Goal: Task Accomplishment & Management: Use online tool/utility

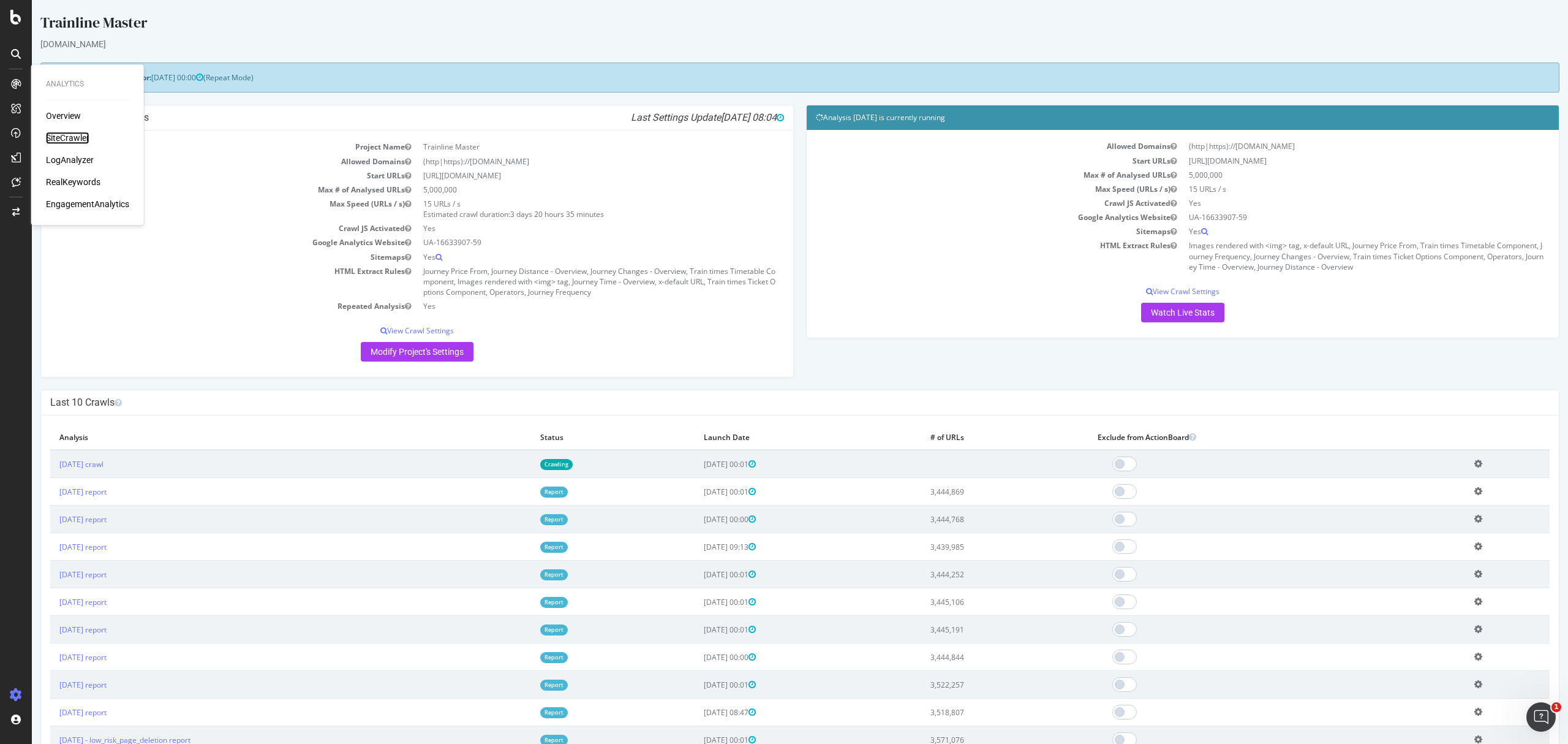
click at [72, 136] on div "SiteCrawler" at bounding box center [67, 138] width 43 height 12
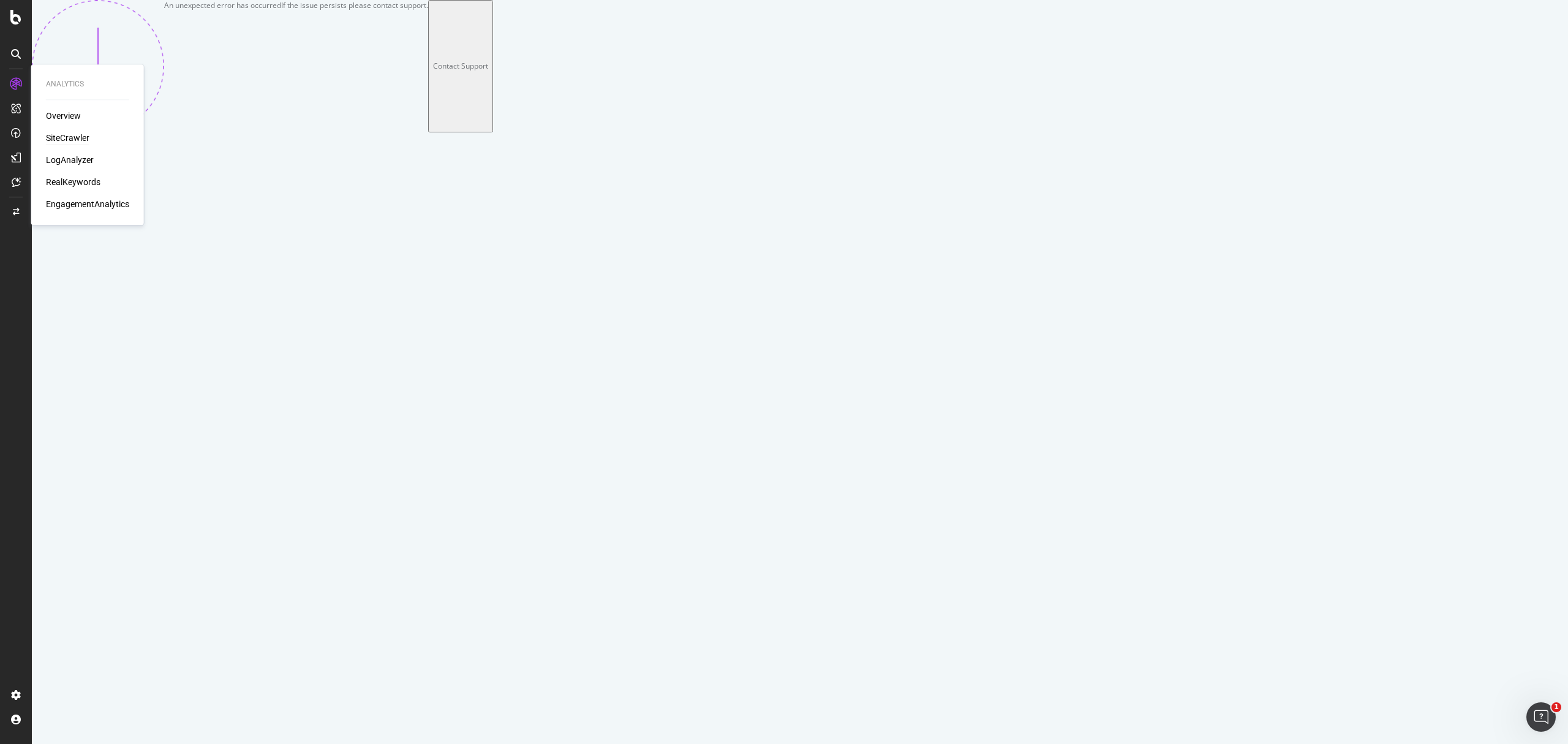
click at [76, 140] on div "SiteCrawler" at bounding box center [67, 138] width 43 height 12
click at [59, 136] on div "SiteCrawler" at bounding box center [67, 138] width 43 height 12
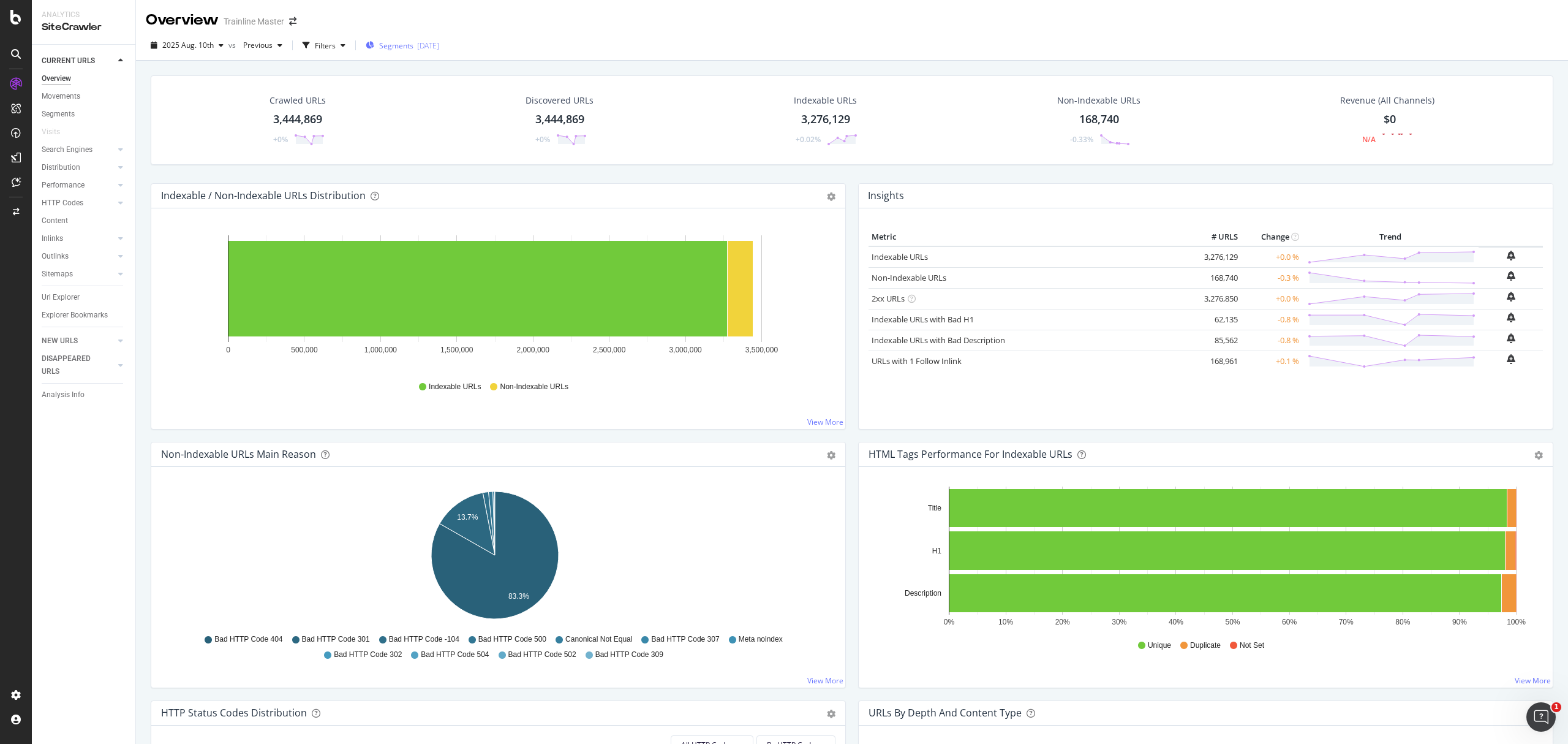
click at [420, 47] on div "[DATE]" at bounding box center [428, 46] width 22 height 10
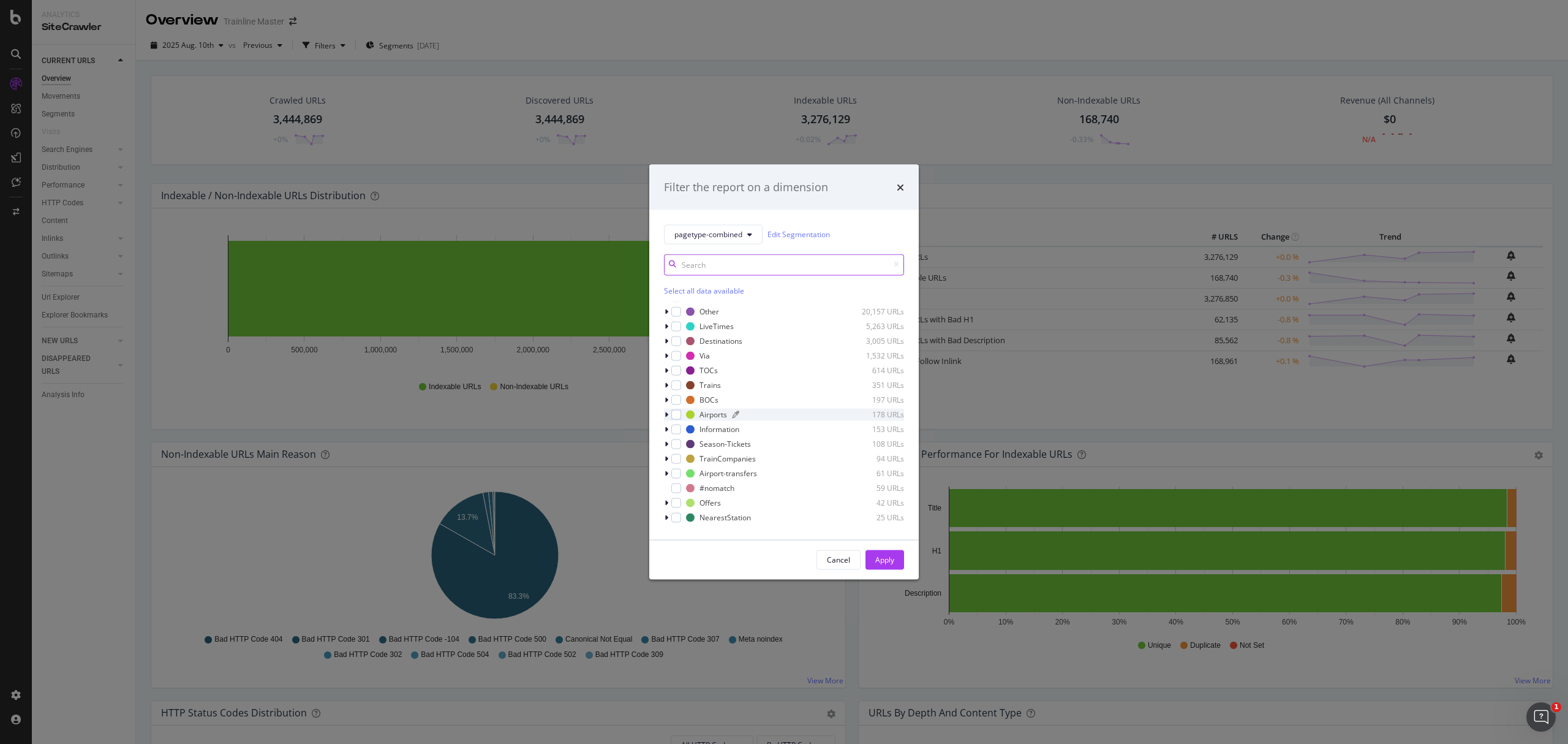
scroll to position [82, 0]
click at [676, 422] on div "modal" at bounding box center [676, 417] width 10 height 10
click at [668, 417] on icon "modal" at bounding box center [667, 417] width 4 height 7
click at [672, 422] on div "modal" at bounding box center [676, 417] width 10 height 10
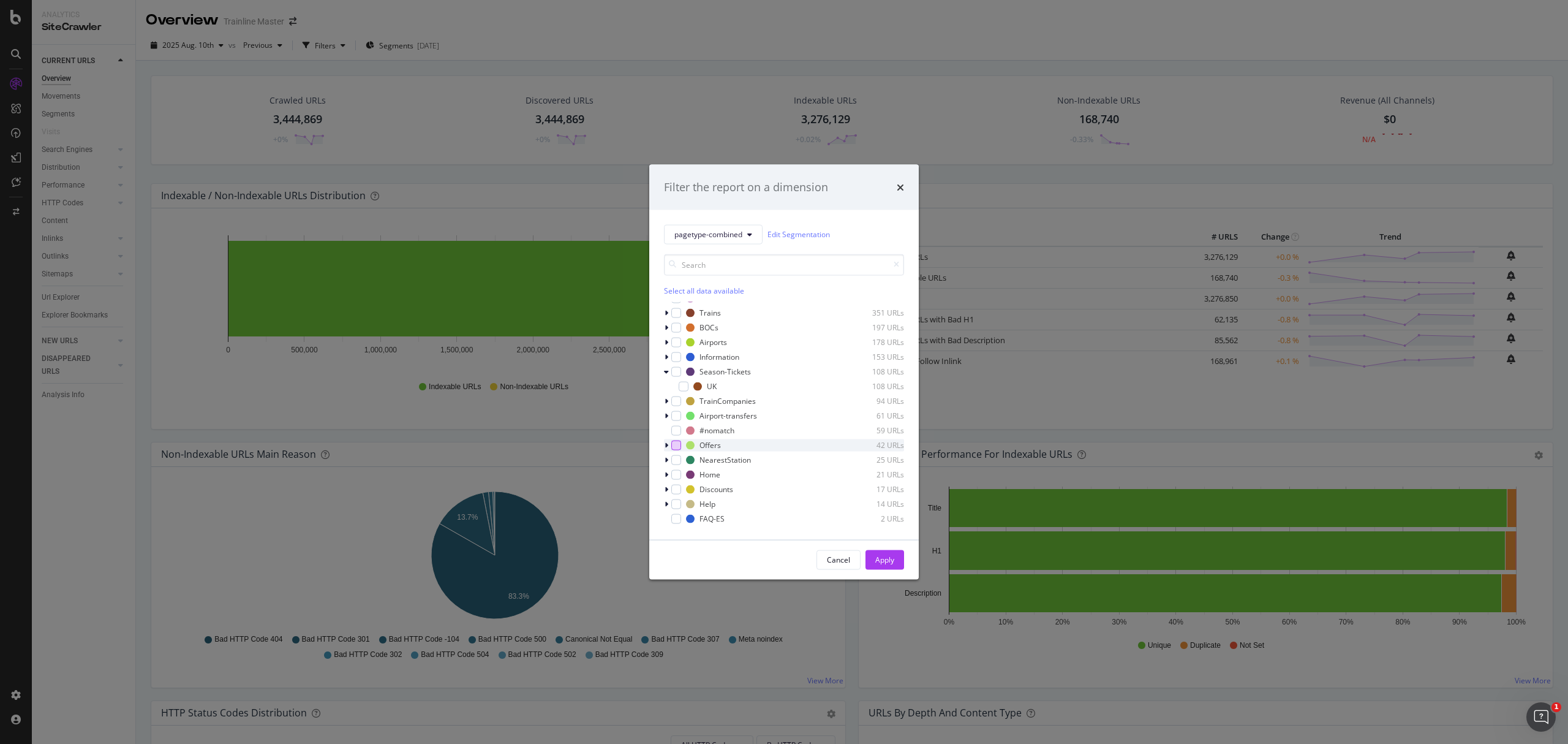
click at [678, 444] on div "modal" at bounding box center [676, 444] width 10 height 10
click at [672, 489] on div "modal" at bounding box center [676, 488] width 10 height 10
click at [868, 559] on button "Apply" at bounding box center [885, 560] width 39 height 19
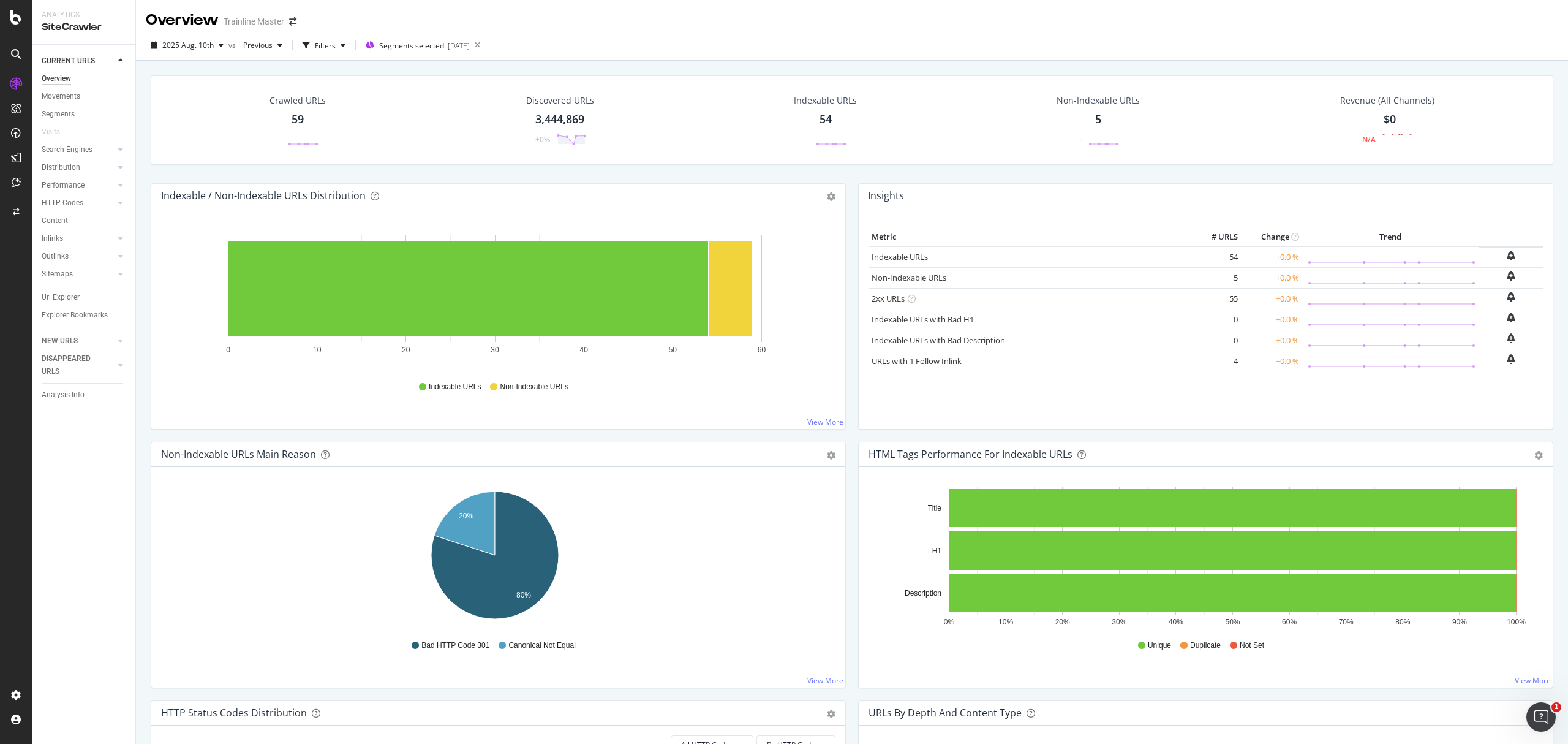
drag, startPoint x: 62, startPoint y: 290, endPoint x: 534, endPoint y: 296, distance: 472.0
click at [62, 291] on div "Url Explorer" at bounding box center [60, 298] width 38 height 13
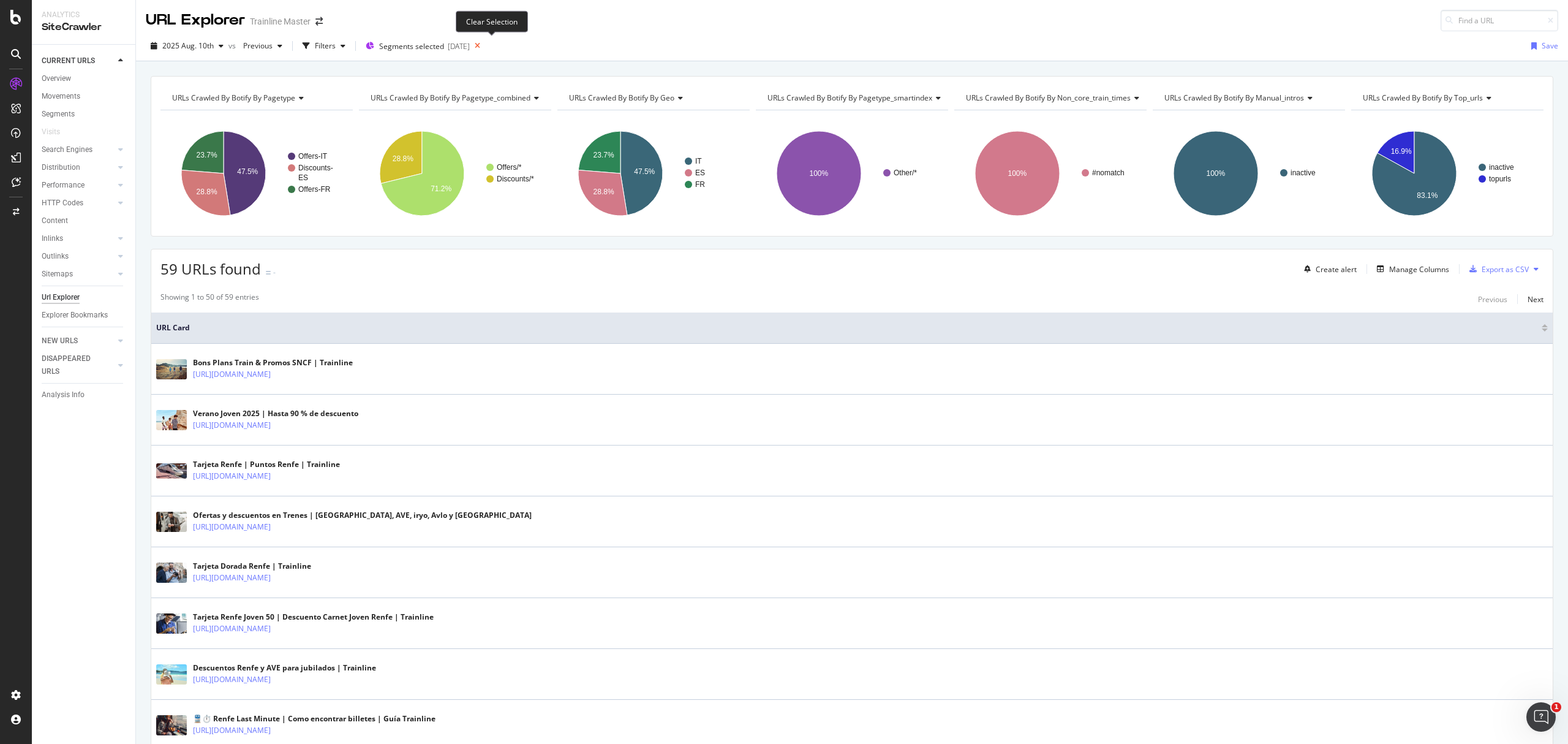
click at [485, 48] on icon at bounding box center [478, 46] width 16 height 17
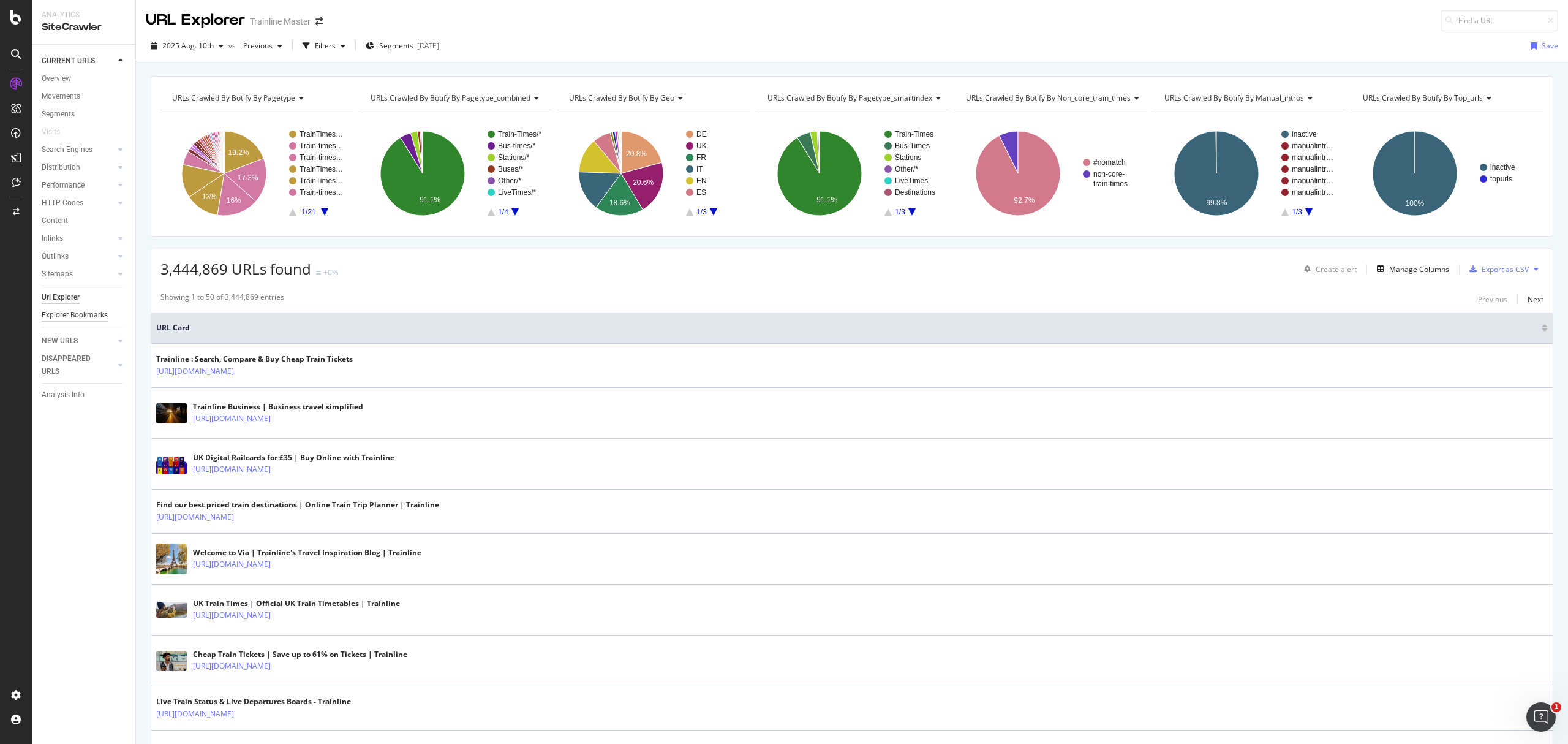
click at [78, 318] on div "Explorer Bookmarks" at bounding box center [74, 315] width 66 height 13
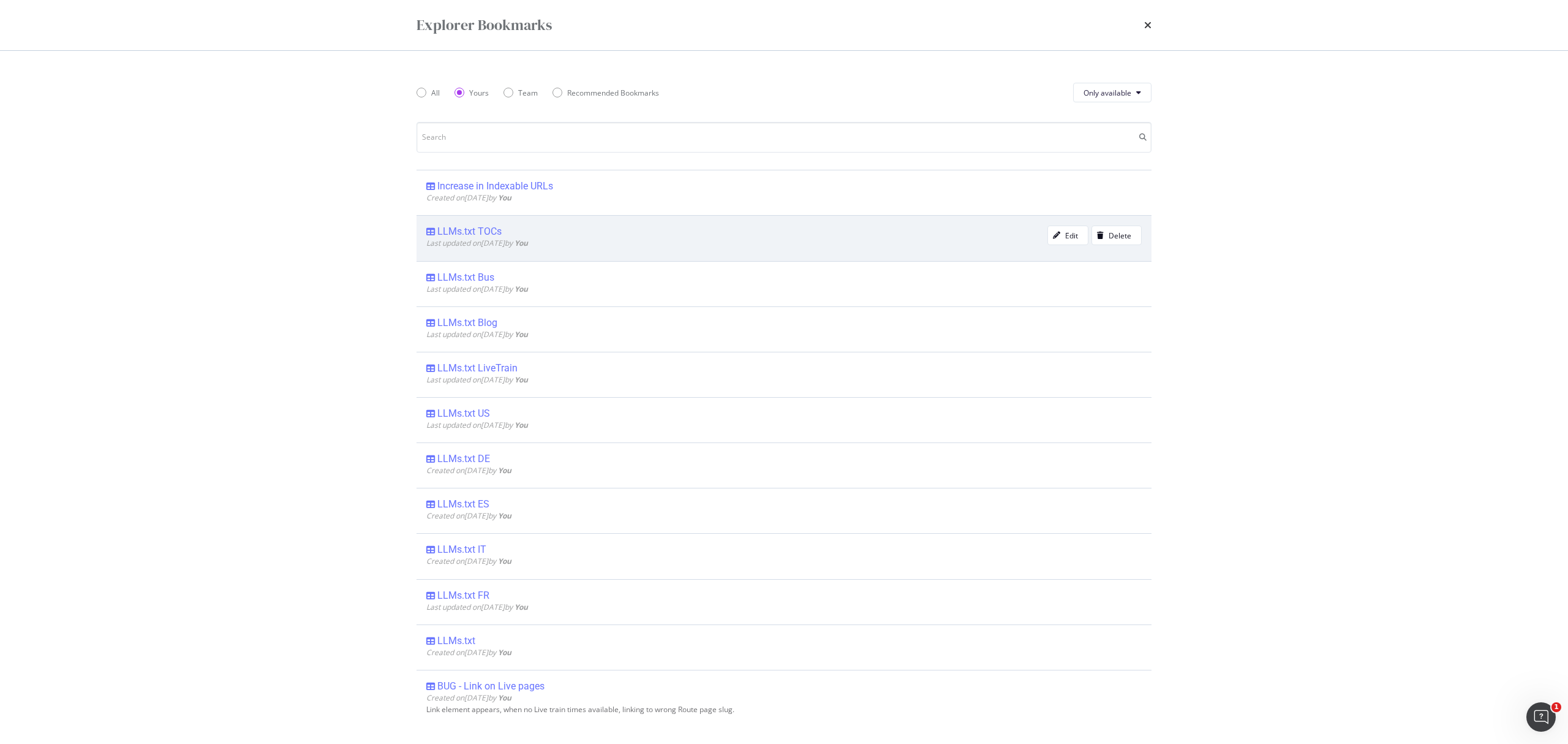
click at [528, 240] on b "You" at bounding box center [521, 243] width 14 height 10
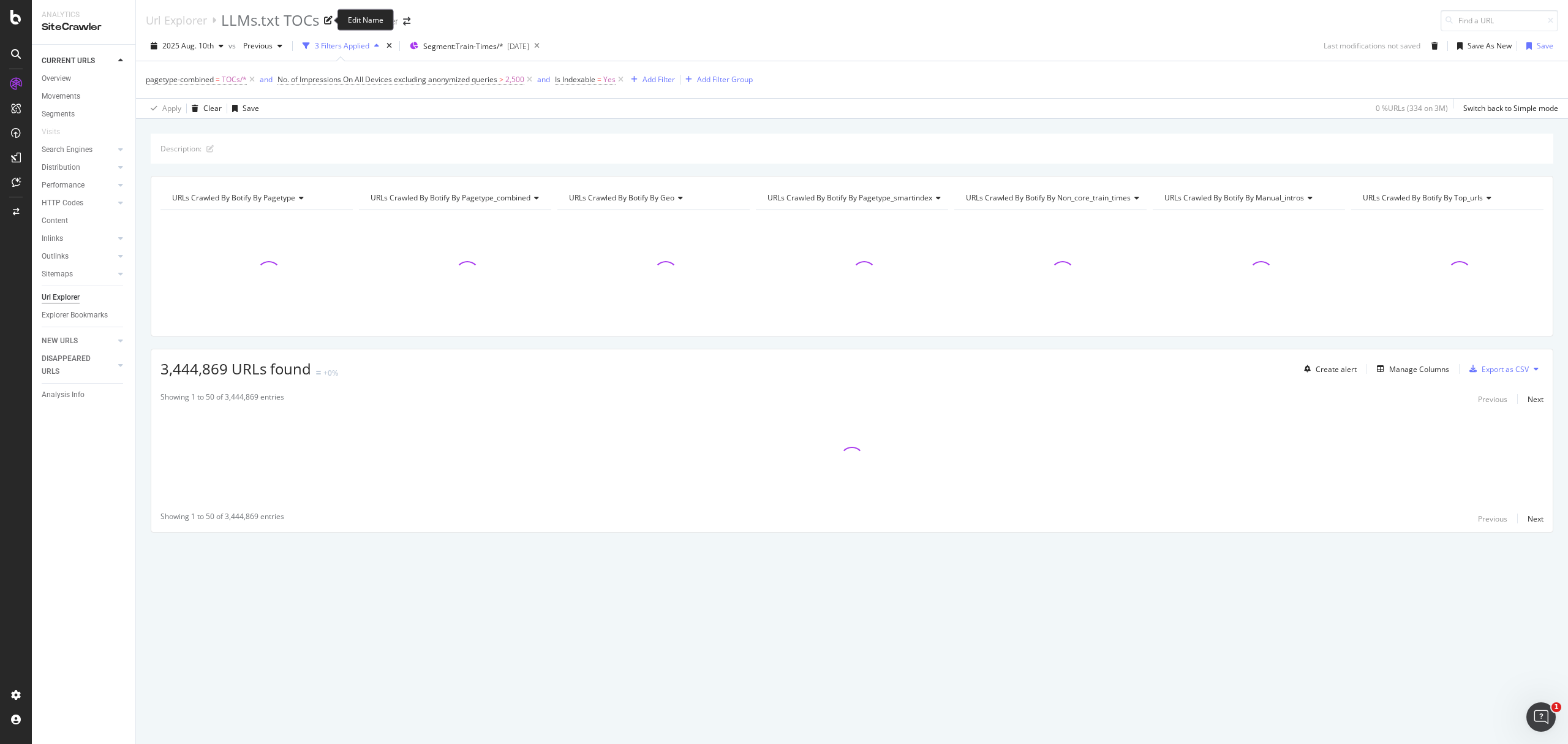
click at [299, 20] on div "LLMs.txt TOCs" at bounding box center [270, 20] width 98 height 21
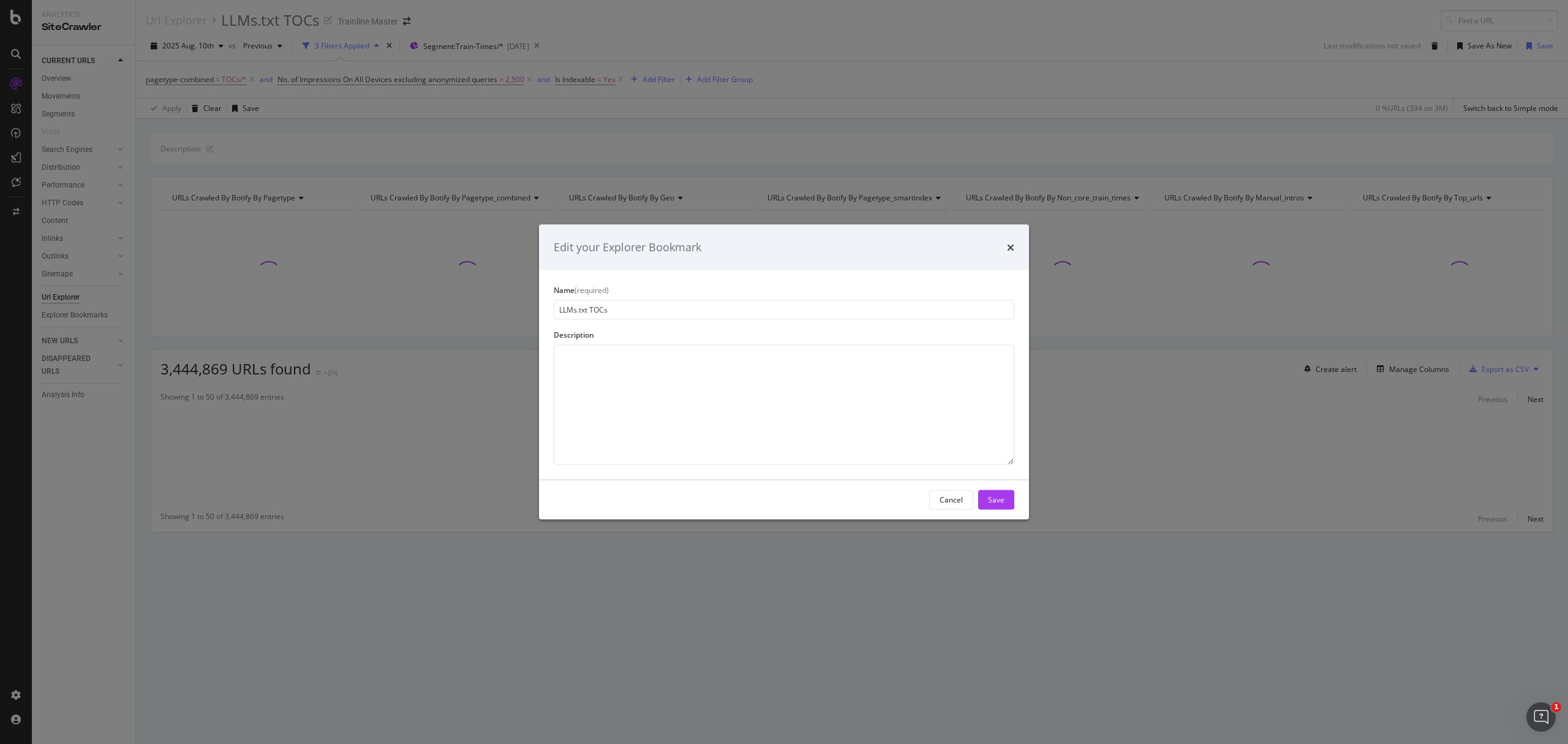
drag, startPoint x: 588, startPoint y: 310, endPoint x: 614, endPoint y: 314, distance: 26.3
click at [614, 314] on input "LLMs.txt TOCs" at bounding box center [784, 309] width 460 height 19
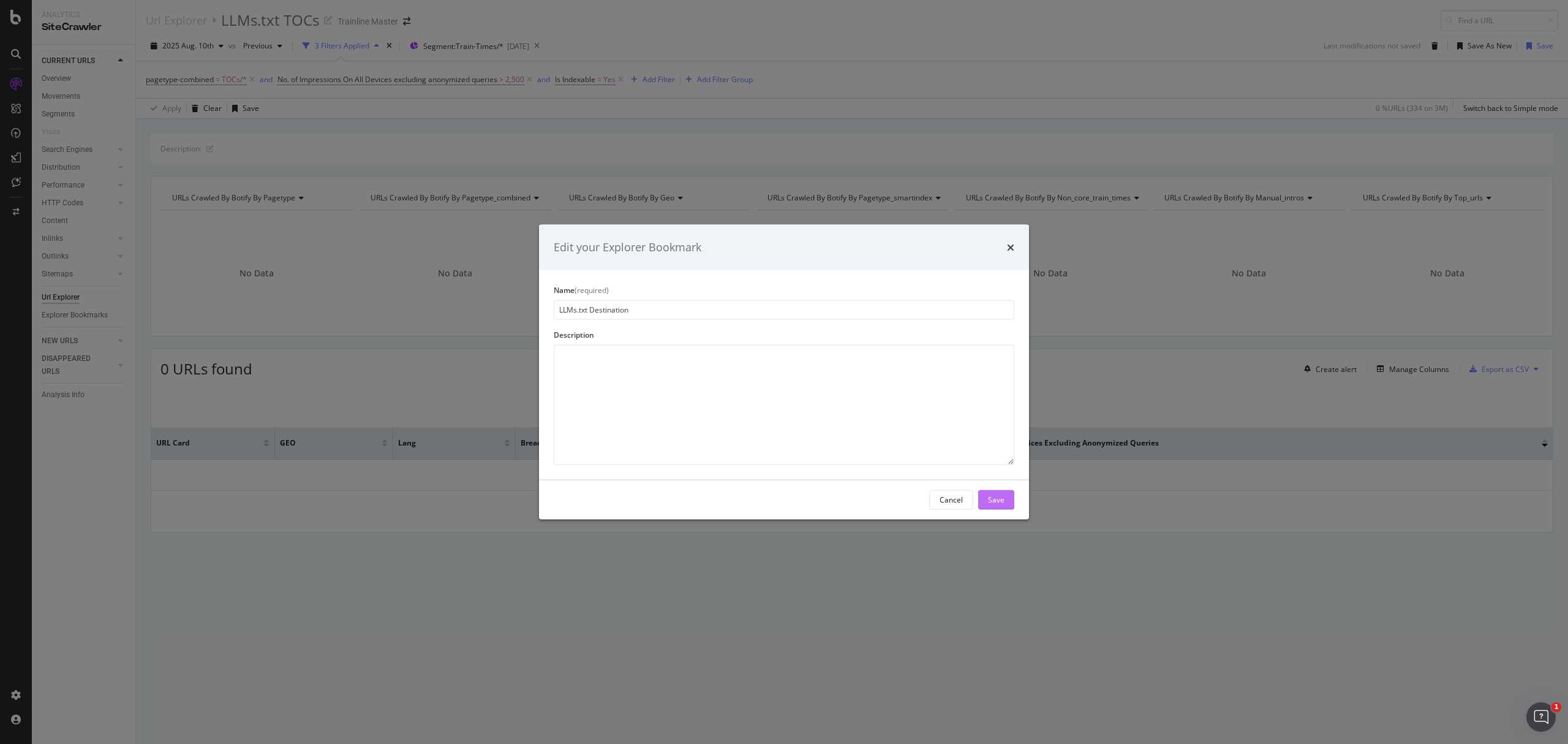
type input "LLMs.txt Destination"
click at [1000, 494] on div "Save" at bounding box center [996, 499] width 17 height 10
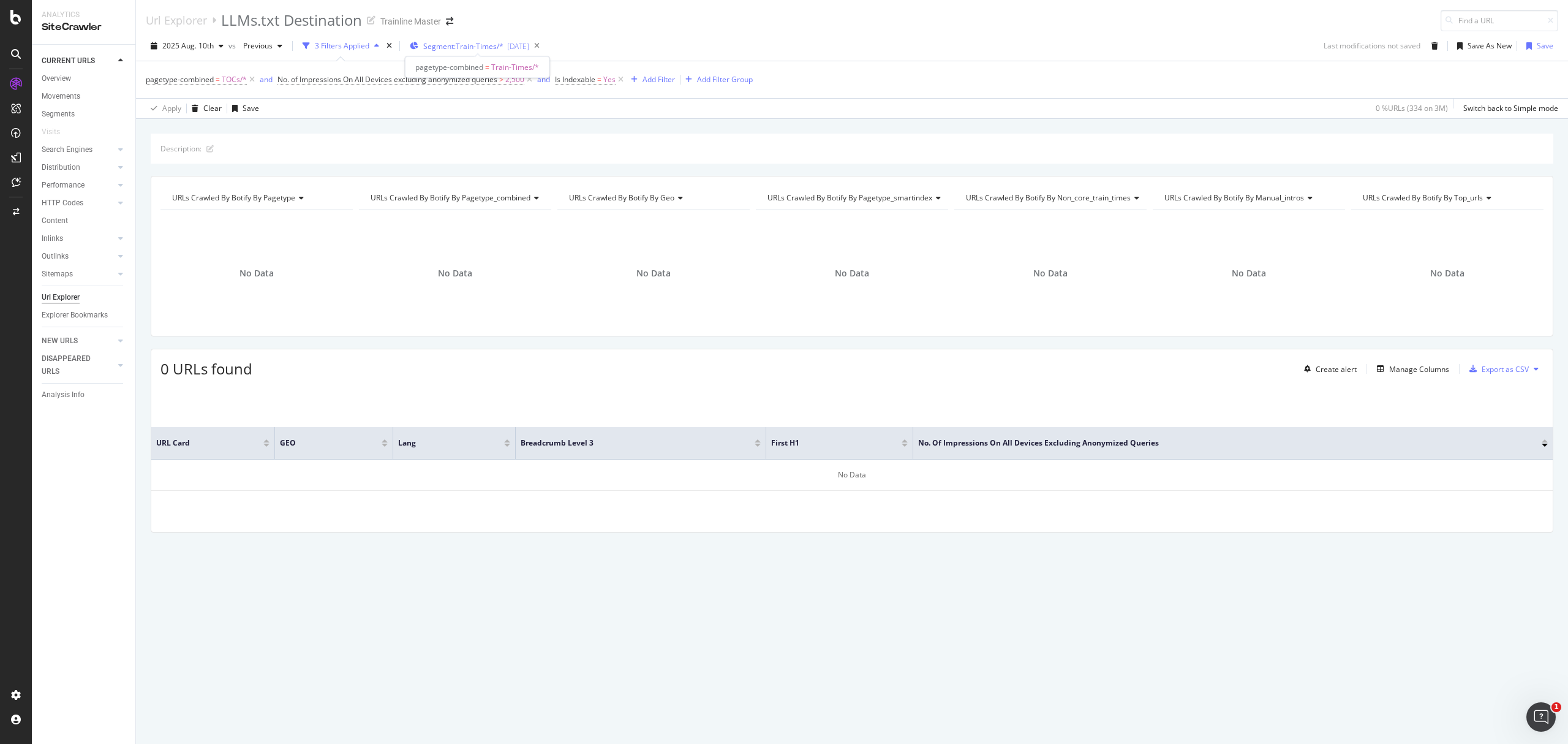
click at [520, 43] on div "2025-06-11" at bounding box center [518, 46] width 22 height 10
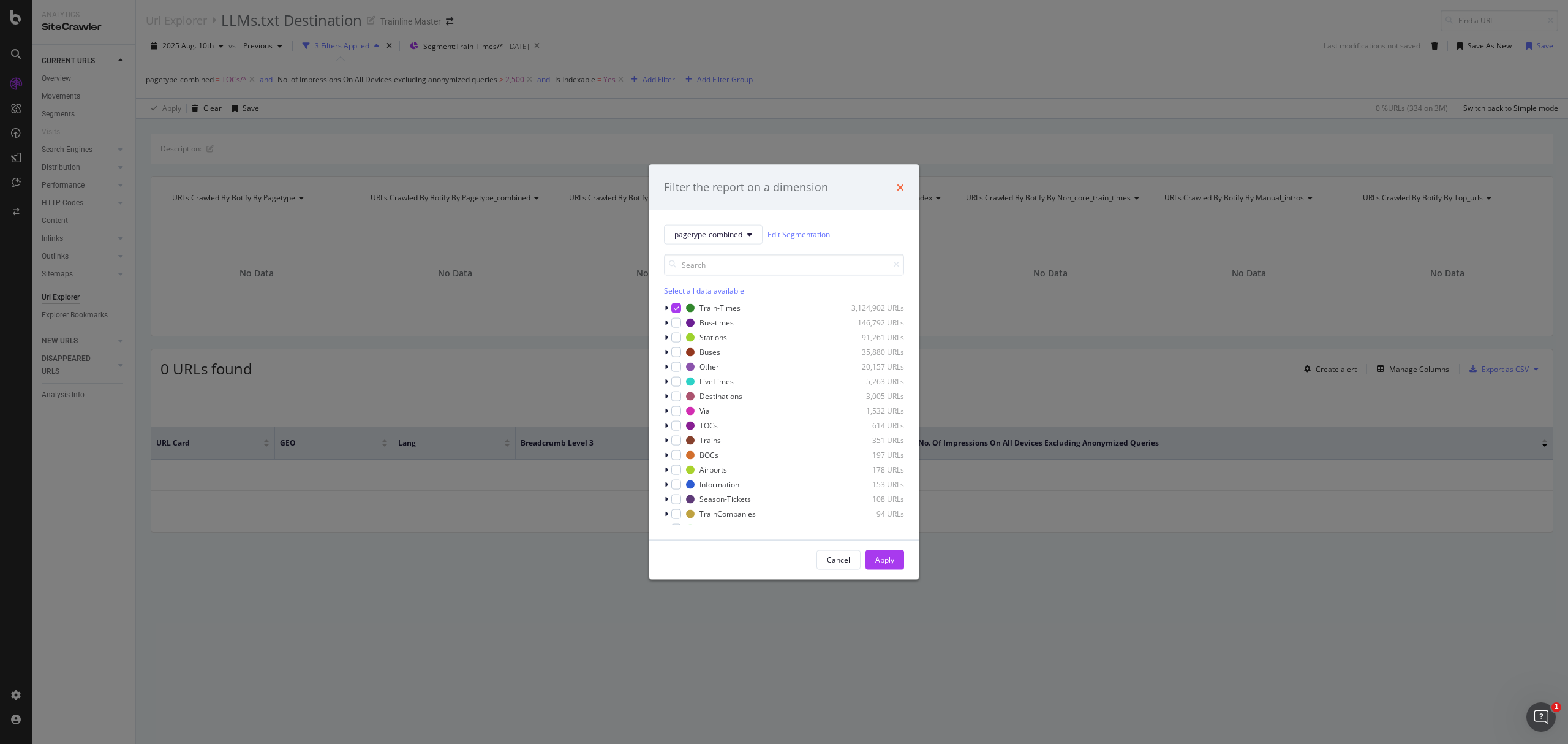
click at [900, 186] on icon "times" at bounding box center [900, 186] width 7 height 10
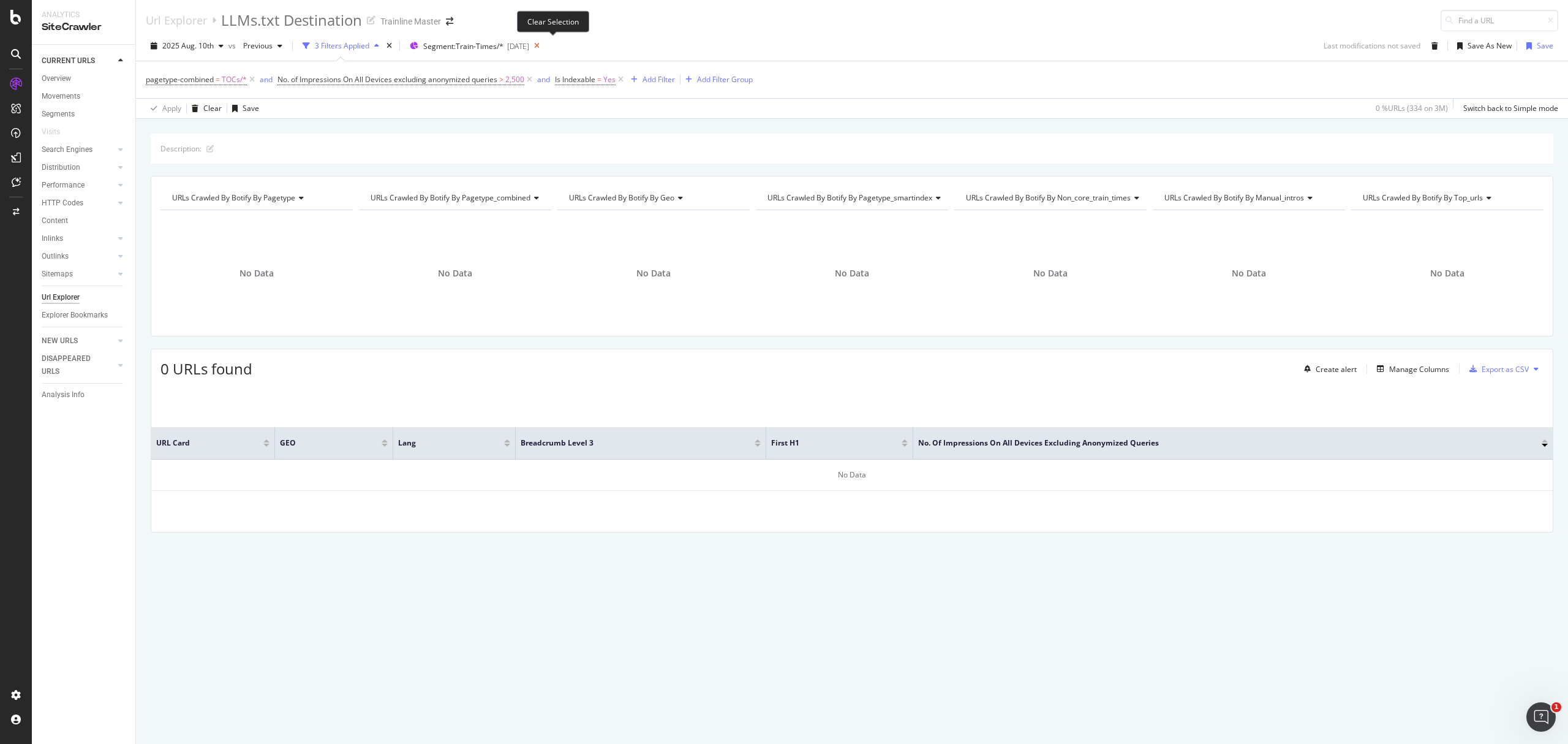
click at [544, 41] on icon at bounding box center [537, 46] width 16 height 17
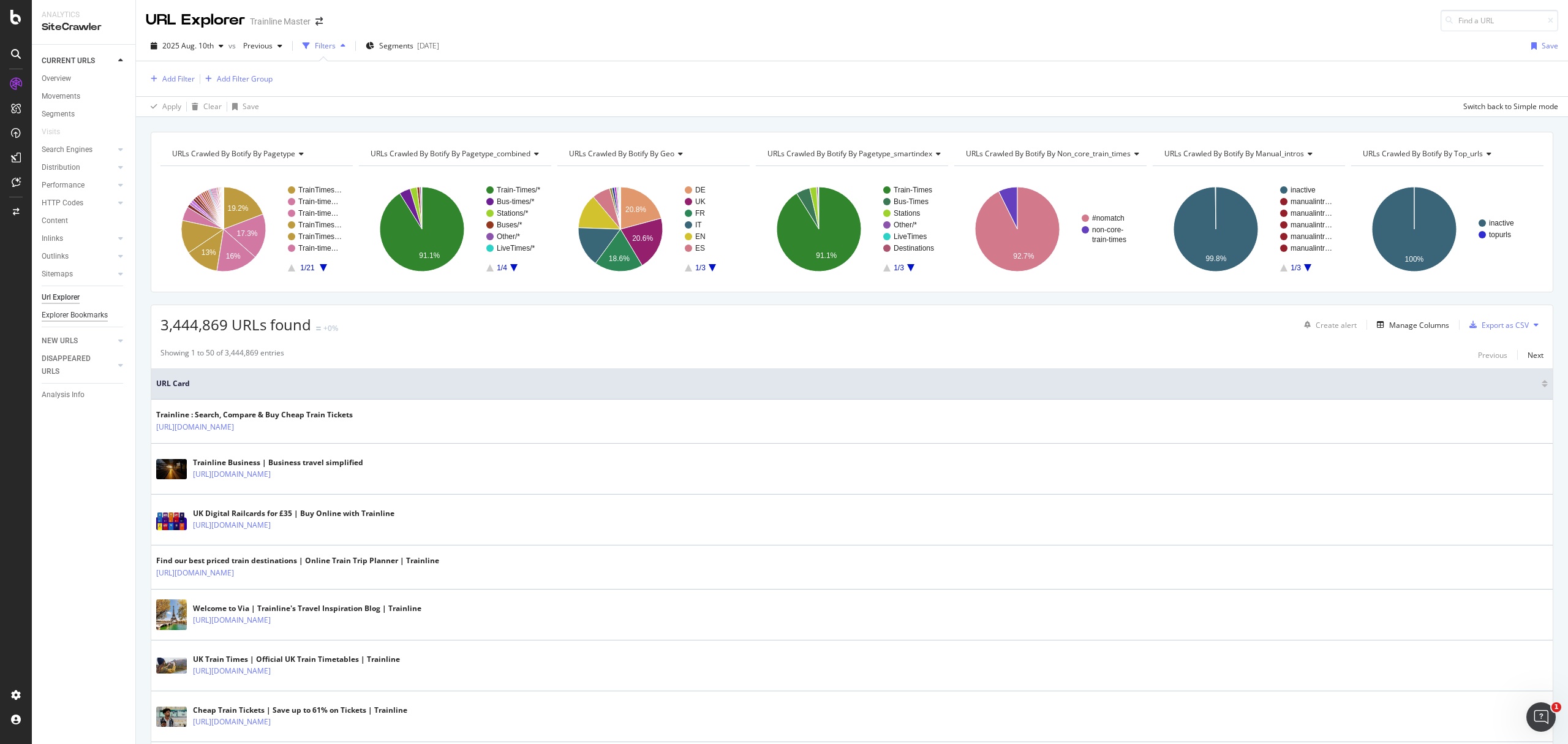
click at [86, 314] on div "Explorer Bookmarks" at bounding box center [74, 315] width 66 height 13
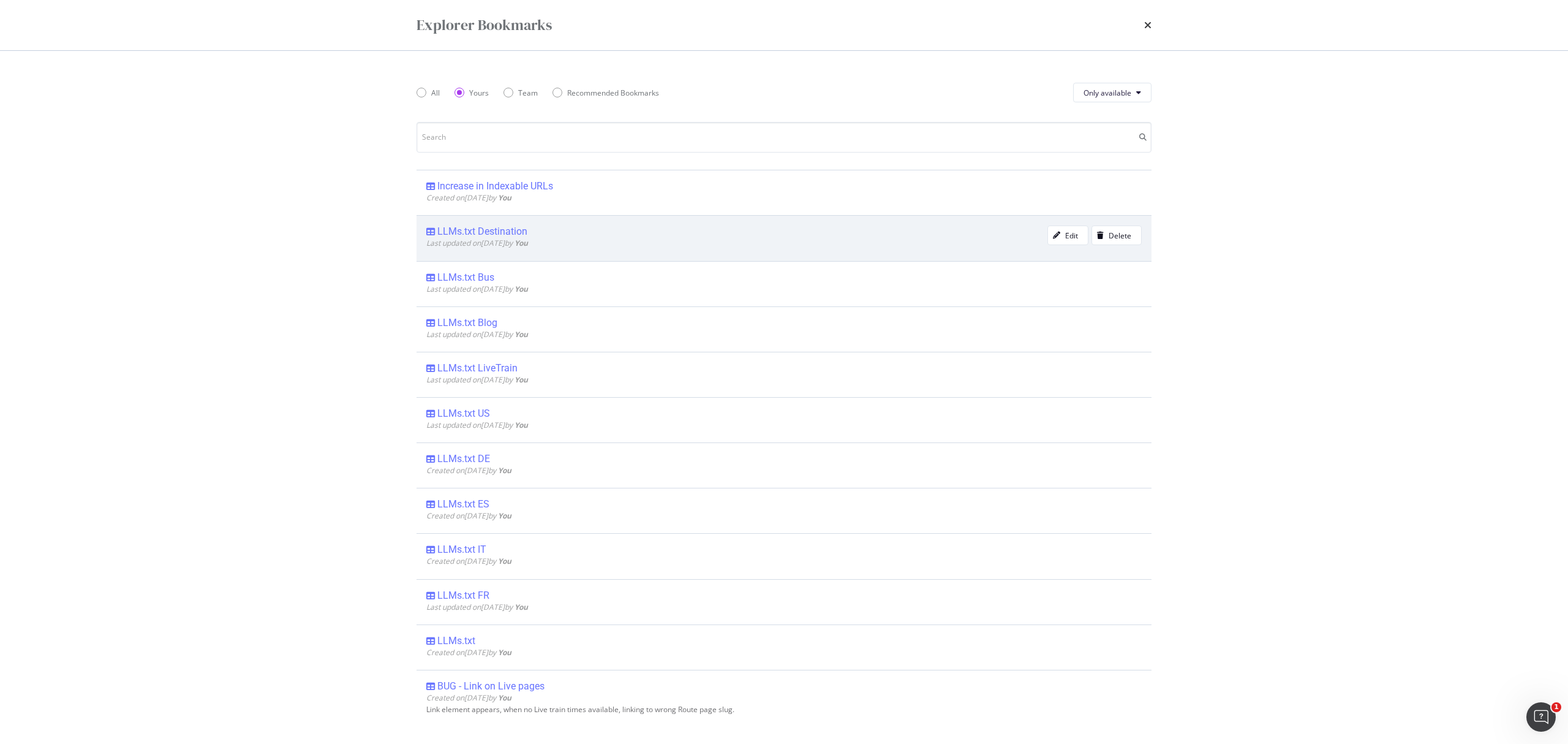
click at [525, 238] on span "Last updated on 2025 Aug 26th by You" at bounding box center [477, 243] width 102 height 10
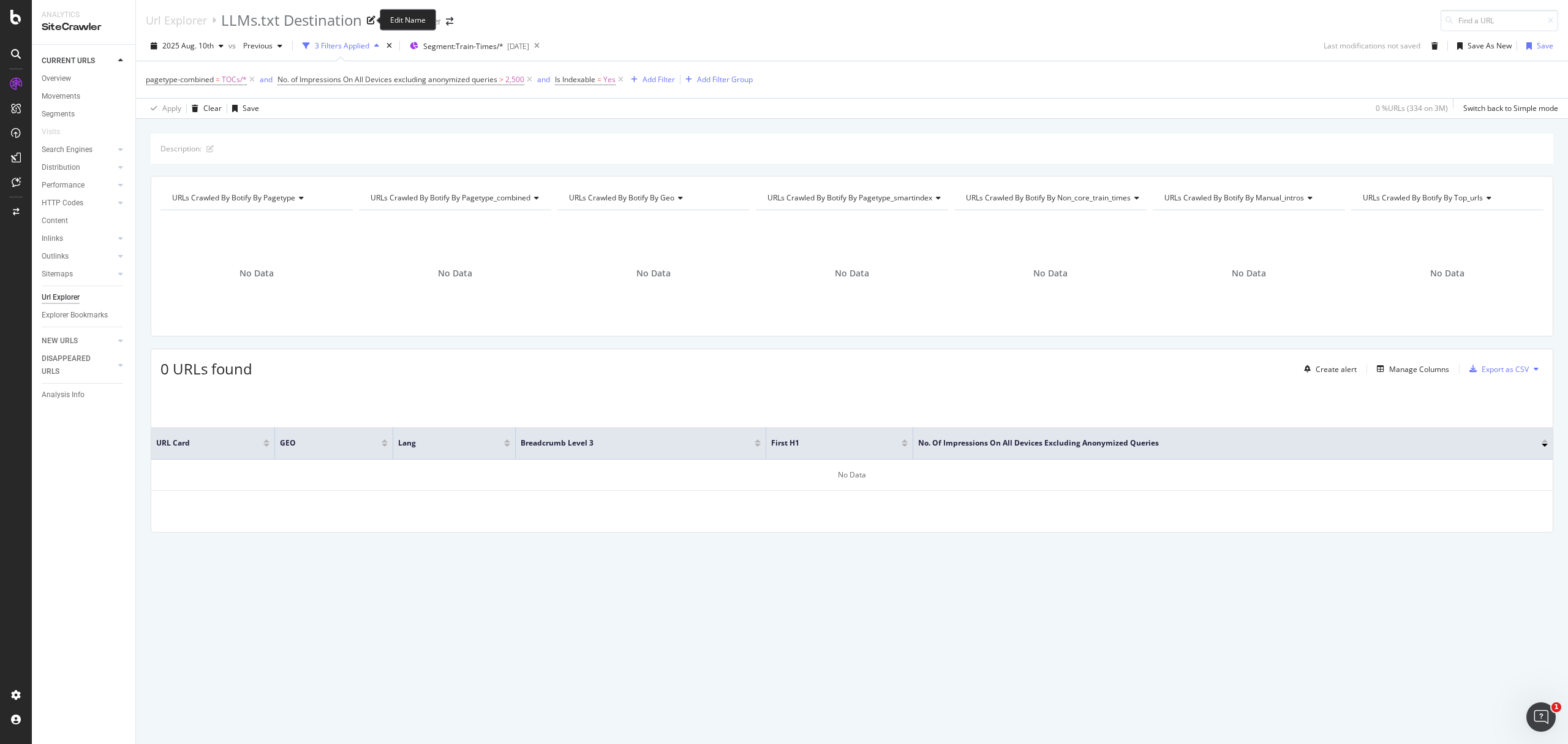
click at [324, 13] on div "LLMs.txt Destination" at bounding box center [292, 20] width 141 height 21
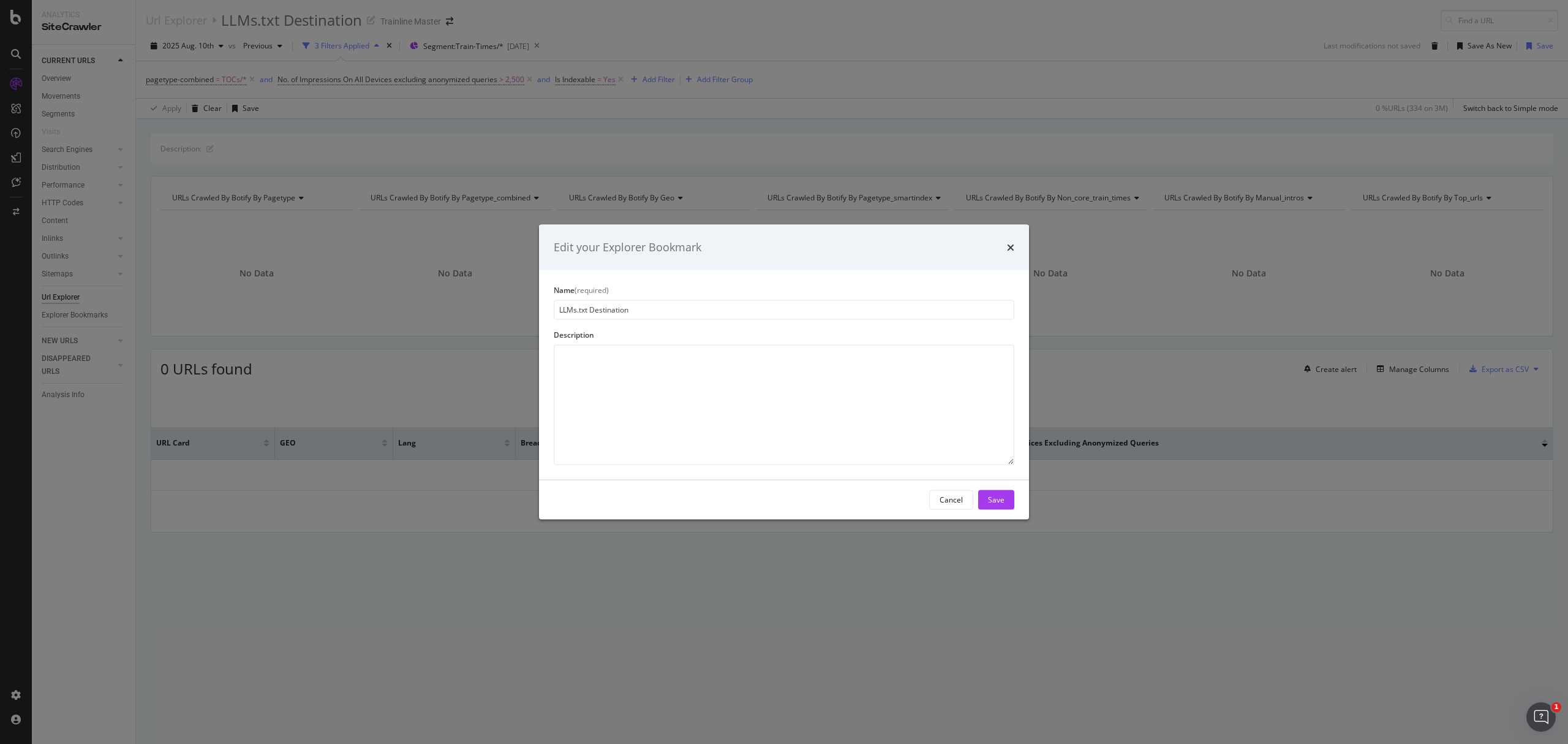
drag, startPoint x: 589, startPoint y: 312, endPoint x: 705, endPoint y: 329, distance: 117.2
click at [705, 329] on div "Name (required) LLMs.txt Destination Description" at bounding box center [784, 375] width 490 height 210
type input "LLMs.txt TOCs"
click at [1005, 495] on button "Save" at bounding box center [996, 499] width 36 height 19
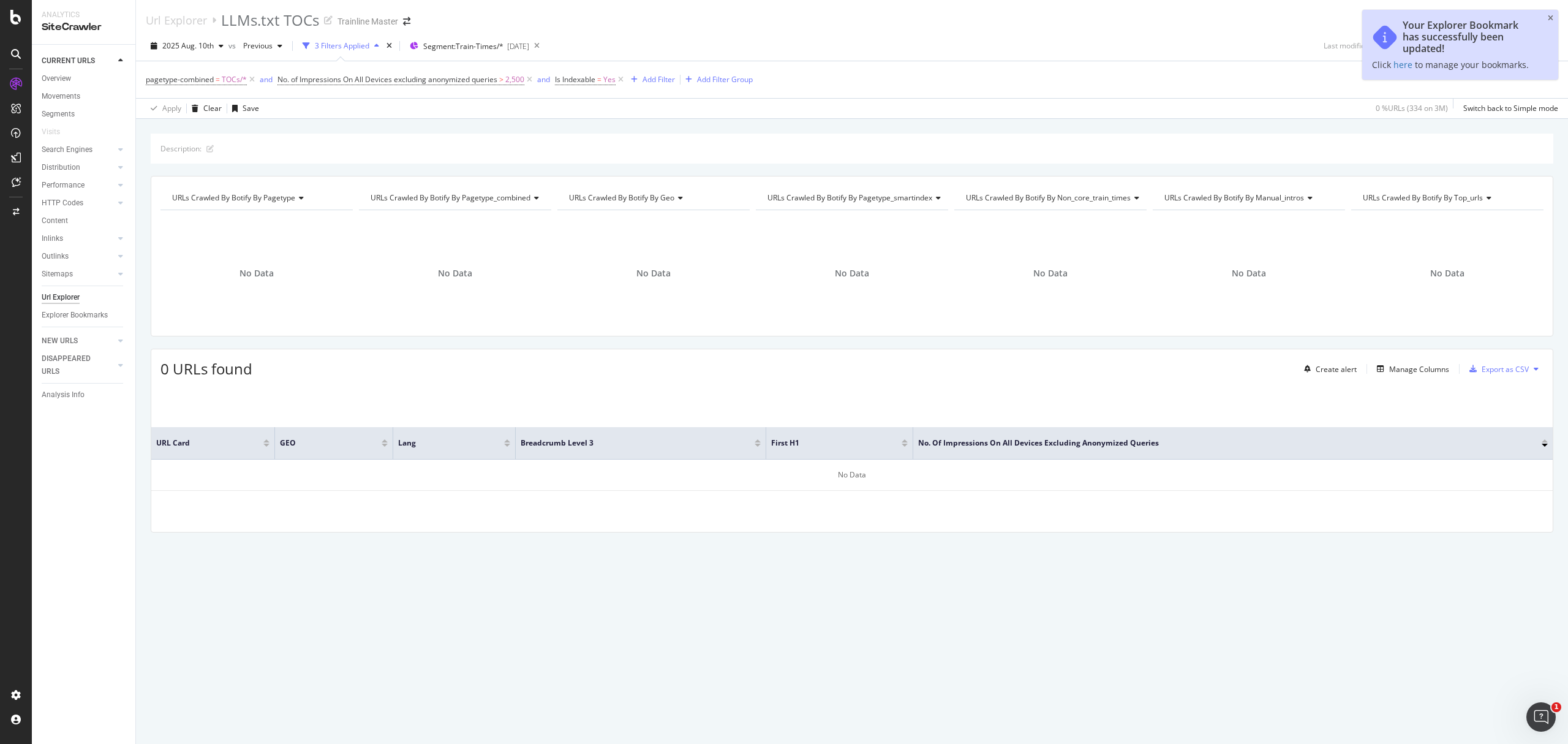
click at [1557, 23] on div "Your Explorer Bookmark has successfully been updated! Click here to manage your…" at bounding box center [1460, 45] width 196 height 70
click at [1550, 17] on icon "close toast" at bounding box center [1551, 18] width 6 height 7
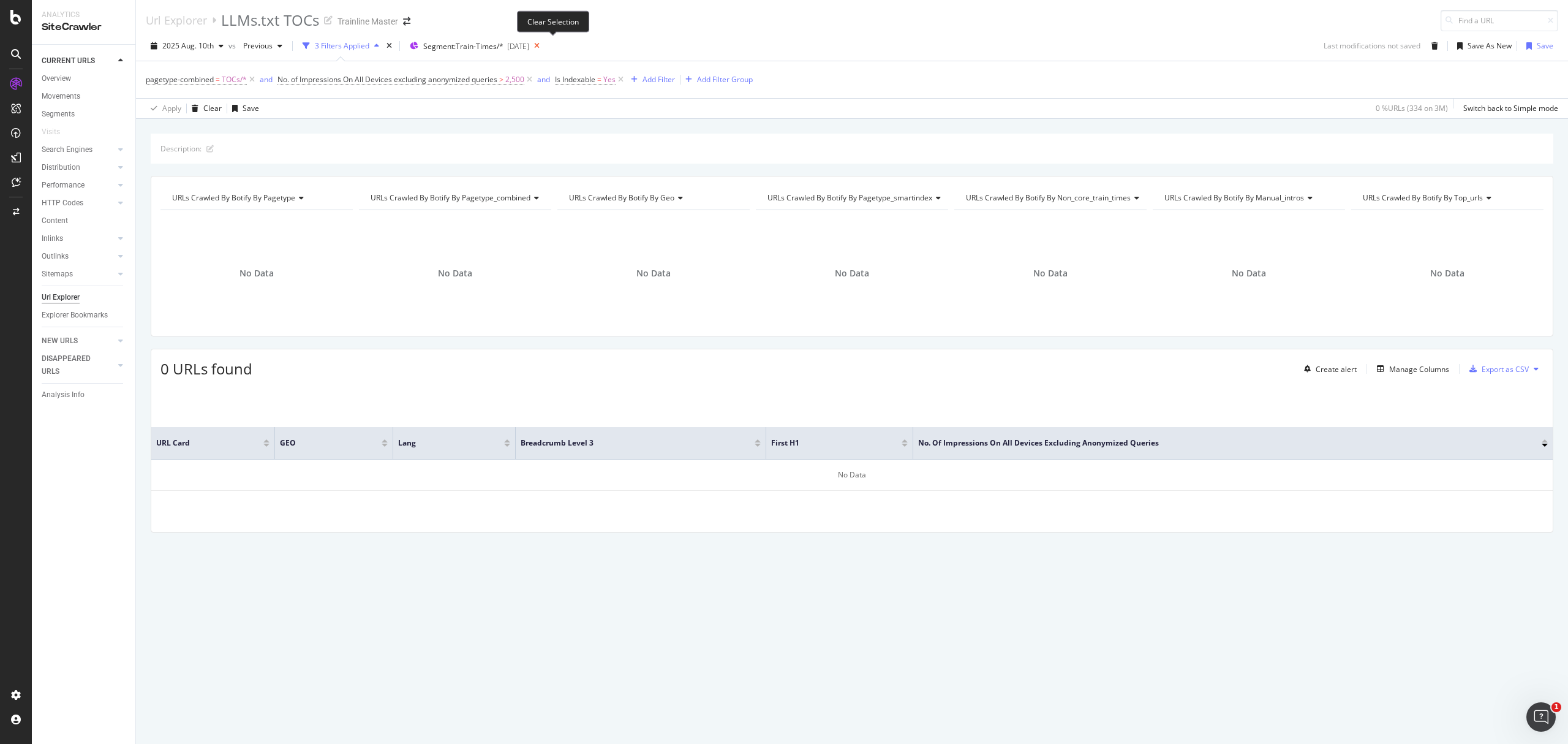
click at [544, 50] on icon at bounding box center [537, 46] width 16 height 17
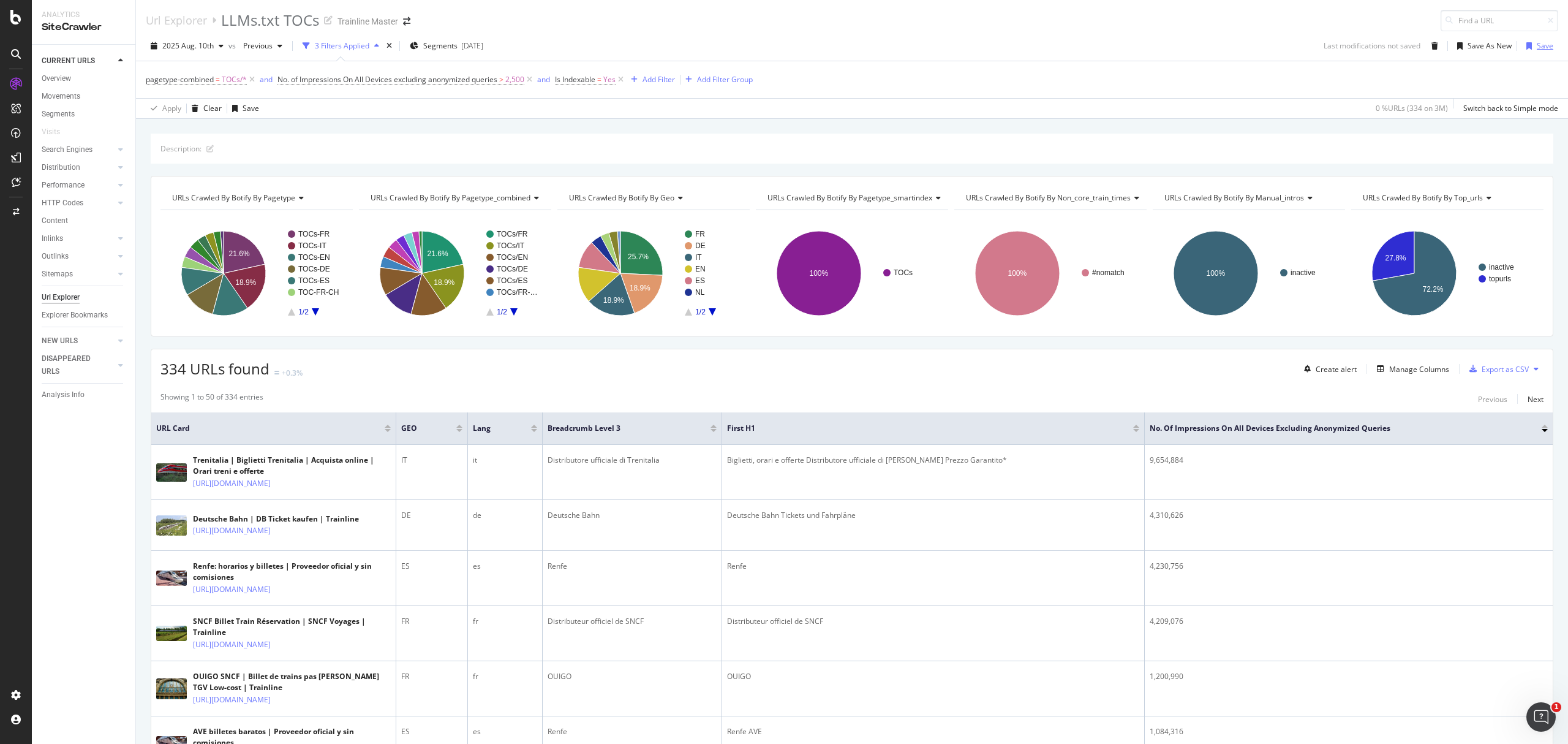
click at [1537, 51] on div "Save" at bounding box center [1545, 46] width 17 height 10
click at [1551, 23] on div "Your Explorer Bookmark has successfully been updated! Click here to manage your…" at bounding box center [1460, 45] width 196 height 70
click at [1552, 16] on icon "close toast" at bounding box center [1551, 18] width 6 height 7
click at [1493, 54] on div "Save As New" at bounding box center [1482, 46] width 59 height 18
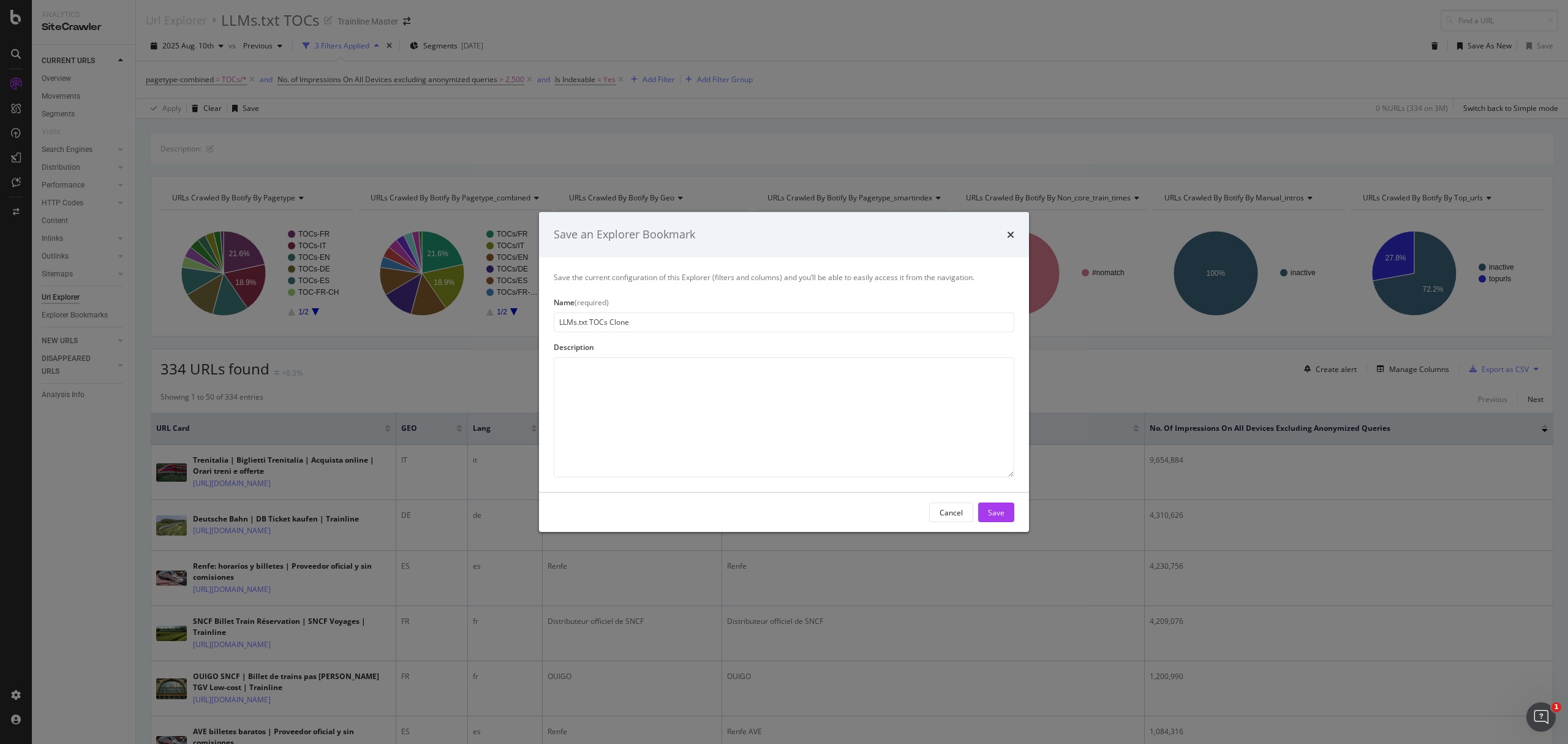
drag, startPoint x: 587, startPoint y: 325, endPoint x: 648, endPoint y: 321, distance: 61.1
click at [648, 320] on input "LLMs.txt TOCs Clone" at bounding box center [784, 322] width 460 height 19
type input "LLMs.txt Destination"
click at [988, 507] on div "Save" at bounding box center [996, 512] width 17 height 10
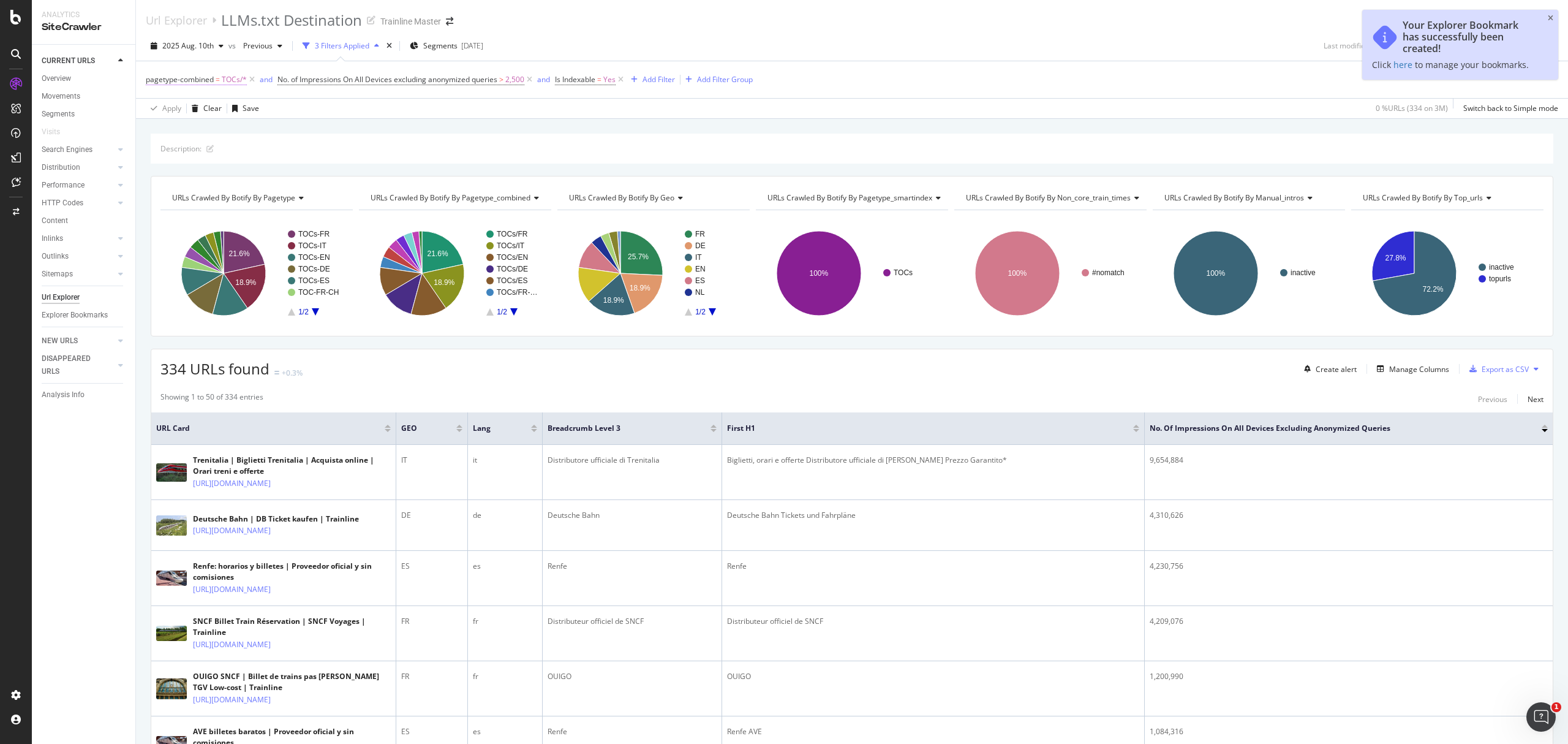
click at [233, 79] on span "TOCs/*" at bounding box center [234, 80] width 25 height 17
click at [194, 157] on div "TOCs" at bounding box center [224, 152] width 134 height 19
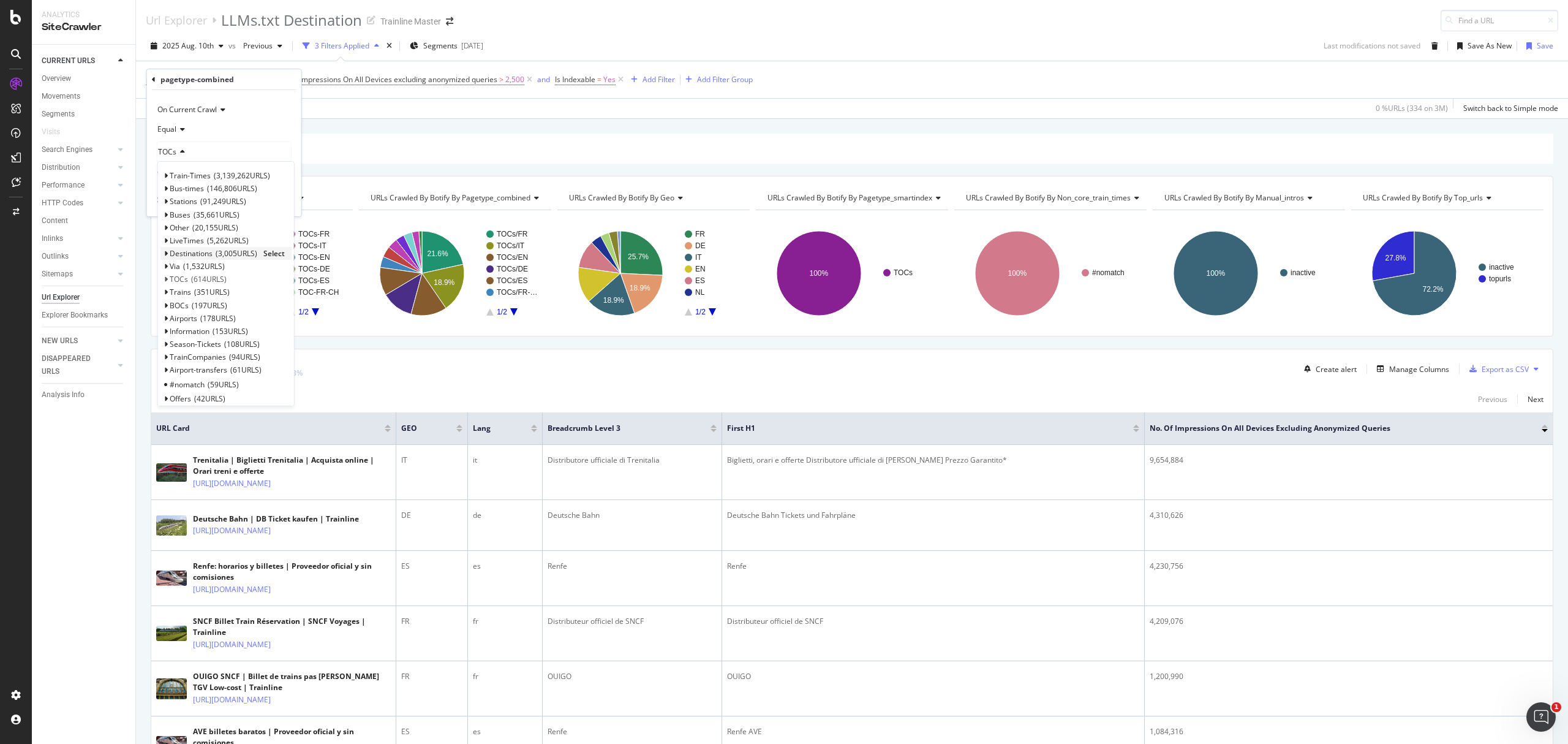
click at [274, 252] on span "Select" at bounding box center [274, 254] width 21 height 10
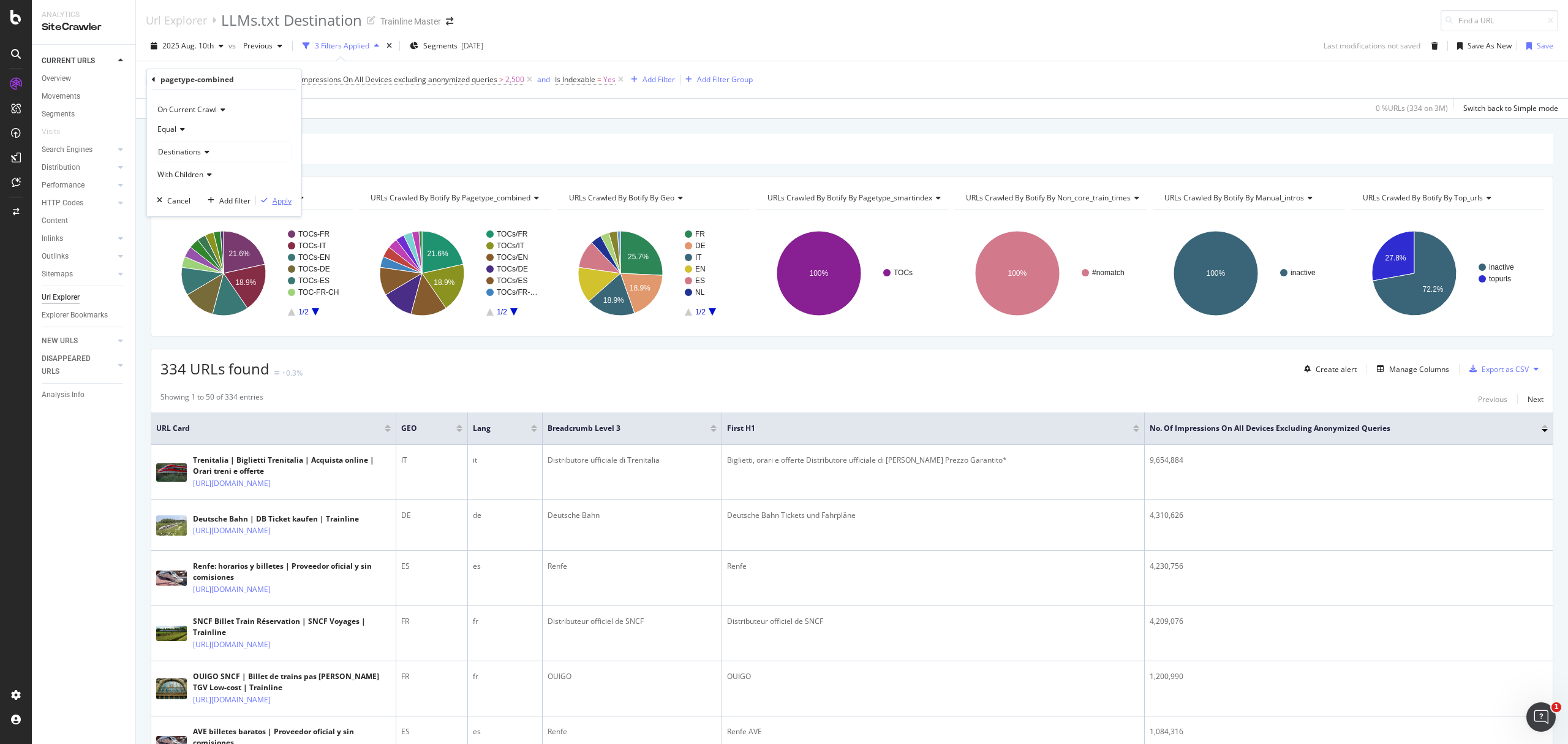
click at [286, 197] on div "Apply" at bounding box center [282, 201] width 19 height 10
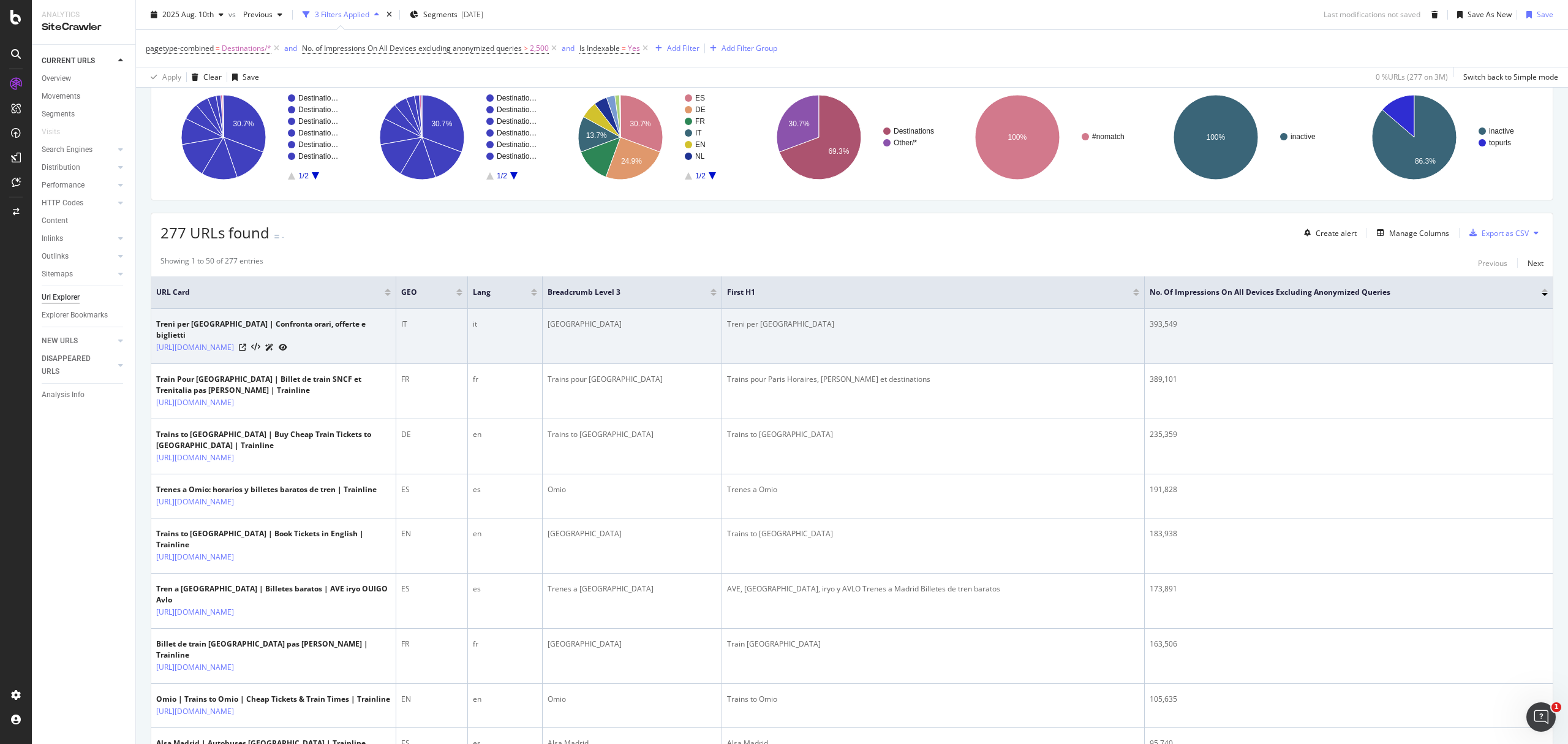
scroll to position [163, 0]
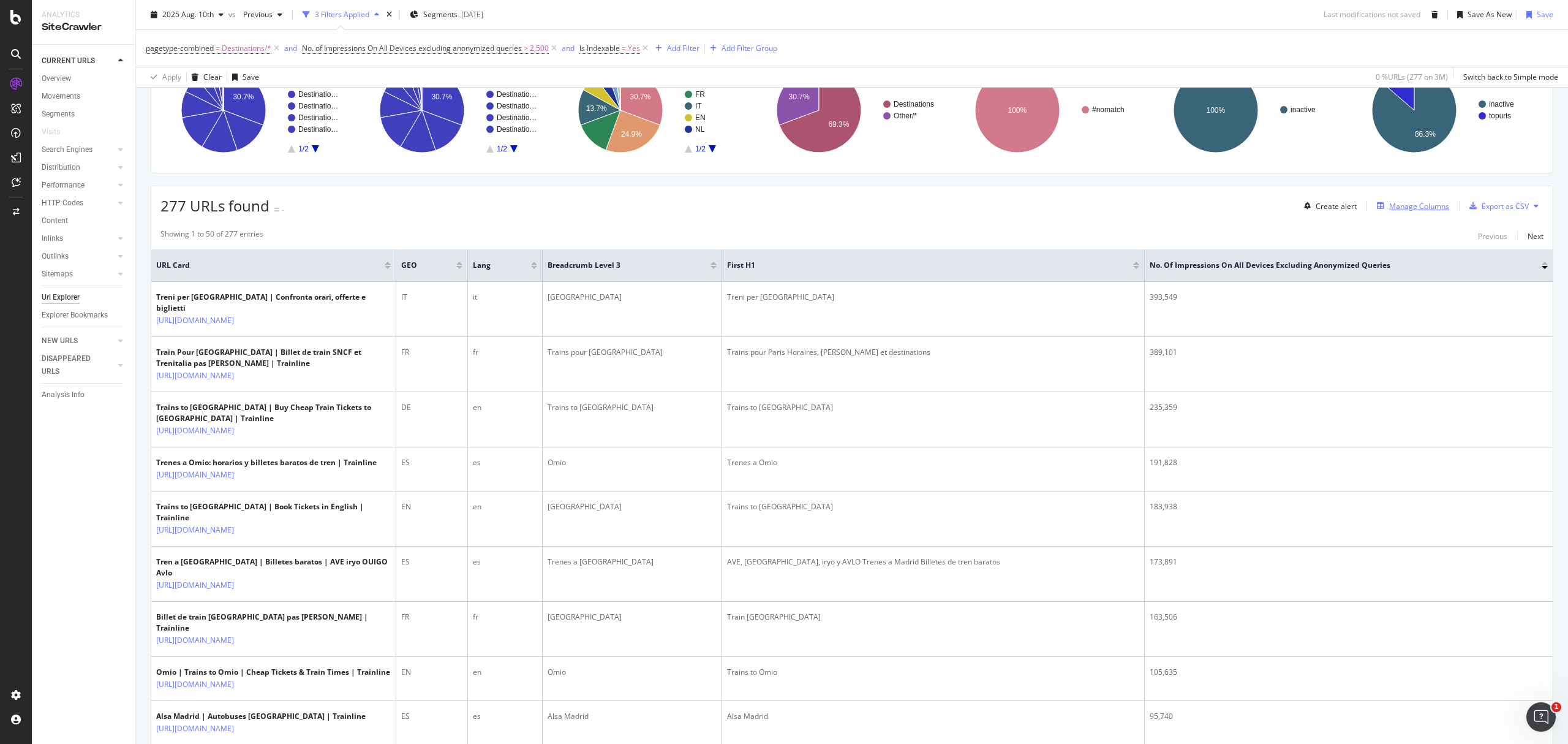
click at [1390, 206] on div "Manage Columns" at bounding box center [1419, 206] width 60 height 10
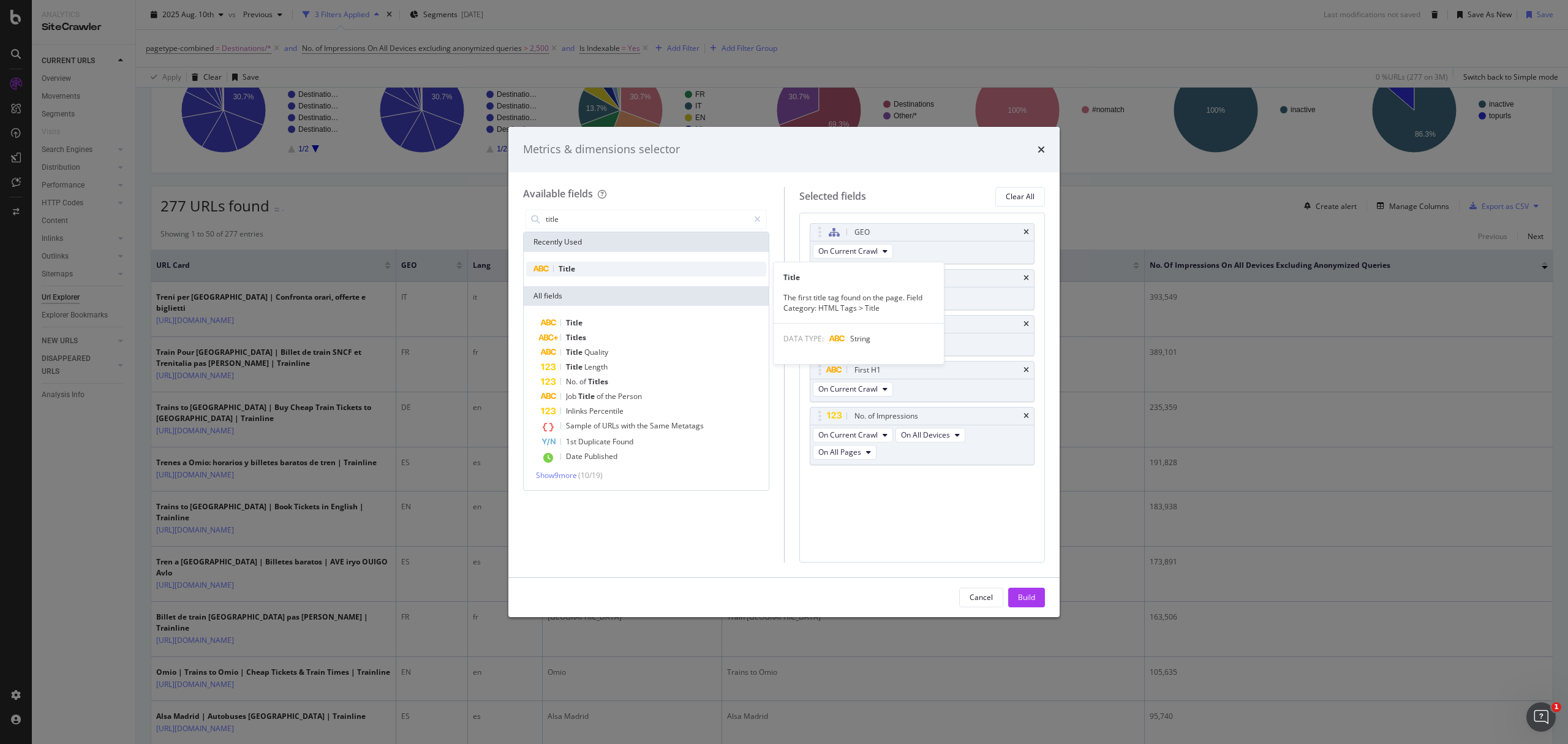
type input "title"
click at [643, 263] on div "Title" at bounding box center [646, 269] width 240 height 15
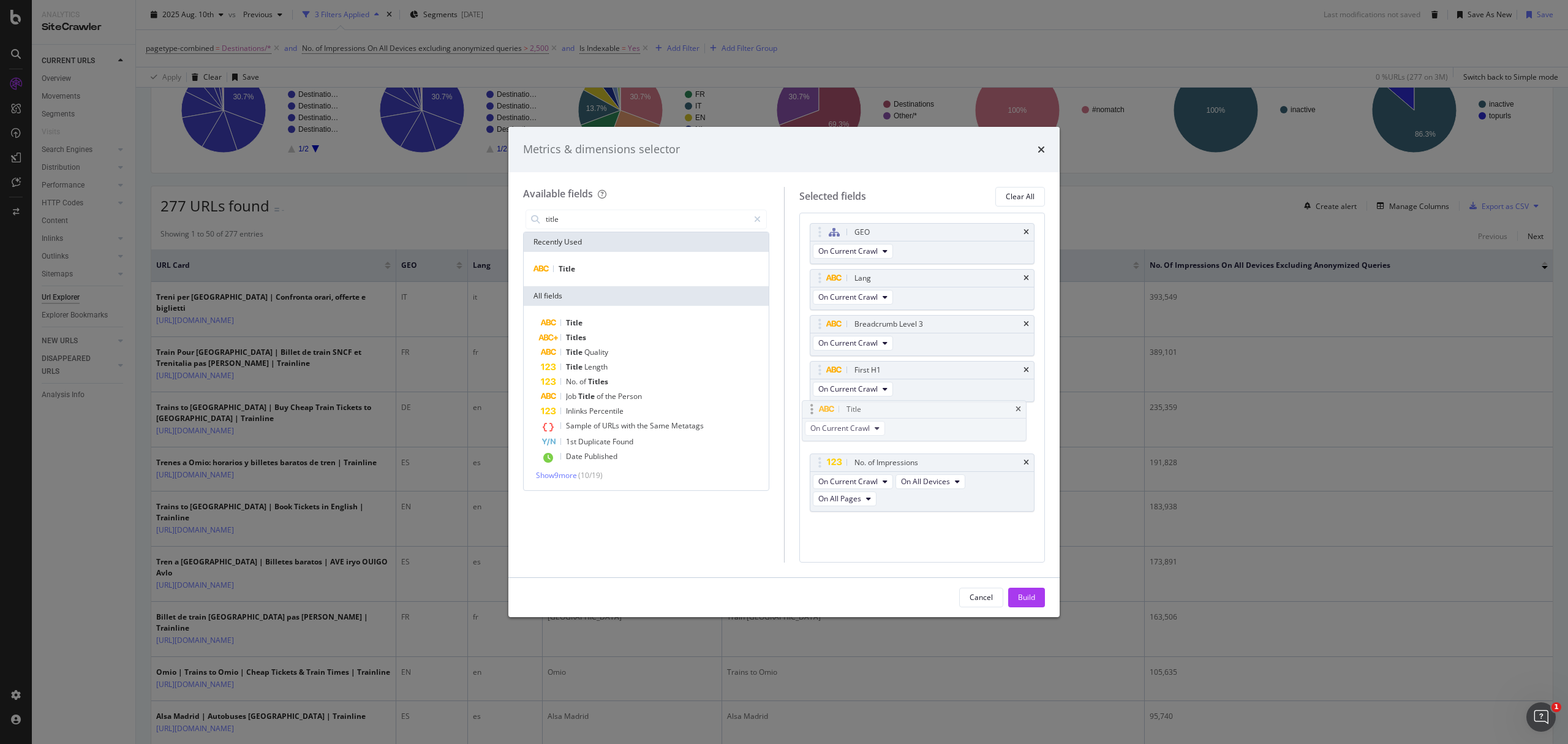
drag, startPoint x: 814, startPoint y: 481, endPoint x: 806, endPoint y: 399, distance: 82.4
click at [806, 399] on body "Analytics SiteCrawler CURRENT URLS Overview Movements Segments Visits Search En…" at bounding box center [784, 372] width 1568 height 744
click at [1016, 604] on button "Build" at bounding box center [1026, 597] width 37 height 19
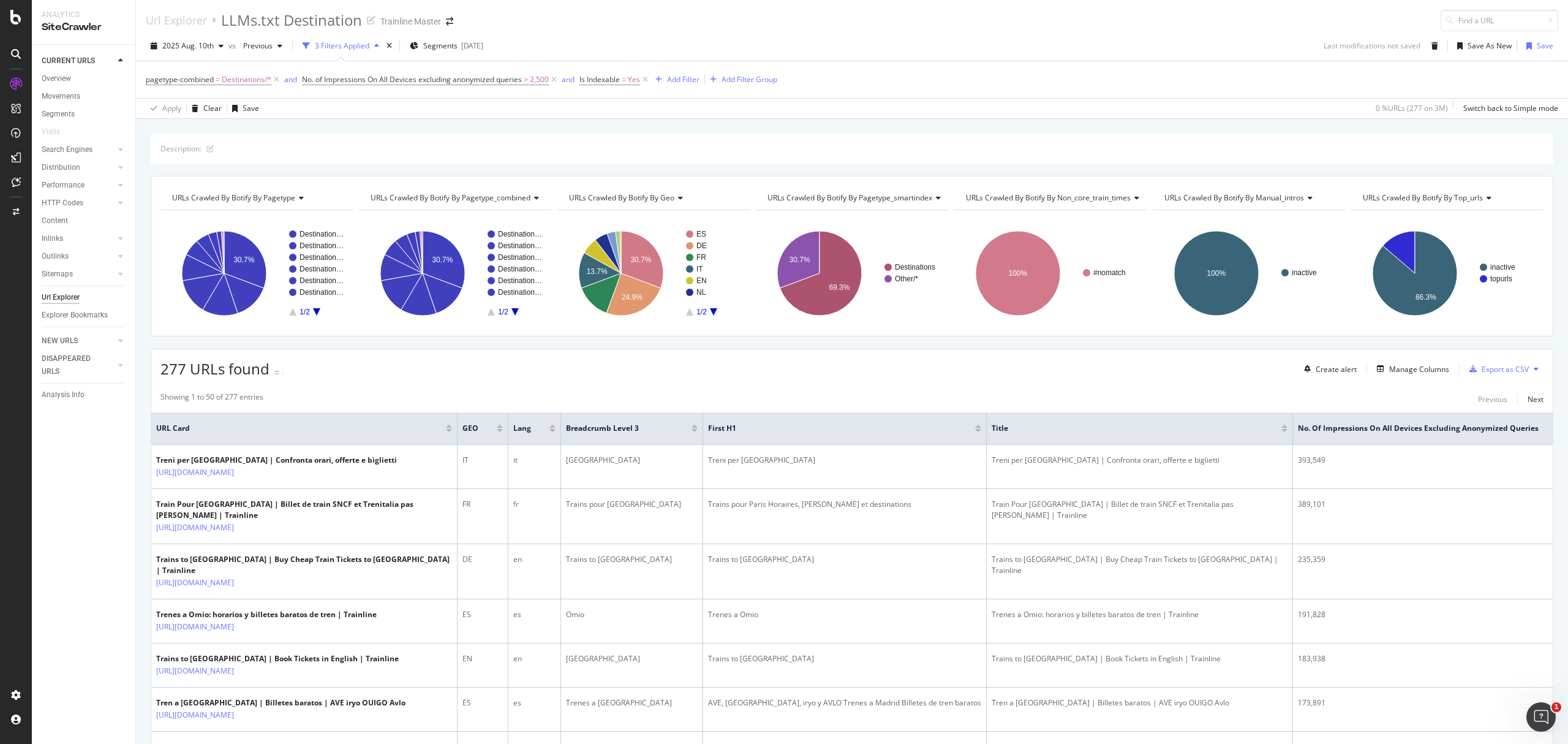
click at [548, 78] on span "2,500" at bounding box center [539, 80] width 19 height 17
click at [397, 189] on input "2500" at bounding box center [381, 190] width 134 height 19
drag, startPoint x: 363, startPoint y: 194, endPoint x: 319, endPoint y: 186, distance: 44.7
click at [319, 186] on input "2500" at bounding box center [381, 190] width 134 height 19
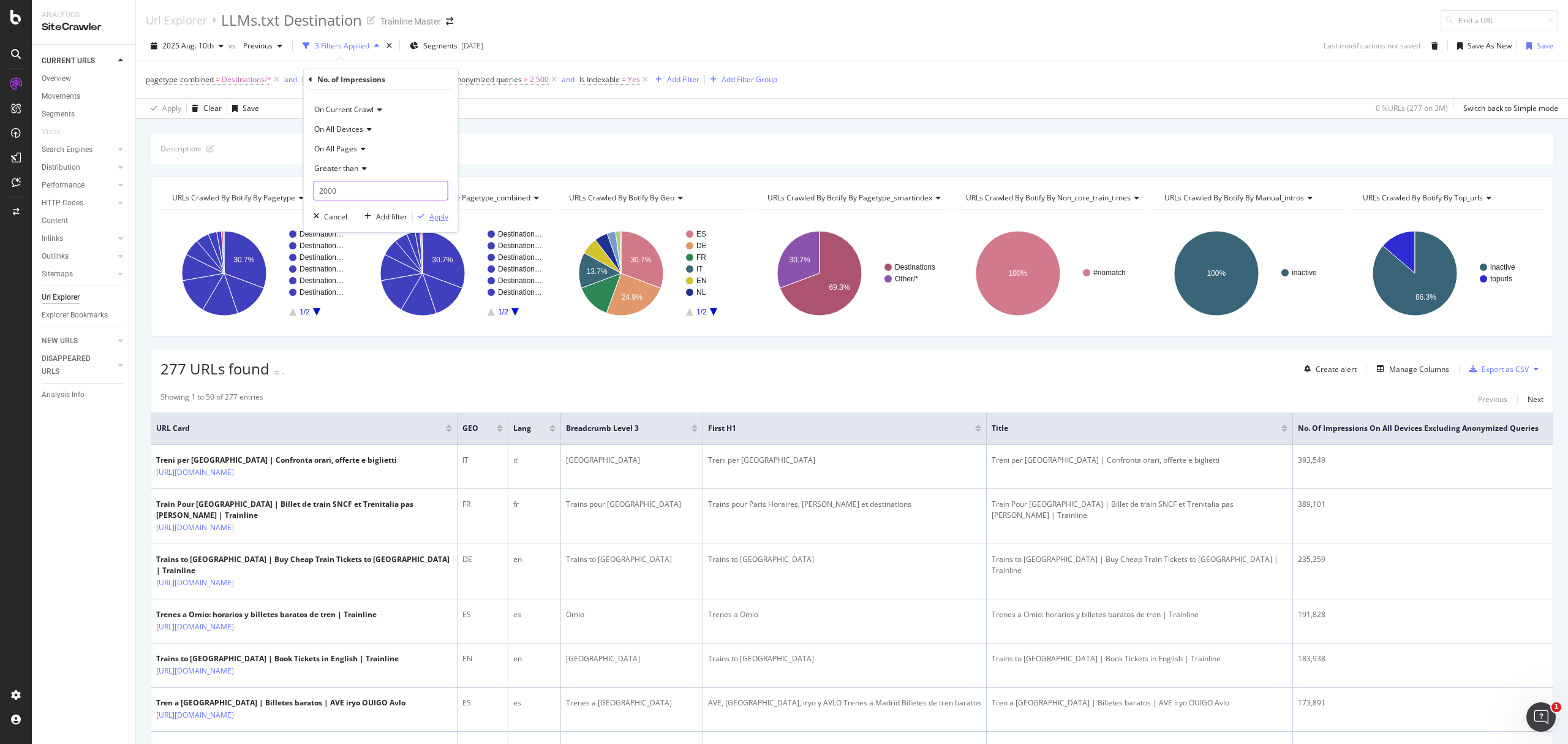
type input "2000"
click at [427, 215] on div "button" at bounding box center [421, 216] width 17 height 7
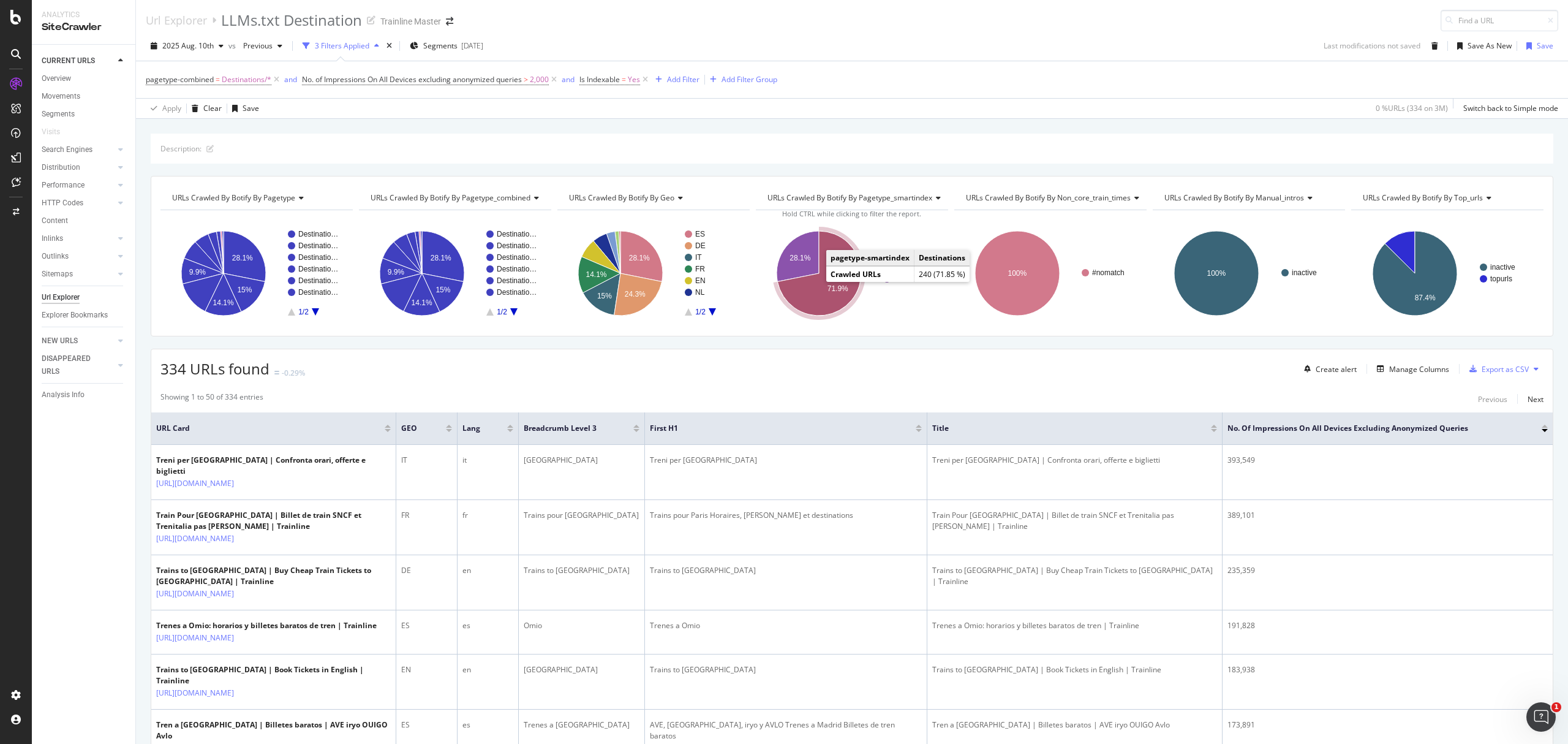
click at [820, 292] on icon "A chart." at bounding box center [819, 273] width 84 height 85
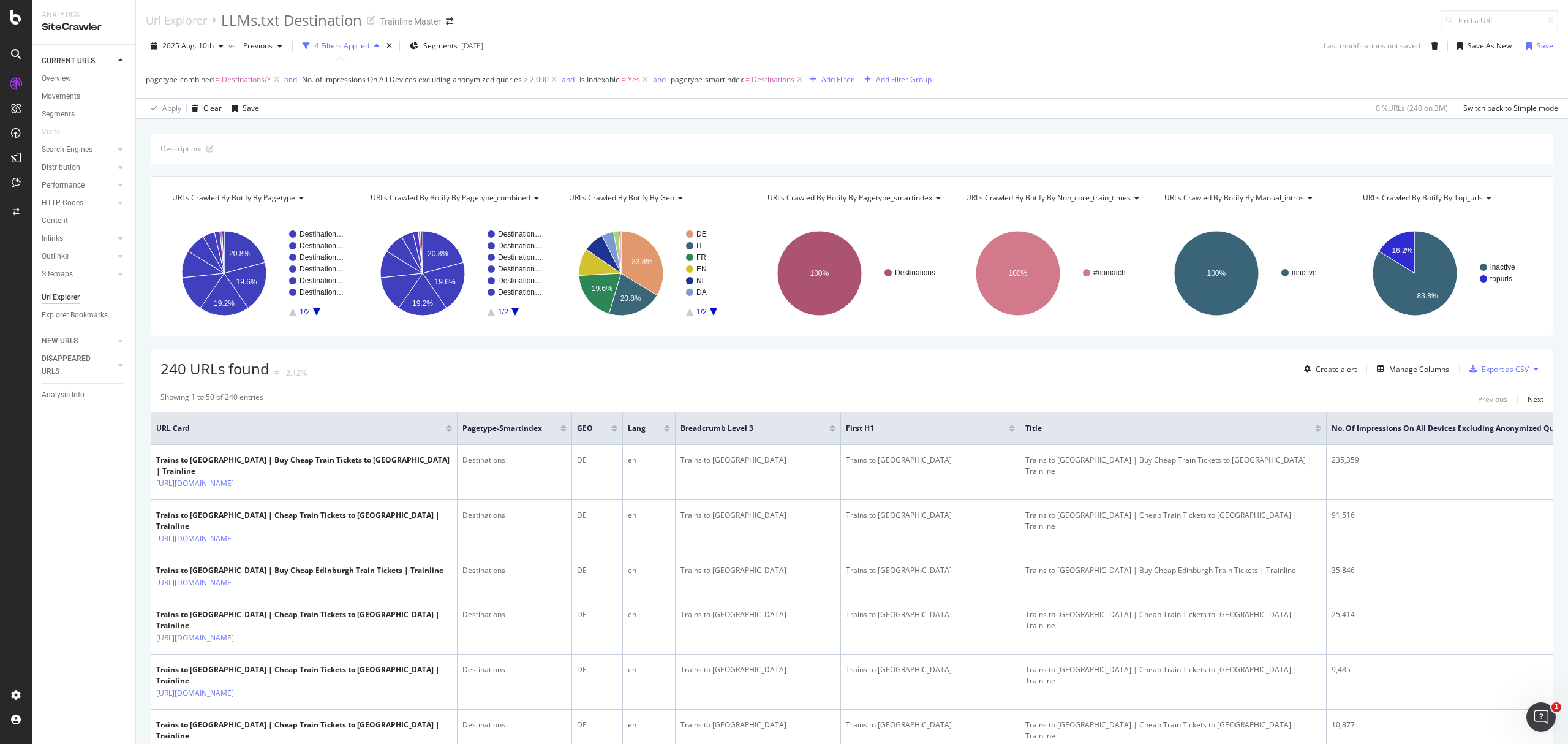
click at [711, 314] on icon "A chart." at bounding box center [713, 311] width 7 height 7
click at [749, 80] on span "=" at bounding box center [747, 80] width 5 height 10
click at [708, 145] on div at bounding box center [751, 152] width 134 height 19
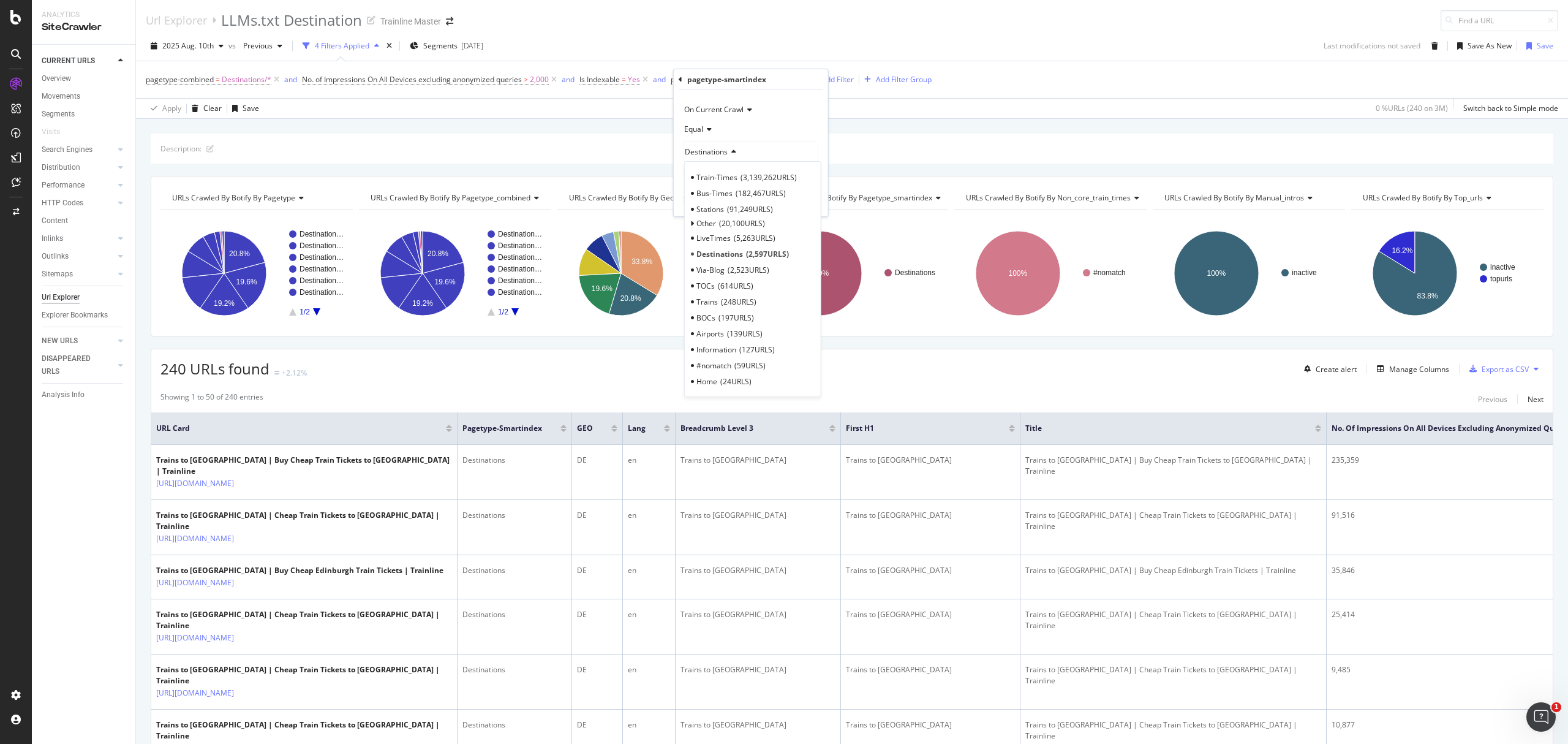
click at [642, 108] on div "Apply Clear Save 0 % URLs ( 240 on 3M ) Switch back to Simple mode" at bounding box center [852, 108] width 1432 height 20
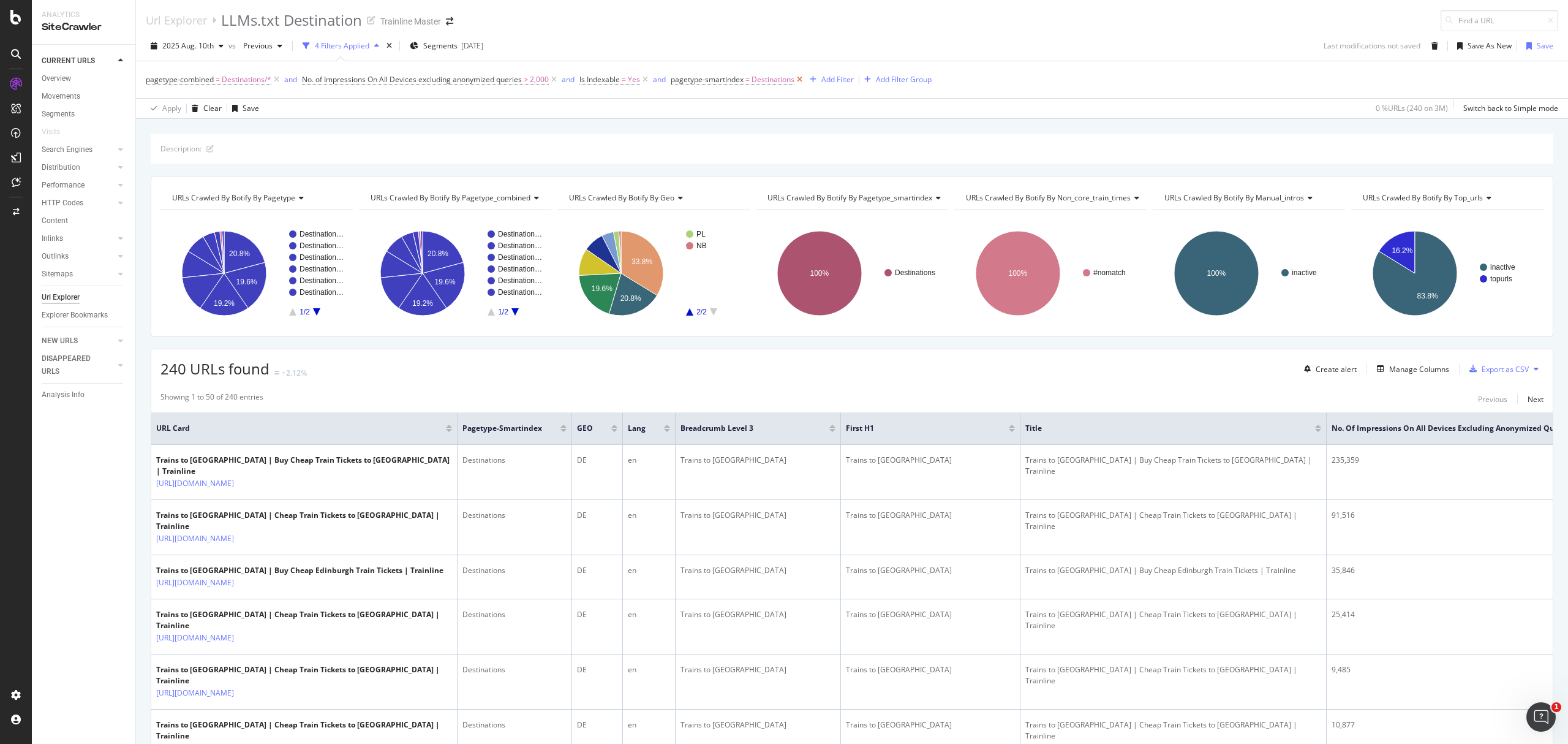
click at [800, 77] on icon at bounding box center [800, 80] width 10 height 12
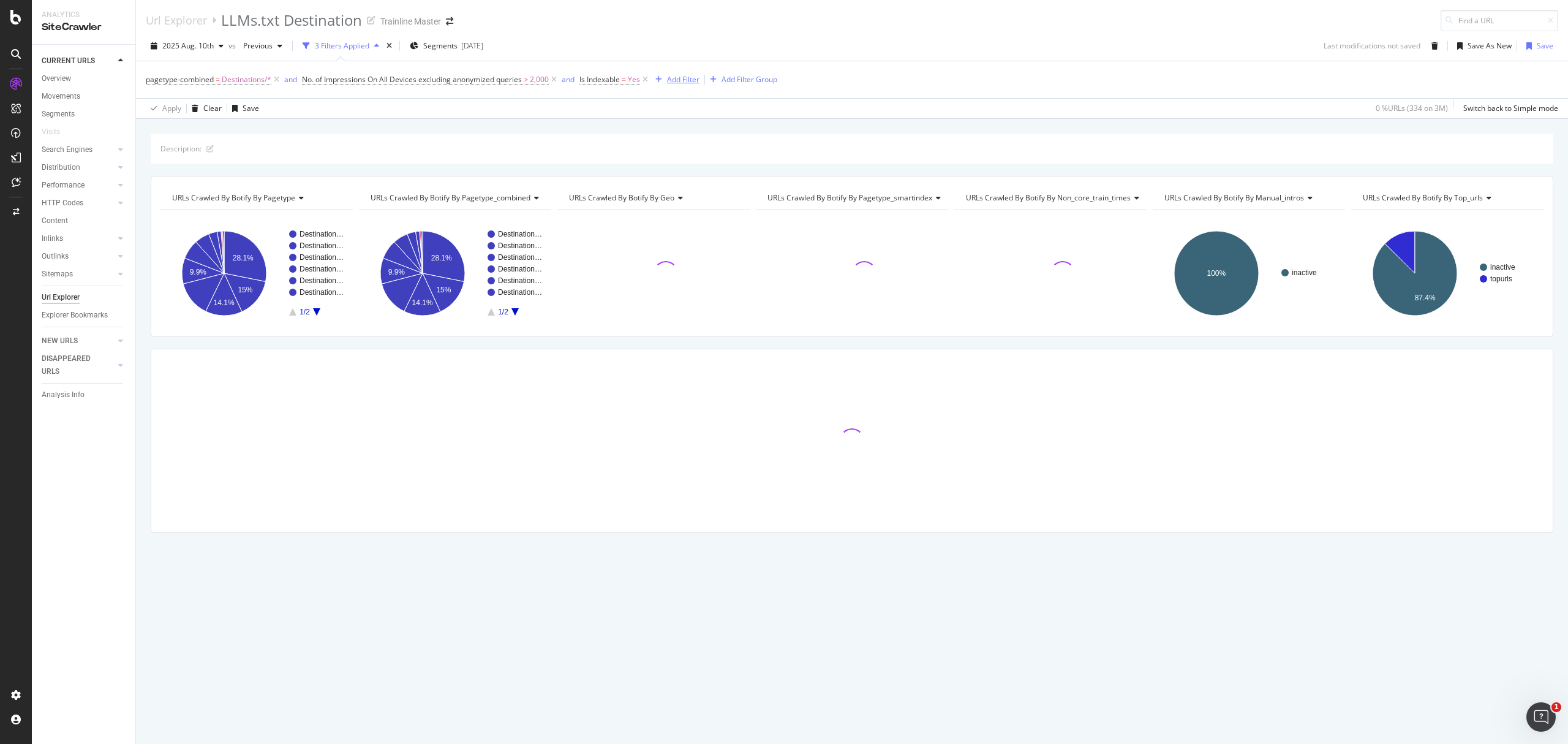
click at [682, 80] on div "Add Filter" at bounding box center [683, 80] width 32 height 10
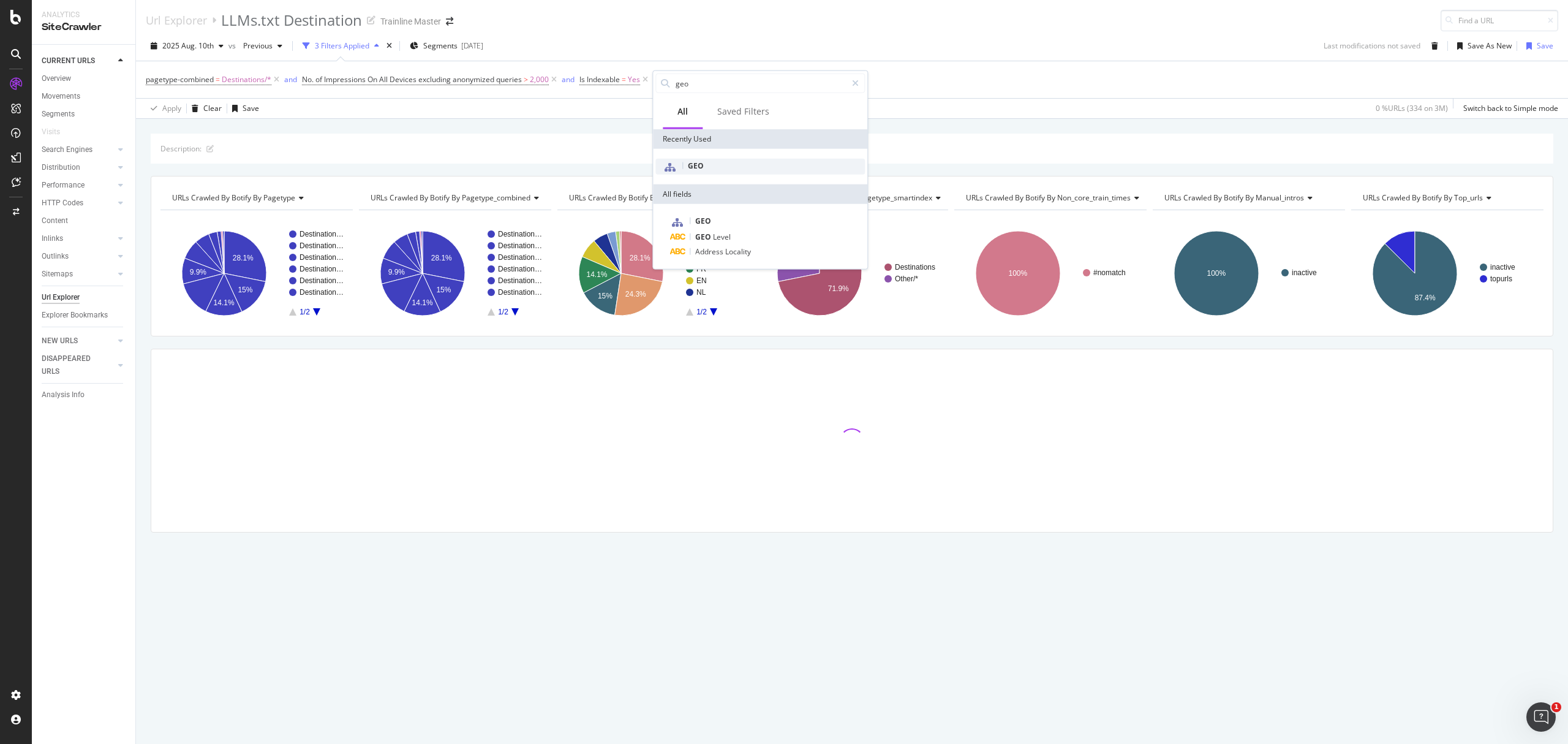
type input "geo"
click at [746, 172] on div "GEO" at bounding box center [760, 166] width 209 height 16
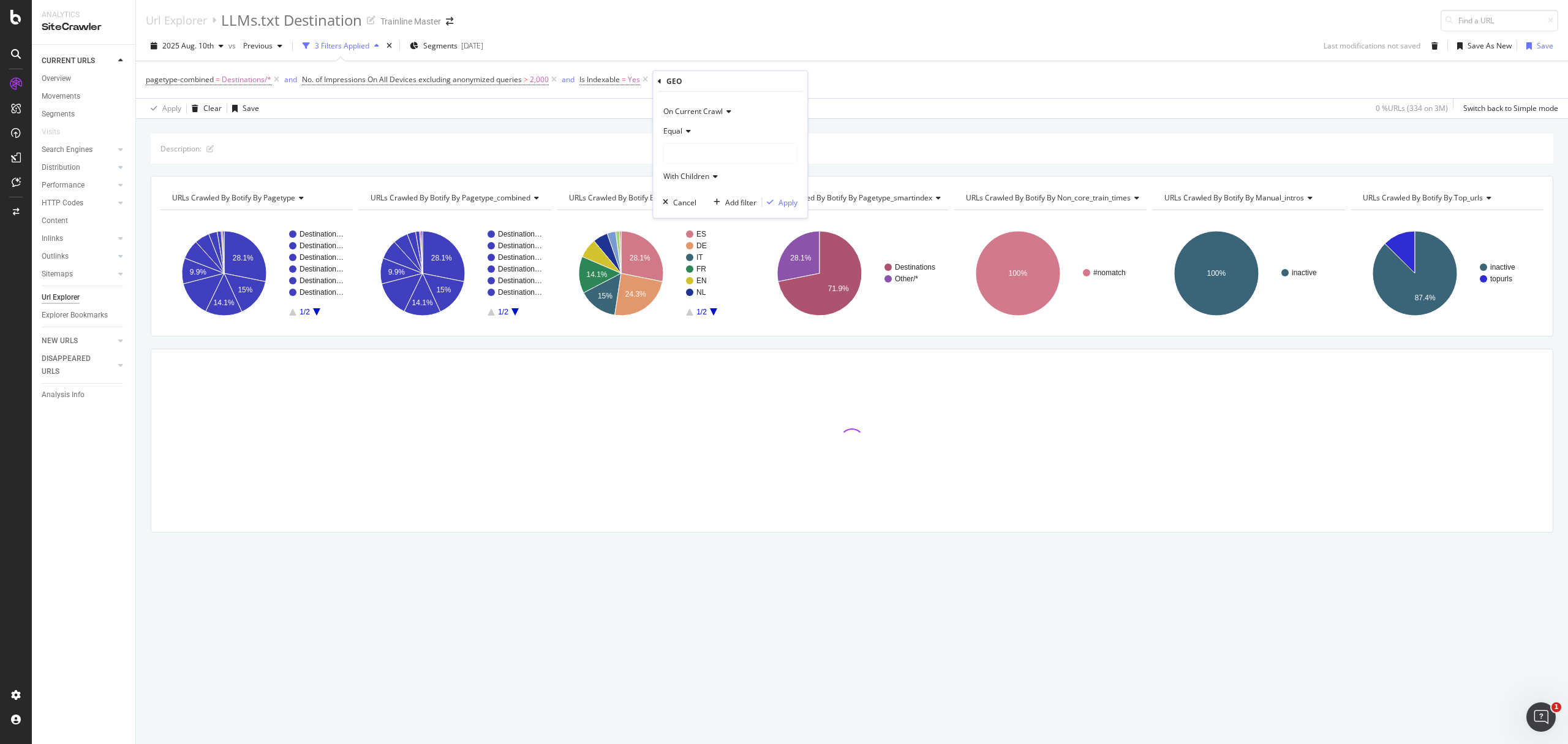
click at [638, 131] on div "Description: URLs Crawled By Botify By pagetype Chart (by Value) Table Expand E…" at bounding box center [852, 133] width 1432 height 29
click at [704, 76] on icon at bounding box center [699, 80] width 10 height 12
click at [478, 41] on div "2025-06-11" at bounding box center [472, 46] width 22 height 10
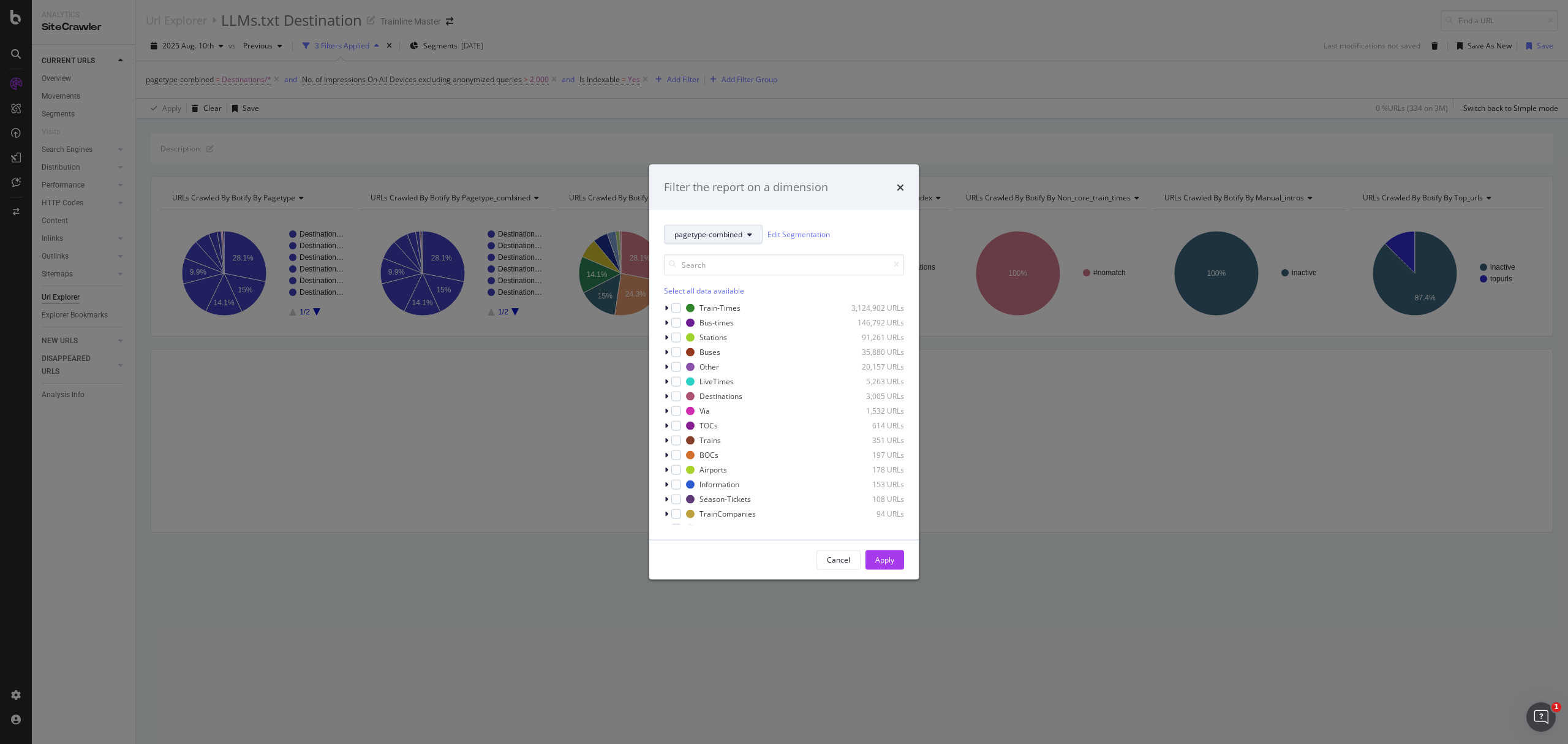
click at [729, 240] on button "pagetype-combined" at bounding box center [713, 234] width 99 height 19
click at [743, 331] on div "GEO" at bounding box center [714, 323] width 99 height 17
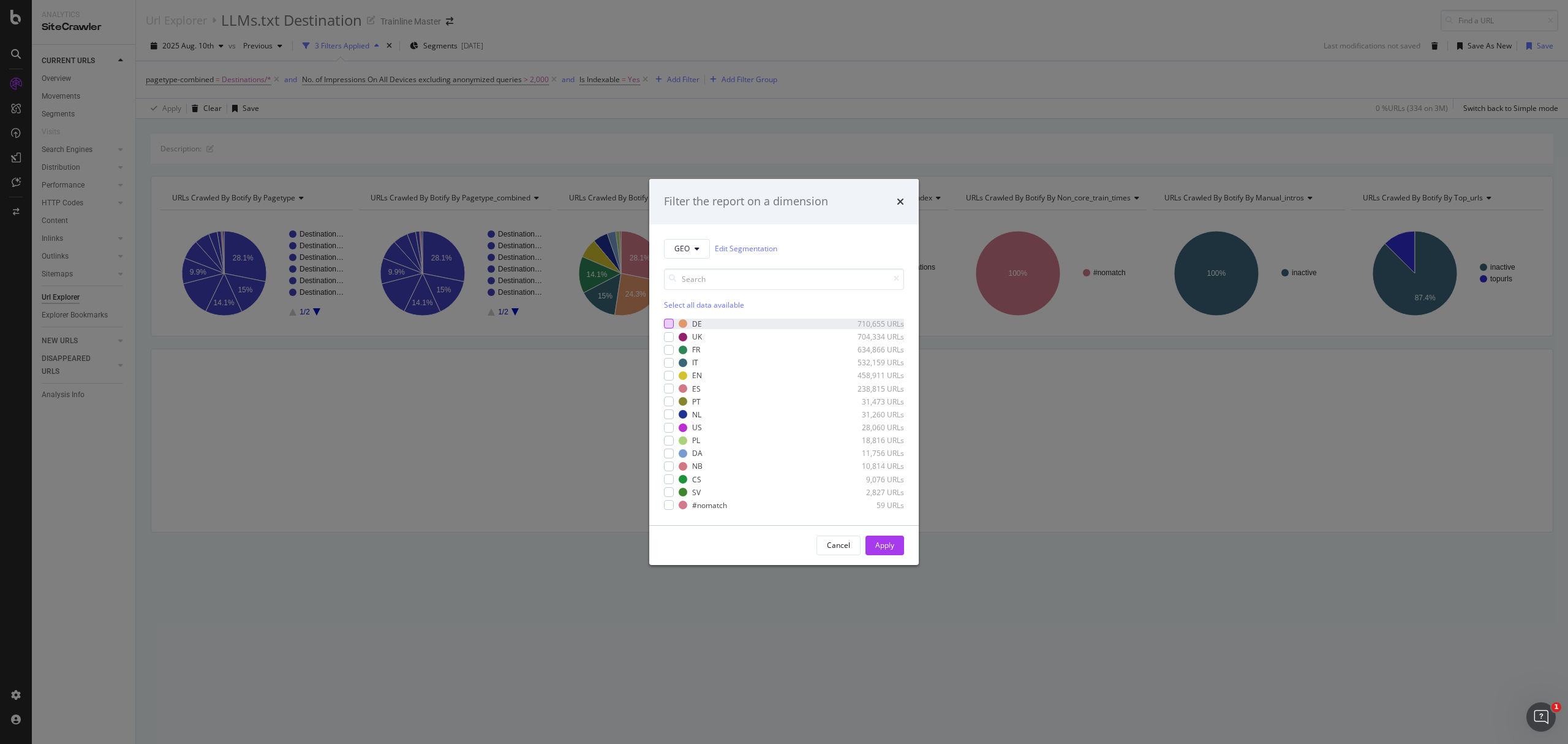
click at [667, 321] on div "modal" at bounding box center [669, 323] width 10 height 10
click at [669, 337] on div "modal" at bounding box center [669, 336] width 10 height 10
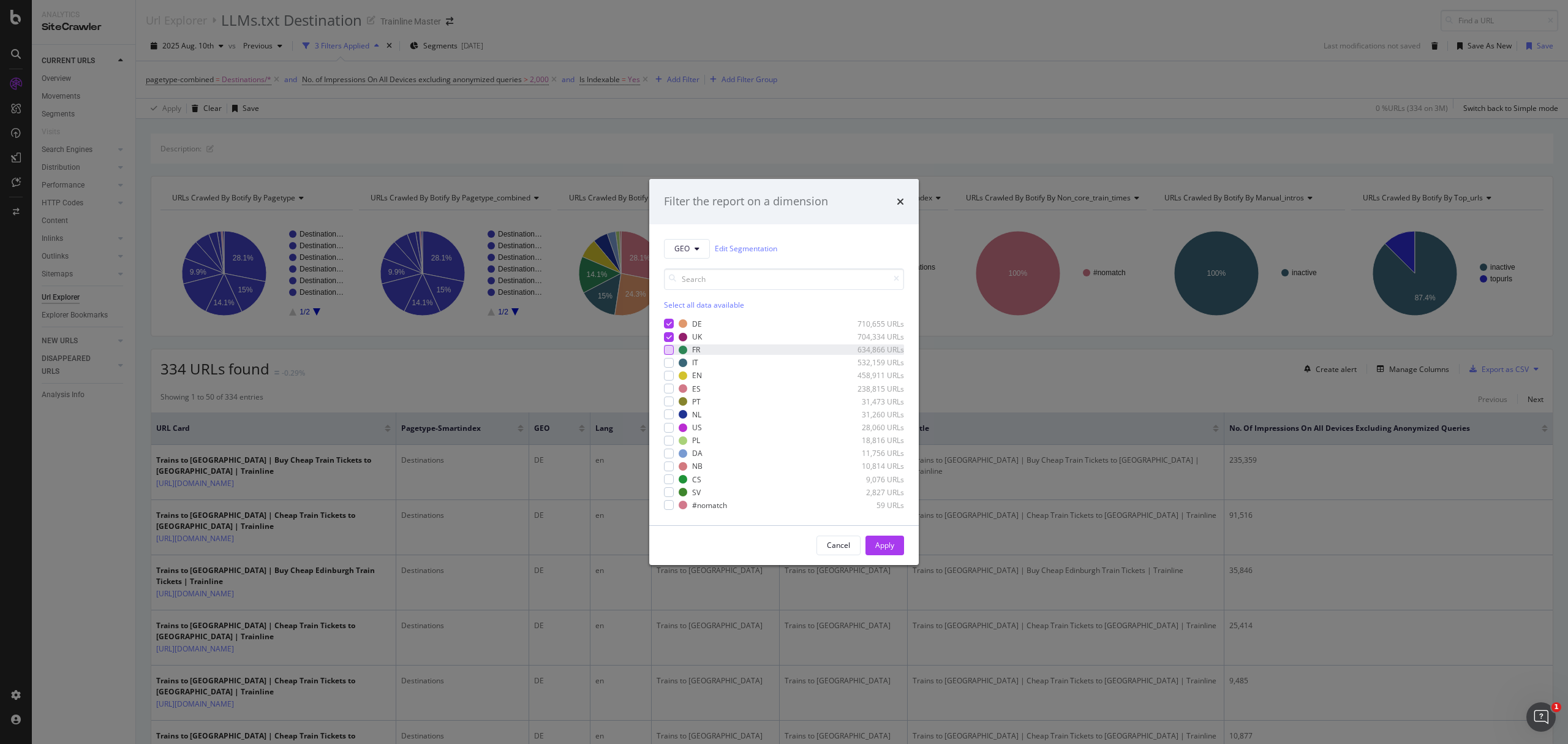
click at [665, 348] on div "modal" at bounding box center [669, 349] width 10 height 10
click at [669, 364] on div "modal" at bounding box center [669, 362] width 10 height 10
click at [669, 389] on div "modal" at bounding box center [669, 388] width 10 height 10
click at [670, 427] on div "modal" at bounding box center [669, 428] width 10 height 10
drag, startPoint x: 871, startPoint y: 540, endPoint x: 914, endPoint y: 532, distance: 43.7
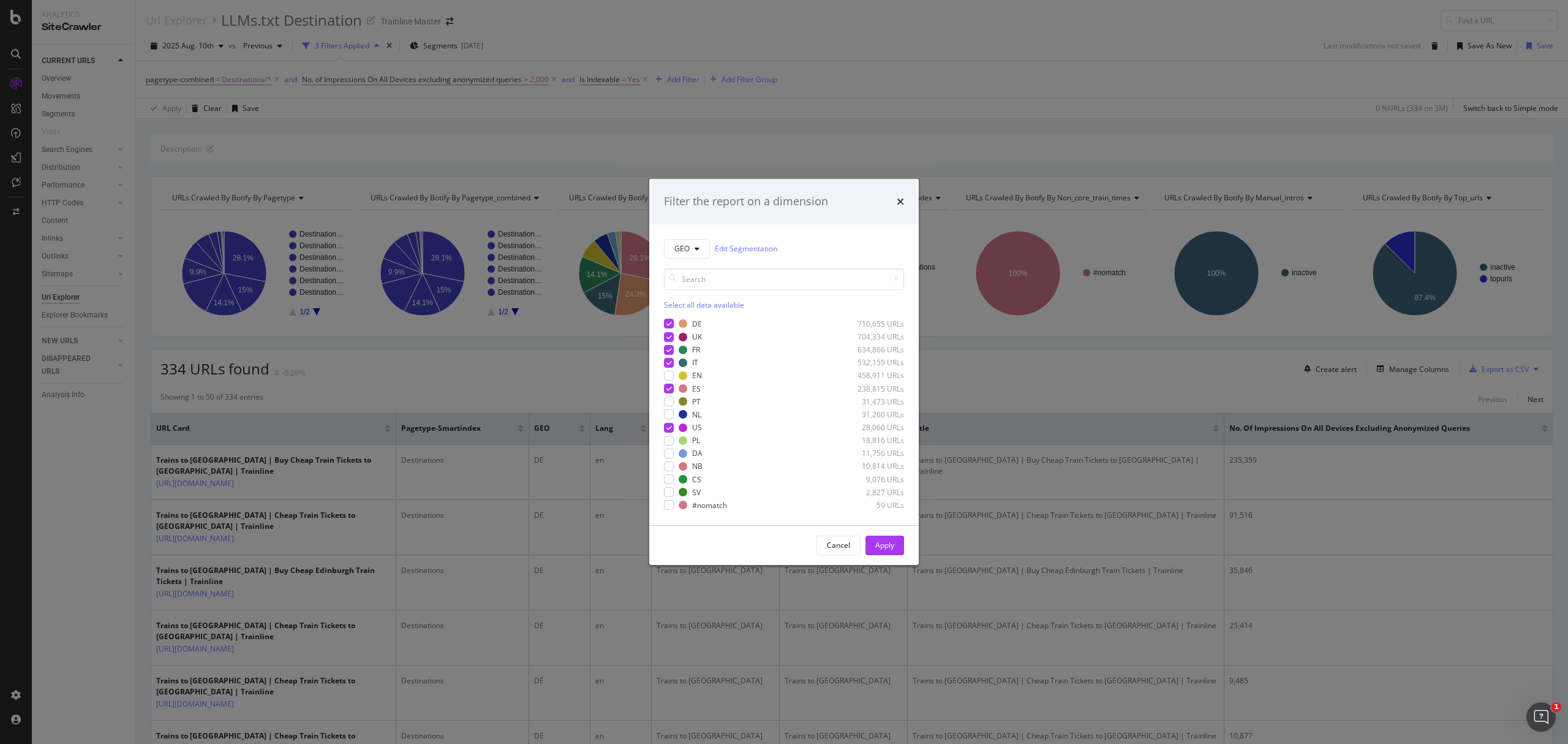
click at [871, 540] on button "Apply" at bounding box center [885, 545] width 39 height 19
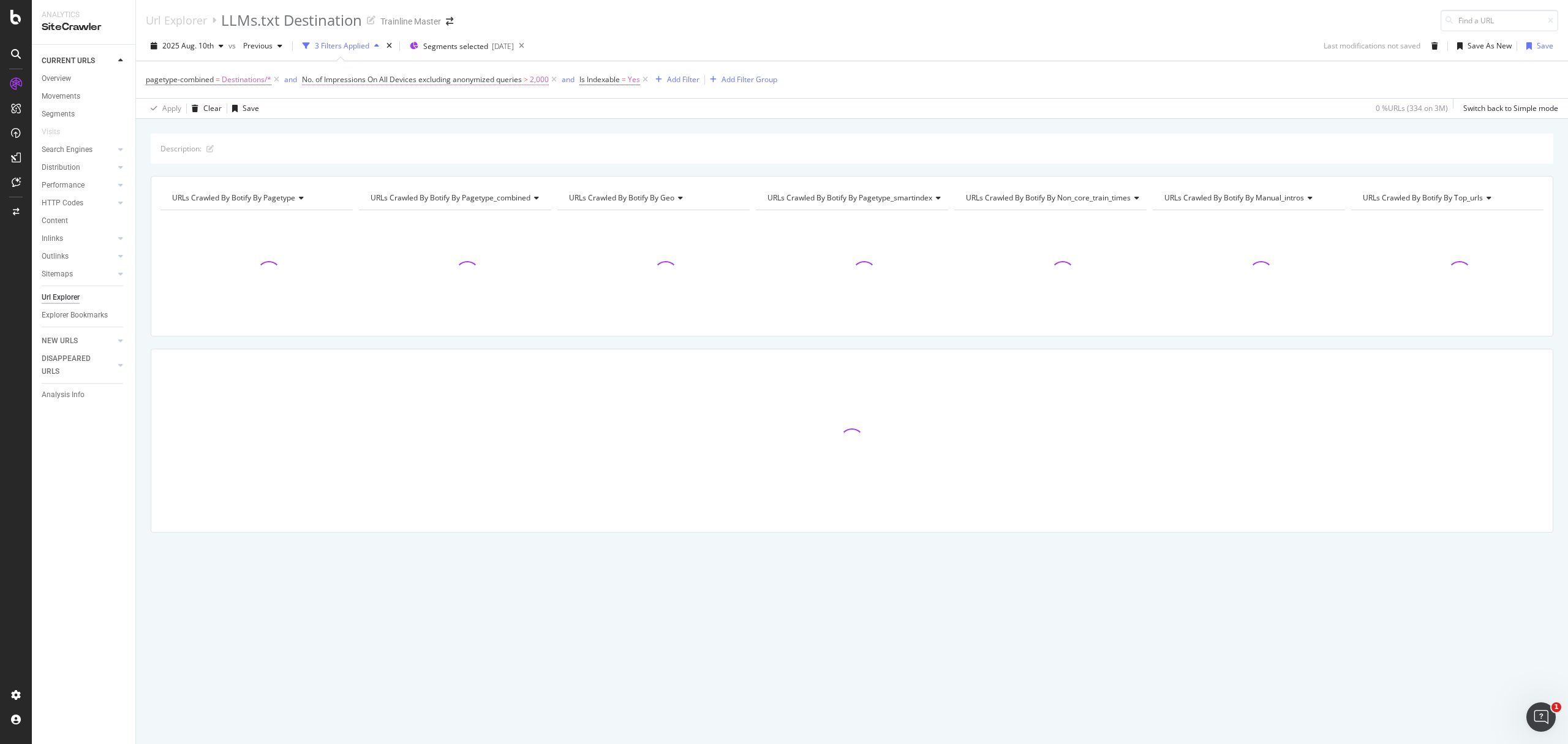
click at [532, 86] on span "2,000" at bounding box center [539, 80] width 19 height 17
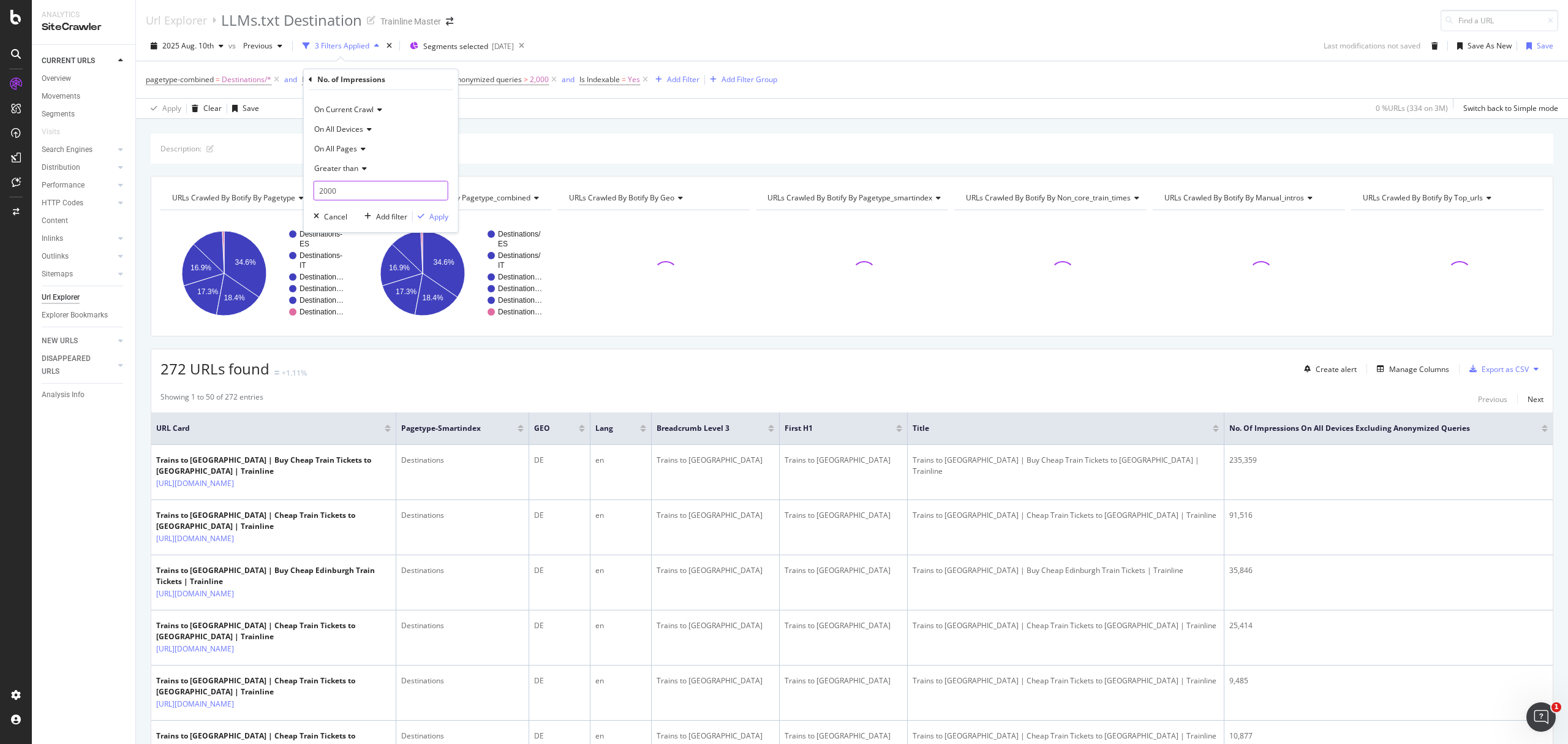
drag, startPoint x: 363, startPoint y: 187, endPoint x: 286, endPoint y: 177, distance: 77.6
click at [286, 177] on body "Analytics SiteCrawler CURRENT URLS Overview Movements Segments Visits Search En…" at bounding box center [784, 372] width 1568 height 744
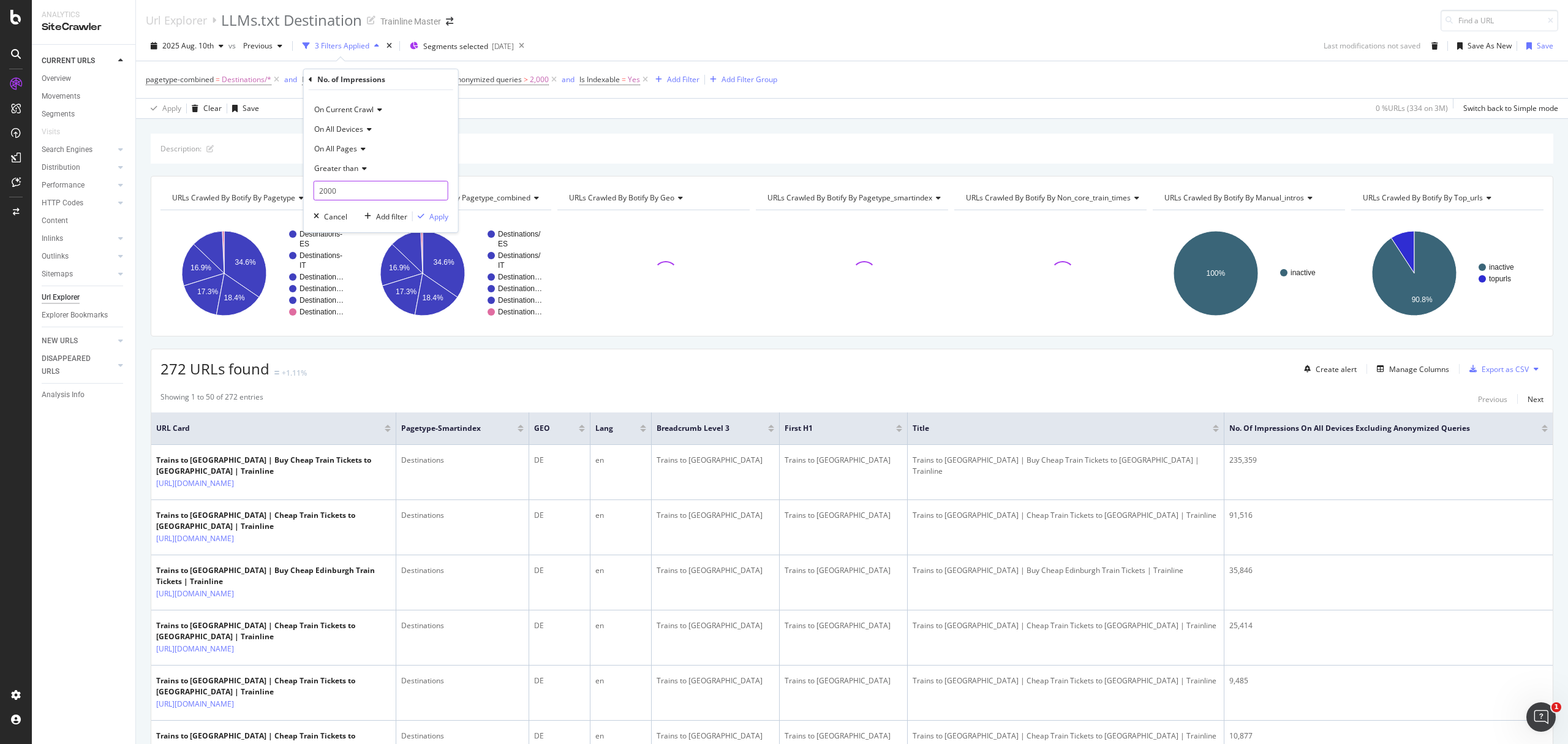
click at [324, 182] on input "2000" at bounding box center [381, 190] width 134 height 19
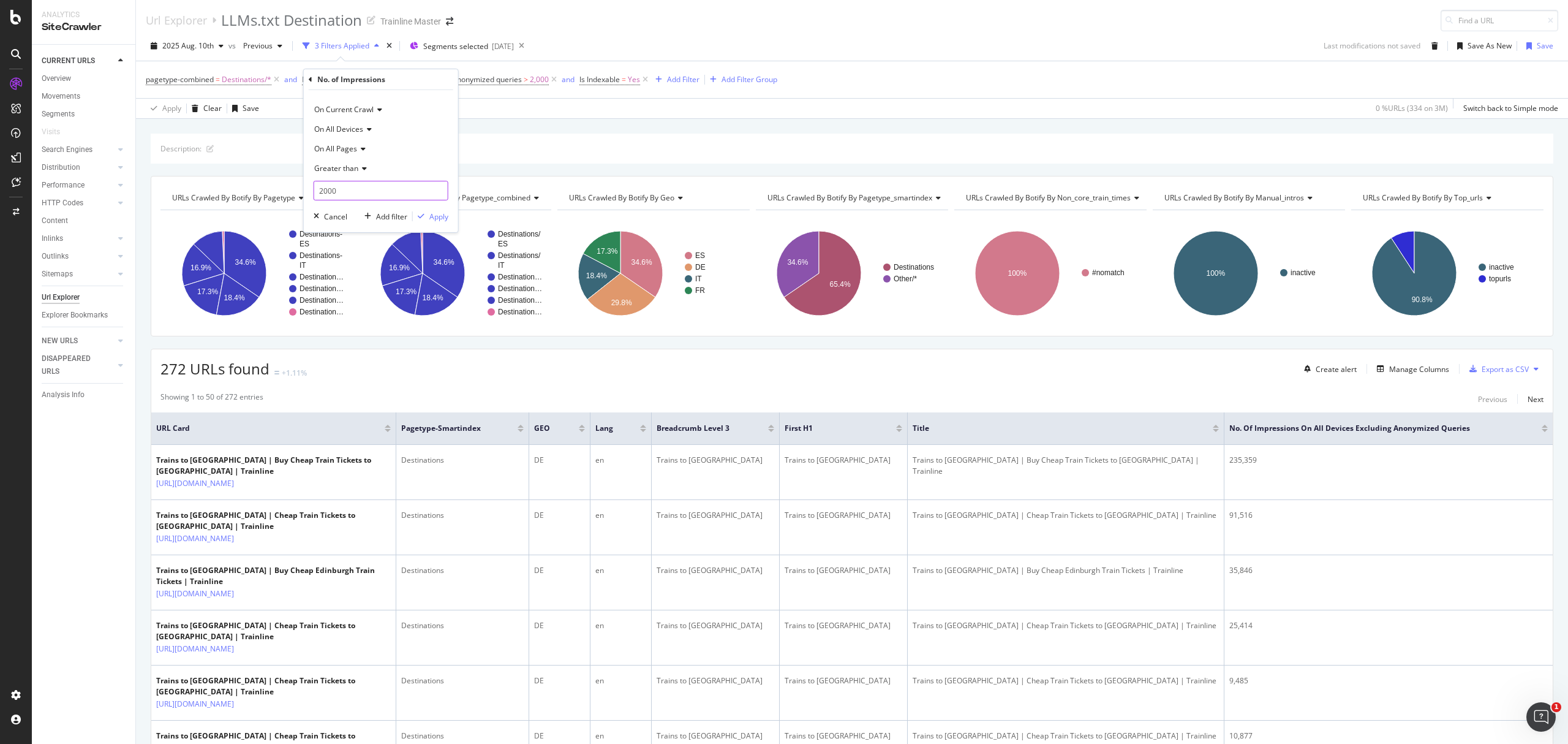
click at [324, 182] on input "2000" at bounding box center [381, 190] width 134 height 19
type input "1500"
click at [436, 212] on div "Apply" at bounding box center [438, 217] width 19 height 10
click at [553, 81] on icon at bounding box center [554, 80] width 10 height 12
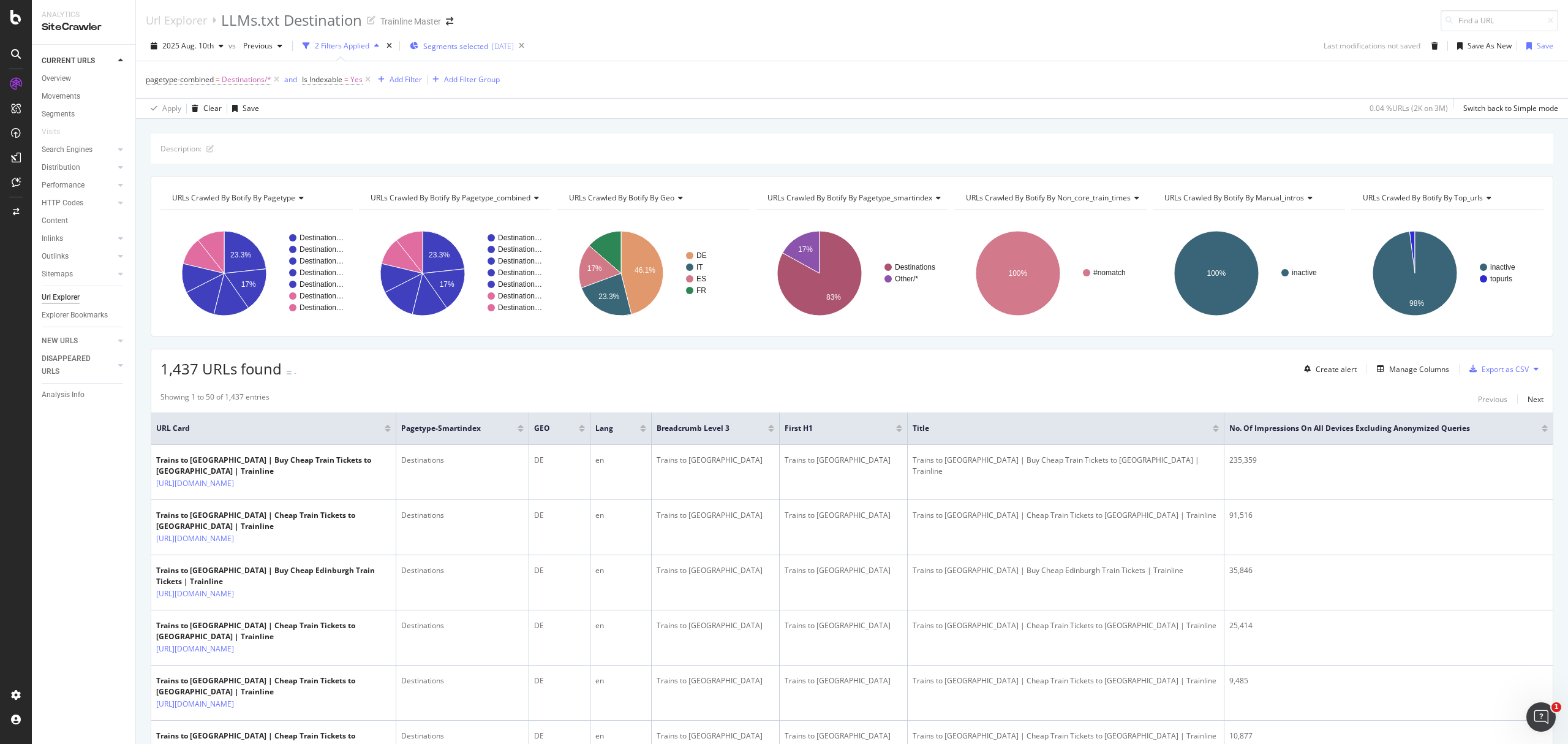
click at [441, 37] on div "Segments selected 2025-06-11" at bounding box center [462, 46] width 104 height 18
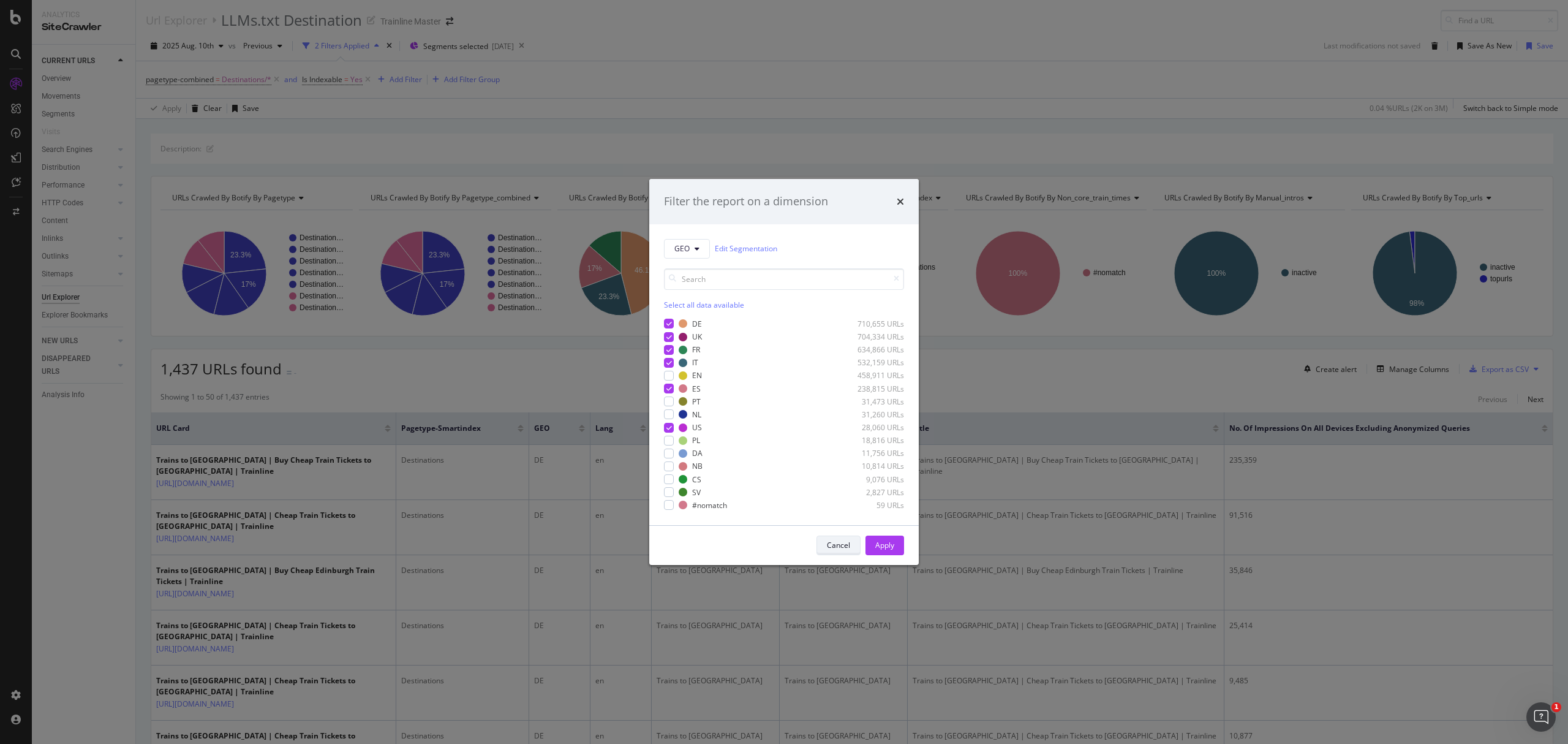
click at [828, 548] on div "Cancel" at bounding box center [839, 545] width 23 height 10
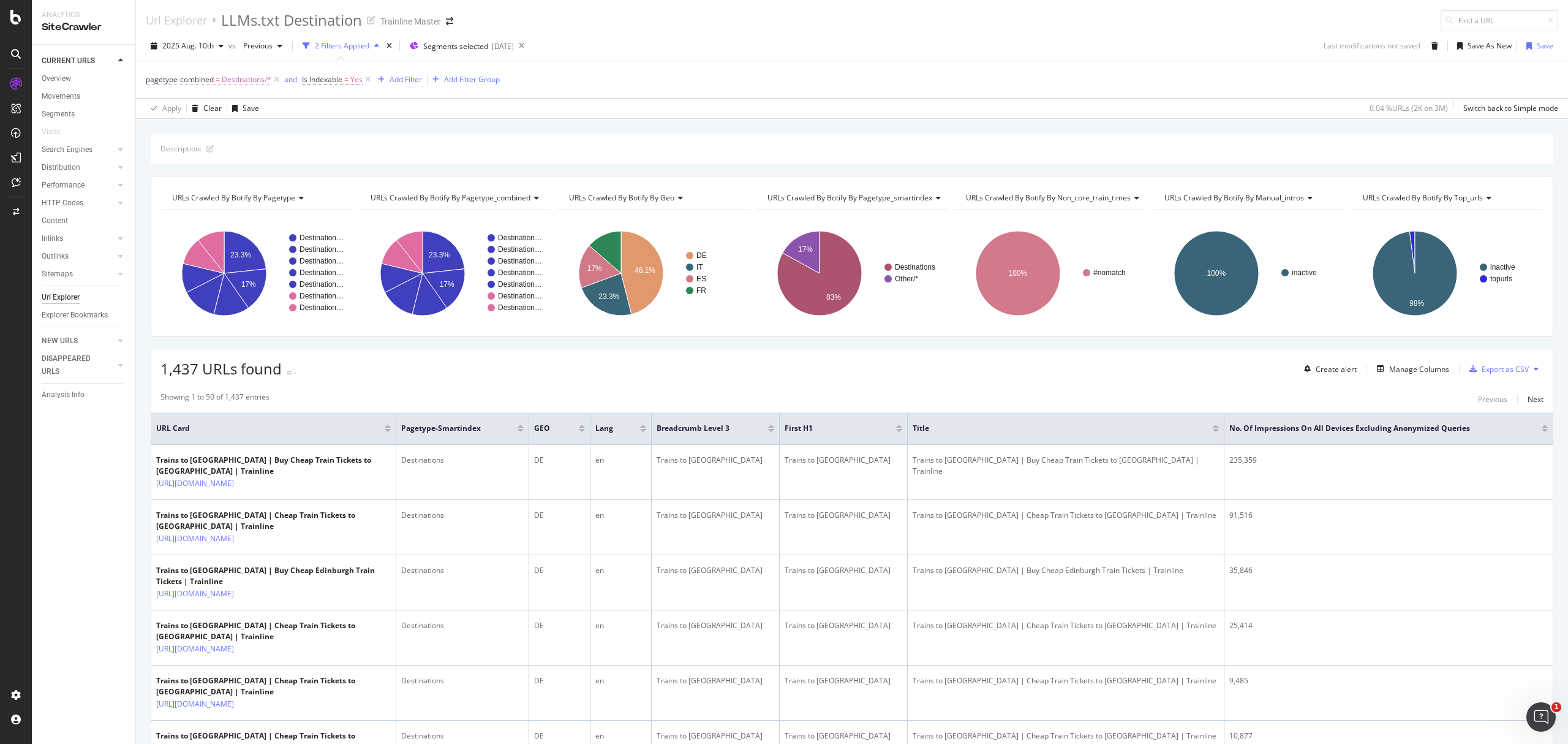
click at [253, 82] on span "Destinations/*" at bounding box center [246, 80] width 50 height 17
click at [180, 151] on span "Destinations" at bounding box center [179, 151] width 43 height 10
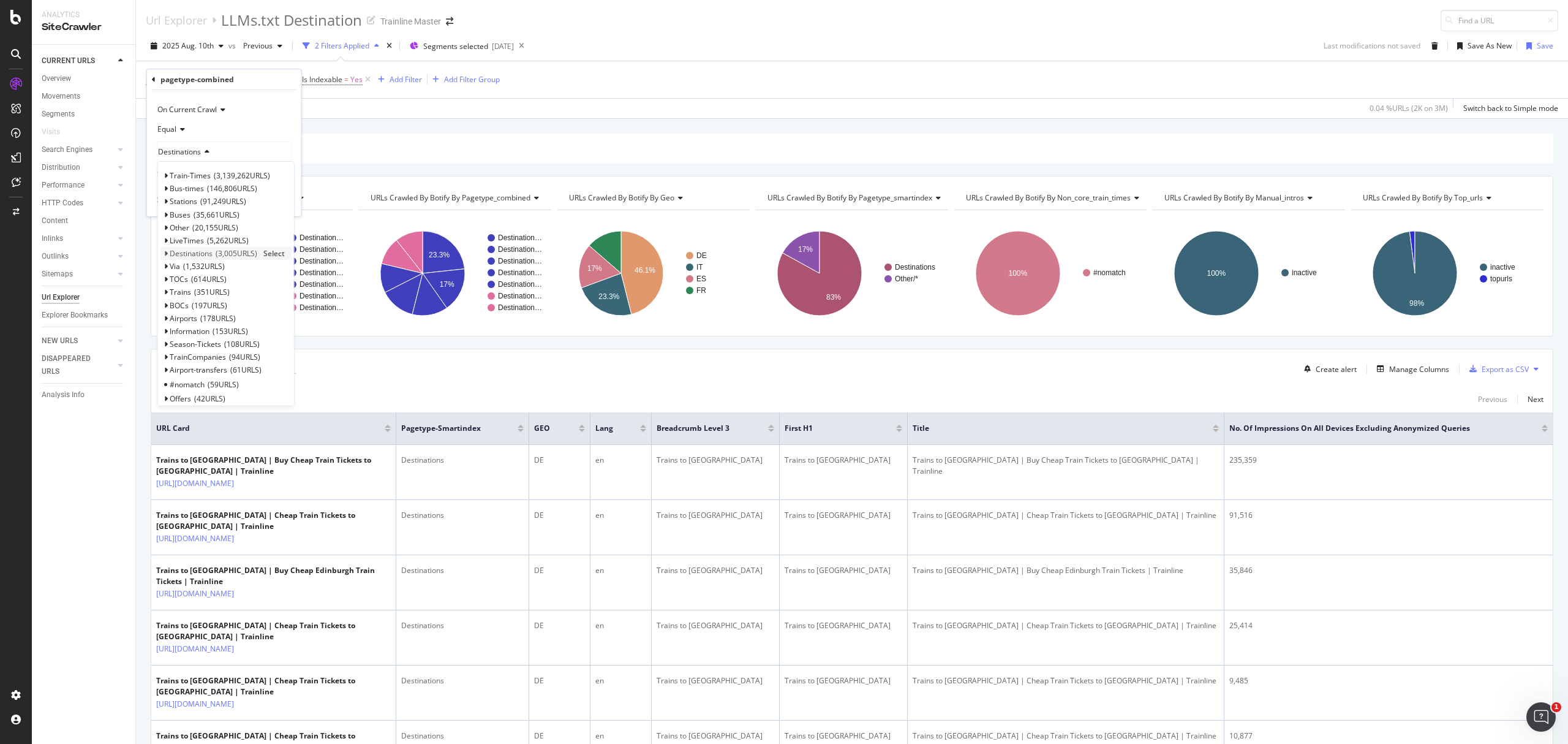
click at [165, 250] on icon at bounding box center [166, 254] width 5 height 7
click at [0, 0] on span "Select" at bounding box center [0, 0] width 0 height 0
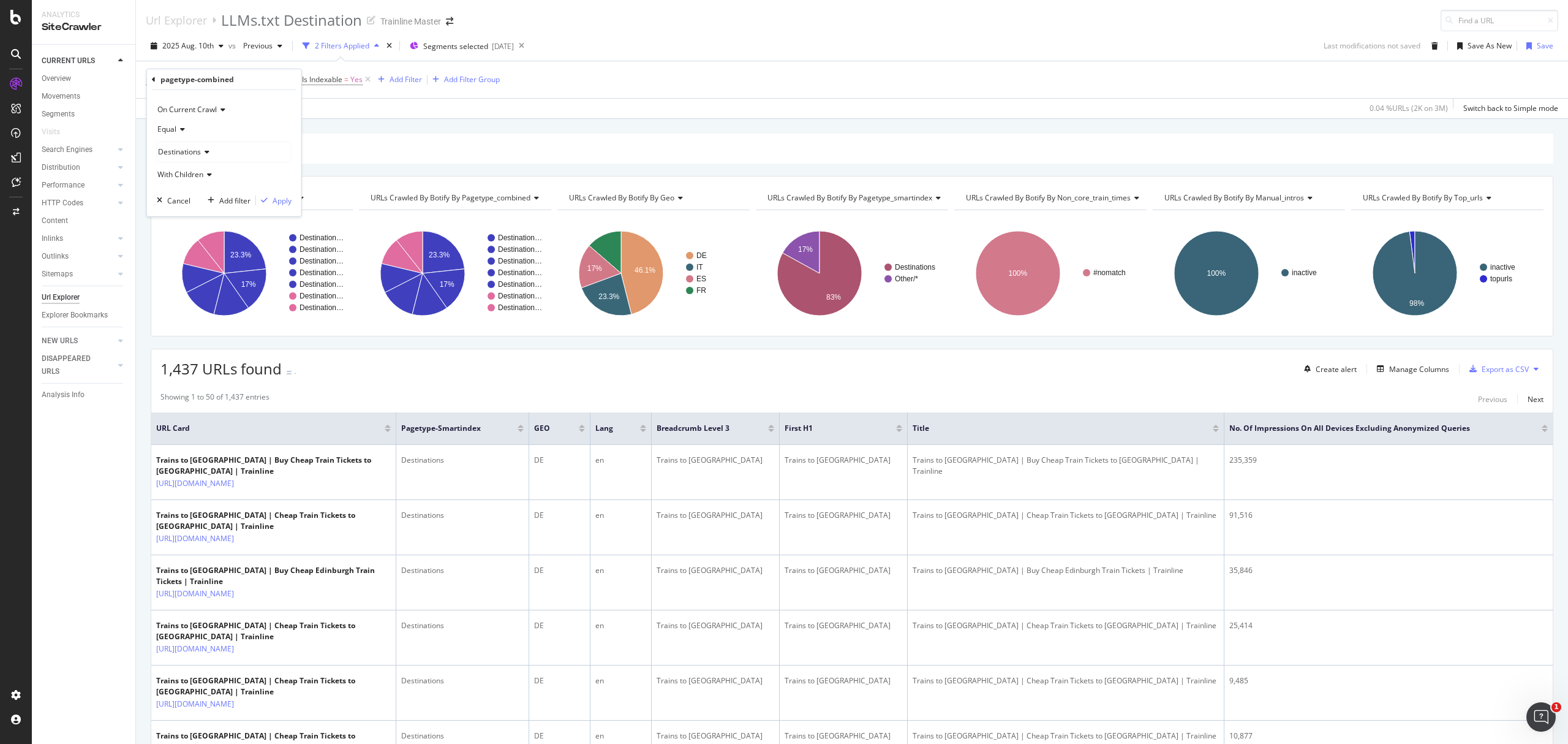
click at [292, 204] on div "On Current Crawl Equal Destinations With Children Cancel Add filter Apply" at bounding box center [224, 153] width 155 height 126
click at [280, 201] on div "Apply" at bounding box center [282, 201] width 19 height 10
click at [436, 42] on span "Segments selected" at bounding box center [456, 46] width 65 height 10
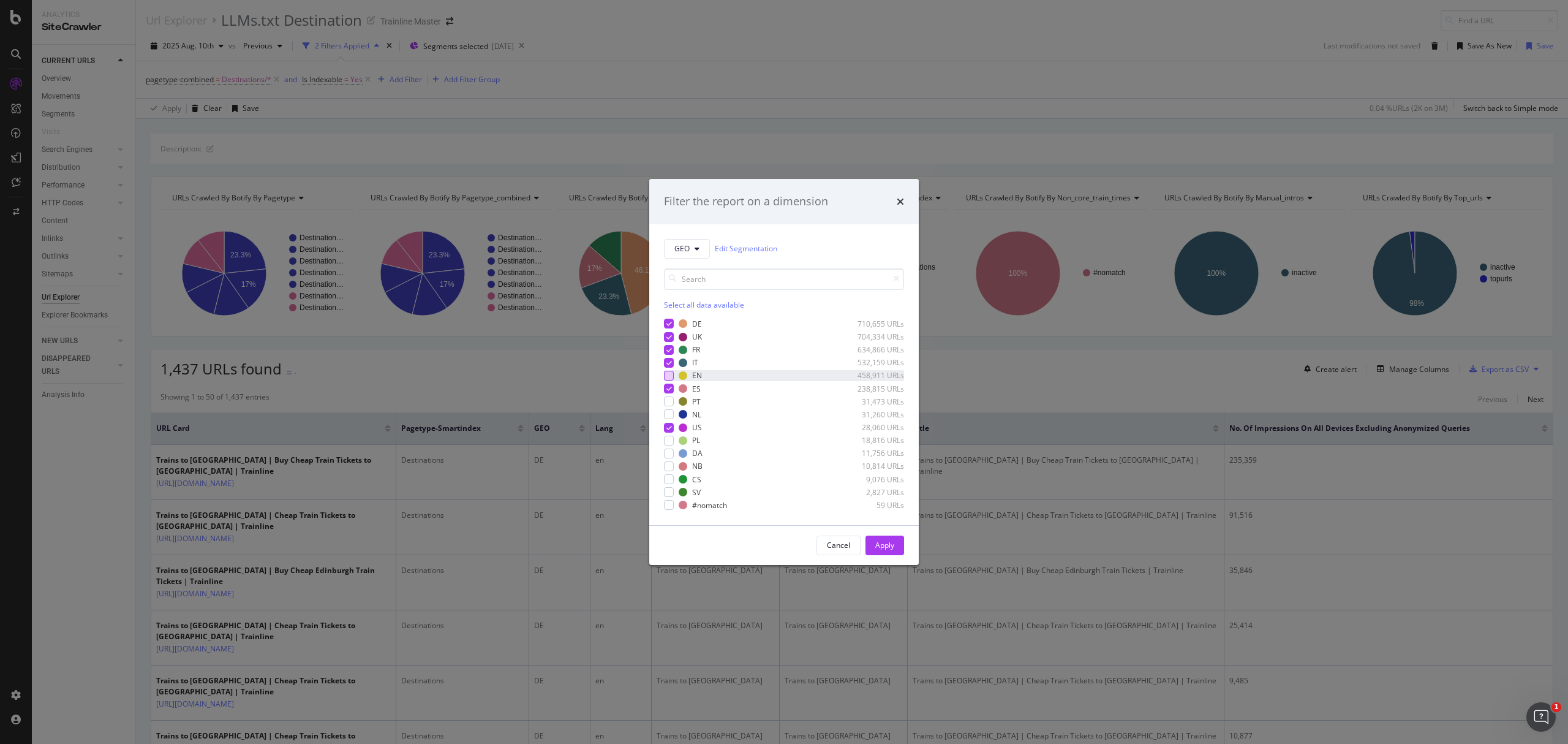
click at [667, 374] on div "modal" at bounding box center [669, 375] width 10 height 10
click at [885, 548] on div "Apply" at bounding box center [885, 545] width 19 height 10
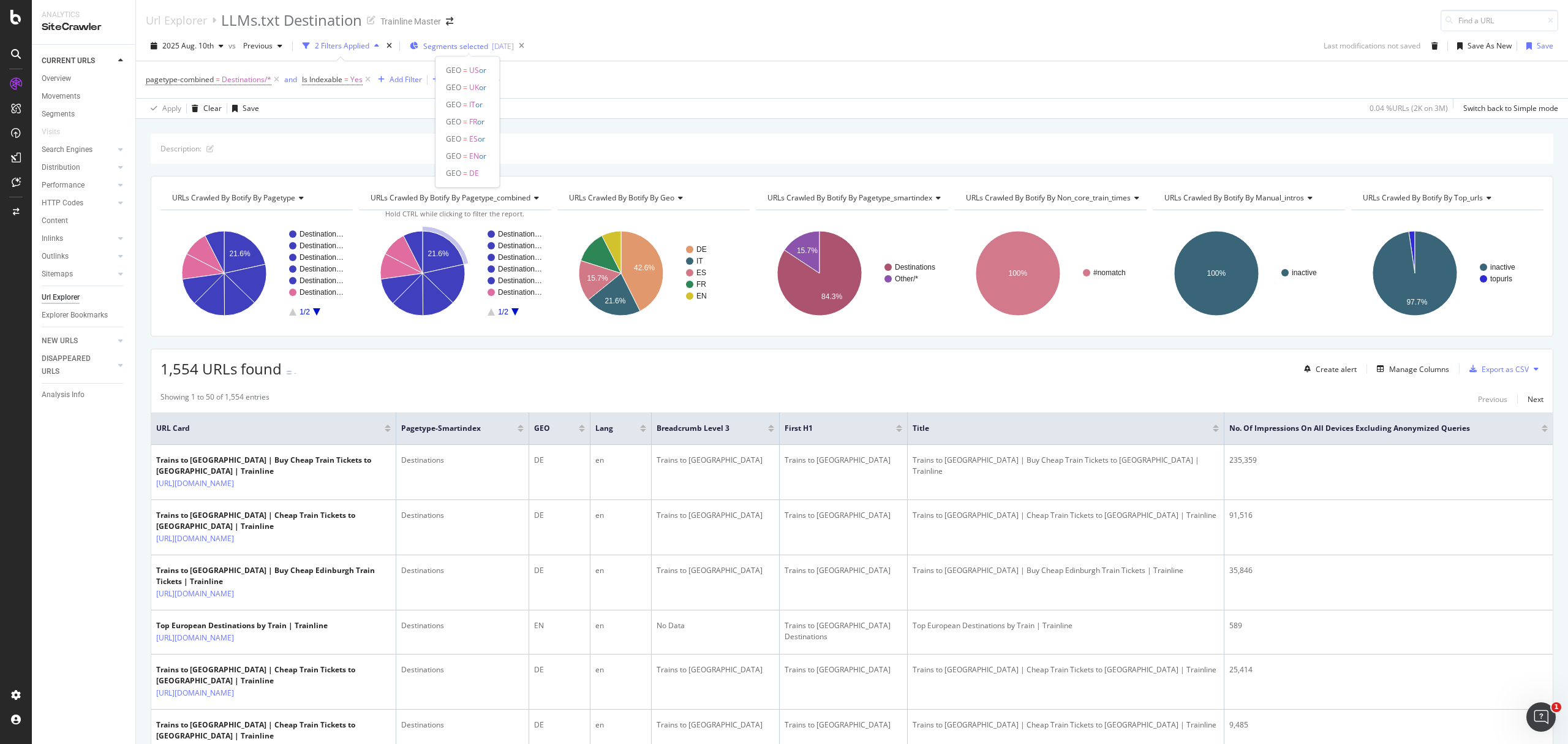
click at [459, 49] on span "Segments selected" at bounding box center [456, 46] width 65 height 10
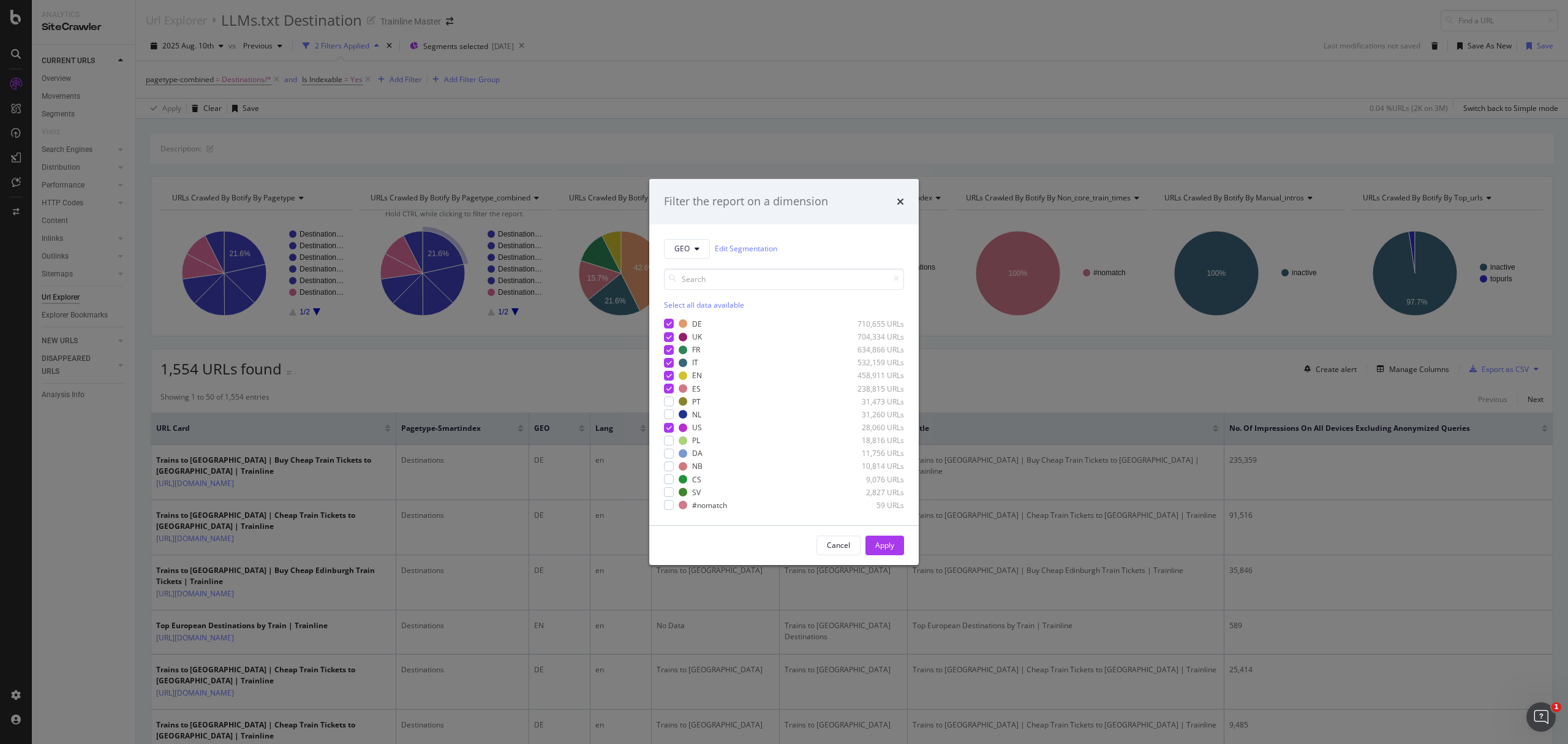
click at [619, 167] on div "Filter the report on a dimension GEO Edit Segmentation Select all data availabl…" at bounding box center [784, 372] width 1568 height 744
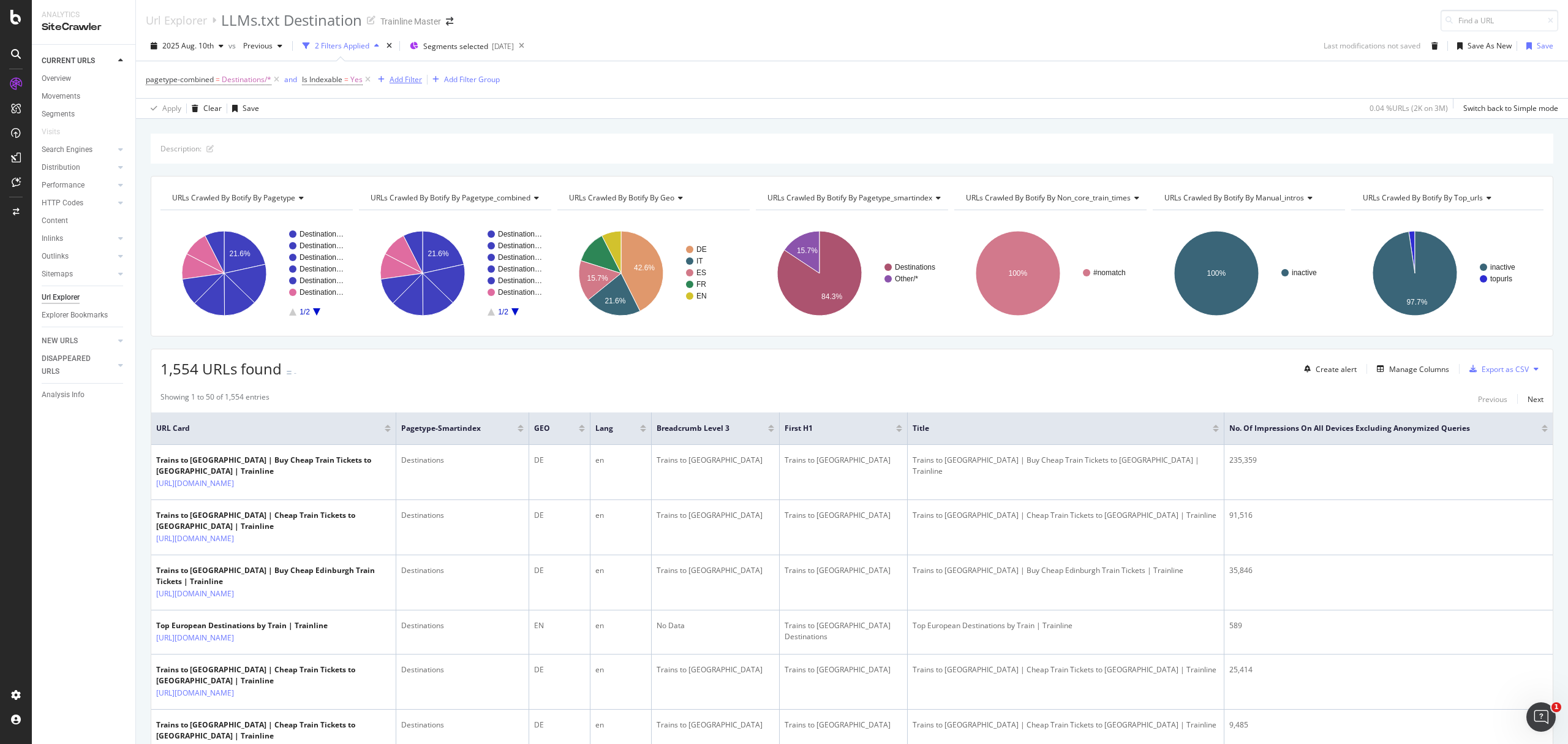
click at [404, 74] on div "Add Filter" at bounding box center [398, 80] width 49 height 14
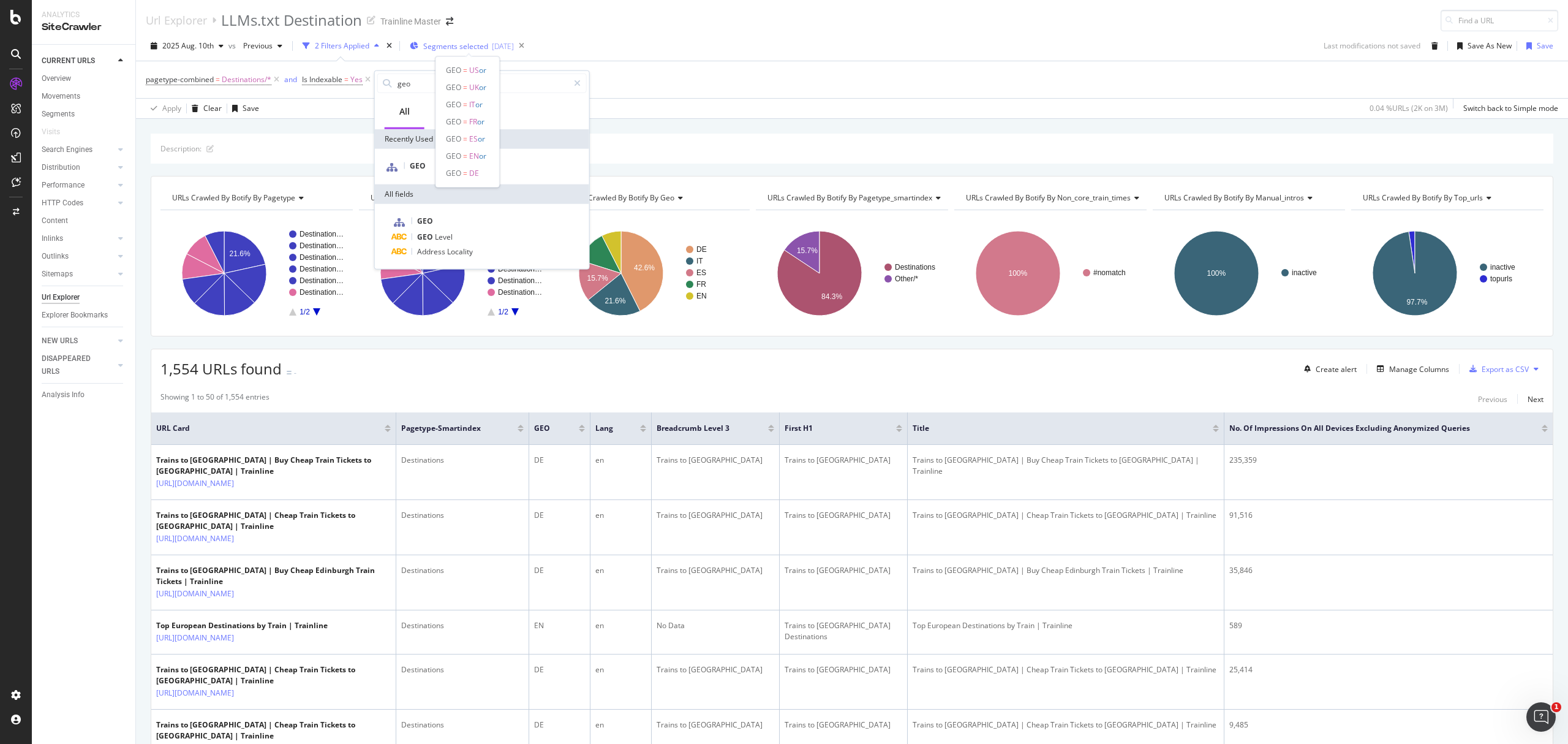
click at [455, 45] on span "Segments selected" at bounding box center [456, 46] width 65 height 10
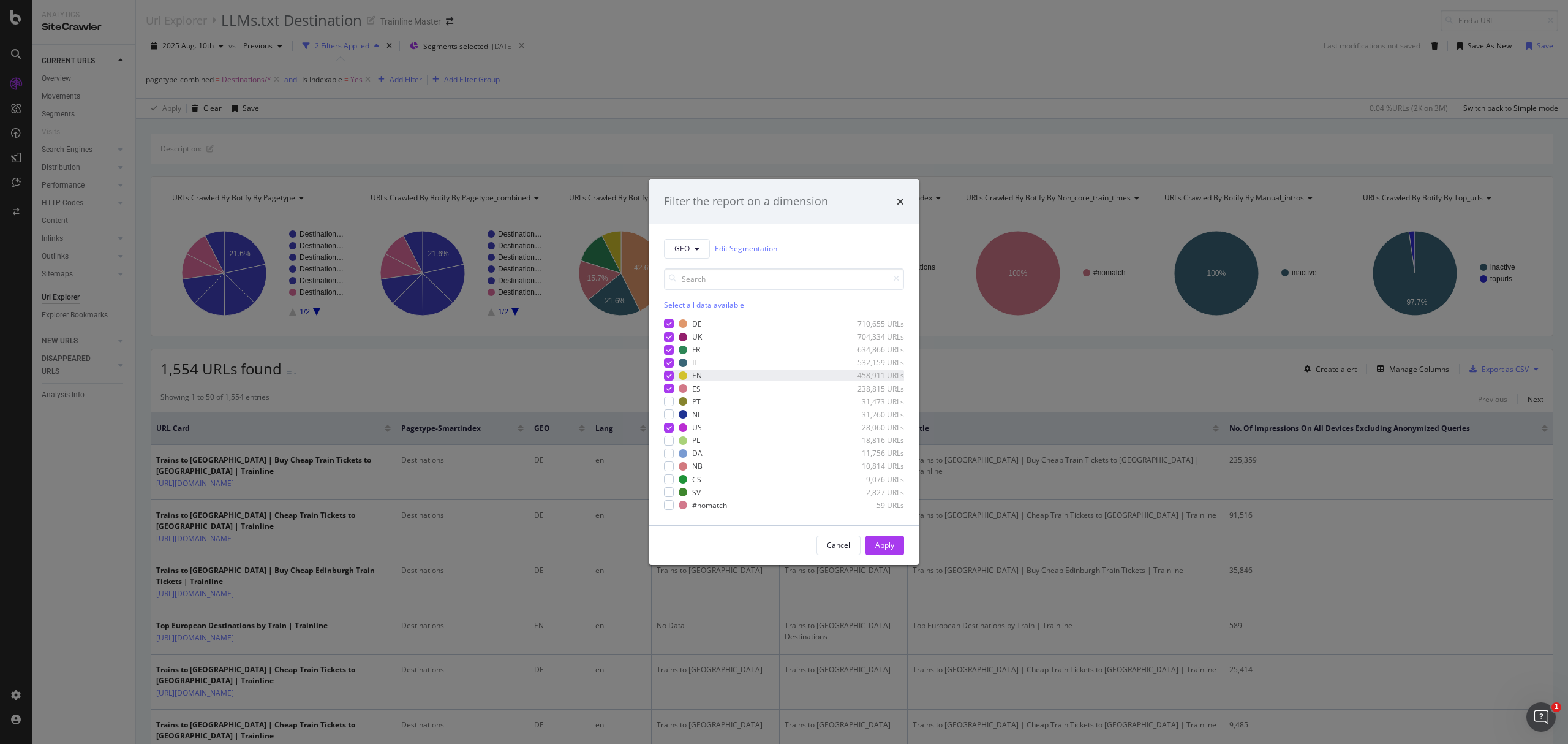
click at [667, 377] on icon "modal" at bounding box center [669, 375] width 6 height 6
click at [890, 544] on div "Apply" at bounding box center [885, 545] width 19 height 10
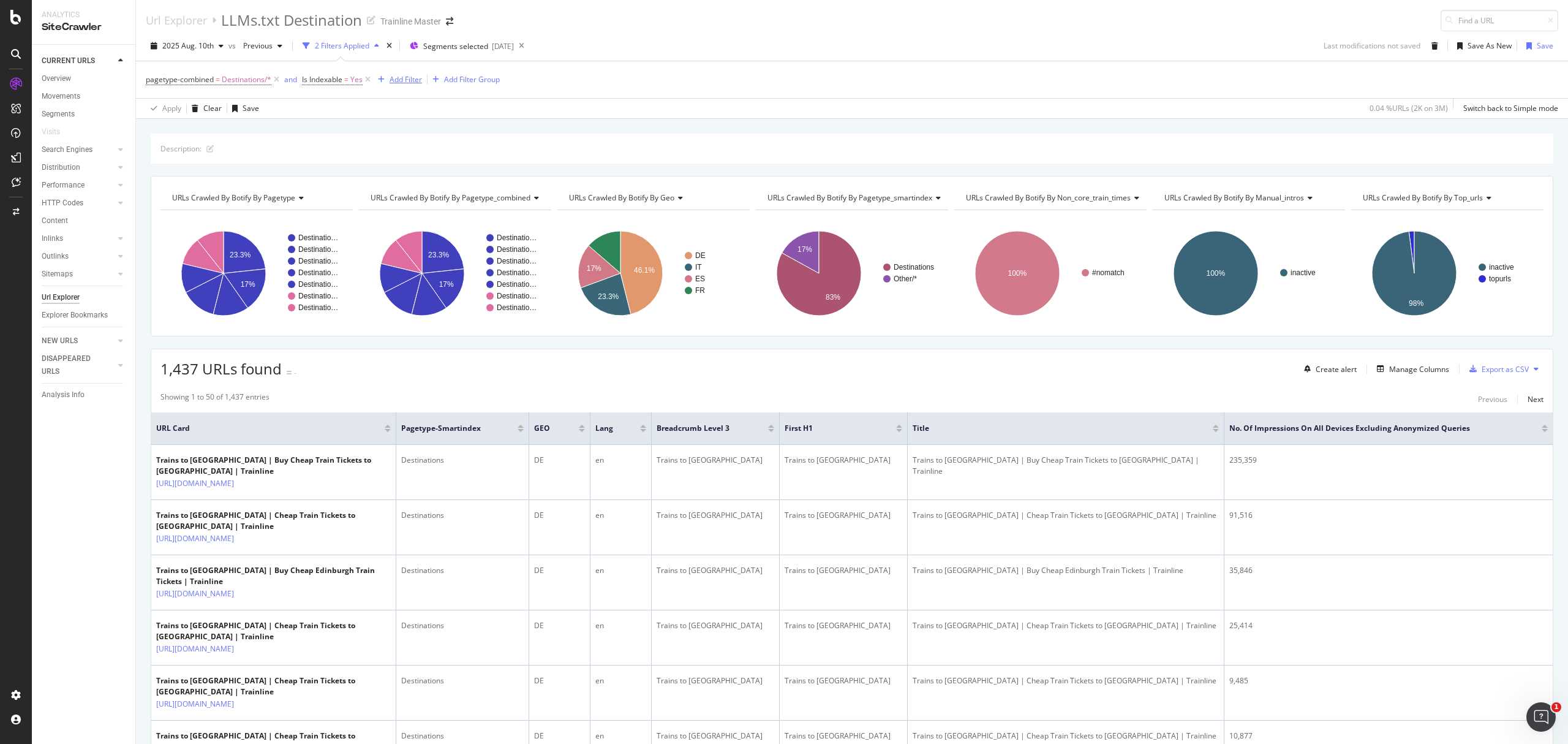
click at [418, 84] on div "Add Filter" at bounding box center [405, 80] width 32 height 10
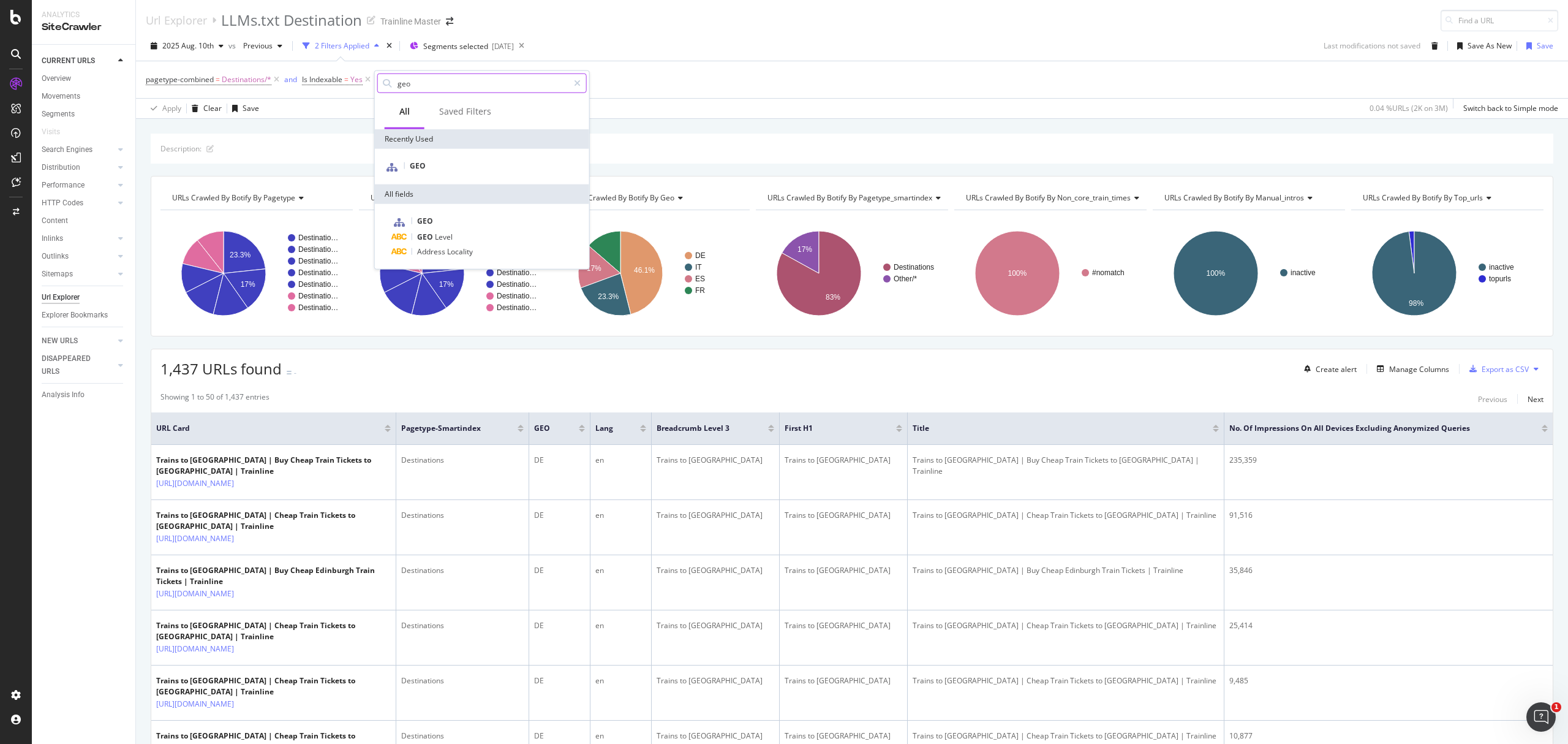
click at [424, 82] on input "geo" at bounding box center [482, 83] width 172 height 18
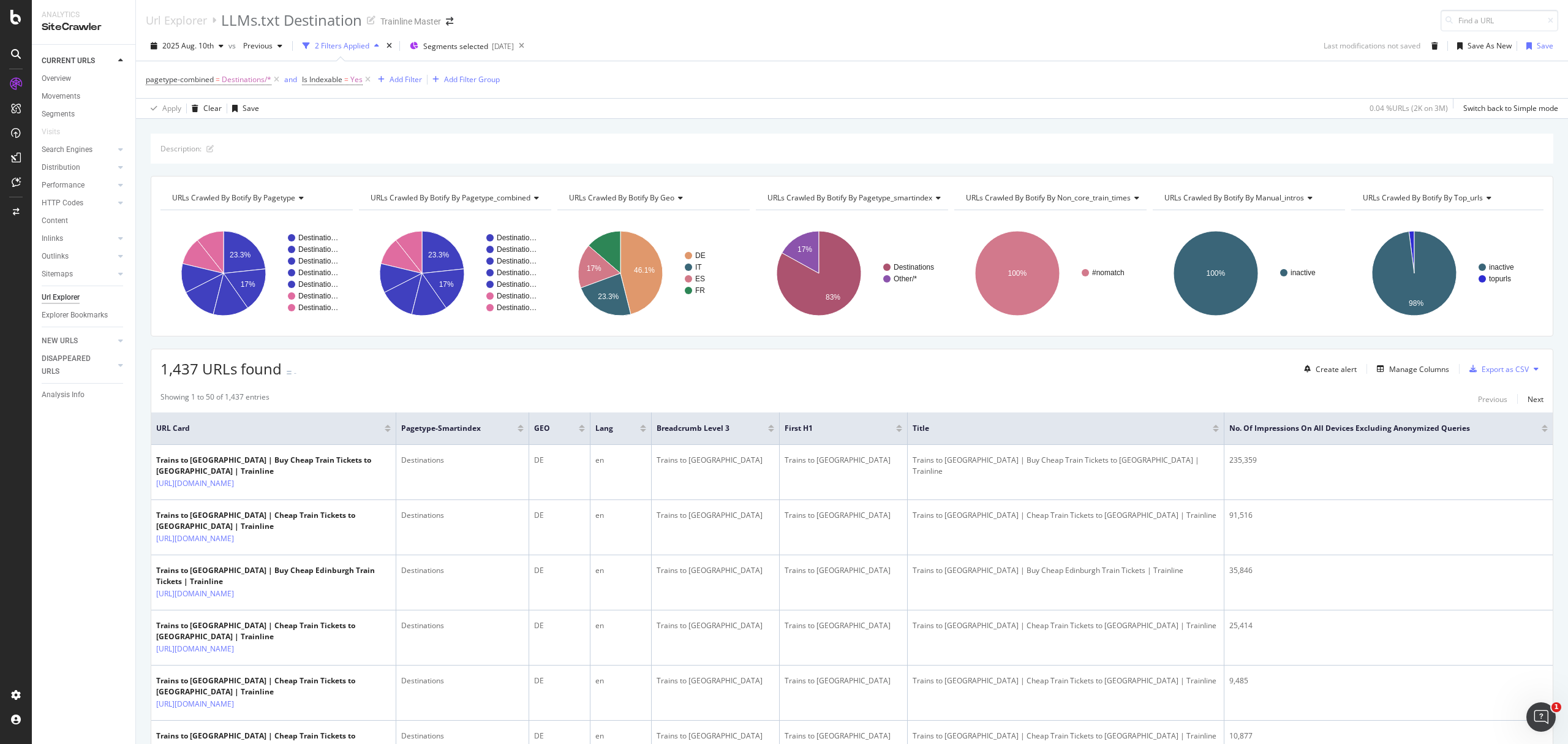
click at [642, 72] on div "pagetype-combined = Destinations/* and Is Indexable = Yes Add Filter Add Filter…" at bounding box center [852, 80] width 1413 height 37
click at [396, 78] on div "Add Filter" at bounding box center [405, 80] width 32 height 10
click at [451, 49] on span "Segments selected" at bounding box center [456, 46] width 65 height 10
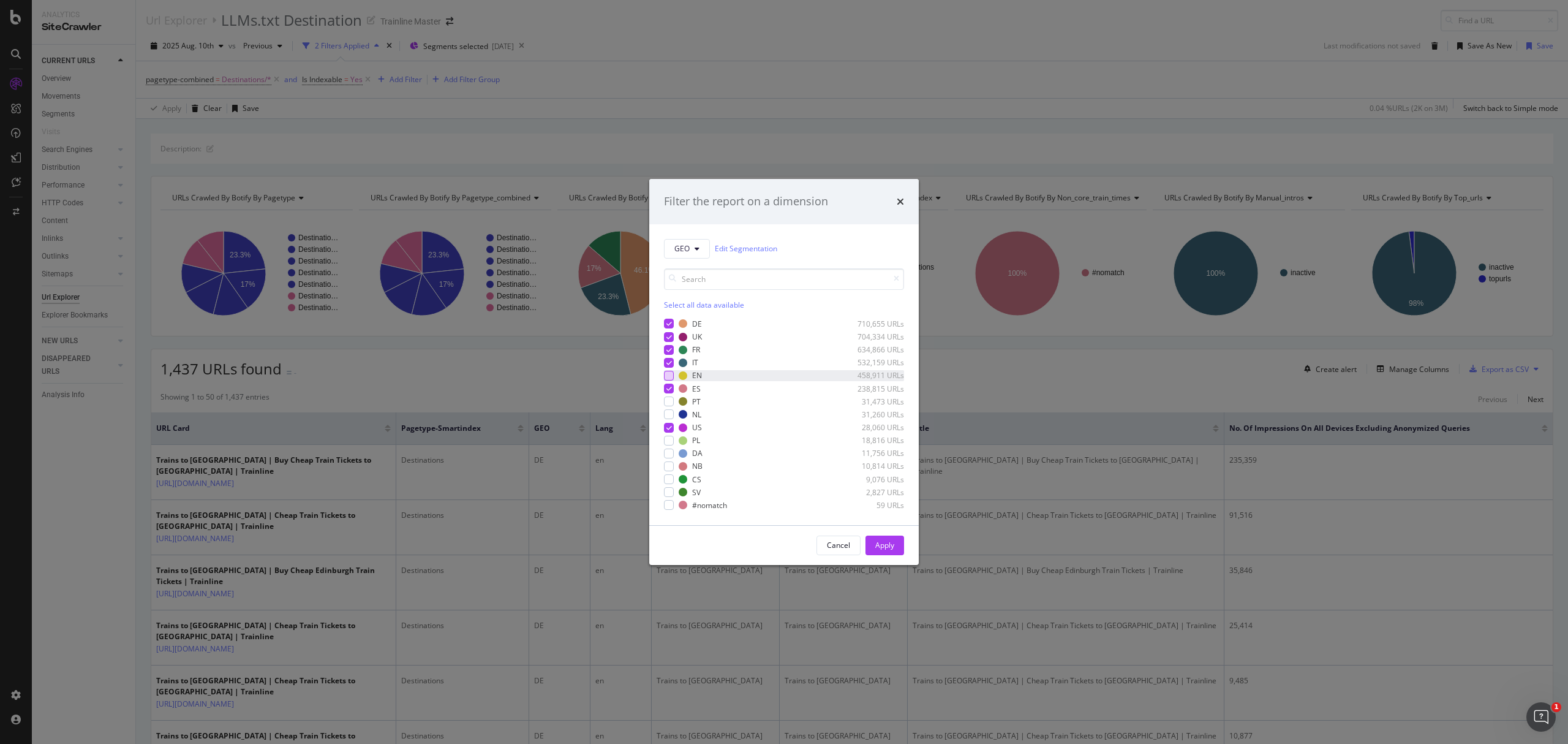
click at [668, 377] on div "modal" at bounding box center [669, 375] width 10 height 10
click at [897, 540] on button "Apply" at bounding box center [885, 545] width 39 height 19
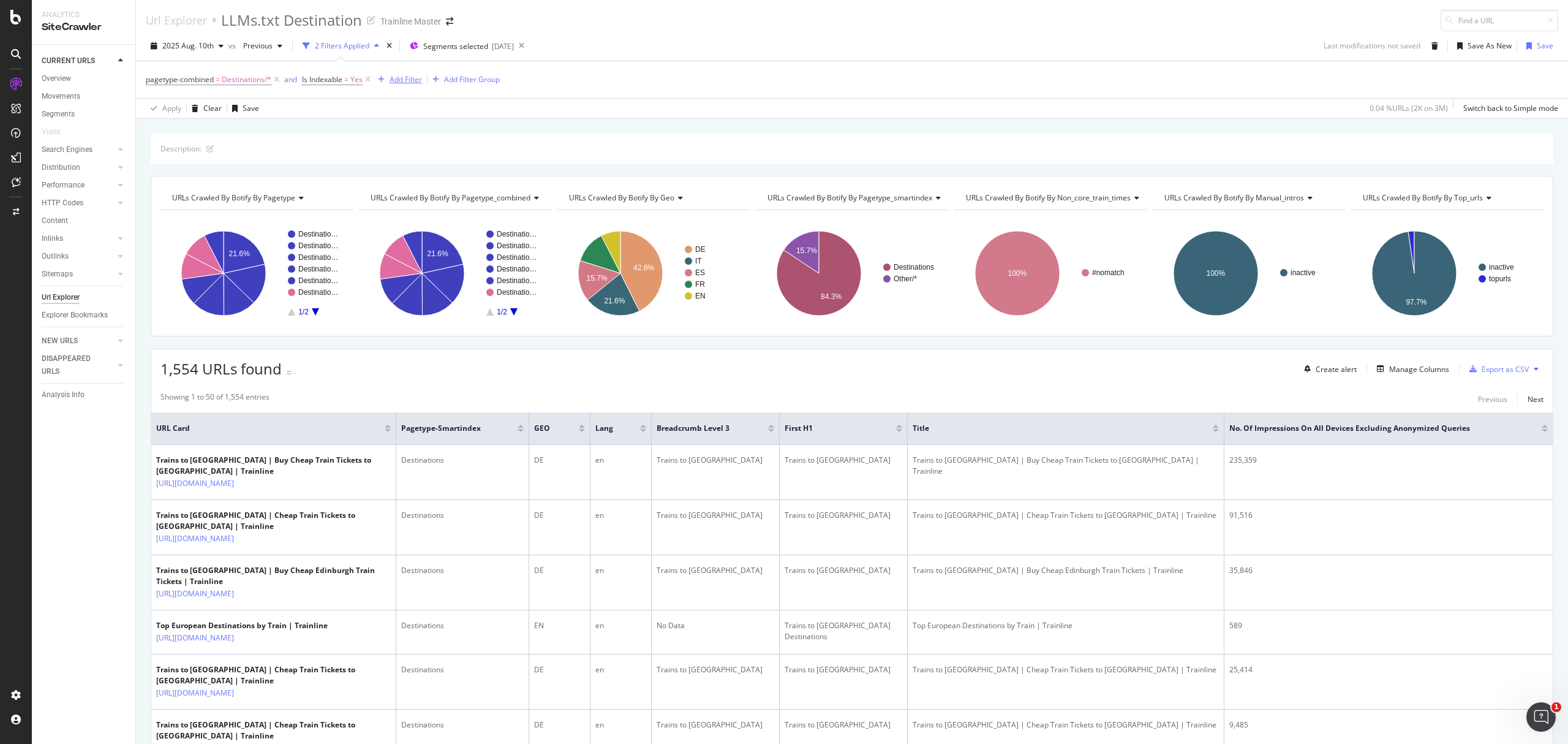
click at [418, 87] on div "Add Filter" at bounding box center [398, 80] width 49 height 14
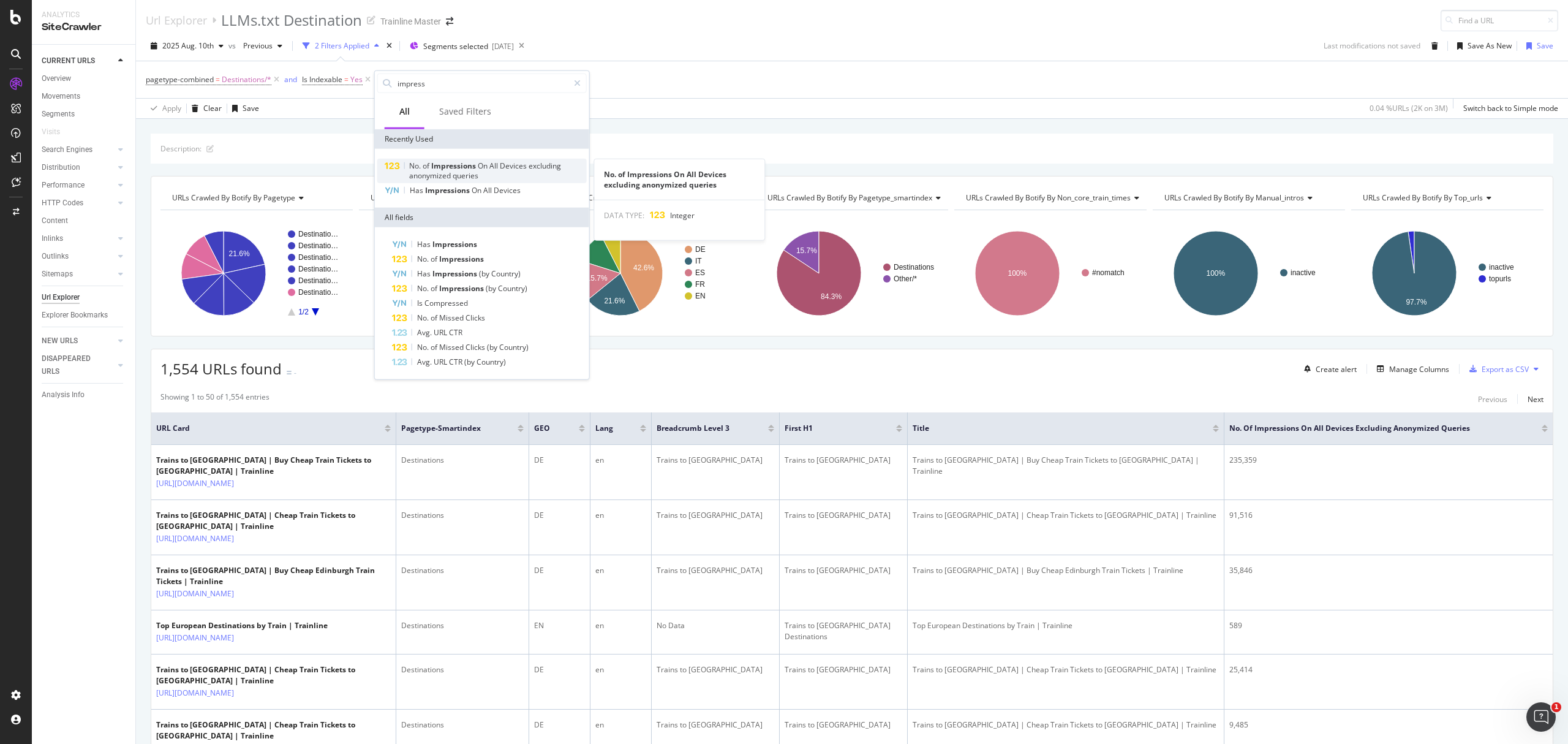
type input "impress"
click at [442, 169] on span "Impressions" at bounding box center [455, 166] width 47 height 10
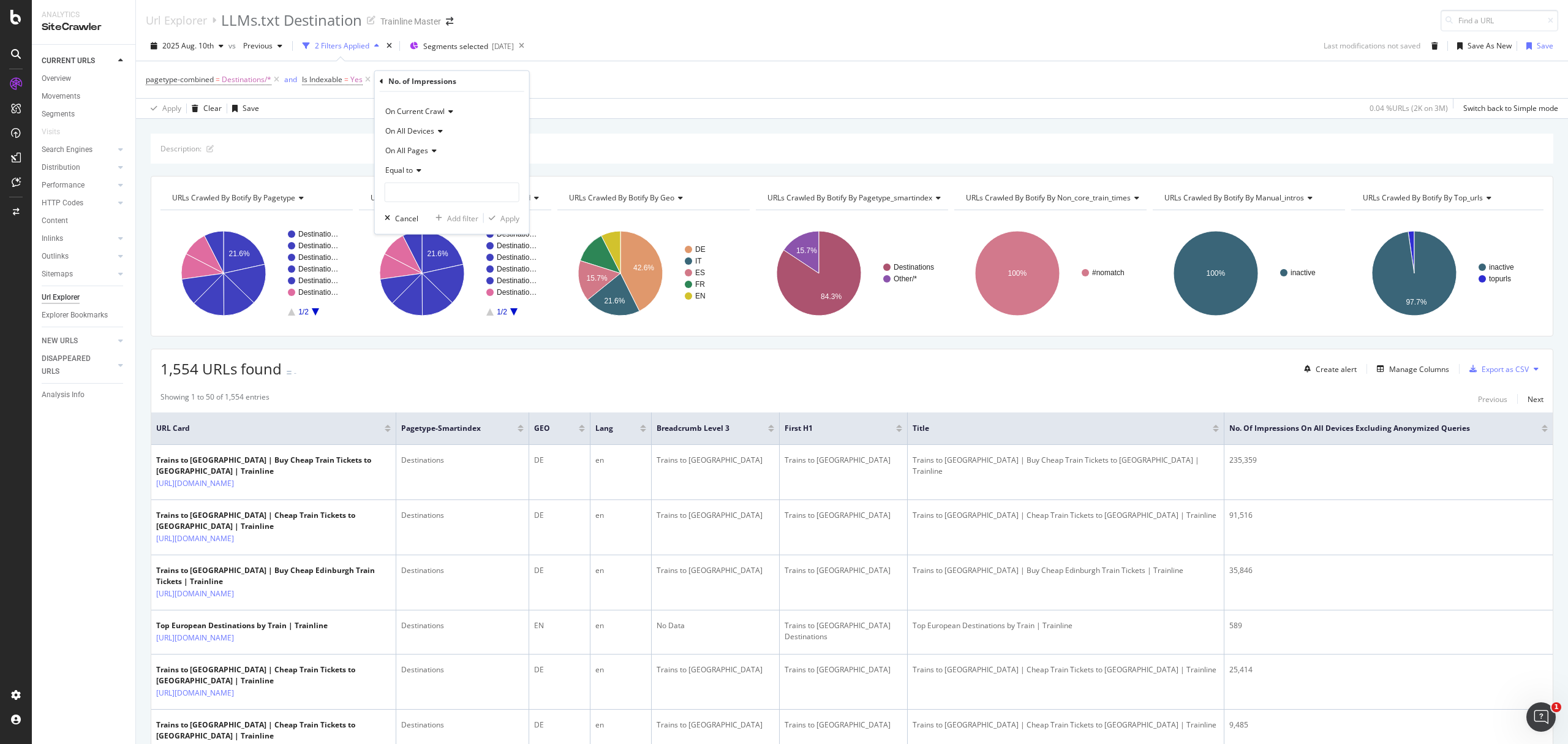
click at [409, 164] on div "Equal to" at bounding box center [452, 170] width 134 height 19
click at [426, 263] on span "Greater than" at bounding box center [413, 259] width 44 height 10
click at [440, 204] on div "On Current Crawl On All Devices On All Pages Greater than Cancel Add filter App…" at bounding box center [452, 163] width 155 height 142
click at [440, 199] on input "number" at bounding box center [452, 192] width 134 height 19
type input "1"
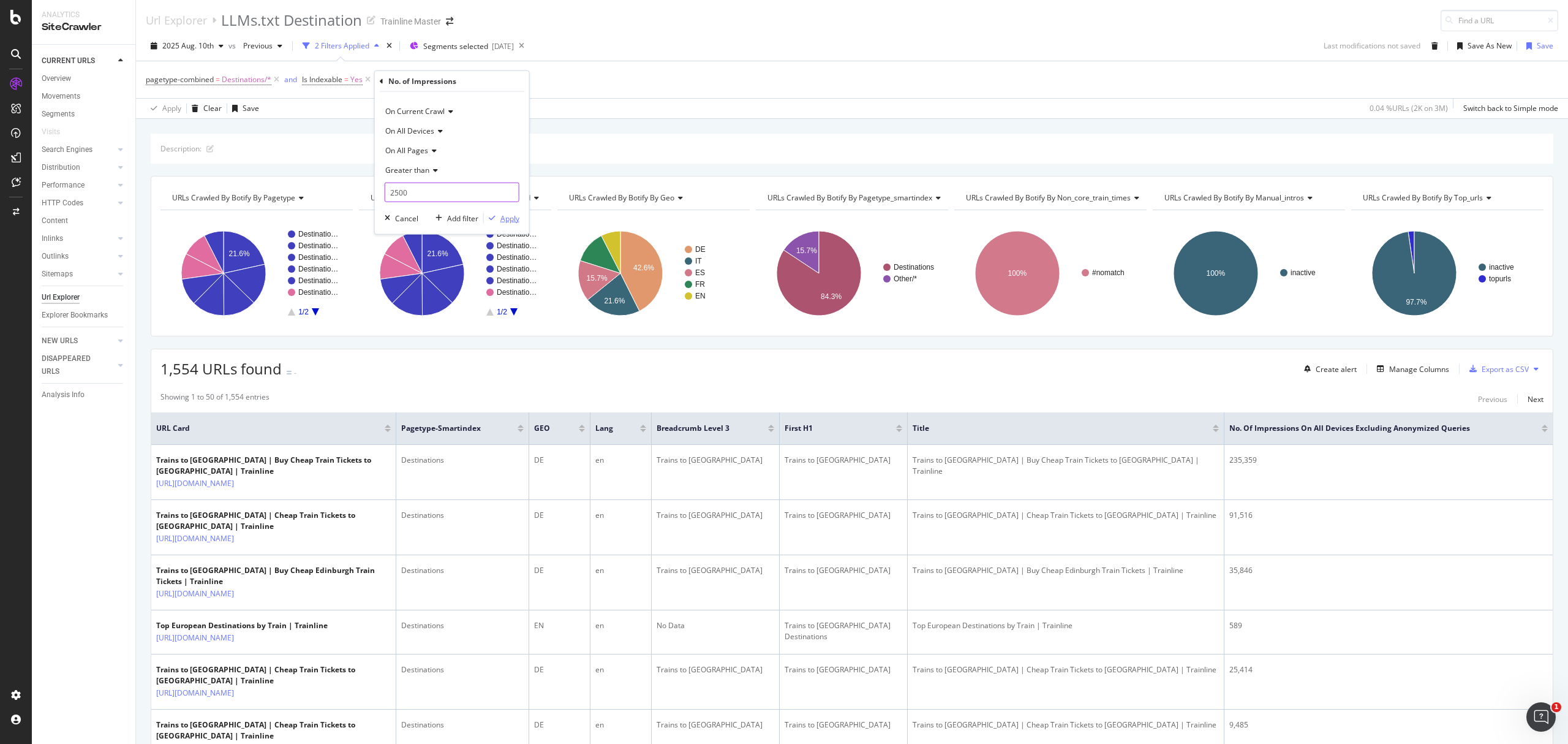
type input "2500"
click at [516, 213] on div "Apply" at bounding box center [510, 218] width 19 height 10
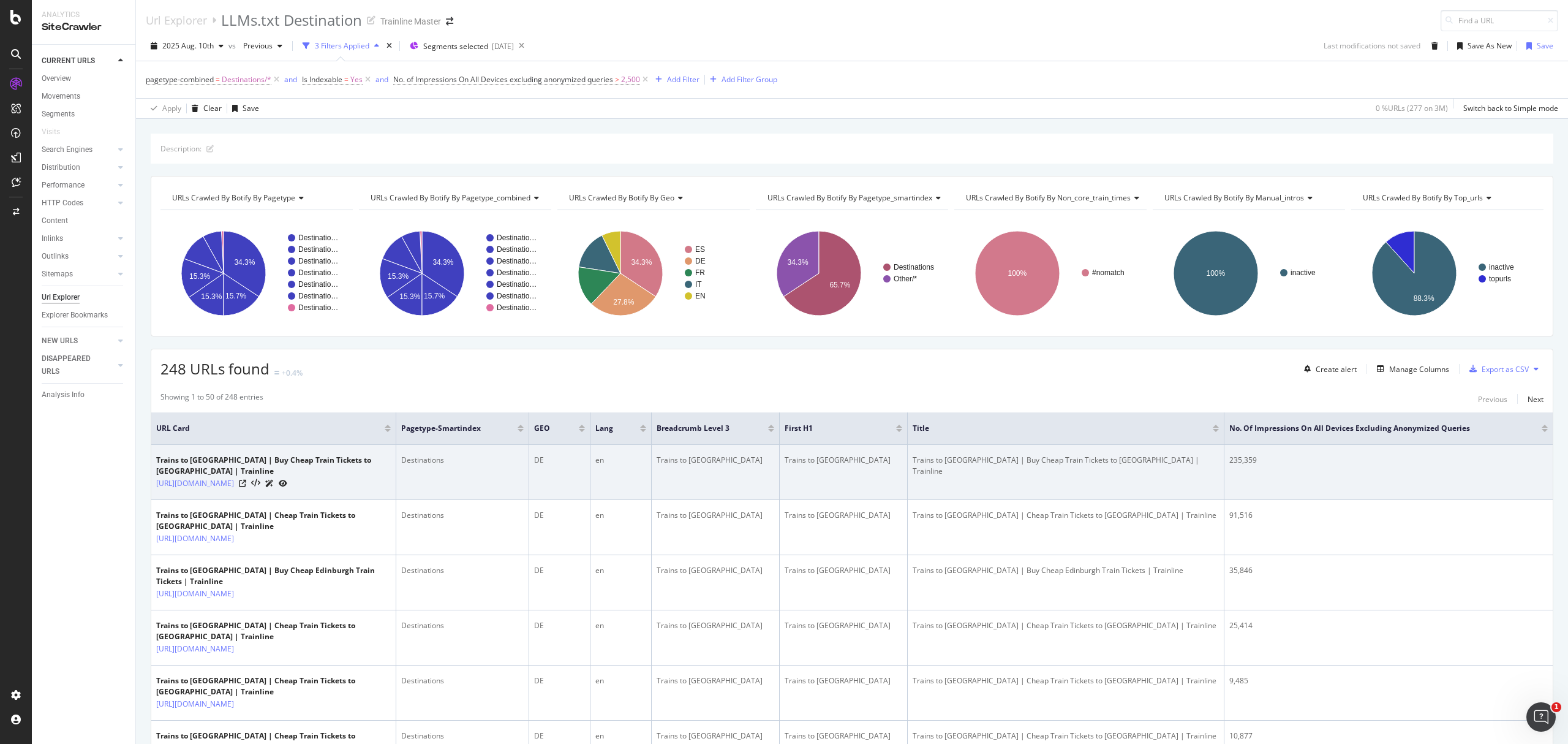
click at [1055, 461] on div "Trains to London | Buy Cheap Train Tickets to London | Trainline" at bounding box center [1066, 466] width 306 height 22
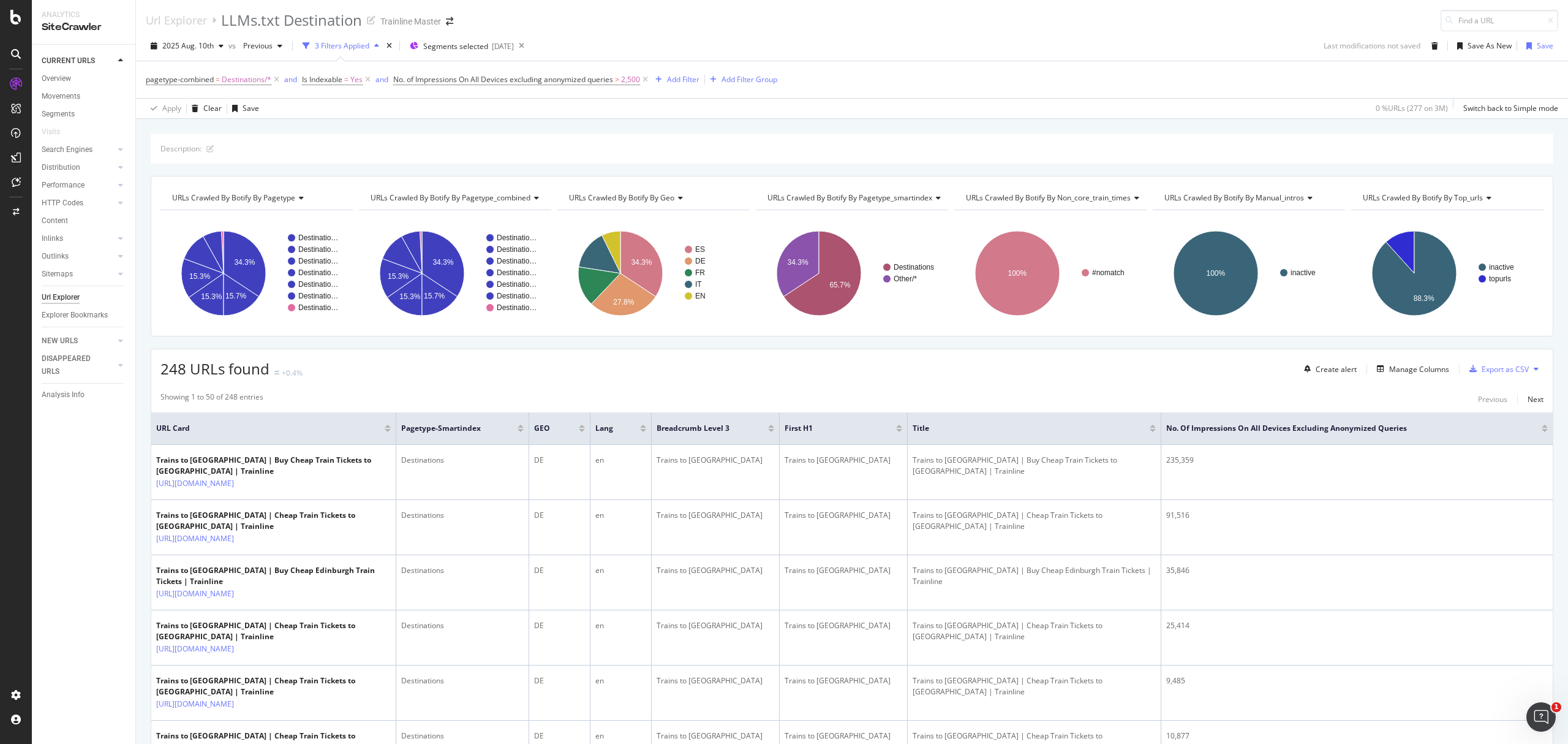
drag, startPoint x: 1225, startPoint y: 422, endPoint x: 1159, endPoint y: 439, distance: 68.2
click at [1159, 439] on span at bounding box center [1160, 428] width 7 height 32
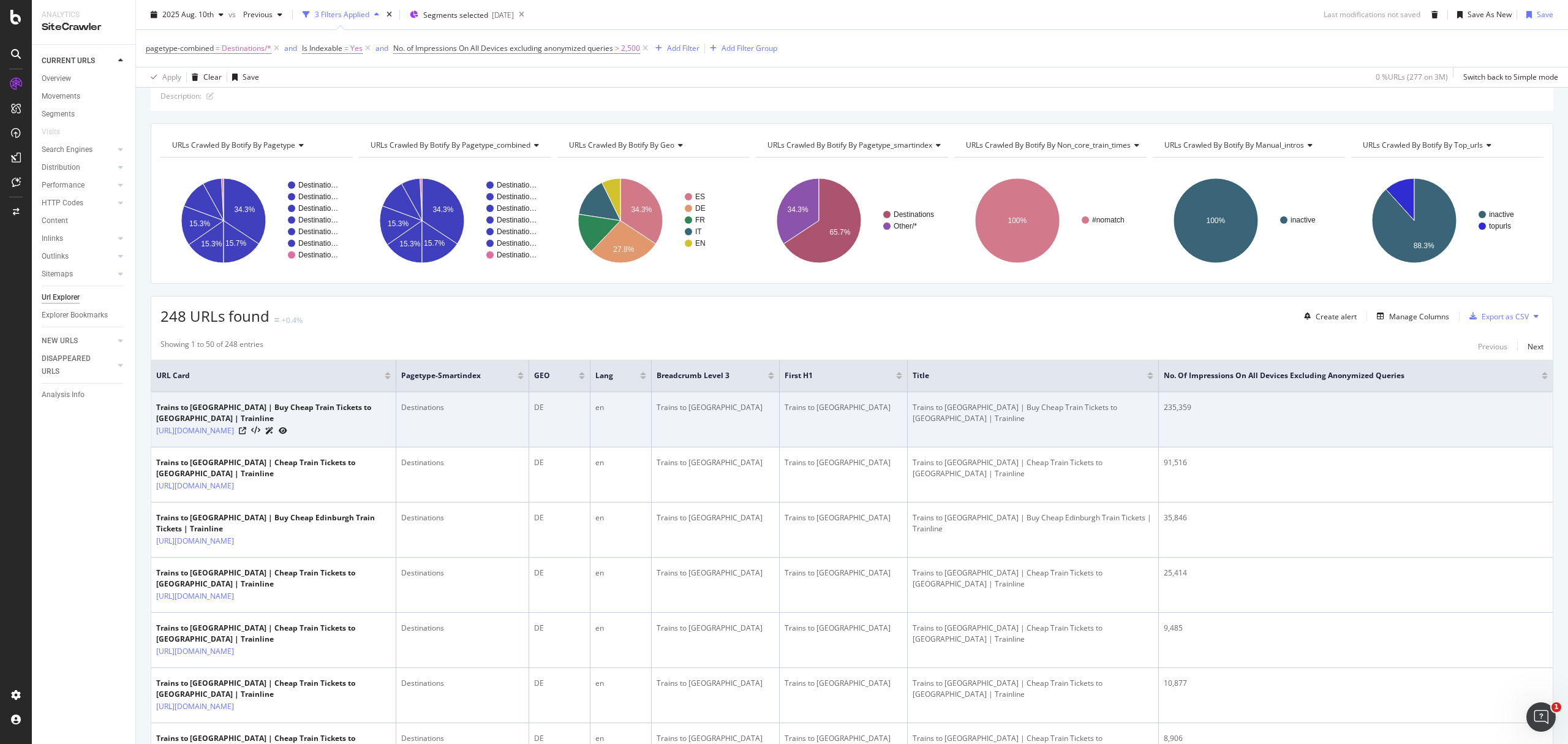
scroll to position [82, 0]
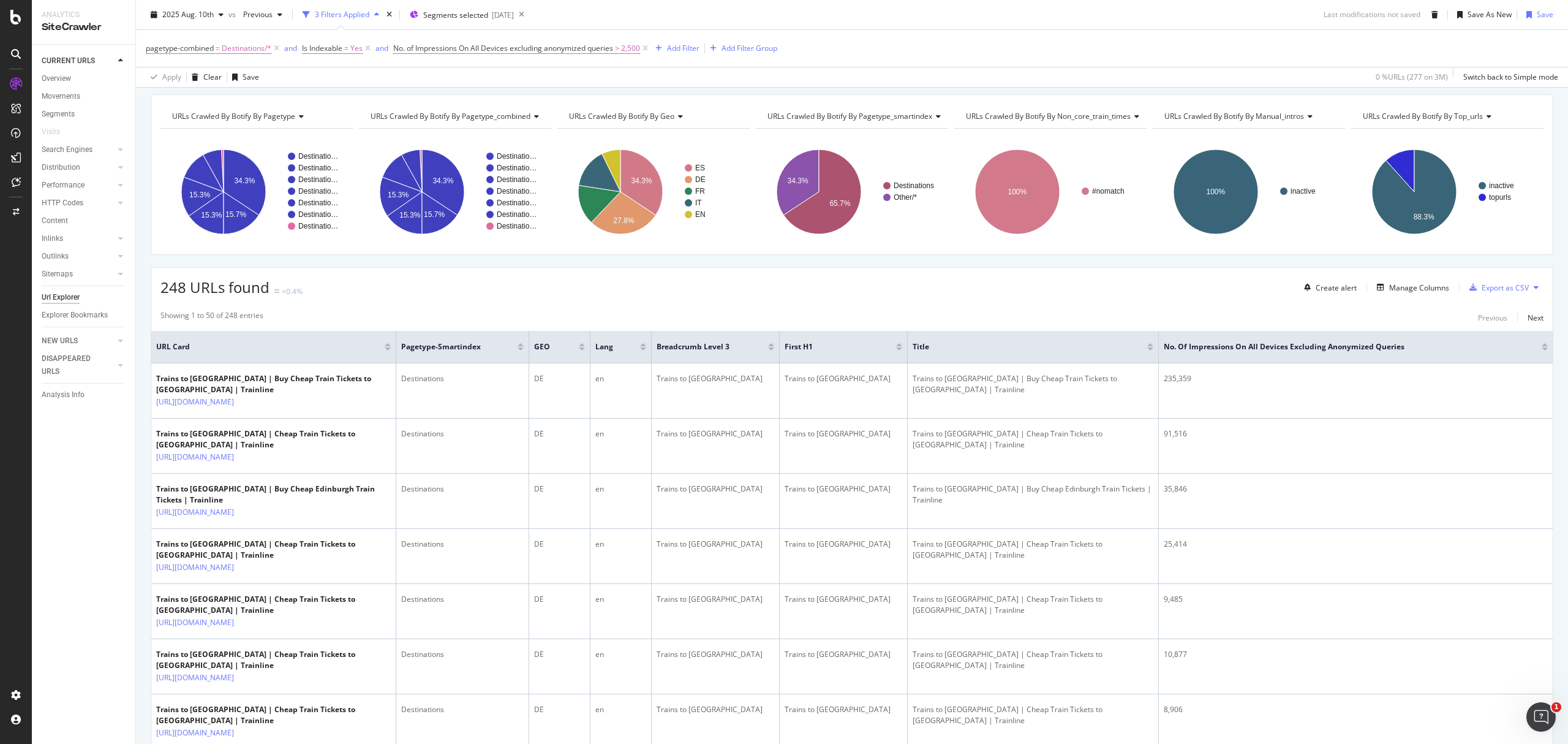
drag, startPoint x: 649, startPoint y: 340, endPoint x: 640, endPoint y: 339, distance: 9.1
click at [640, 339] on th "Lang" at bounding box center [621, 347] width 61 height 32
drag, startPoint x: 905, startPoint y: 337, endPoint x: 876, endPoint y: 342, distance: 29.4
click at [855, 346] on th "First H1" at bounding box center [825, 347] width 91 height 32
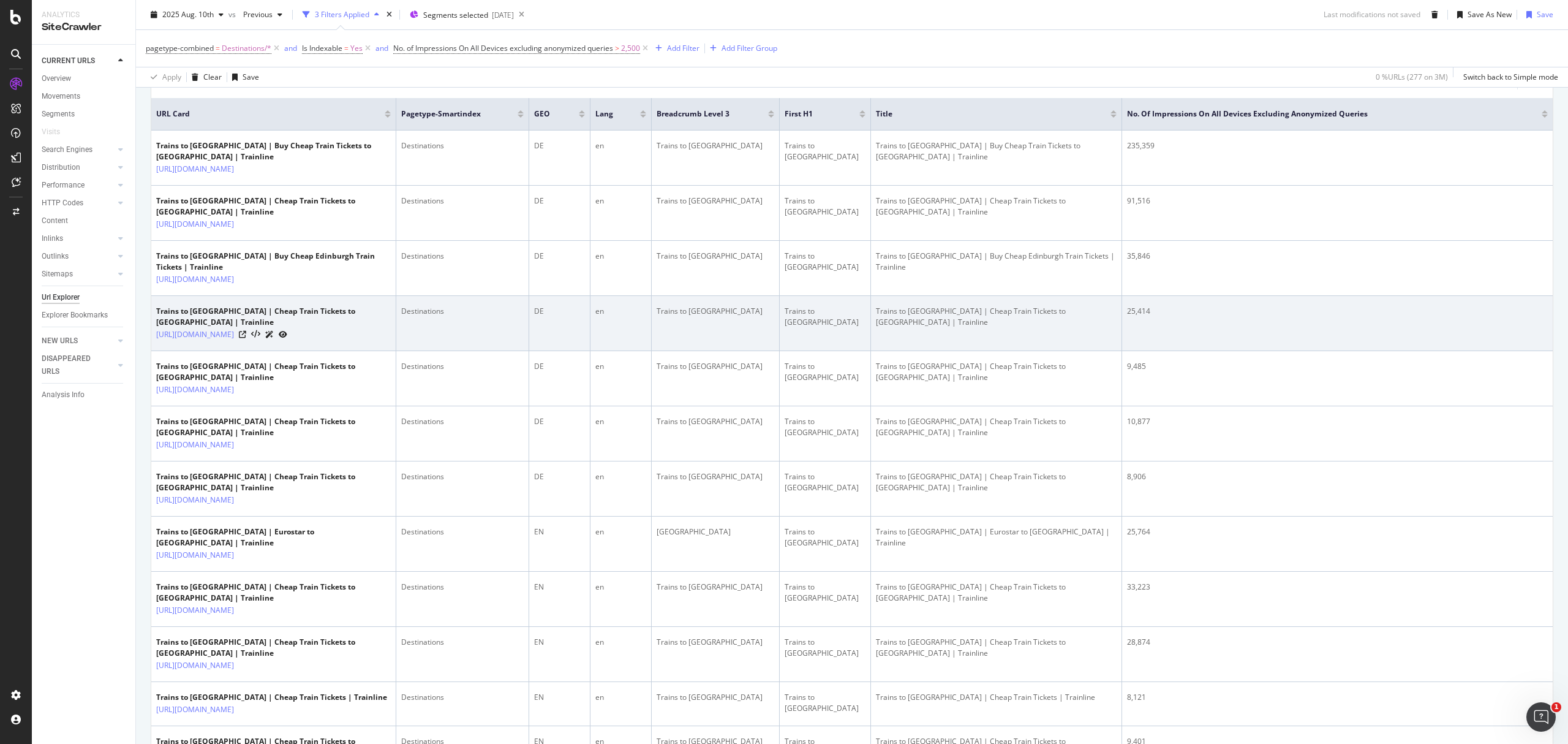
scroll to position [327, 0]
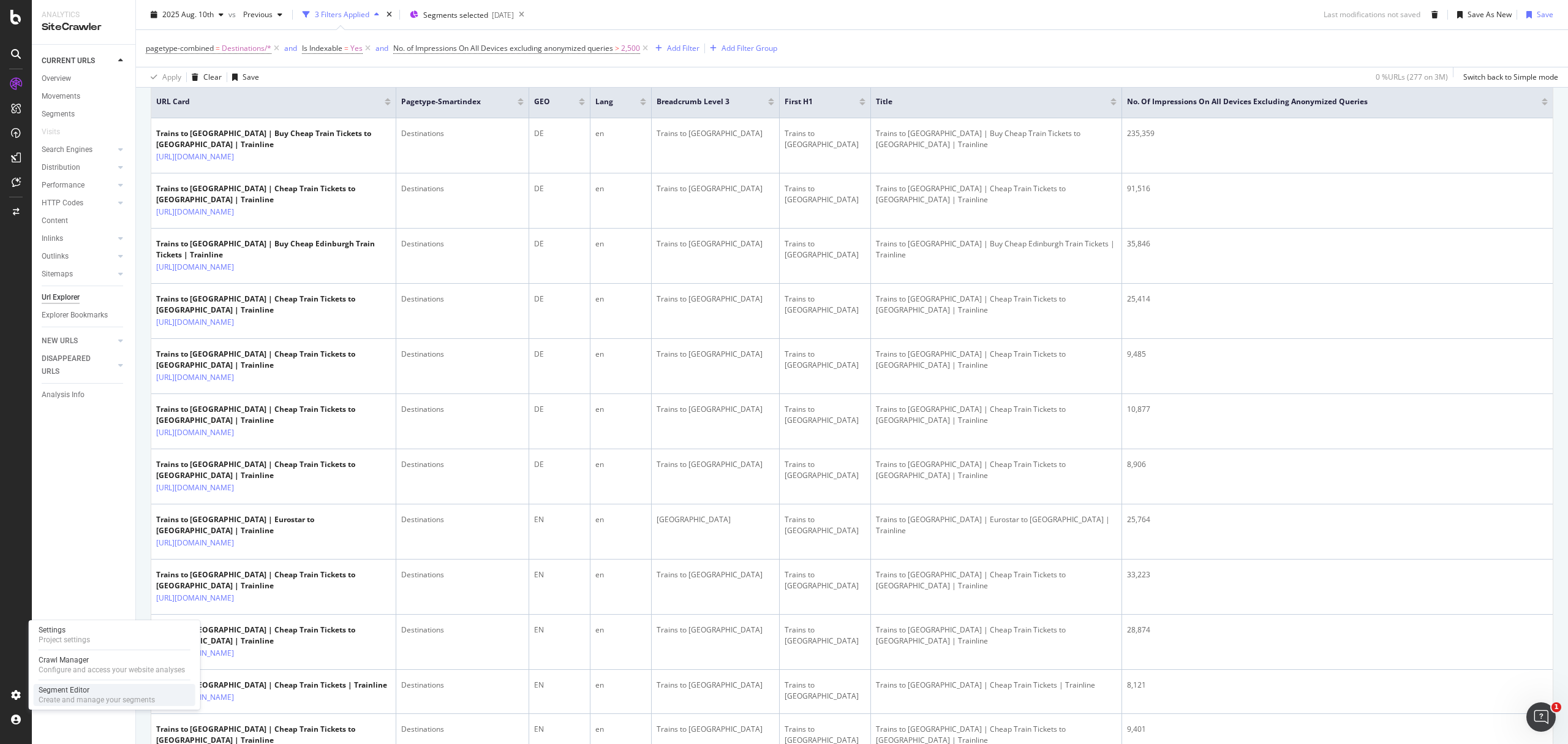
click at [93, 692] on div "Segment Editor" at bounding box center [97, 690] width 116 height 10
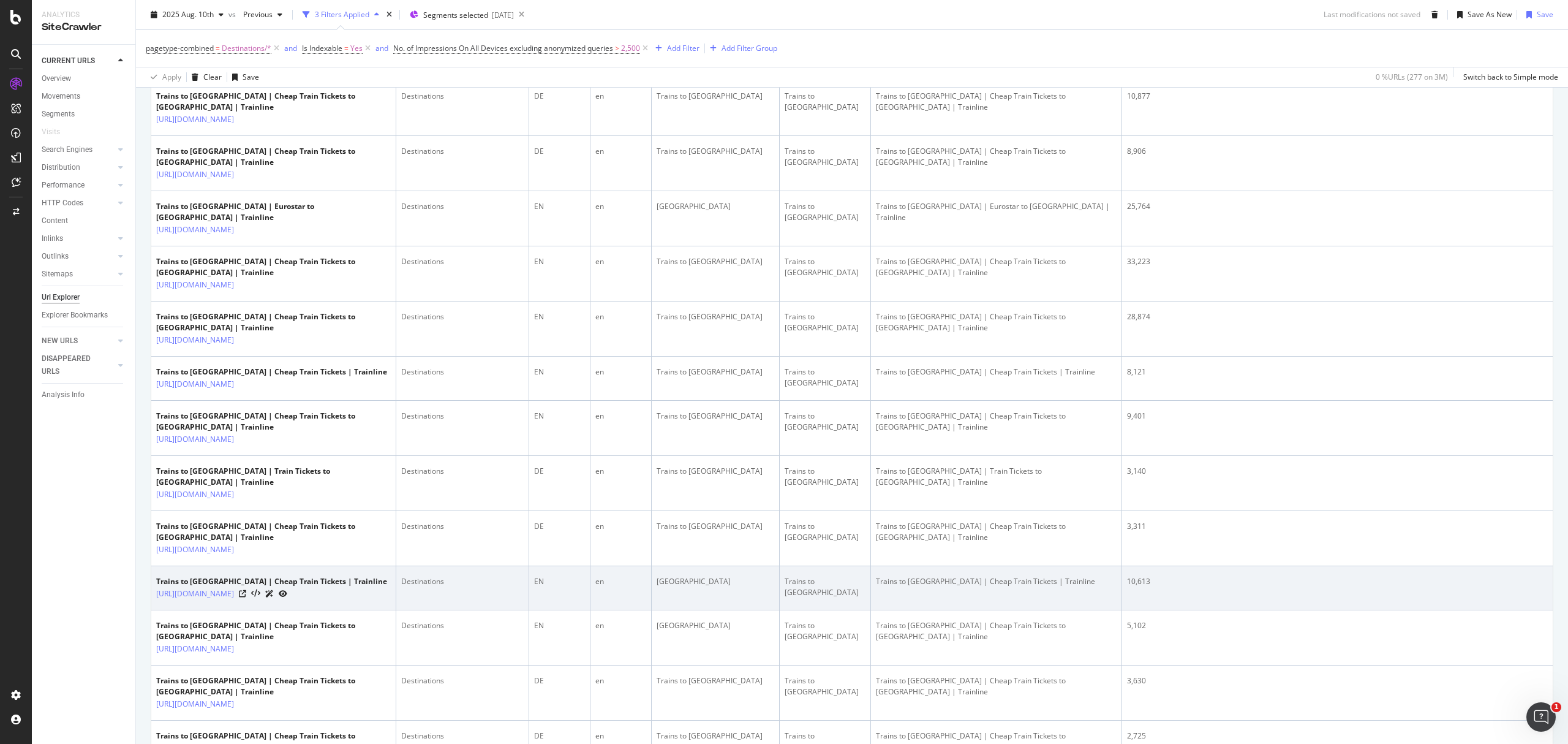
scroll to position [231, 0]
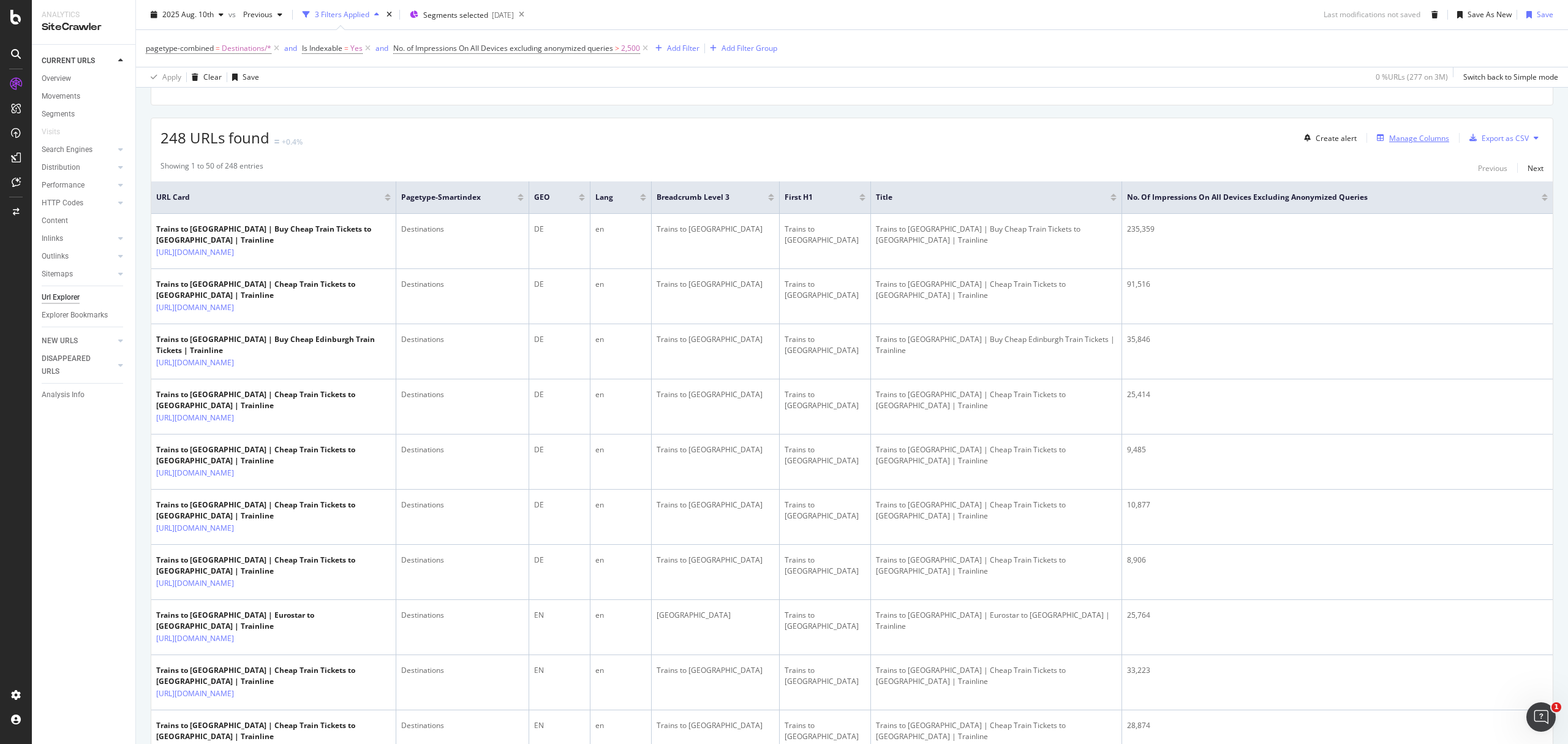
drag, startPoint x: 1400, startPoint y: 136, endPoint x: 1395, endPoint y: 142, distance: 7.8
click at [1395, 142] on div "Manage Columns" at bounding box center [1419, 138] width 60 height 10
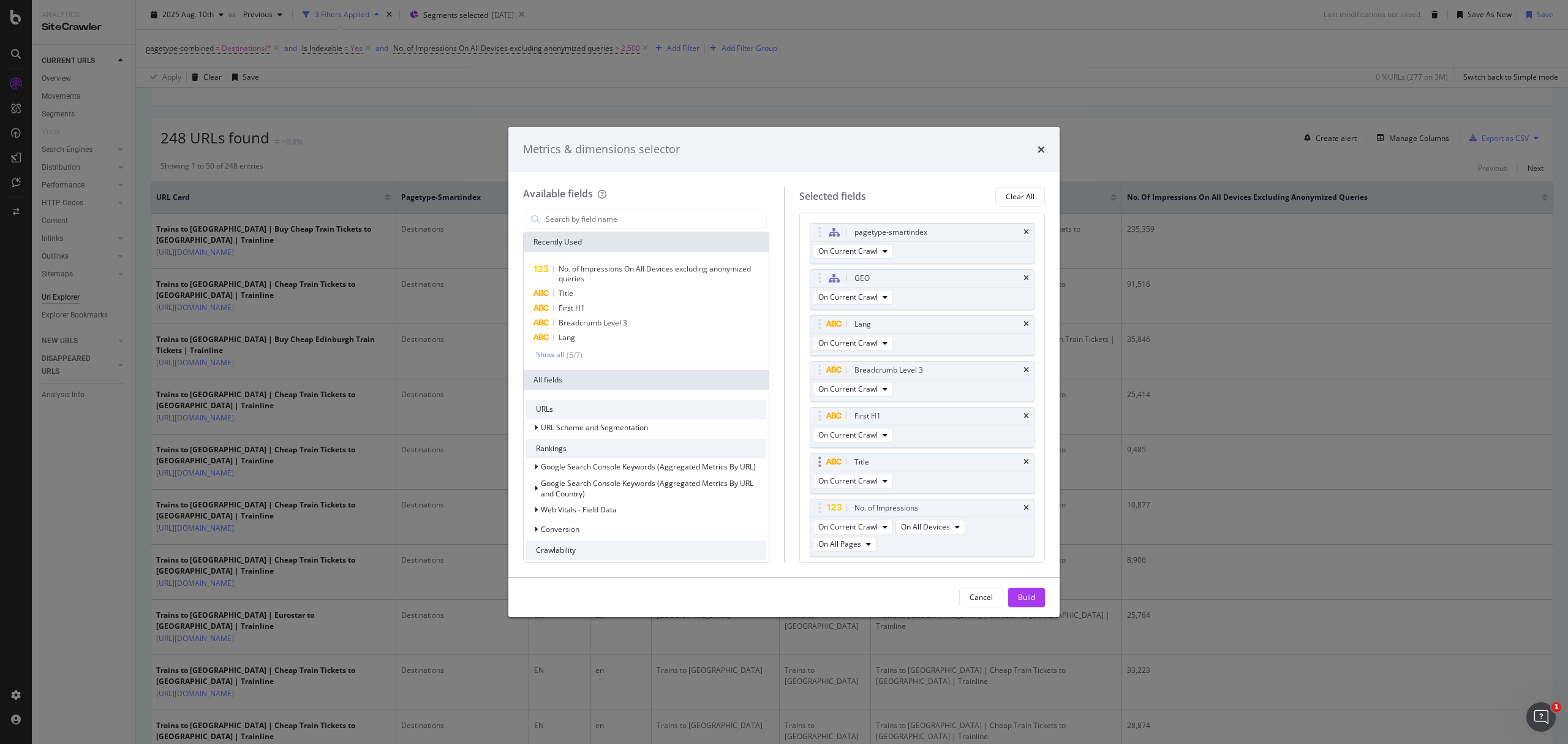
click at [1013, 457] on div "Title" at bounding box center [922, 462] width 224 height 17
click at [1024, 462] on icon "times" at bounding box center [1026, 462] width 6 height 7
click at [587, 217] on input "modal" at bounding box center [655, 219] width 222 height 18
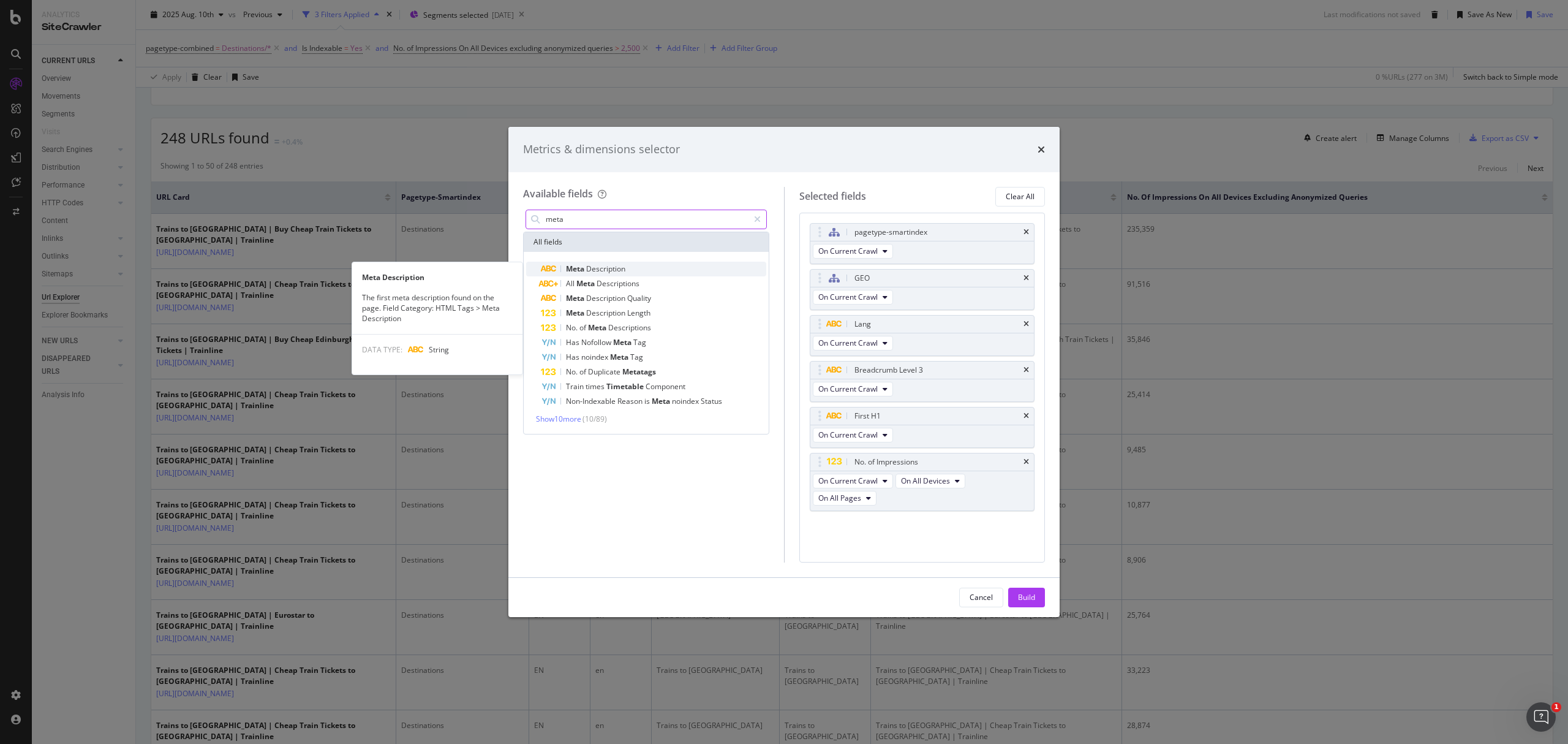
type input "meta"
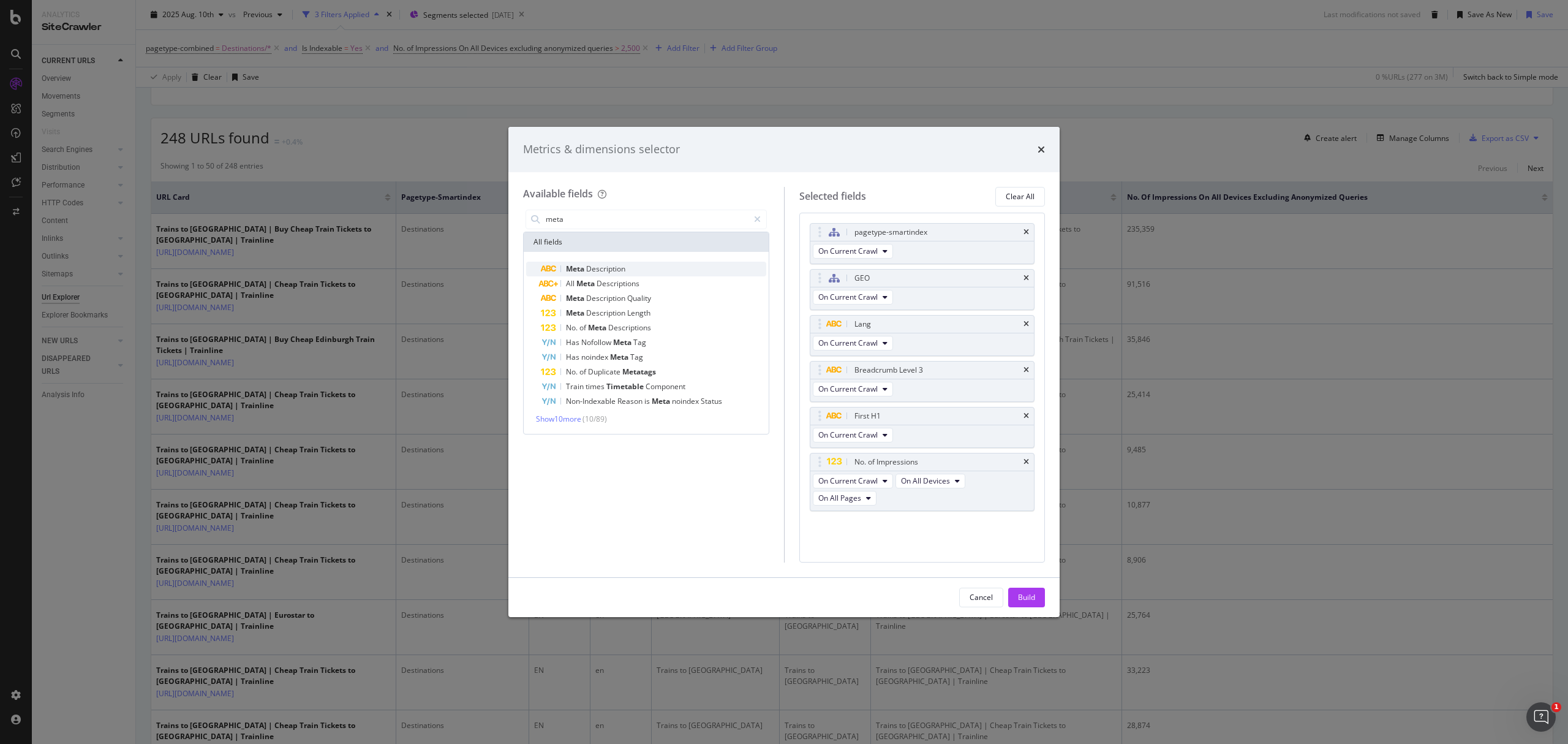
click at [588, 273] on span "Description" at bounding box center [606, 268] width 39 height 10
drag, startPoint x: 817, startPoint y: 528, endPoint x: 823, endPoint y: 469, distance: 59.3
click at [823, 469] on body "Analytics SiteCrawler CURRENT URLS Overview Movements Segments Visits Search En…" at bounding box center [784, 372] width 1568 height 744
click at [1035, 596] on button "Build" at bounding box center [1026, 597] width 37 height 19
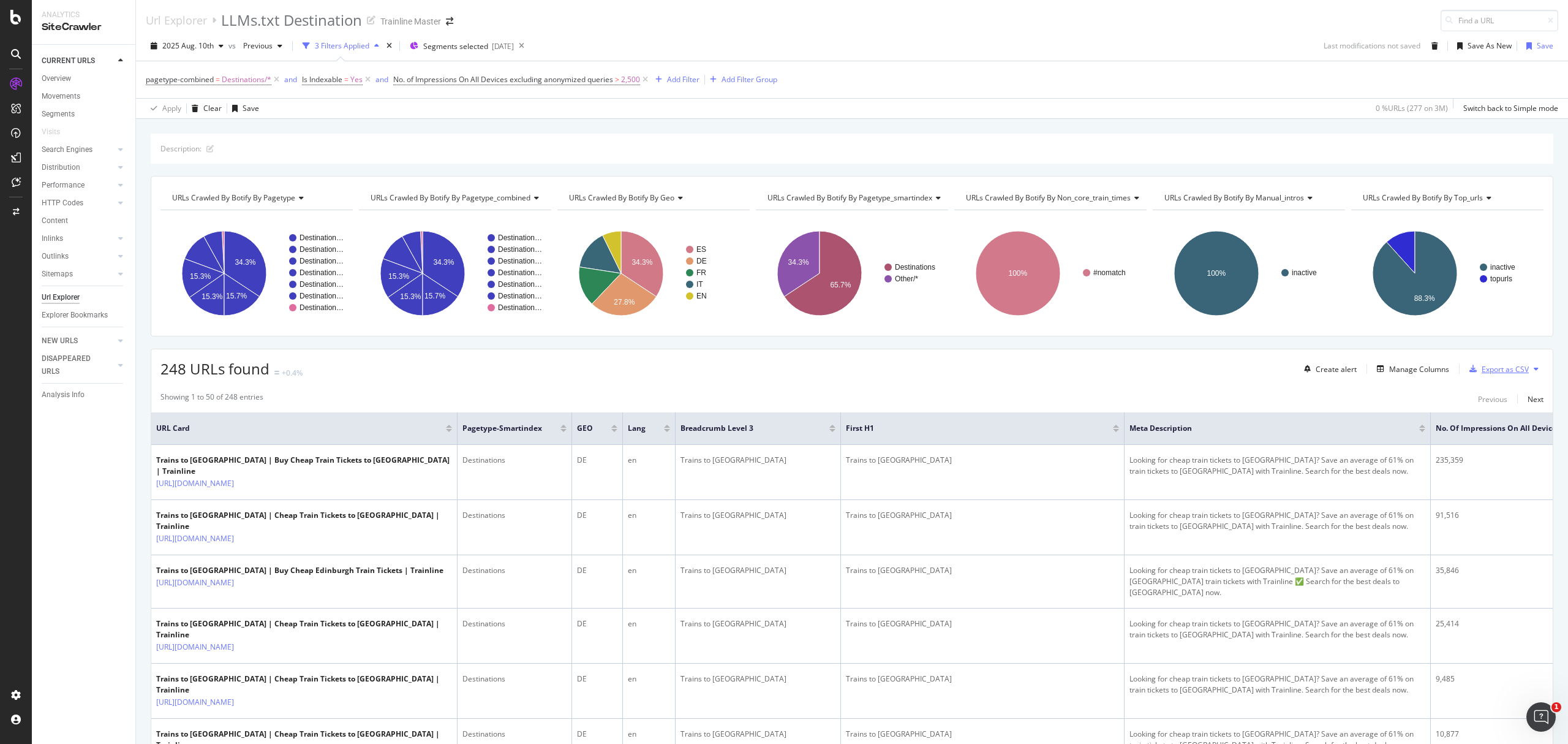
click at [1501, 375] on div "Export as CSV" at bounding box center [1505, 369] width 47 height 10
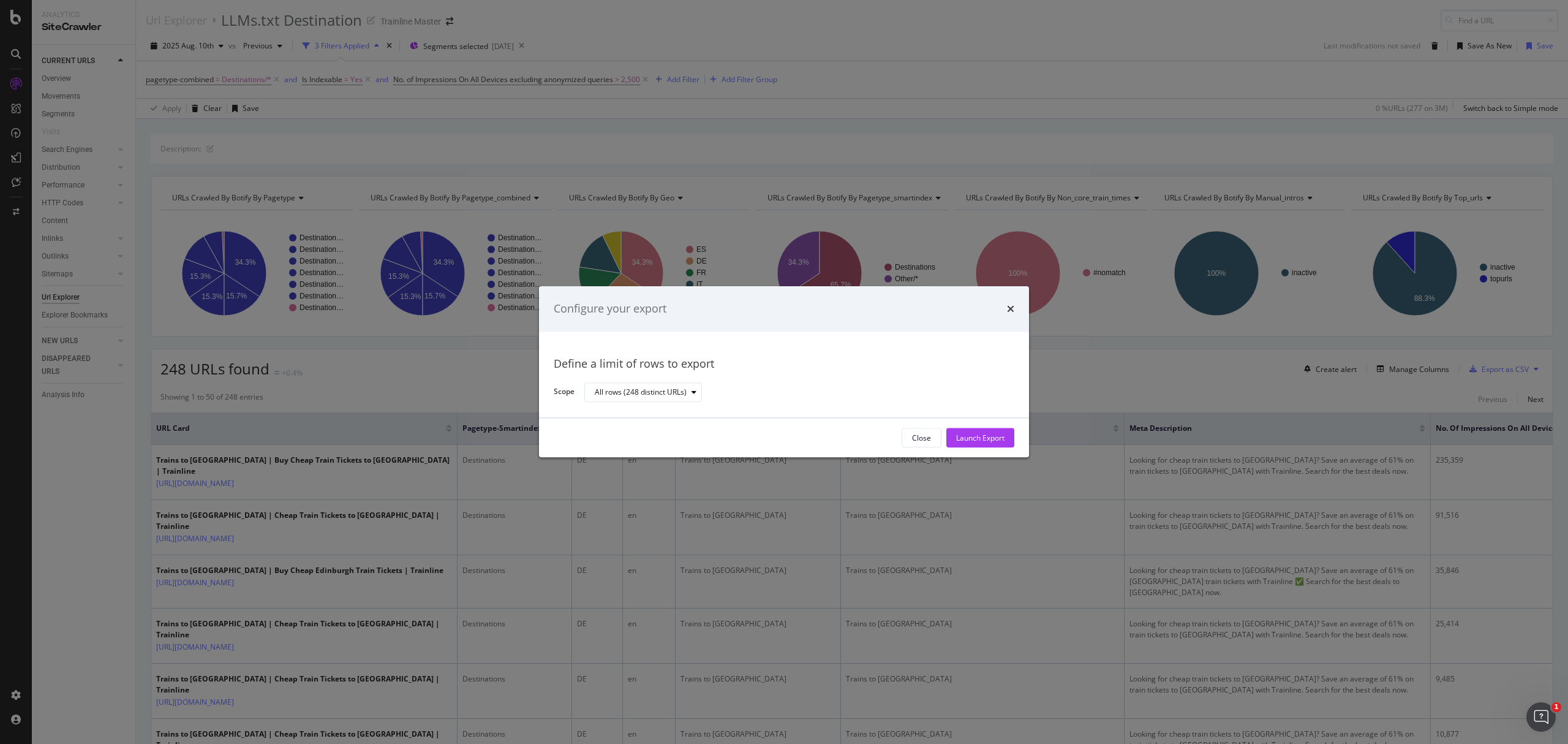
click at [475, 389] on div "Configure your export Define a limit of rows to export Scope All rows (248 dist…" at bounding box center [784, 372] width 1568 height 744
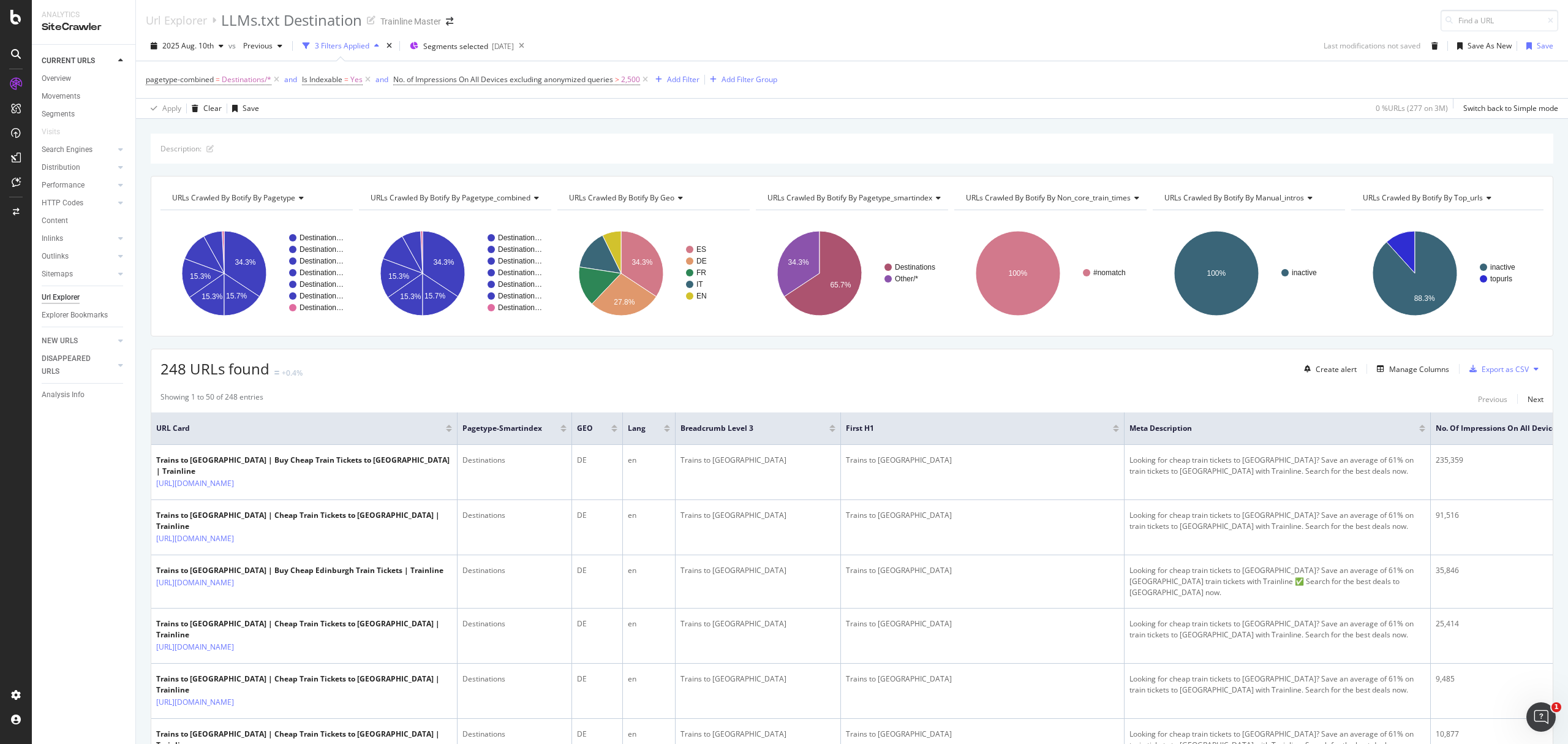
click at [567, 69] on div "pagetype-combined = Destinations/* and Is Indexable = Yes and No. of Impression…" at bounding box center [852, 80] width 1413 height 37
click at [566, 82] on span "No. of Impressions On All Devices excluding anonymized queries" at bounding box center [503, 80] width 220 height 10
click at [422, 186] on input "2500" at bounding box center [472, 190] width 134 height 19
click at [429, 186] on input "2500" at bounding box center [472, 190] width 134 height 19
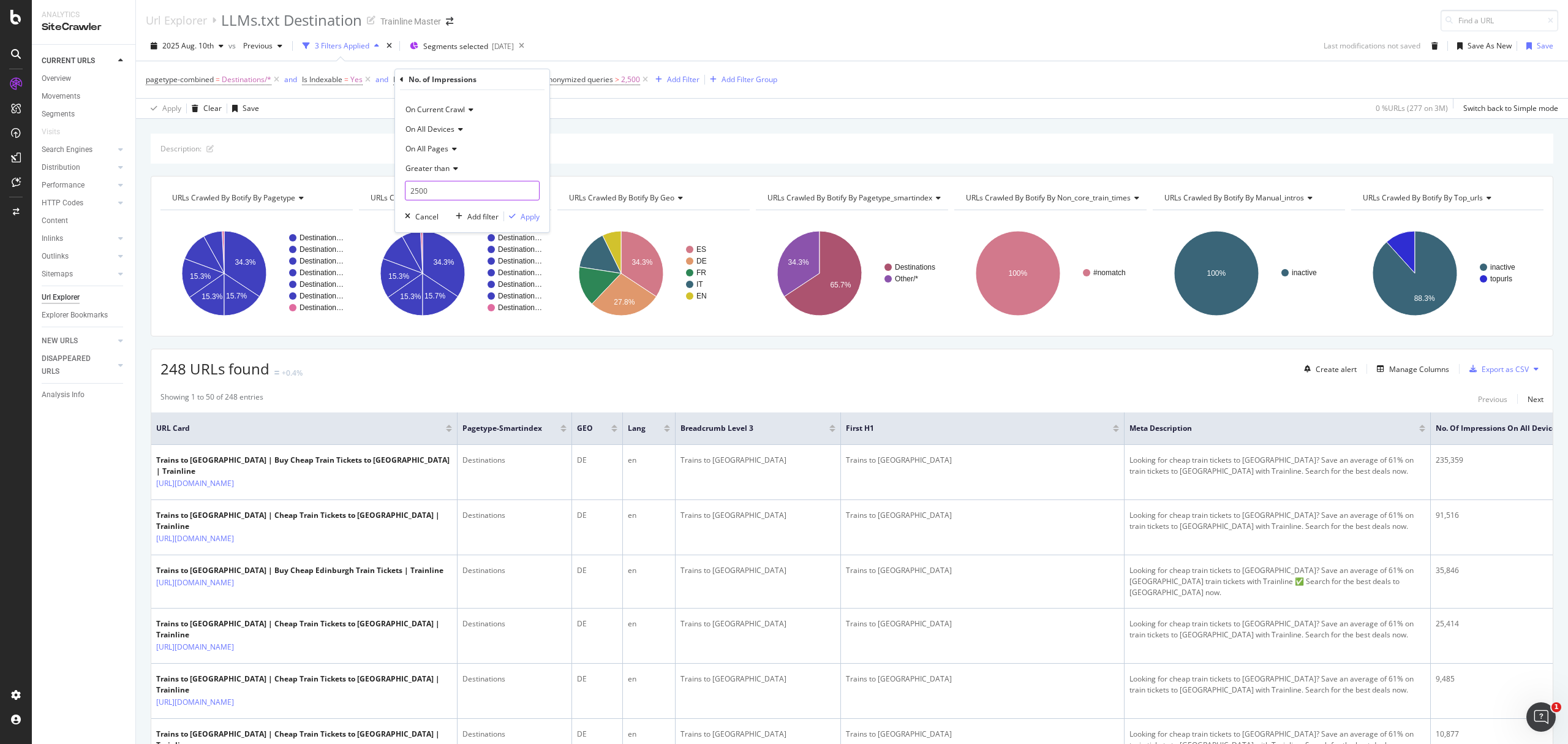
click at [429, 186] on input "2500" at bounding box center [472, 190] width 134 height 19
type input "3000"
click at [532, 212] on div "Apply" at bounding box center [530, 217] width 19 height 10
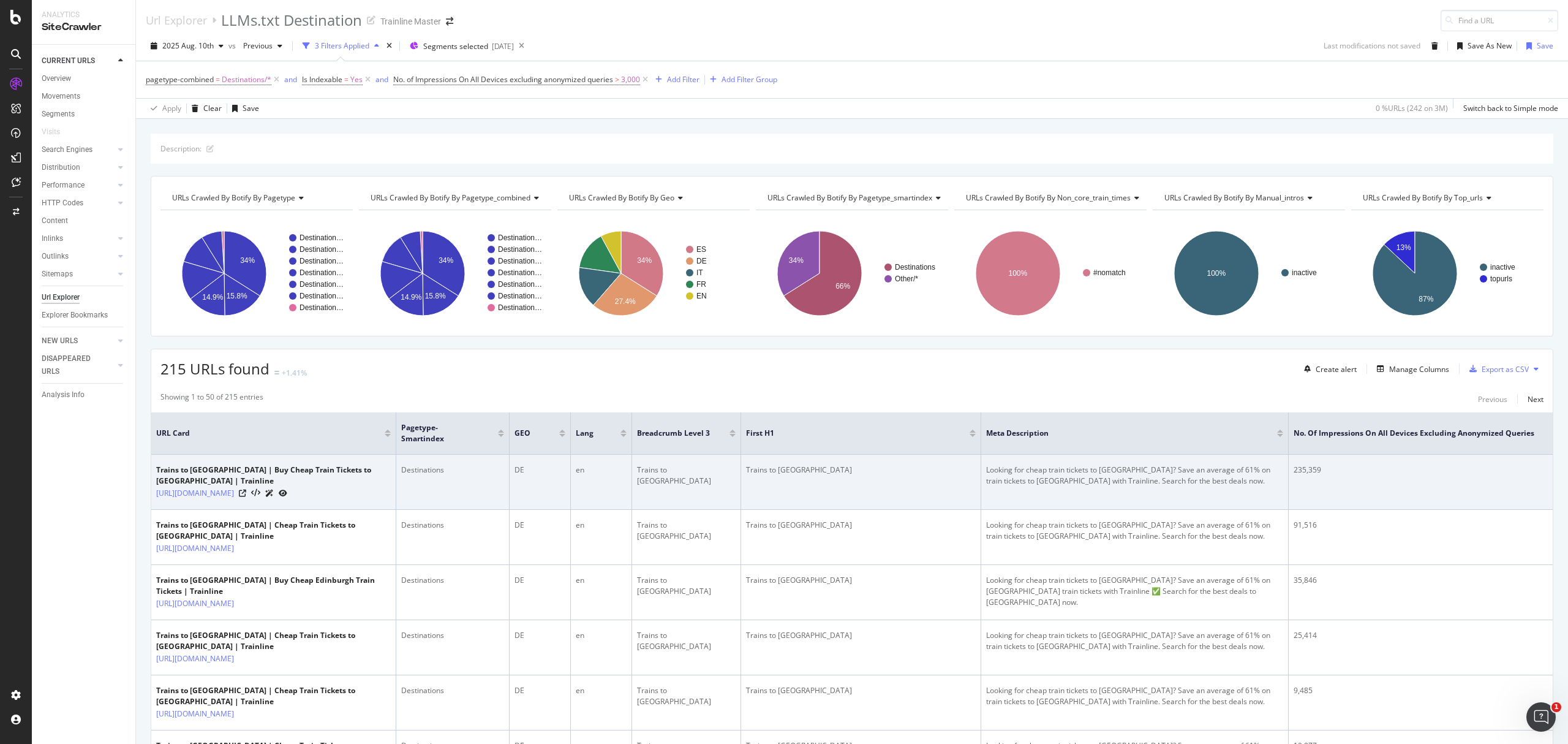
scroll to position [82, 0]
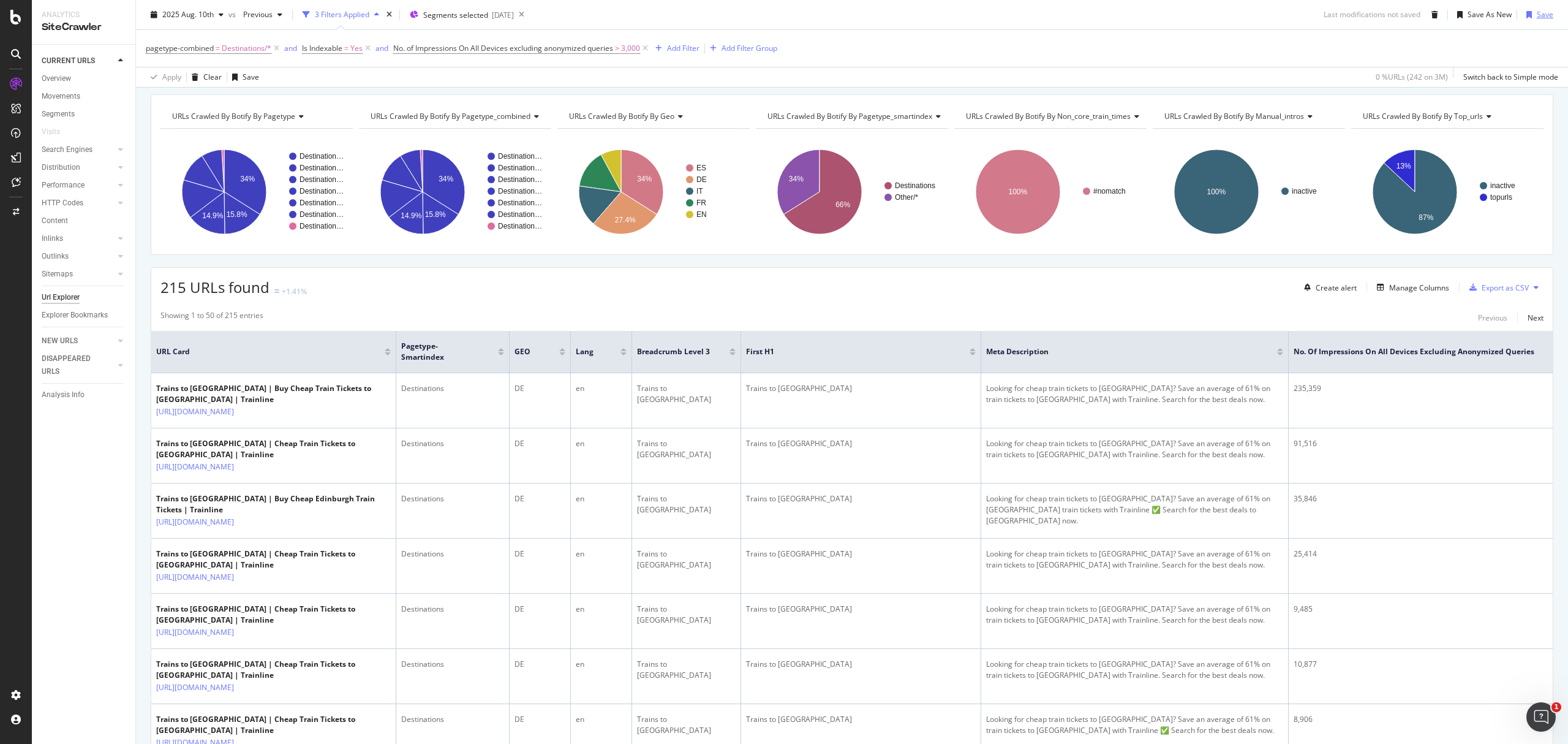
click at [1521, 12] on div "button" at bounding box center [1529, 14] width 16 height 7
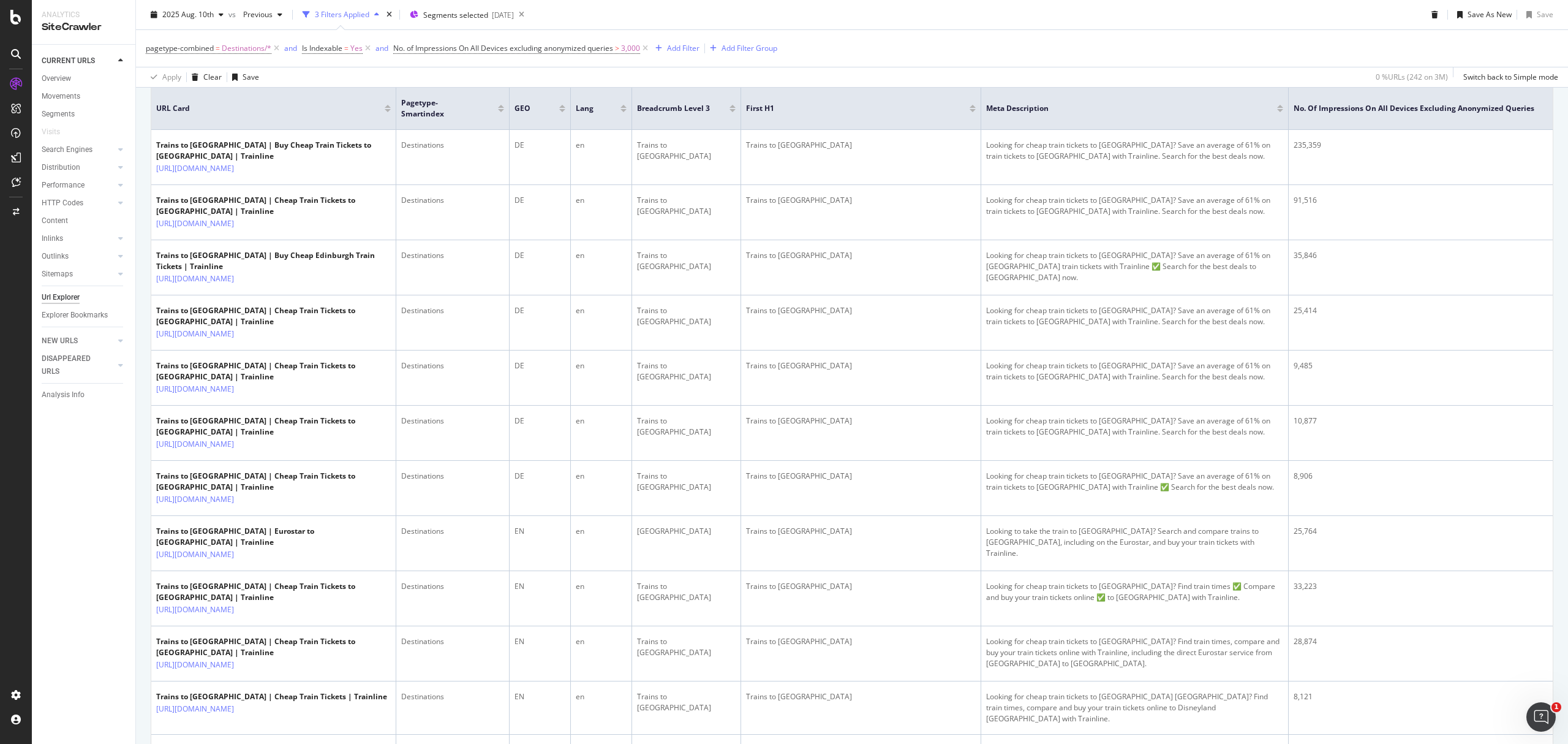
scroll to position [0, 0]
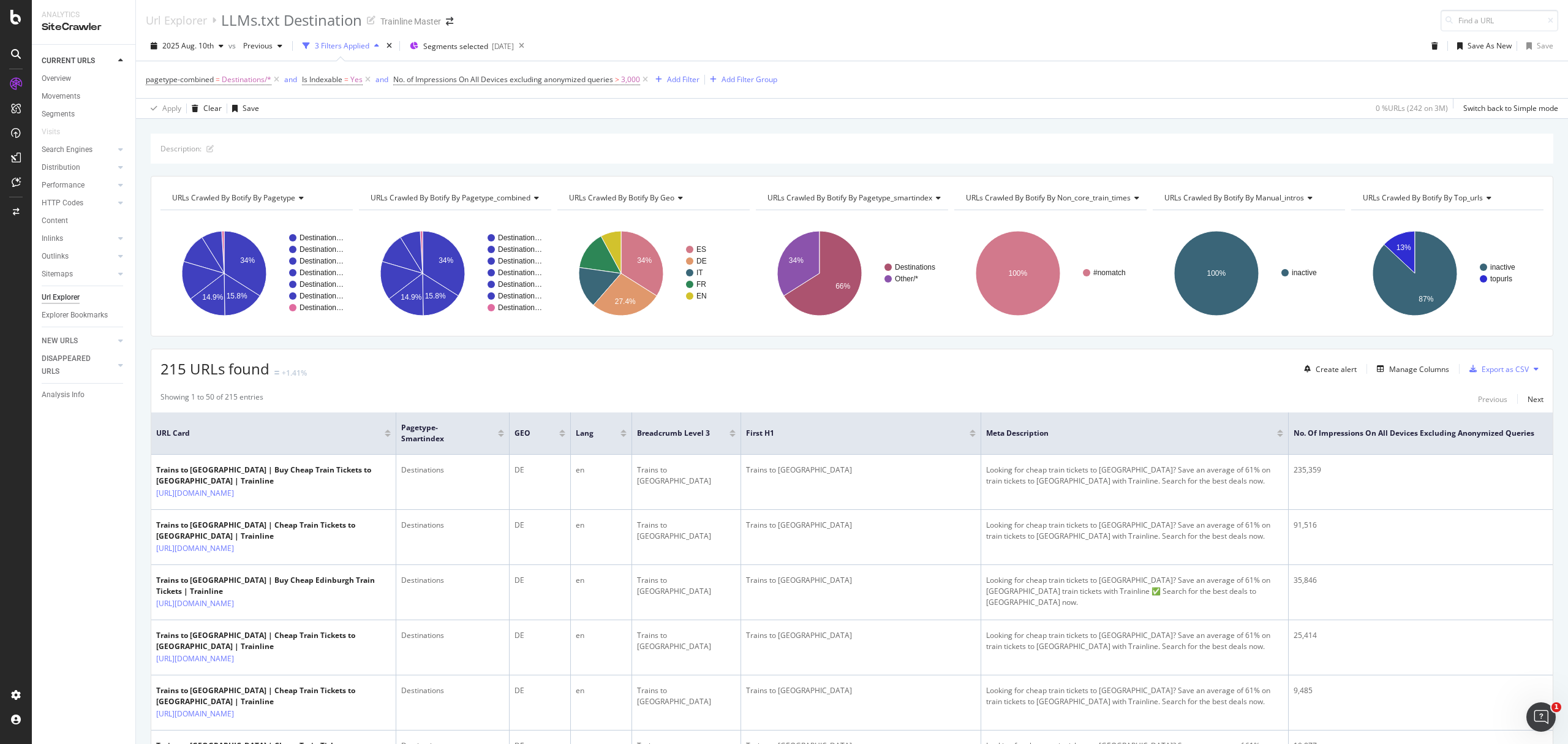
click at [1486, 379] on div "Create alert Manage Columns Export as CSV" at bounding box center [1421, 369] width 244 height 21
click at [1488, 378] on div "Export as CSV" at bounding box center [1496, 369] width 64 height 18
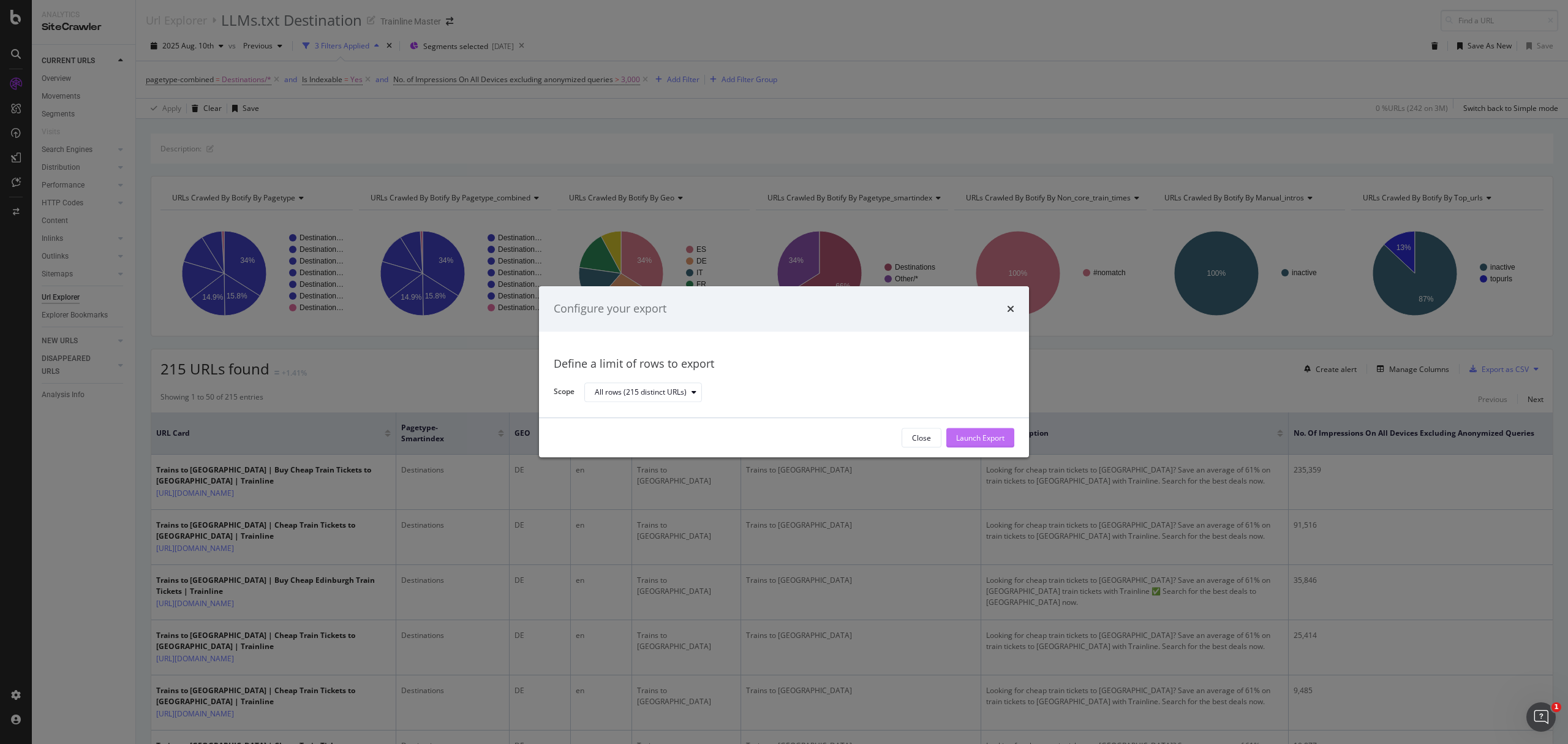
click at [952, 435] on button "Launch Export" at bounding box center [980, 438] width 68 height 19
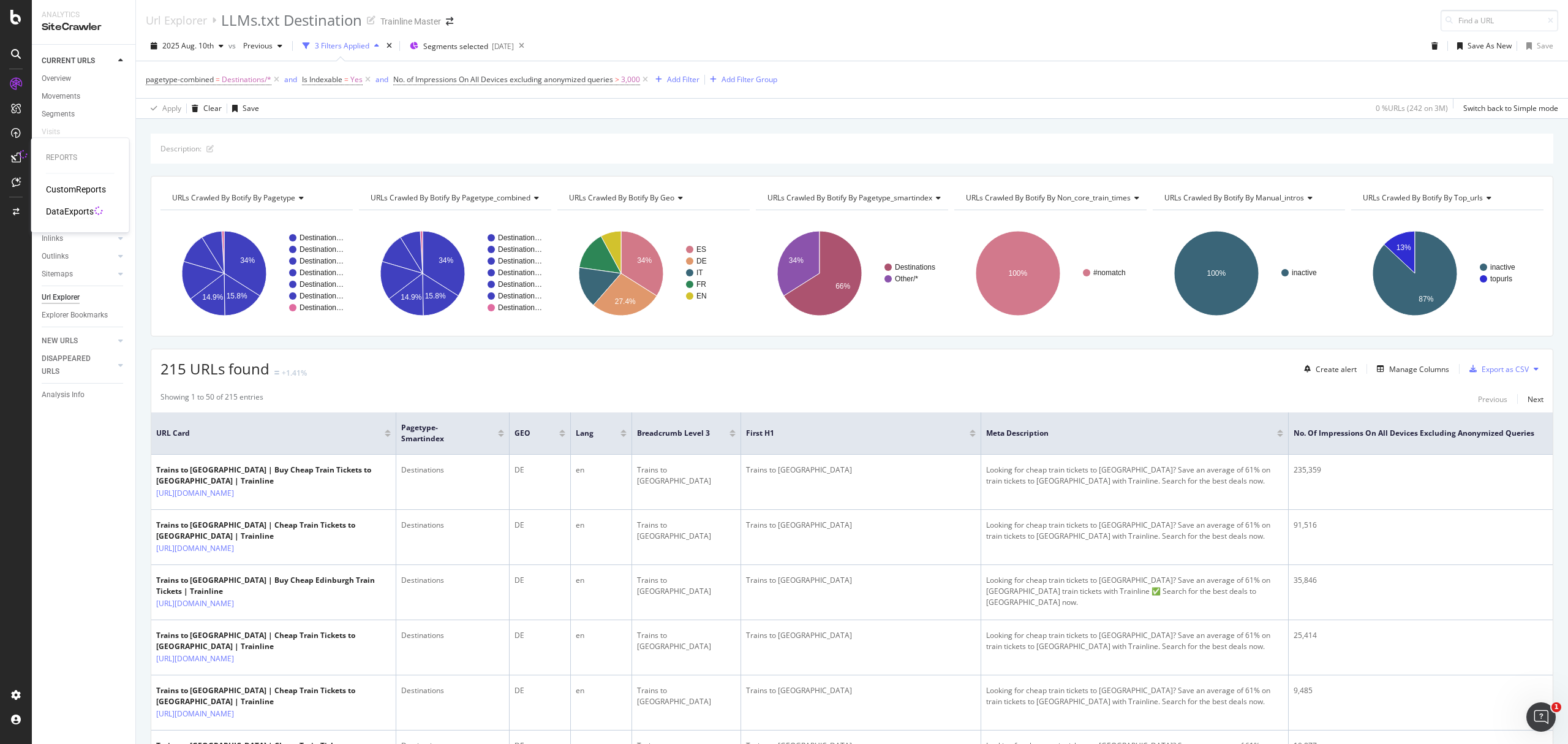
click at [67, 210] on div "DataExports" at bounding box center [70, 211] width 48 height 12
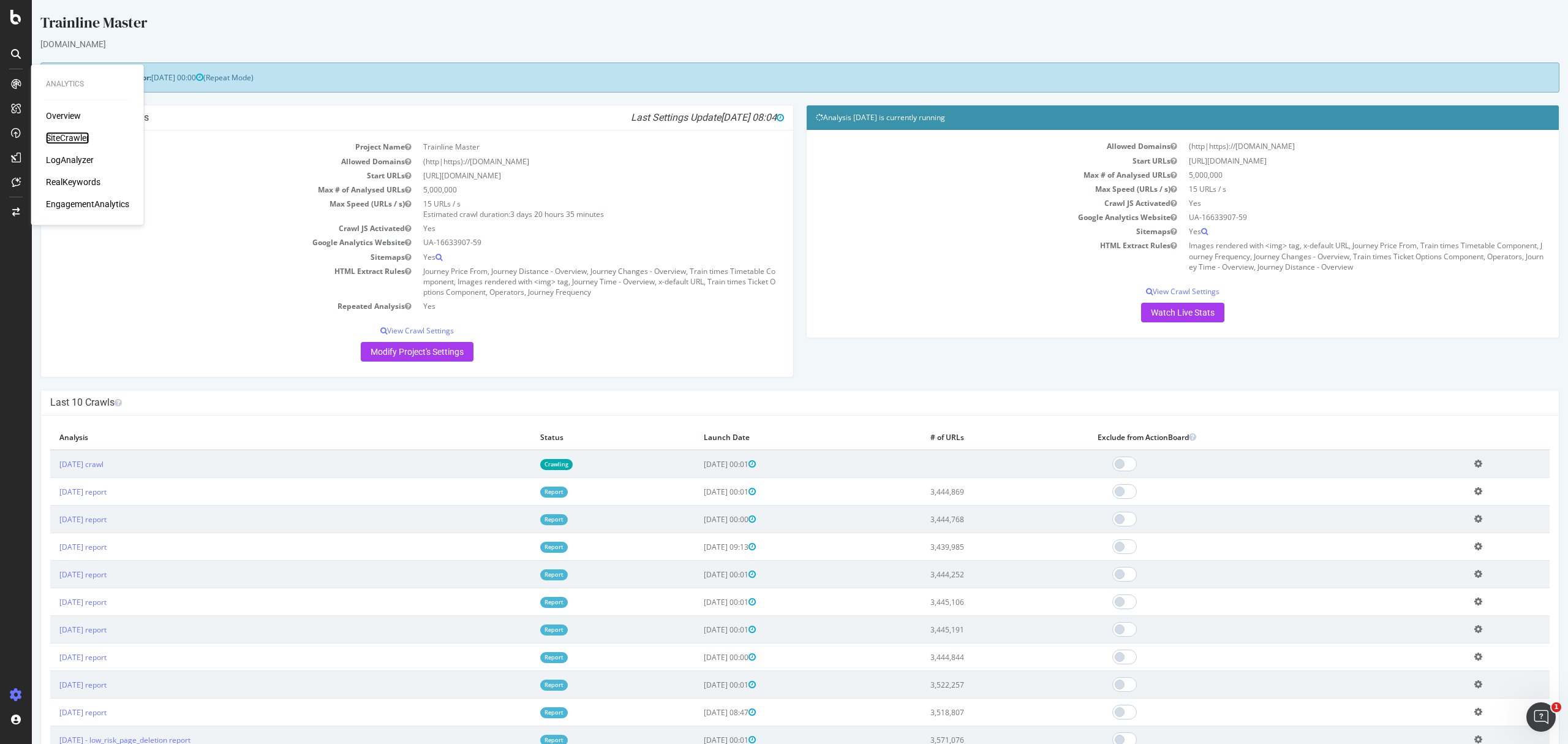
click at [69, 135] on div "SiteCrawler" at bounding box center [67, 138] width 43 height 12
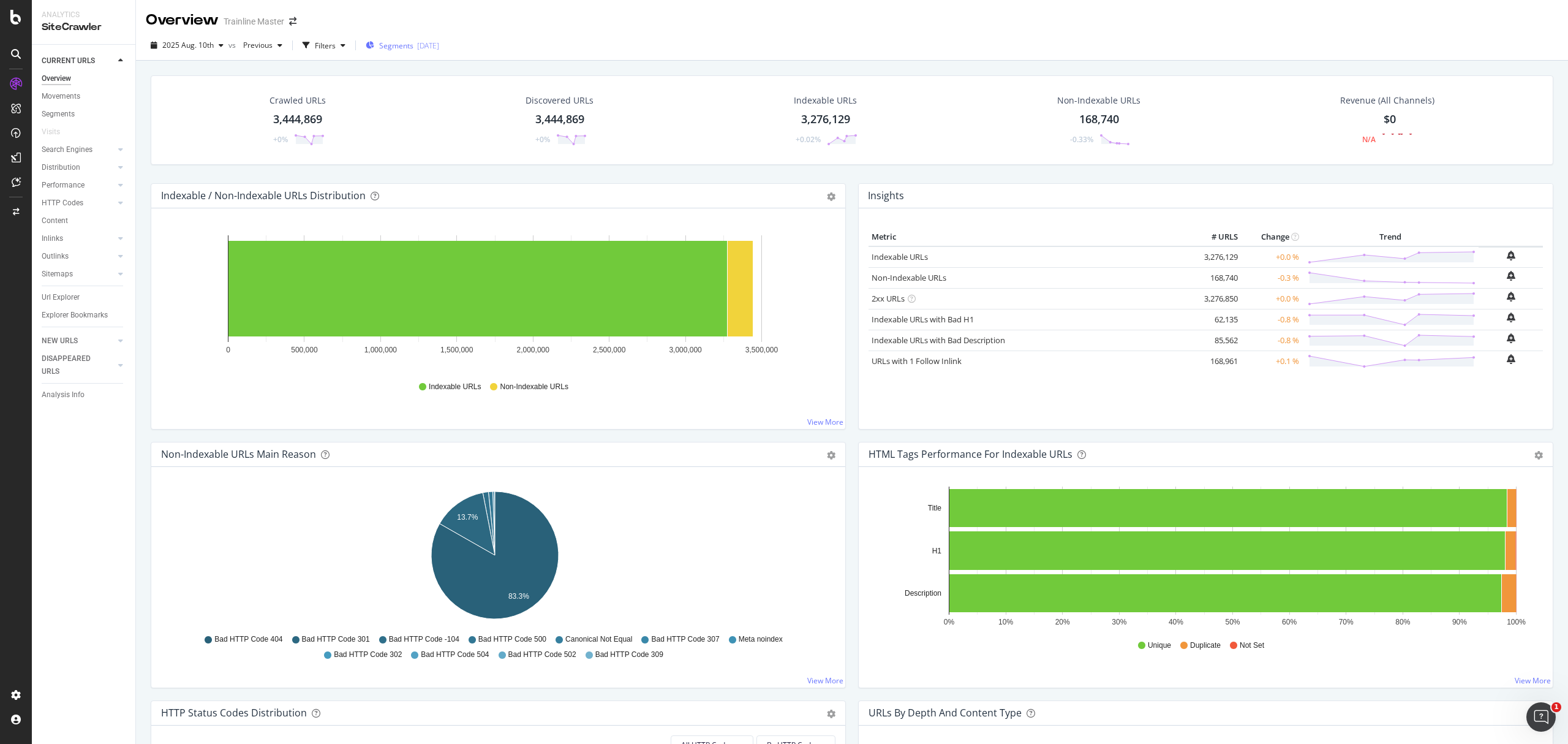
click at [400, 50] on span "Segments" at bounding box center [396, 46] width 34 height 10
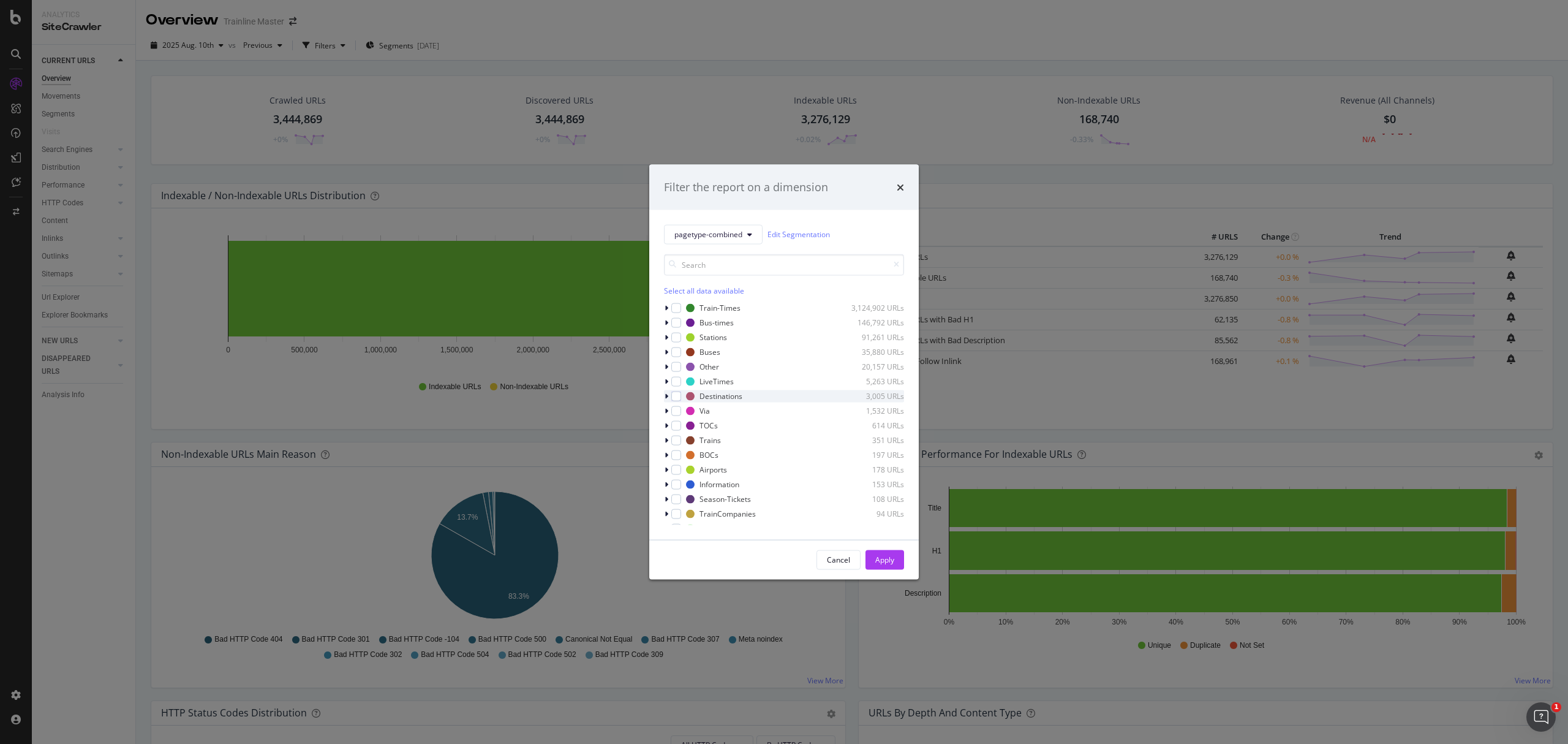
click at [665, 400] on div "modal" at bounding box center [667, 395] width 7 height 12
click at [683, 490] on div "modal" at bounding box center [683, 490] width 10 height 10
click at [683, 490] on icon "modal" at bounding box center [683, 490] width 6 height 6
click at [894, 181] on div "Filter the report on a dimension" at bounding box center [784, 188] width 240 height 16
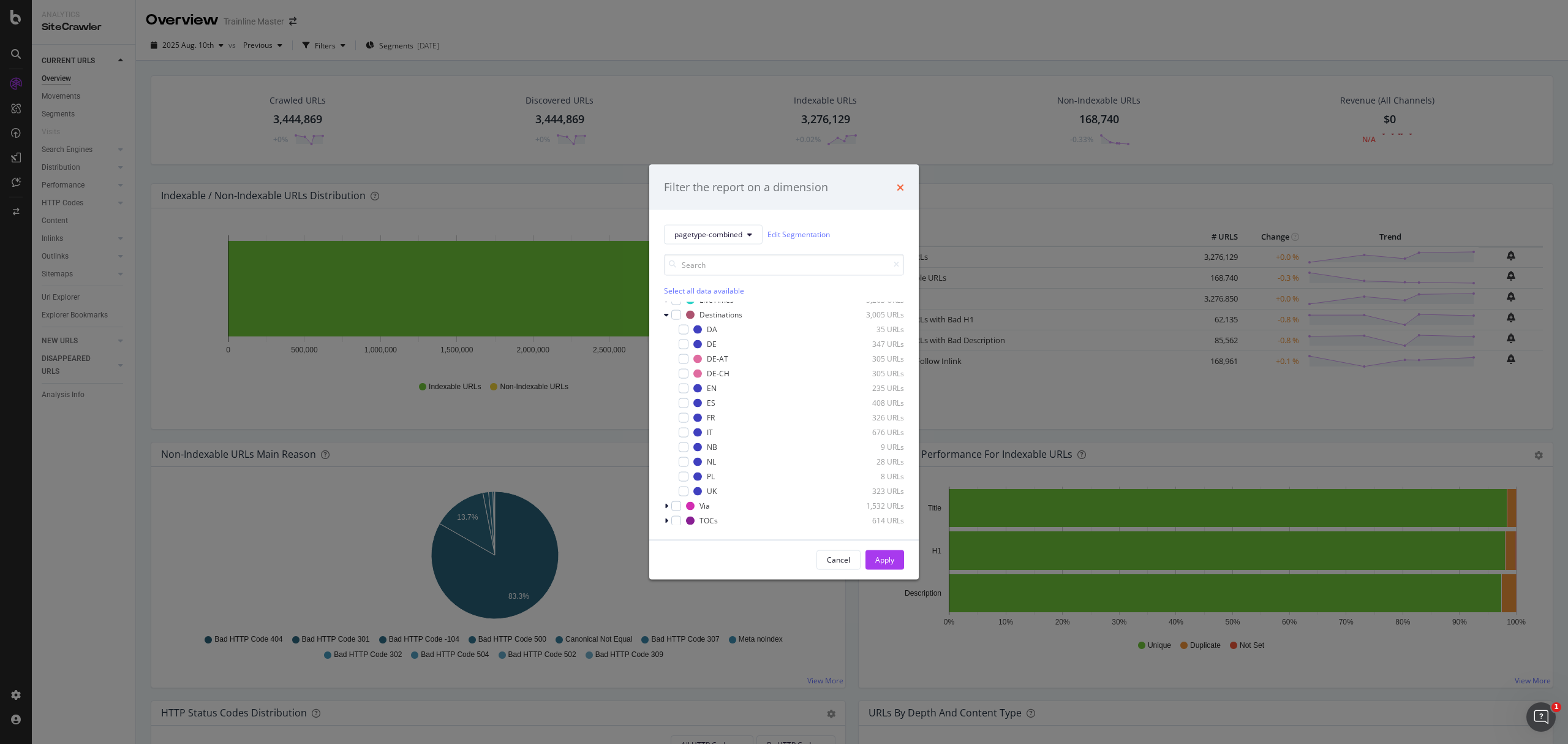
click at [901, 185] on icon "times" at bounding box center [900, 186] width 7 height 10
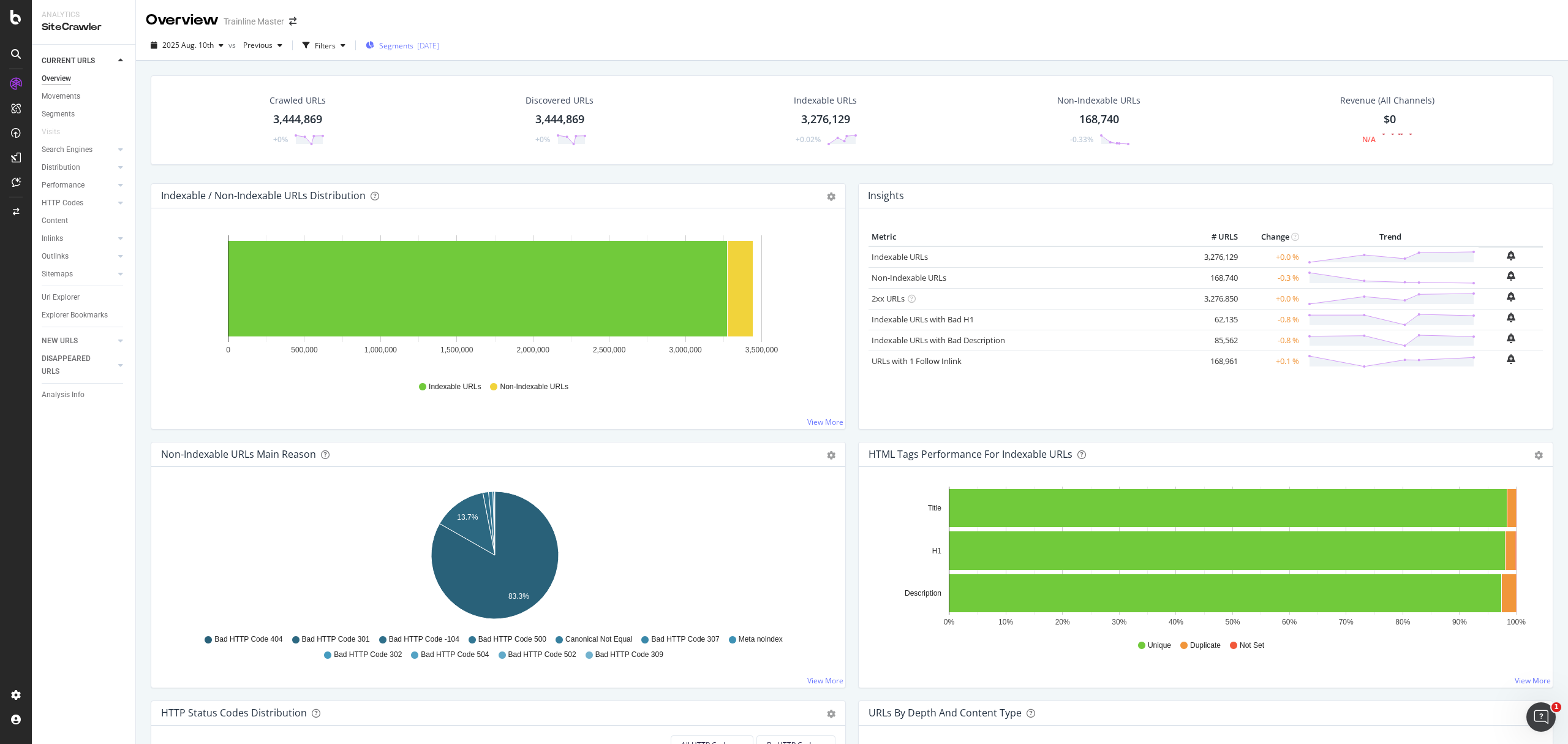
click at [405, 41] on span "Segments" at bounding box center [396, 46] width 34 height 10
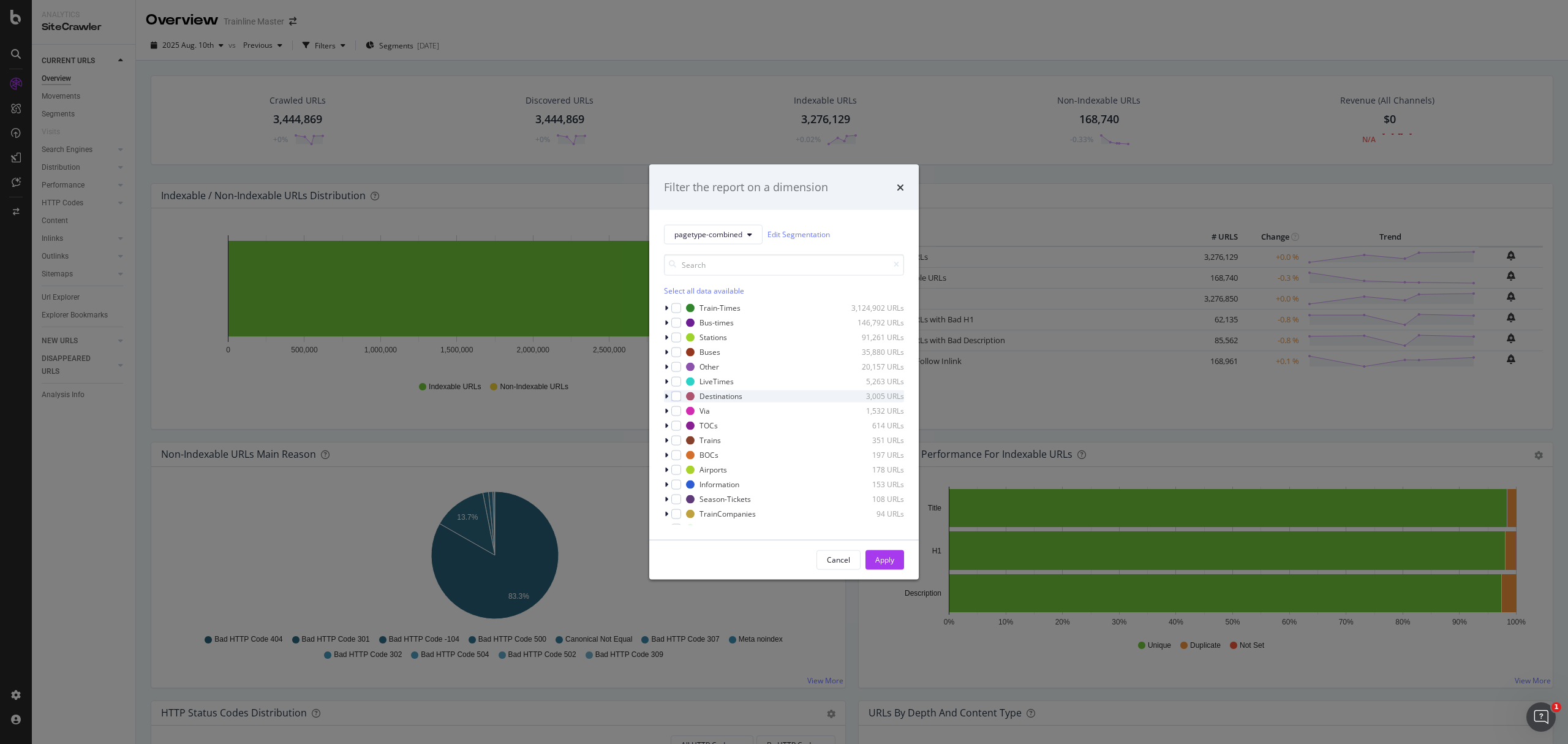
click at [667, 393] on icon "modal" at bounding box center [667, 395] width 4 height 7
click at [685, 493] on div "modal" at bounding box center [683, 490] width 10 height 10
click at [898, 565] on button "Apply" at bounding box center [885, 560] width 39 height 19
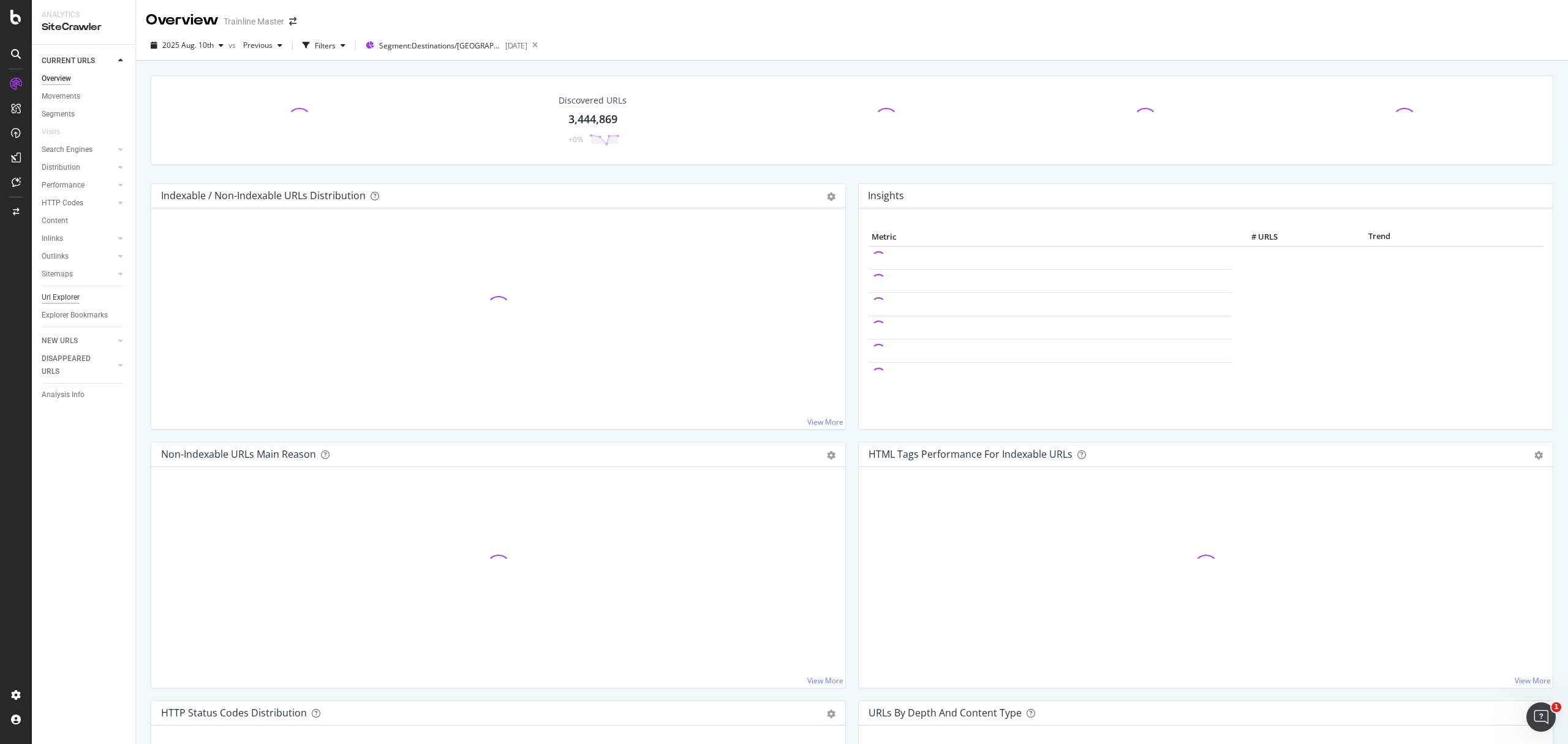
drag, startPoint x: 59, startPoint y: 296, endPoint x: 57, endPoint y: 301, distance: 5.4
click at [59, 296] on div "Url Explorer" at bounding box center [60, 298] width 38 height 13
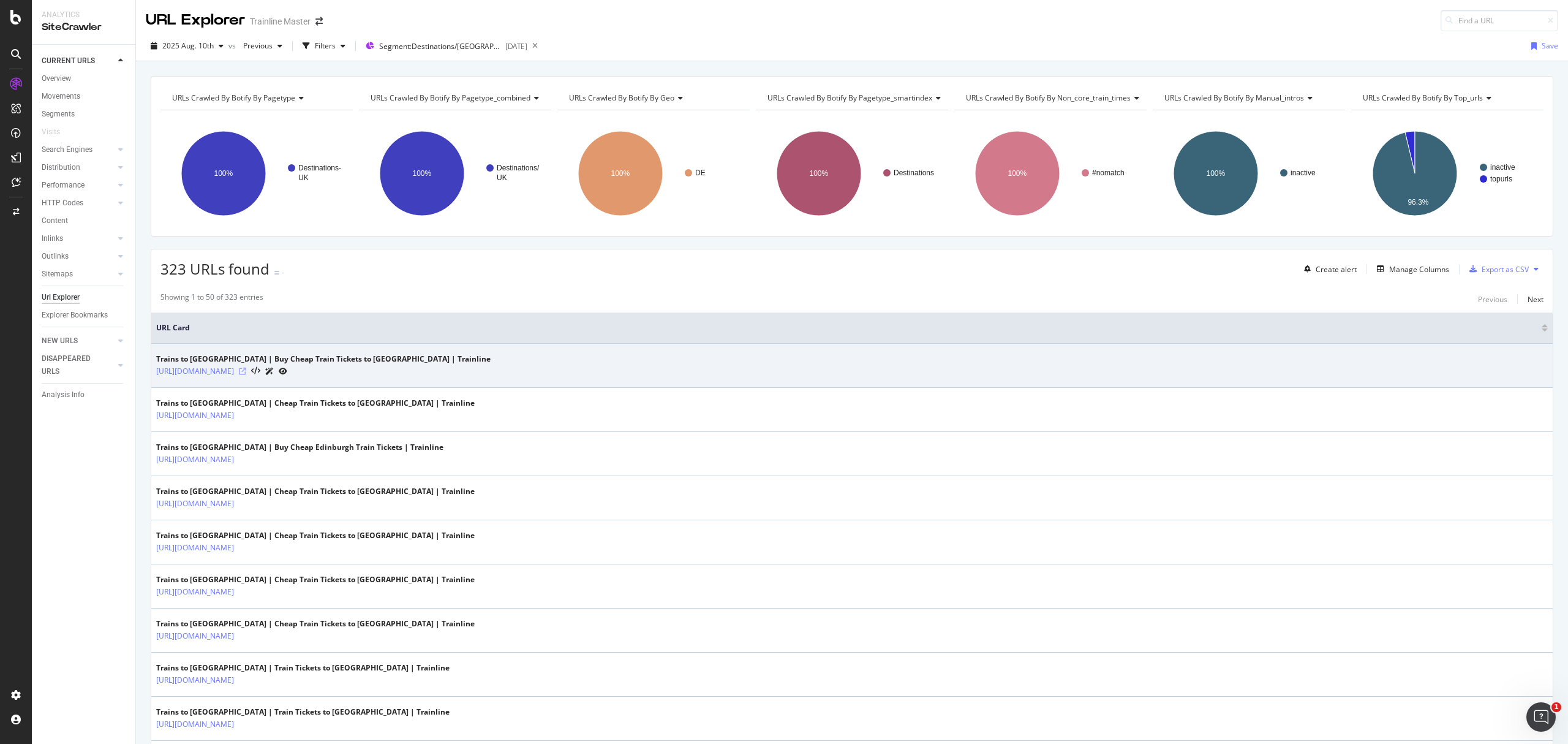
click at [246, 373] on icon at bounding box center [242, 371] width 7 height 7
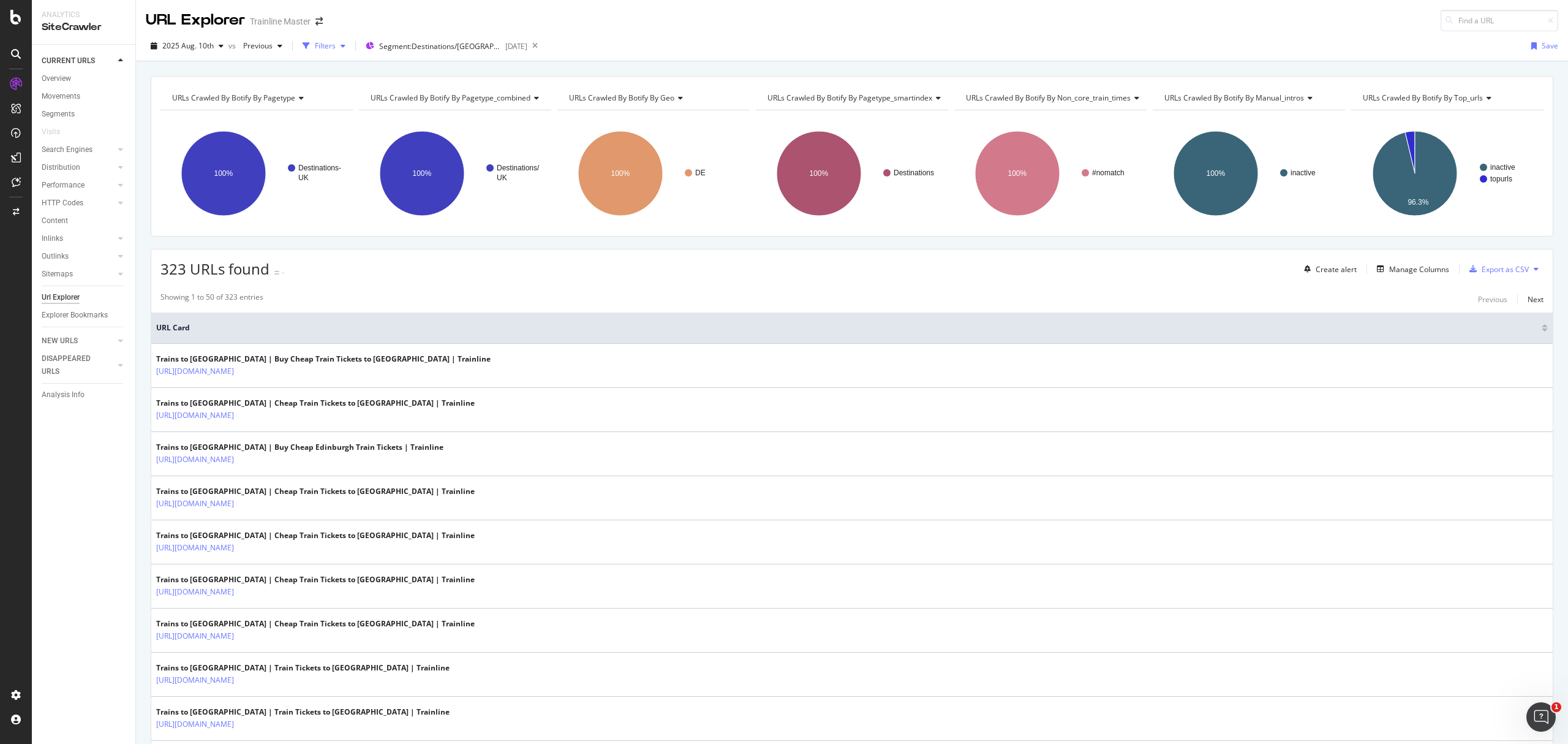
click at [315, 41] on div "Filters" at bounding box center [325, 46] width 21 height 10
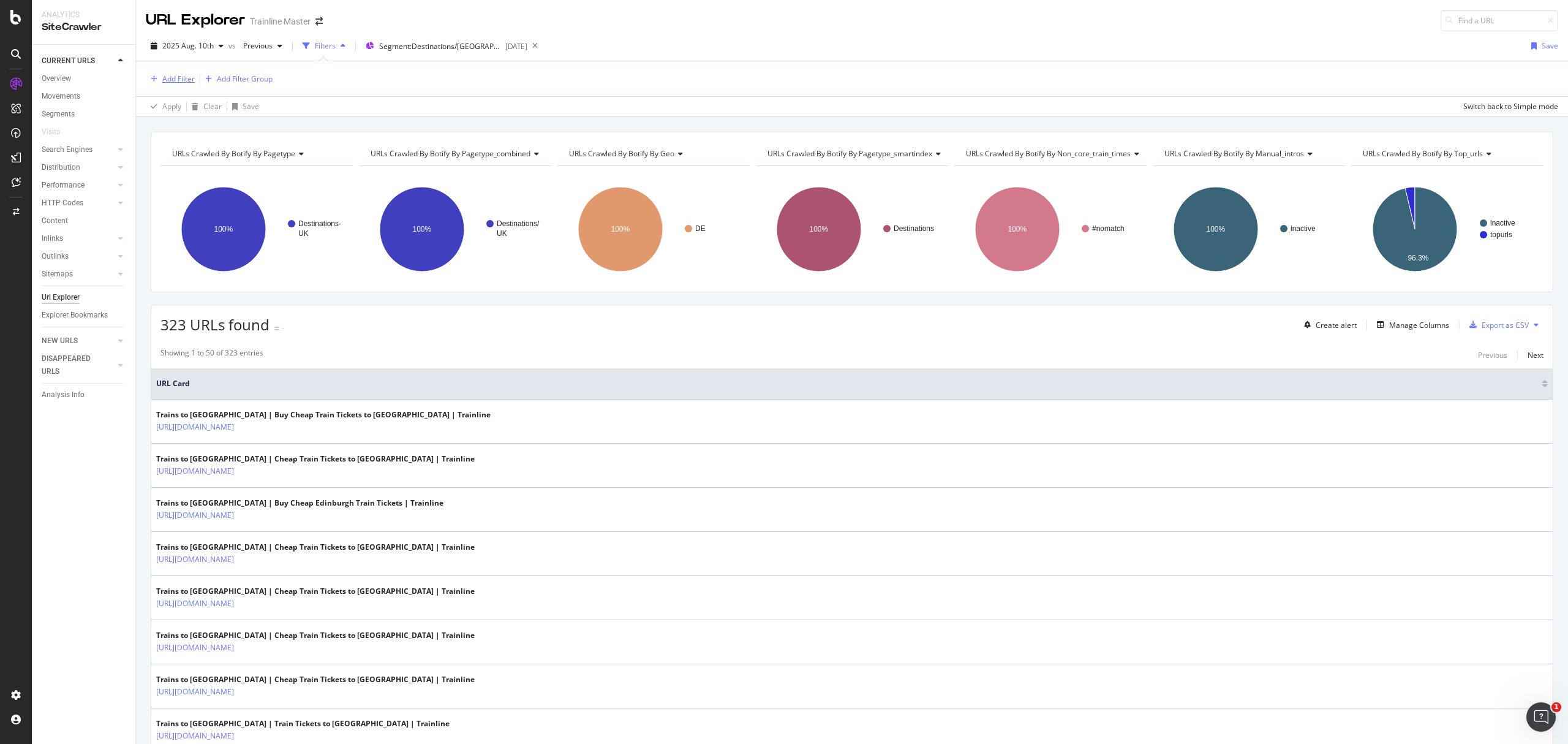
click at [179, 72] on div "Add Filter" at bounding box center [170, 79] width 49 height 14
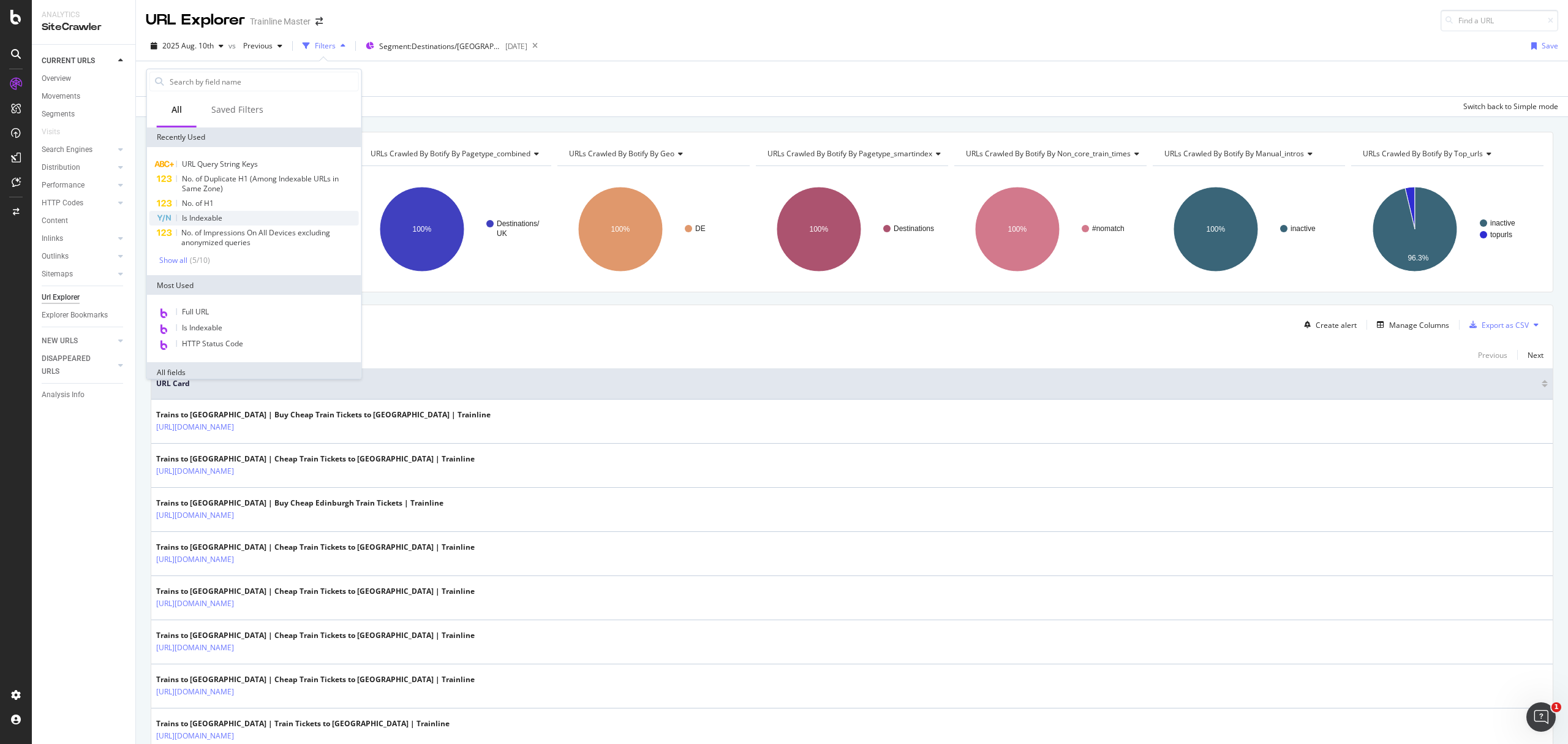
click at [231, 215] on div "Is Indexable" at bounding box center [254, 218] width 209 height 15
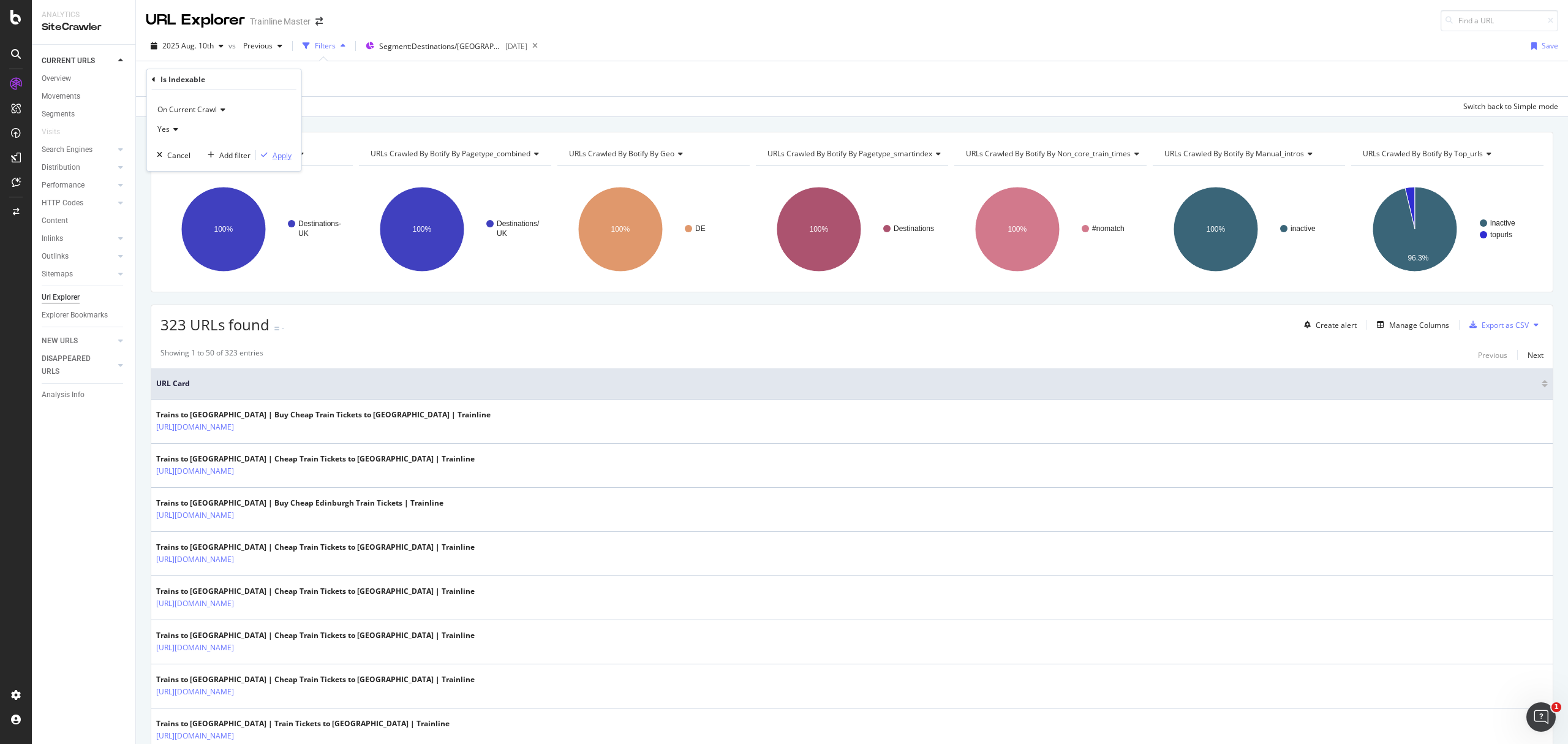
click at [264, 149] on button "Apply" at bounding box center [274, 155] width 36 height 12
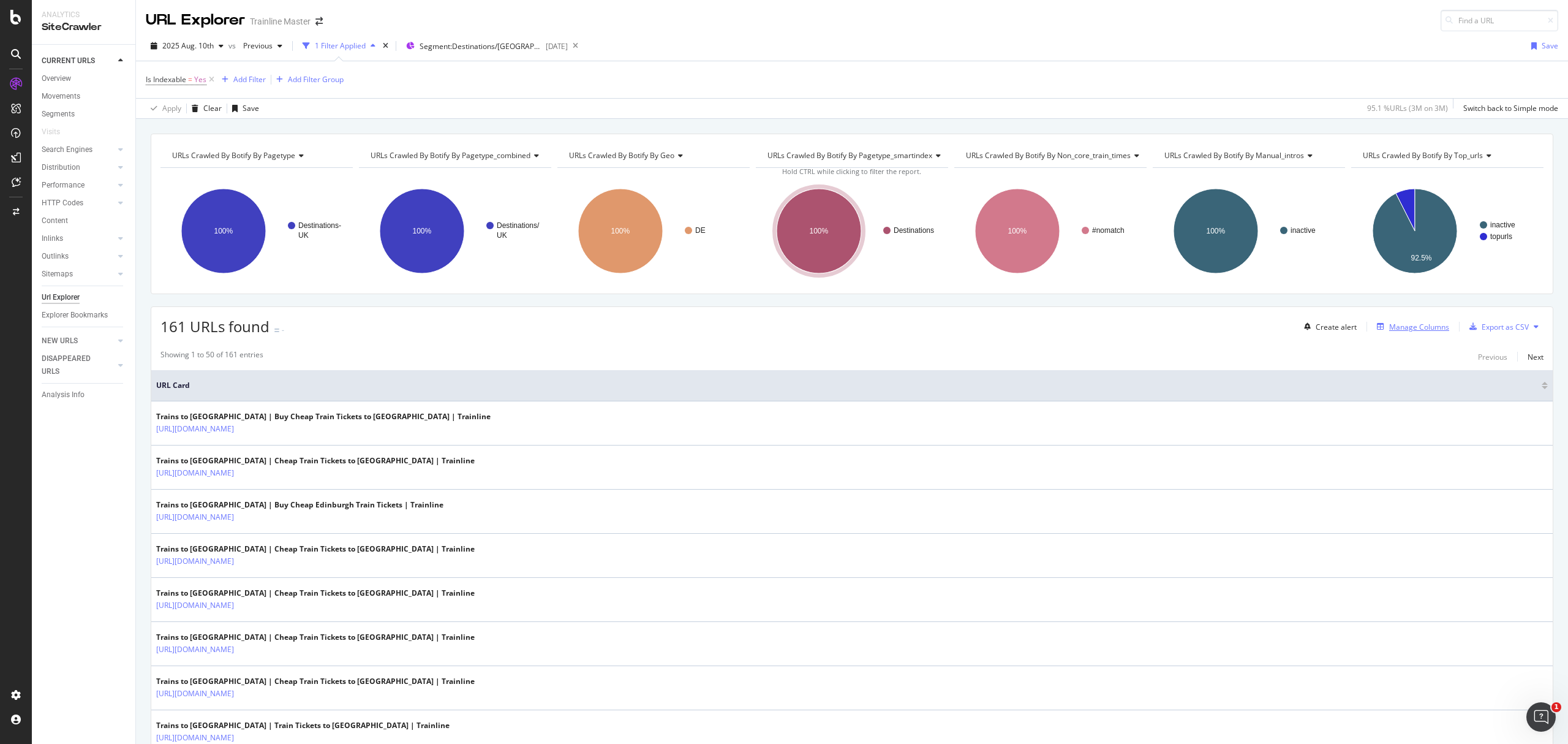
click at [1427, 331] on div "Manage Columns" at bounding box center [1419, 327] width 60 height 10
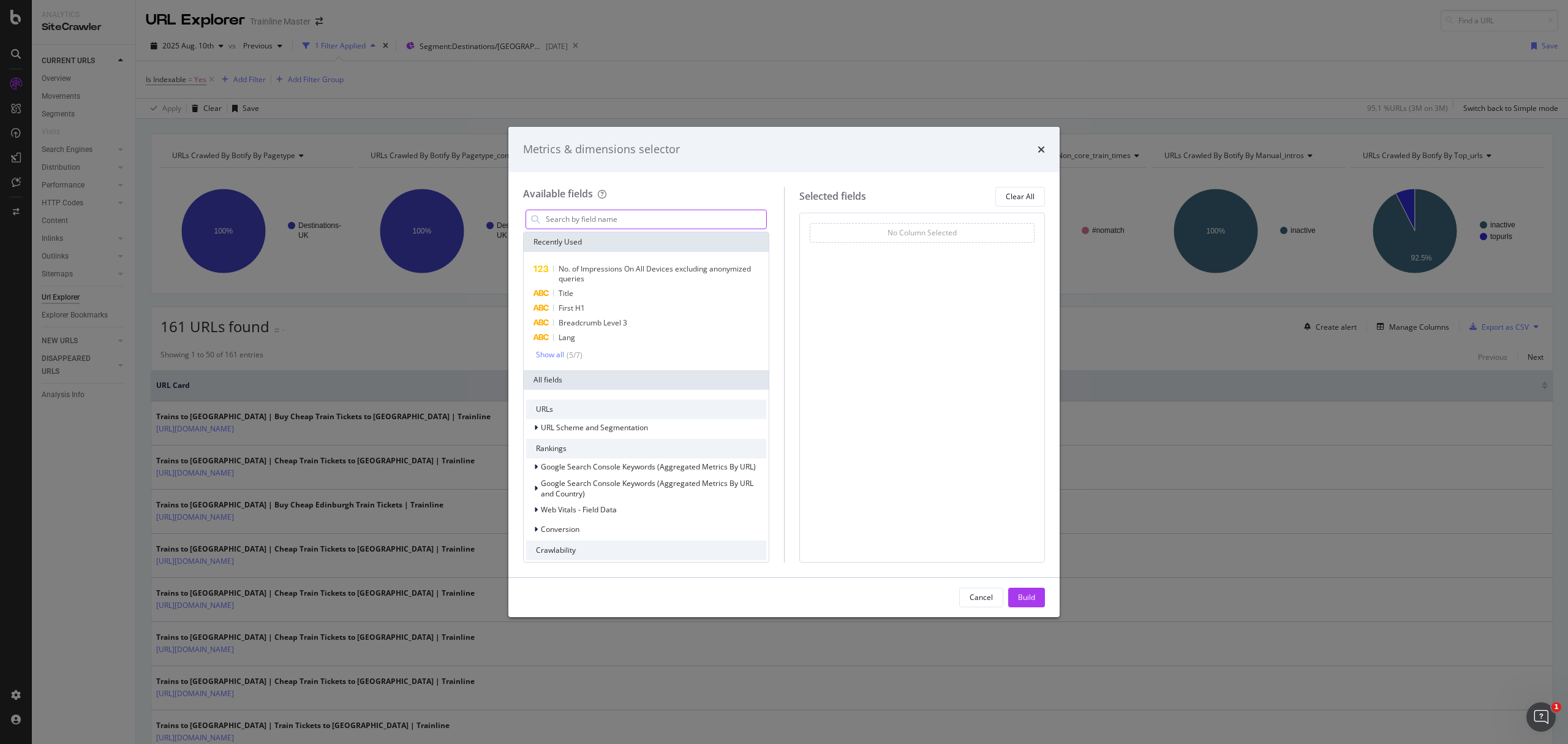
click at [585, 219] on input "modal" at bounding box center [655, 219] width 222 height 18
click at [966, 585] on div "Cancel Build" at bounding box center [784, 597] width 552 height 39
click at [969, 594] on button "Cancel" at bounding box center [981, 597] width 44 height 19
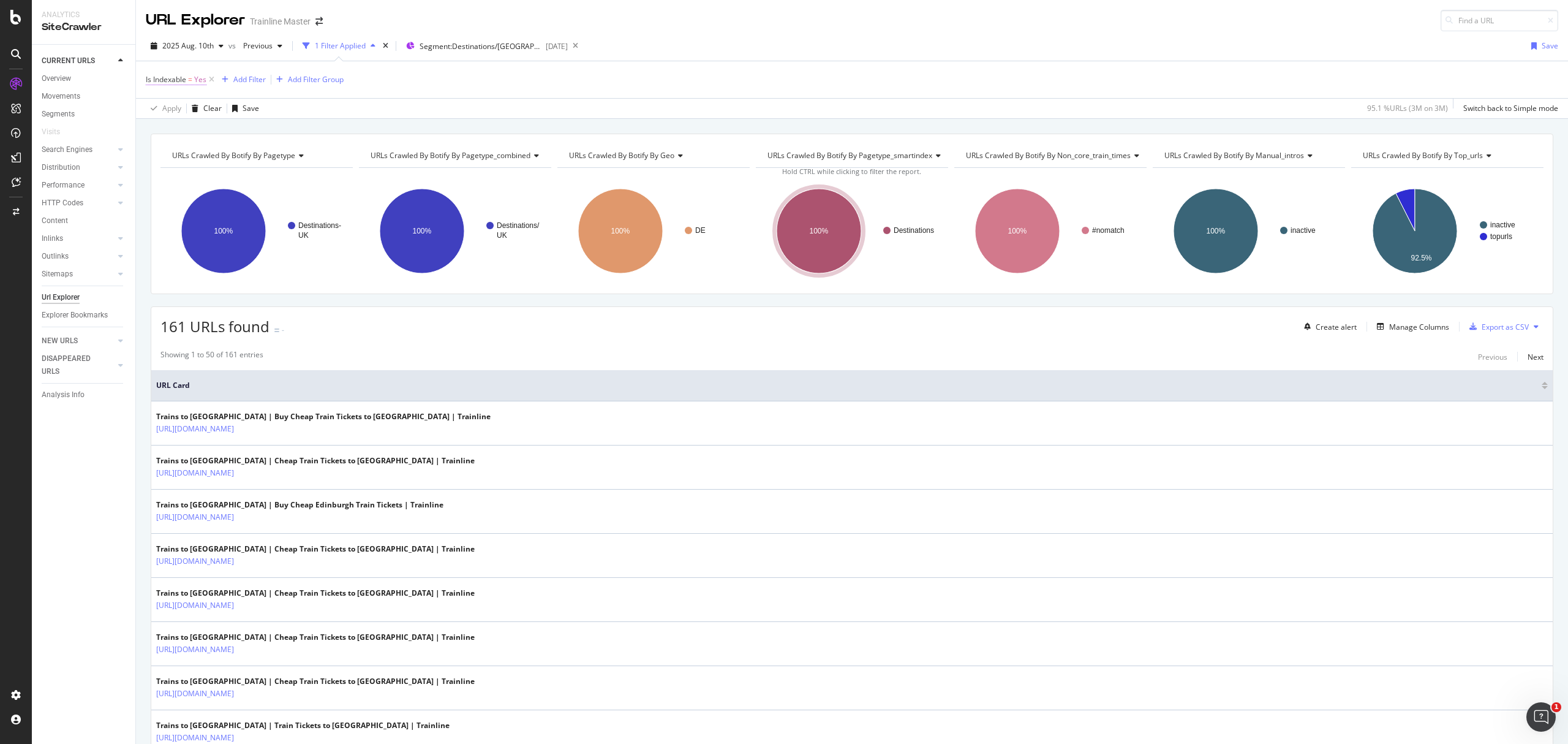
click at [186, 85] on span "Is Indexable = Yes" at bounding box center [176, 80] width 61 height 11
click at [201, 135] on div "Yes" at bounding box center [224, 129] width 134 height 19
click at [206, 160] on div "Yes" at bounding box center [225, 154] width 131 height 16
click at [195, 131] on div "Yes" at bounding box center [224, 129] width 134 height 19
click at [200, 168] on div "No" at bounding box center [225, 170] width 131 height 16
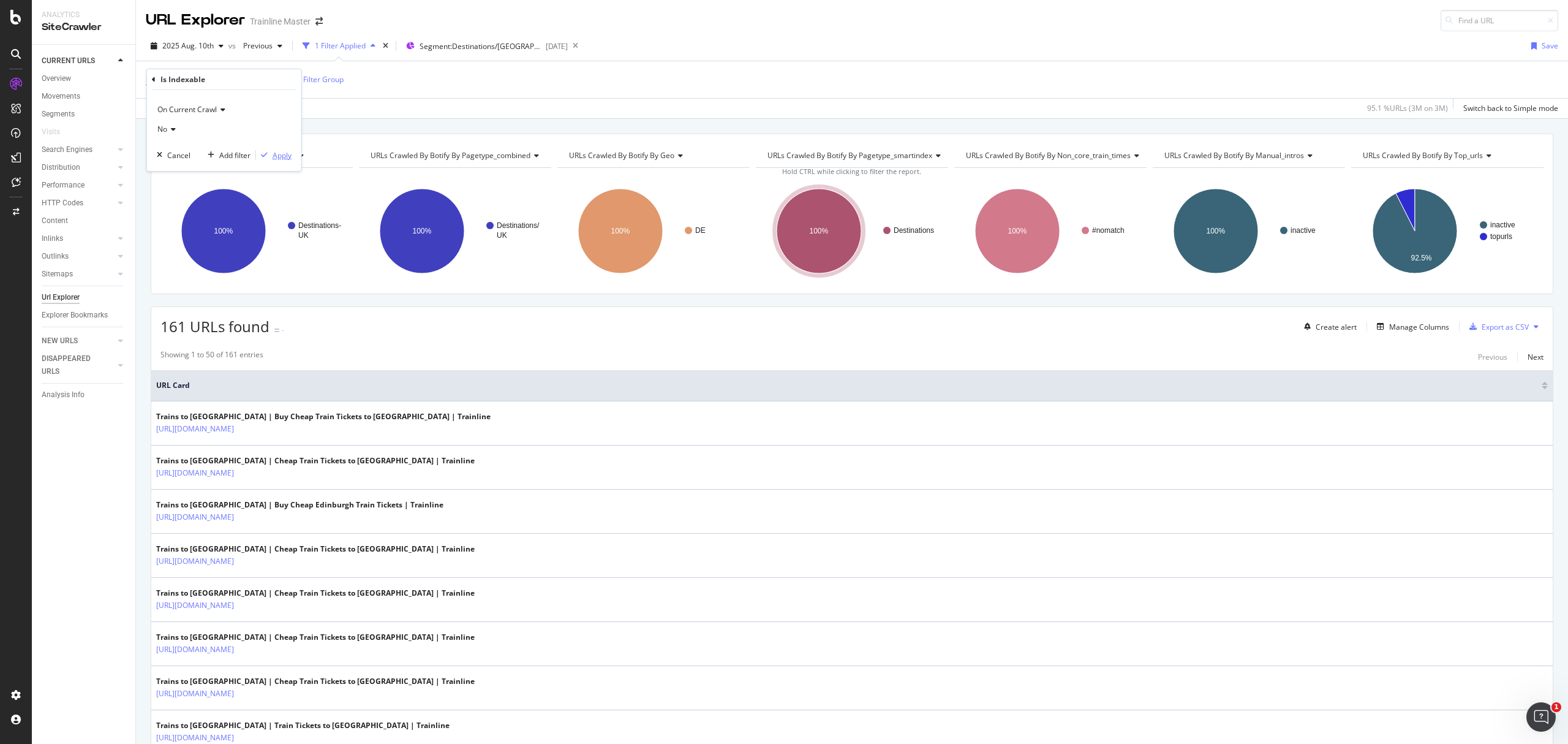
click at [280, 153] on div "Apply" at bounding box center [282, 155] width 19 height 10
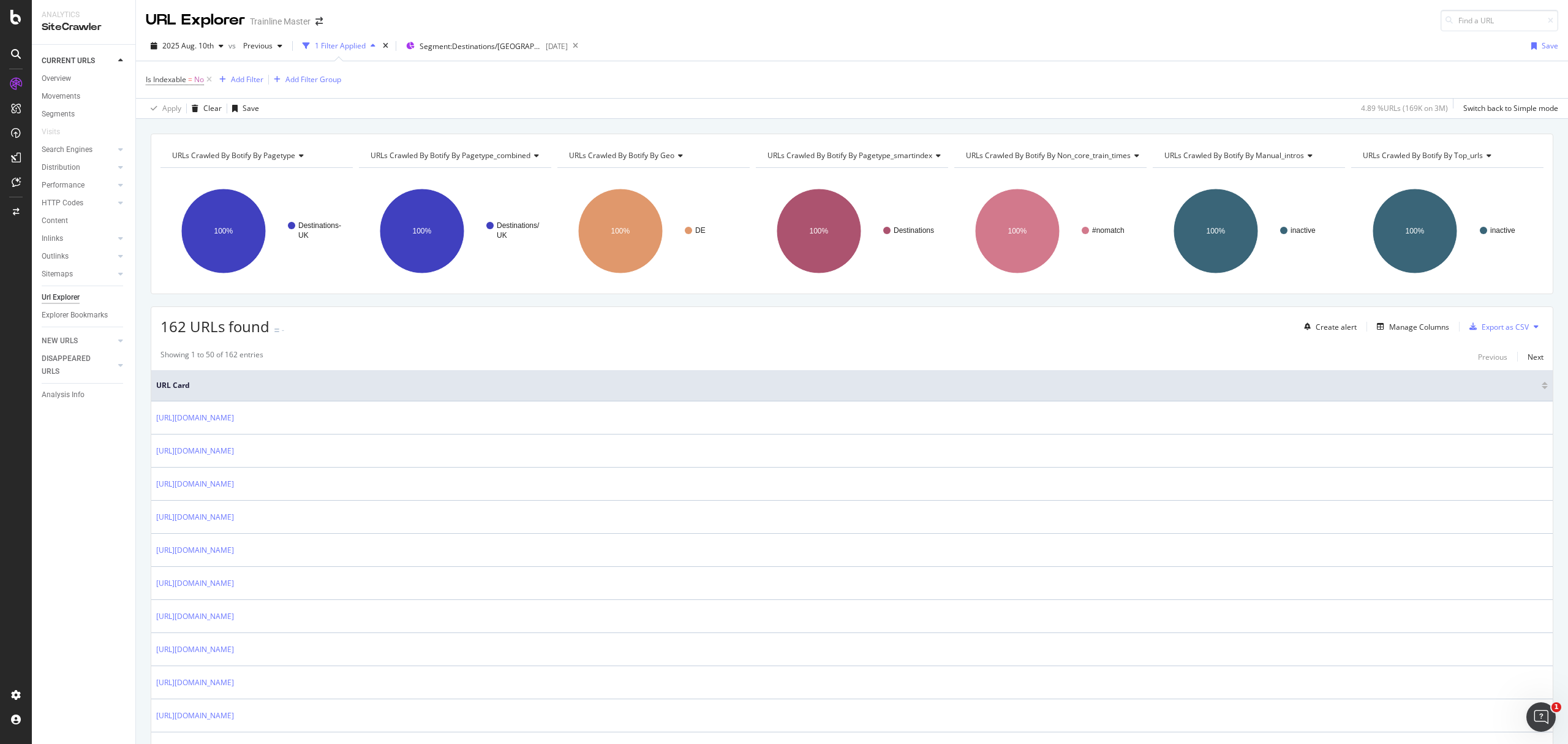
click at [826, 159] on span "URLs Crawled By Botify By pagetype_smartindex" at bounding box center [850, 155] width 165 height 10
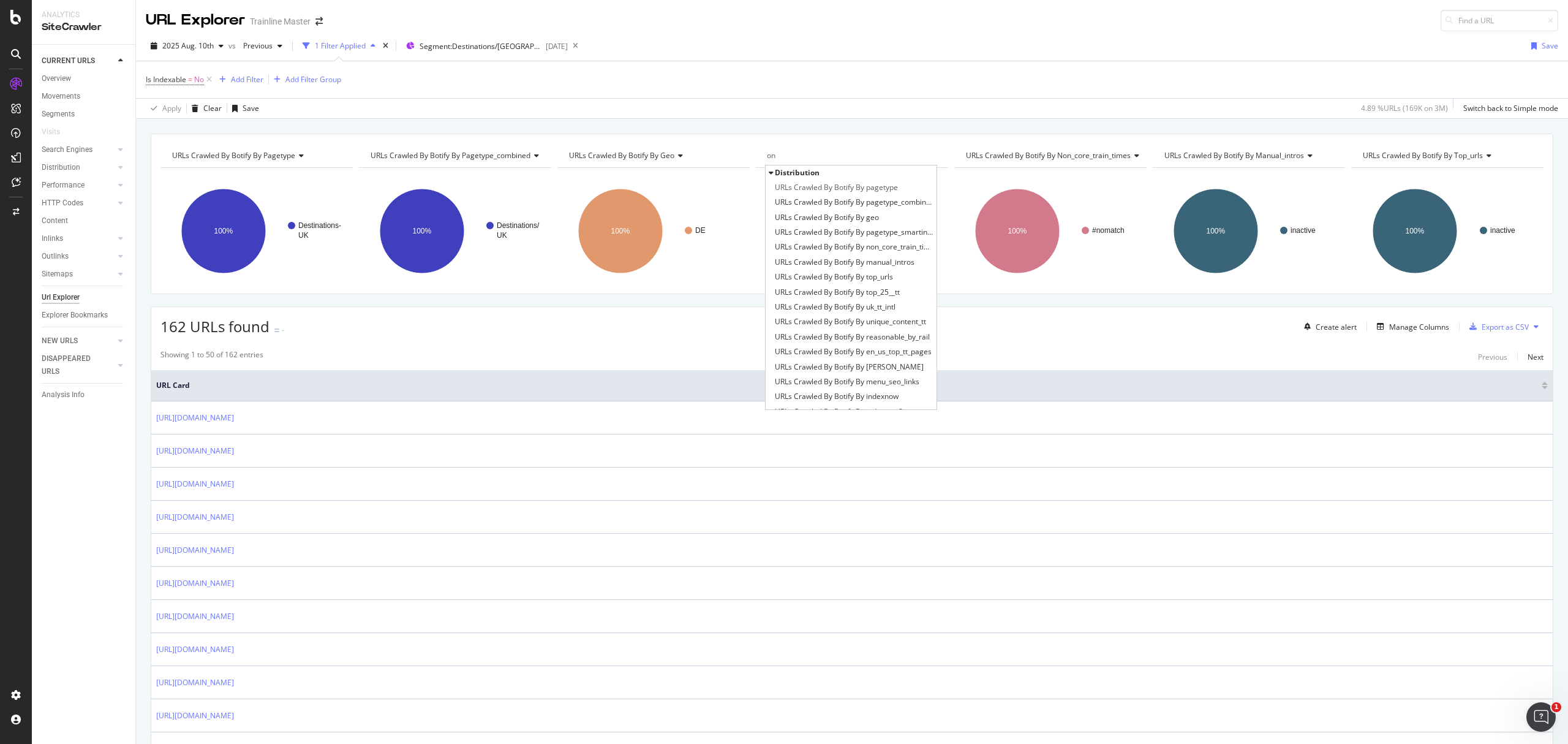
type input "o"
type input "non"
click at [875, 218] on div "Non-Indexable URLs Reasons" at bounding box center [851, 217] width 171 height 15
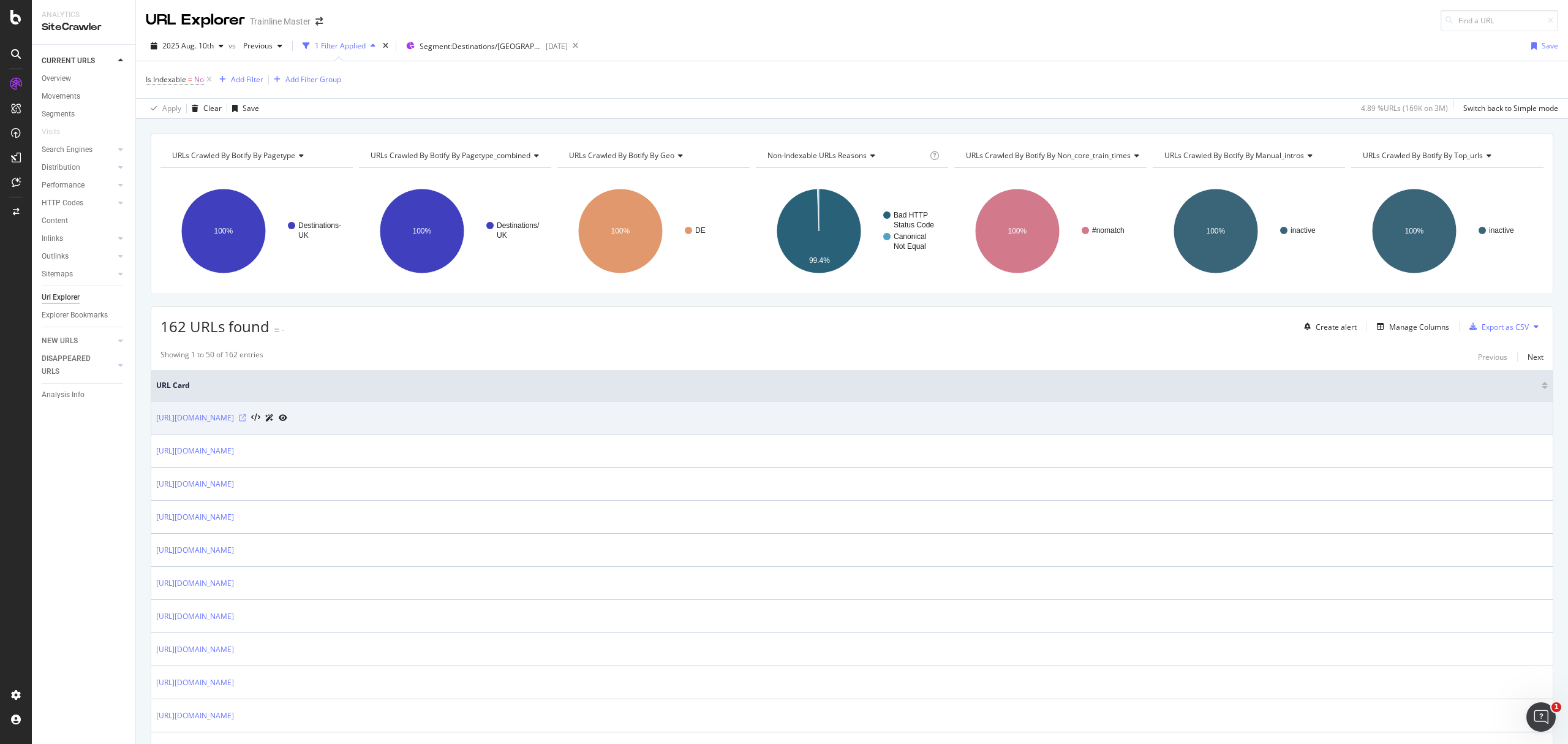
click at [246, 421] on icon at bounding box center [242, 417] width 7 height 7
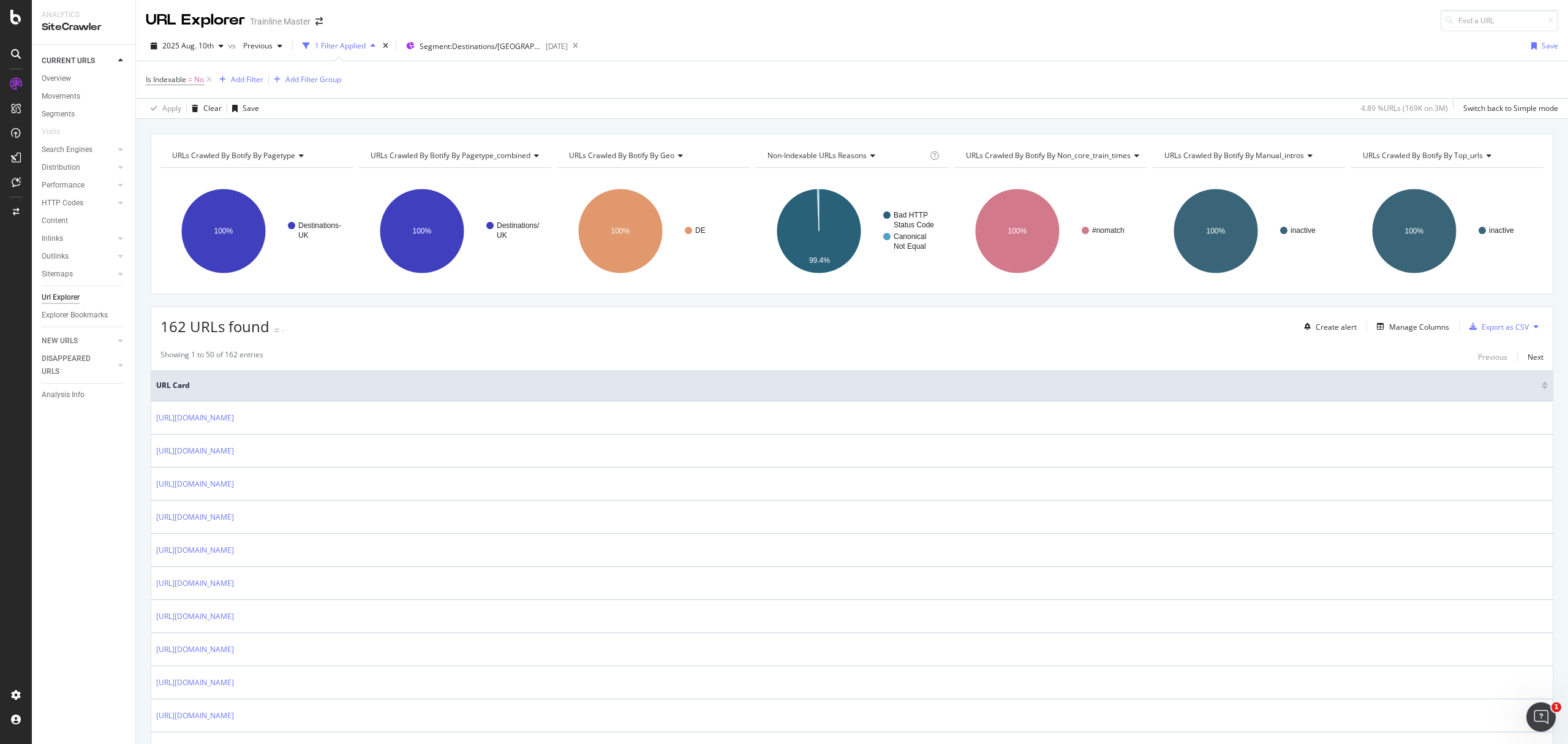
click at [1405, 337] on div "Create alert Manage Columns Export as CSV" at bounding box center [1421, 327] width 244 height 21
click at [1402, 329] on div "Manage Columns" at bounding box center [1419, 327] width 60 height 10
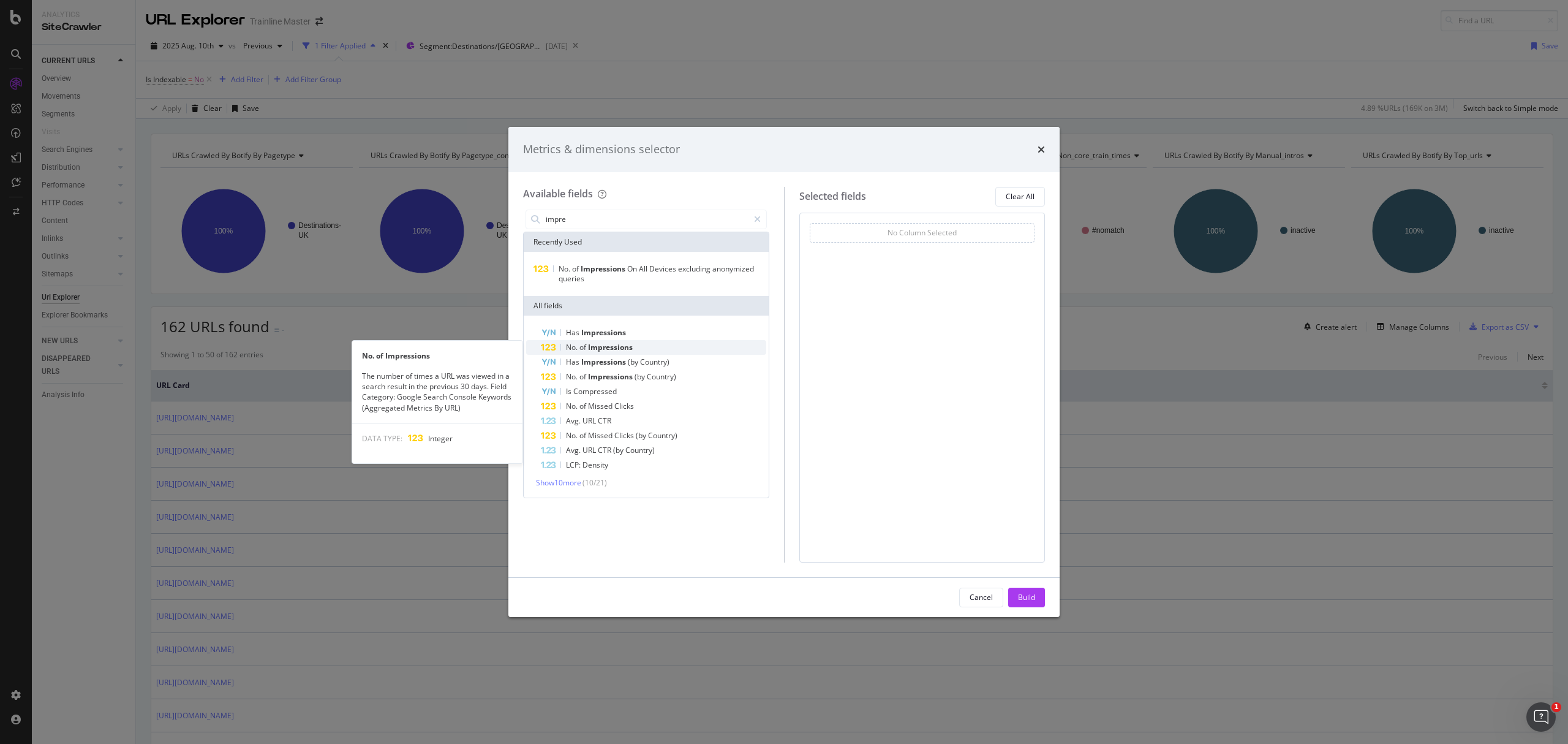
type input "impre"
click at [614, 349] on span "Impressions" at bounding box center [610, 347] width 45 height 10
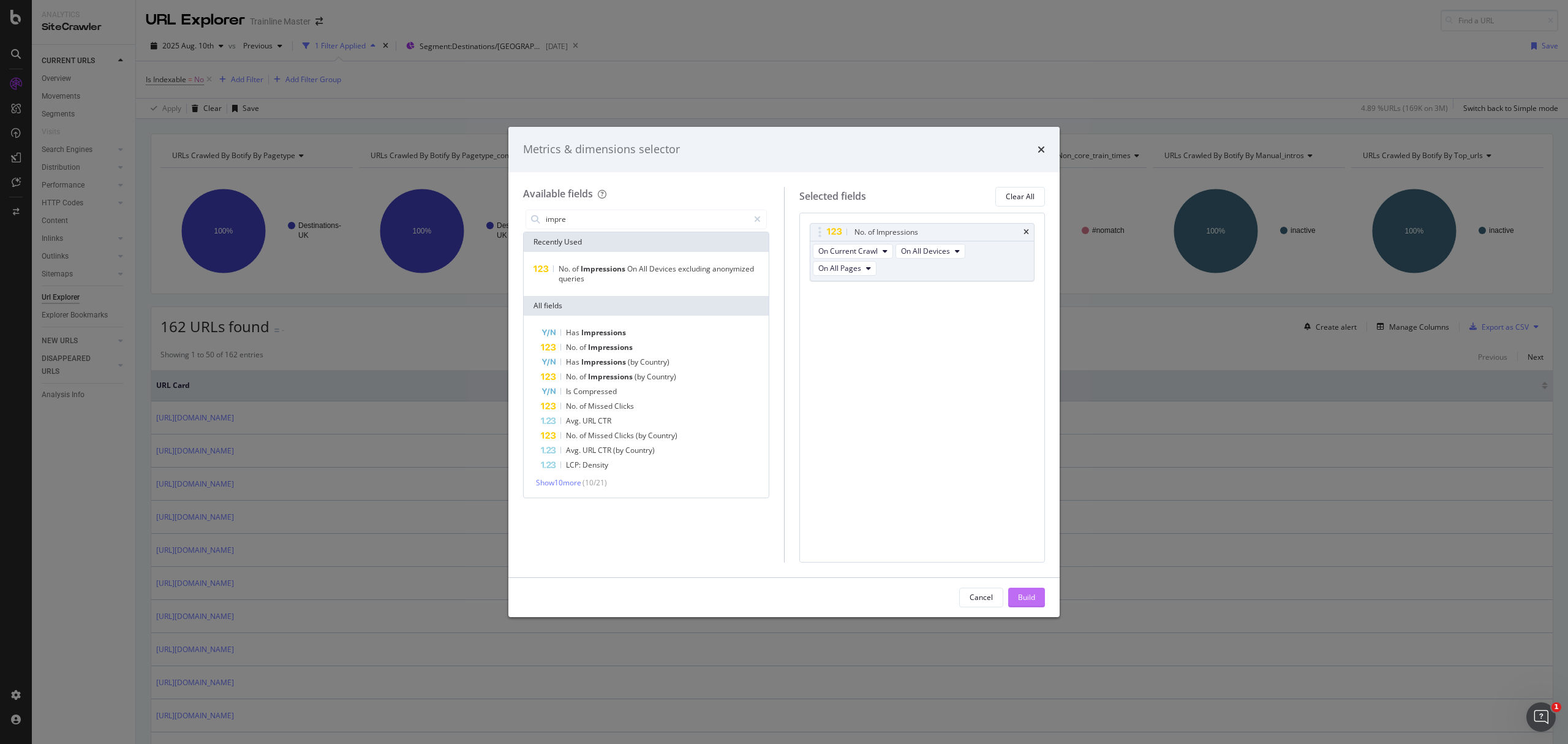
click at [1018, 595] on div "Build" at bounding box center [1026, 597] width 17 height 10
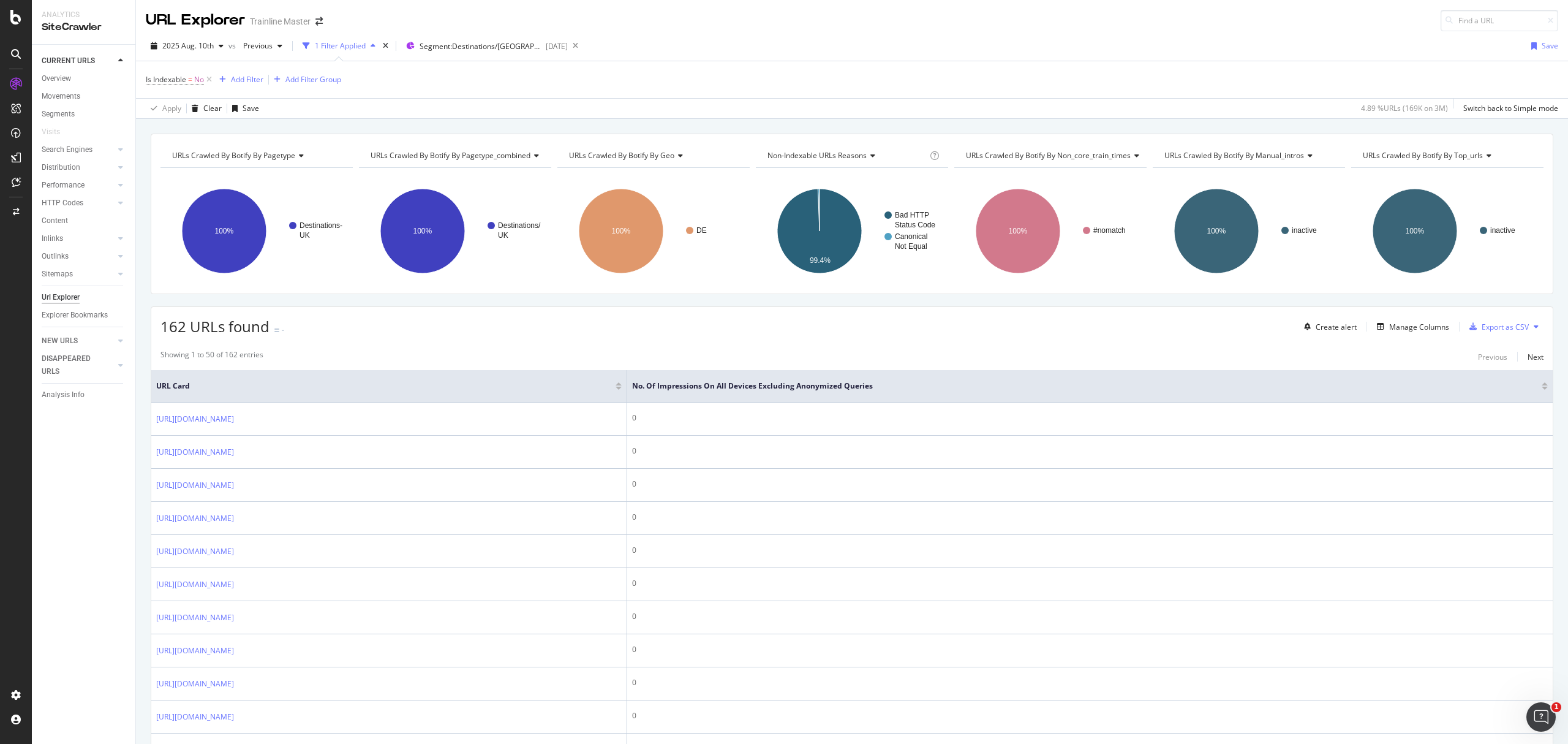
click at [1541, 389] on div at bounding box center [1544, 388] width 6 height 3
click at [1541, 386] on div at bounding box center [1544, 384] width 6 height 3
click at [180, 87] on span "Is Indexable = No" at bounding box center [180, 80] width 69 height 17
click at [184, 83] on span "Is Indexable" at bounding box center [166, 80] width 41 height 10
click at [211, 136] on div "No" at bounding box center [224, 129] width 134 height 19
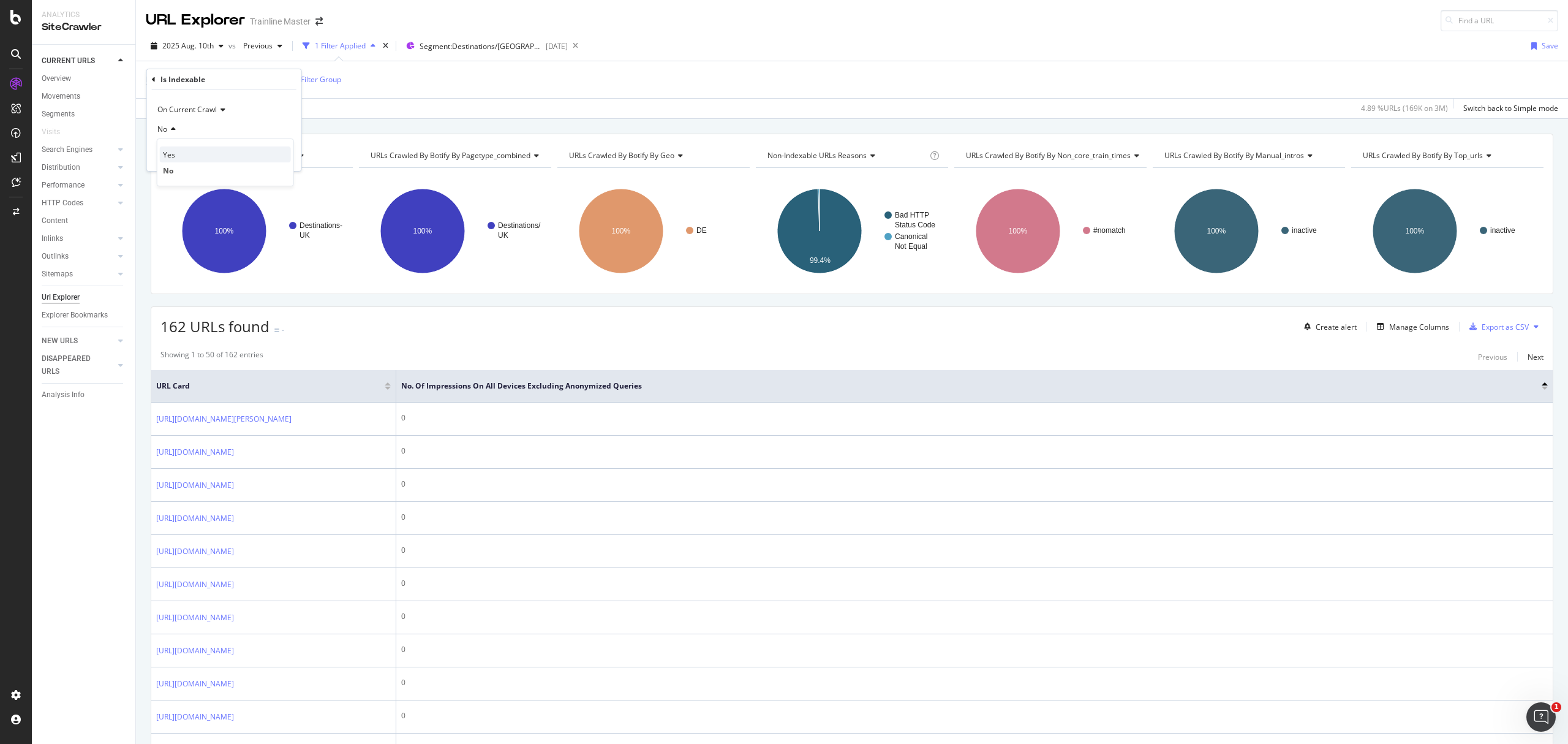
click at [195, 155] on div "Yes" at bounding box center [225, 154] width 131 height 16
click at [268, 156] on div "button" at bounding box center [264, 155] width 17 height 7
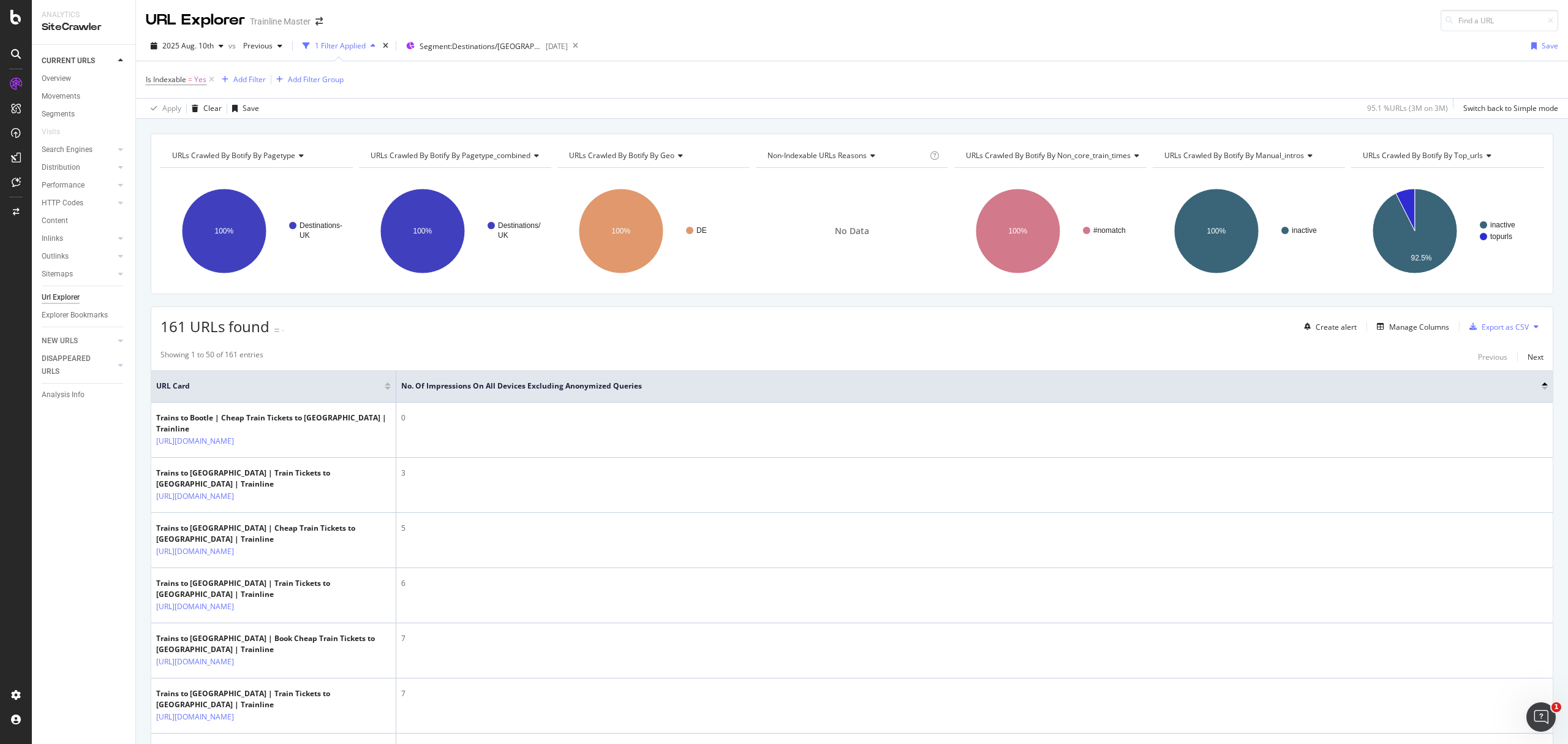
click at [1541, 386] on div at bounding box center [1544, 384] width 6 height 3
click at [1541, 389] on div at bounding box center [1544, 388] width 6 height 3
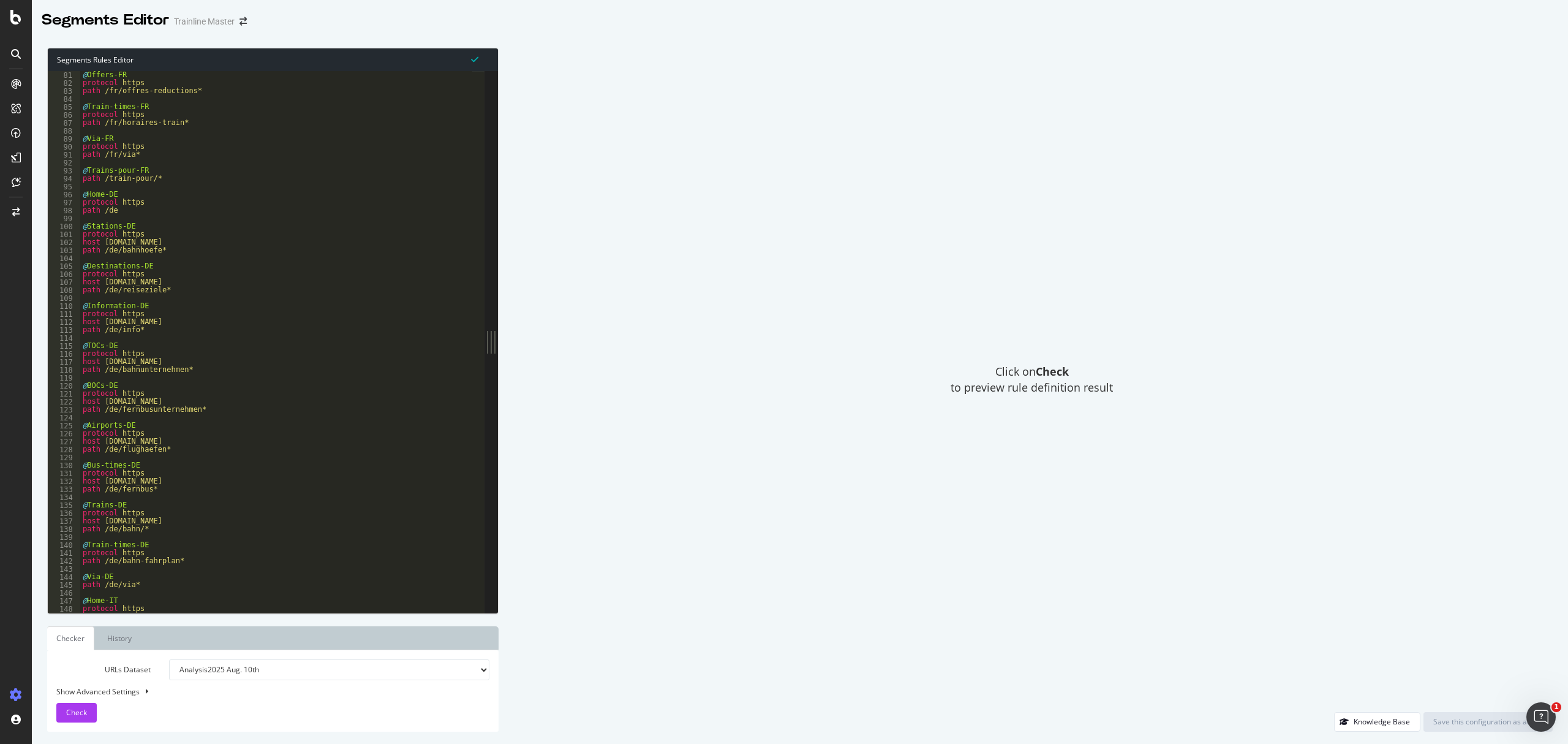
scroll to position [70, 0]
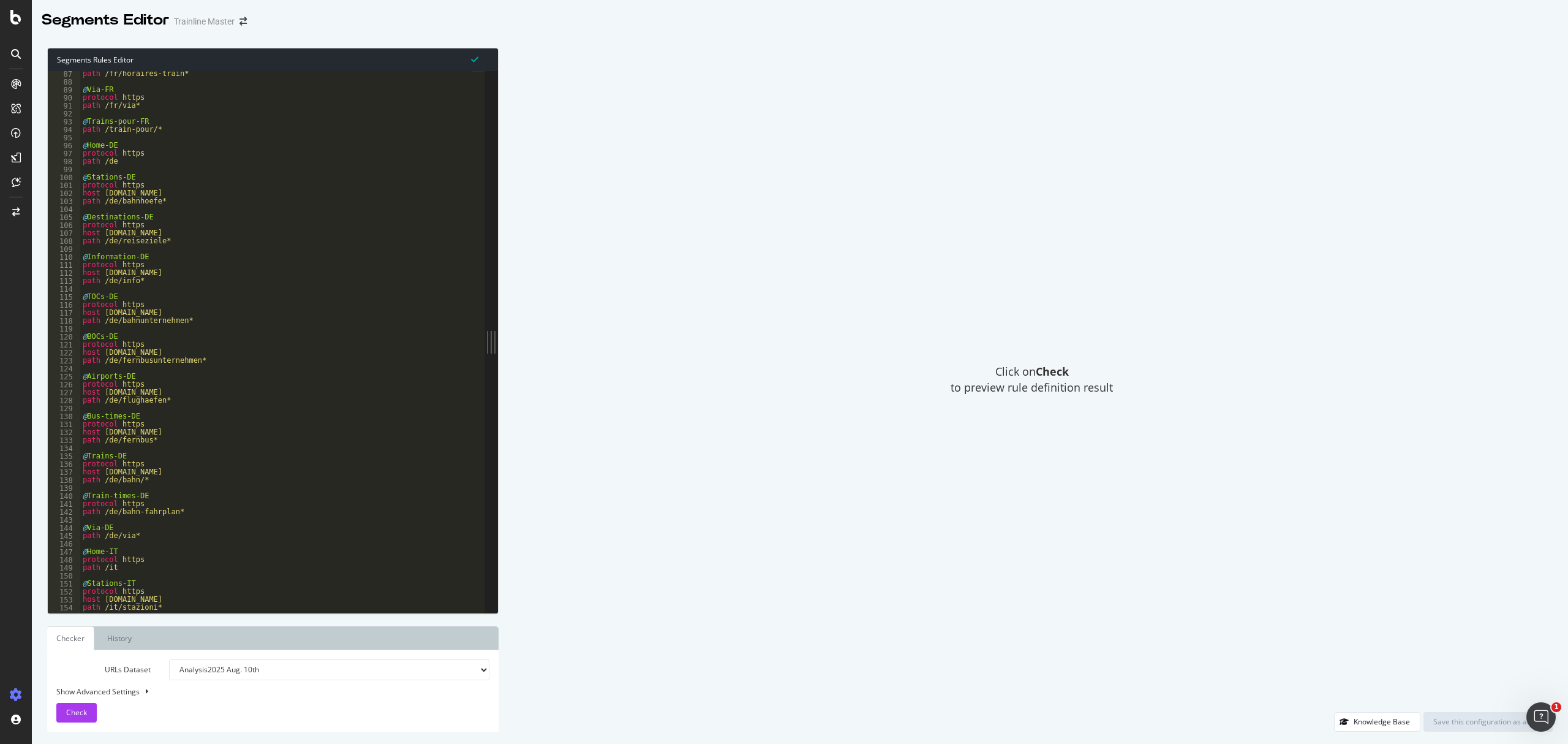
click at [180, 241] on div "path /fr/horaires-train* @ Via-FR protocol https path /fr/via* @ Trains-pour-FR…" at bounding box center [351, 342] width 542 height 545
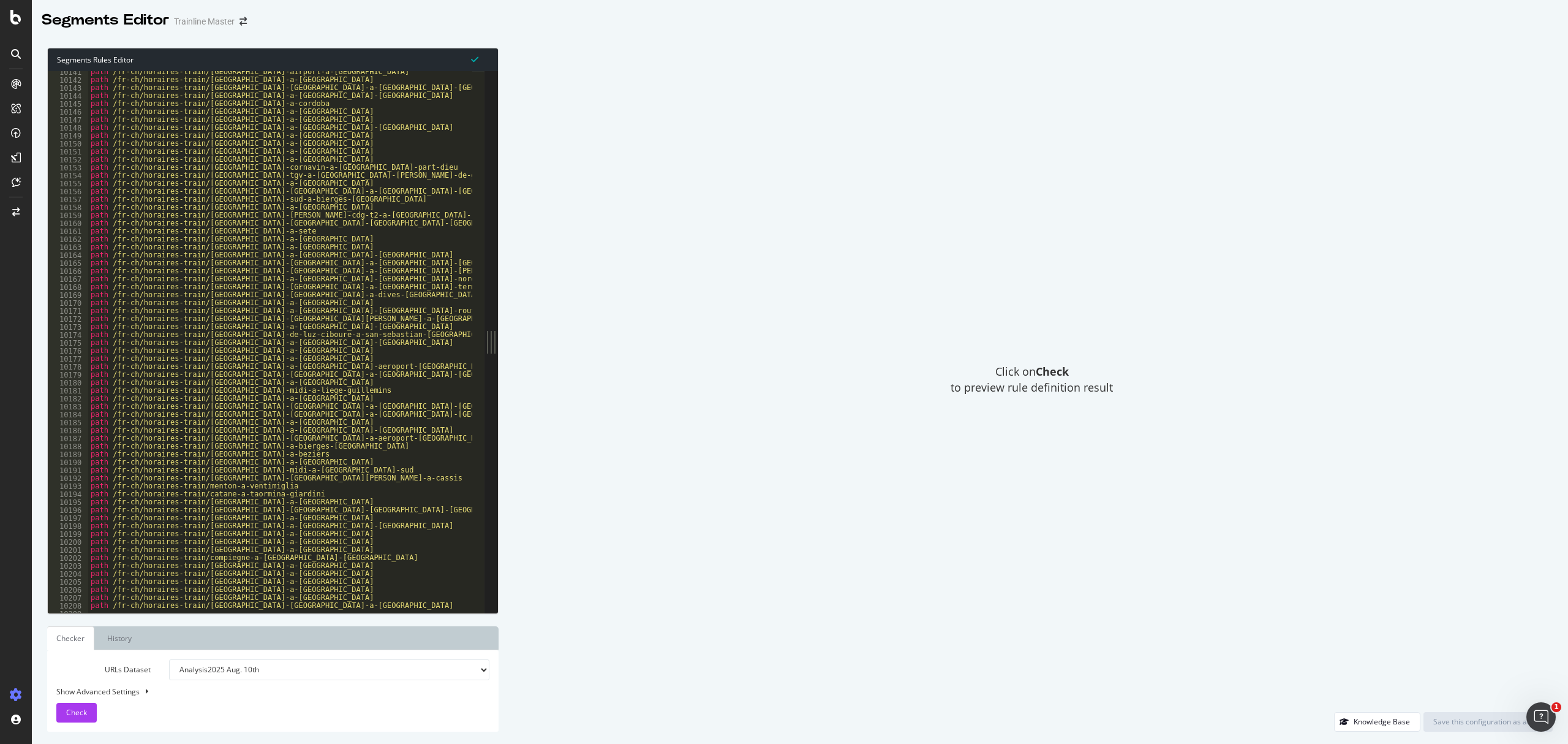
scroll to position [8445, 0]
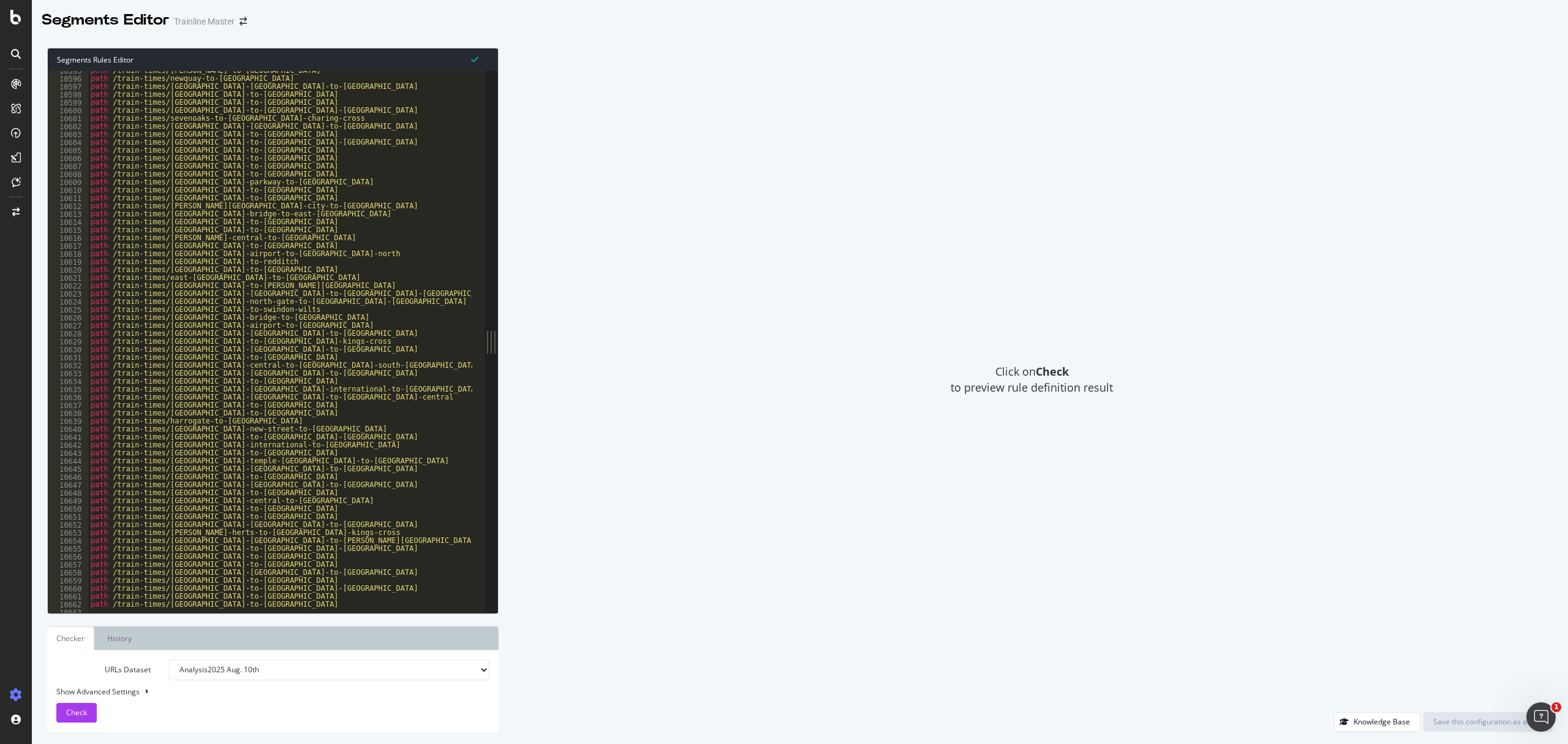
click at [398, 293] on div "path /train-times/lincoln-to-leicester path /train-times/newquay-to-manchester …" at bounding box center [359, 339] width 542 height 545
type textarea "path /train-times/cheltenham-spa-to-london-paddington"
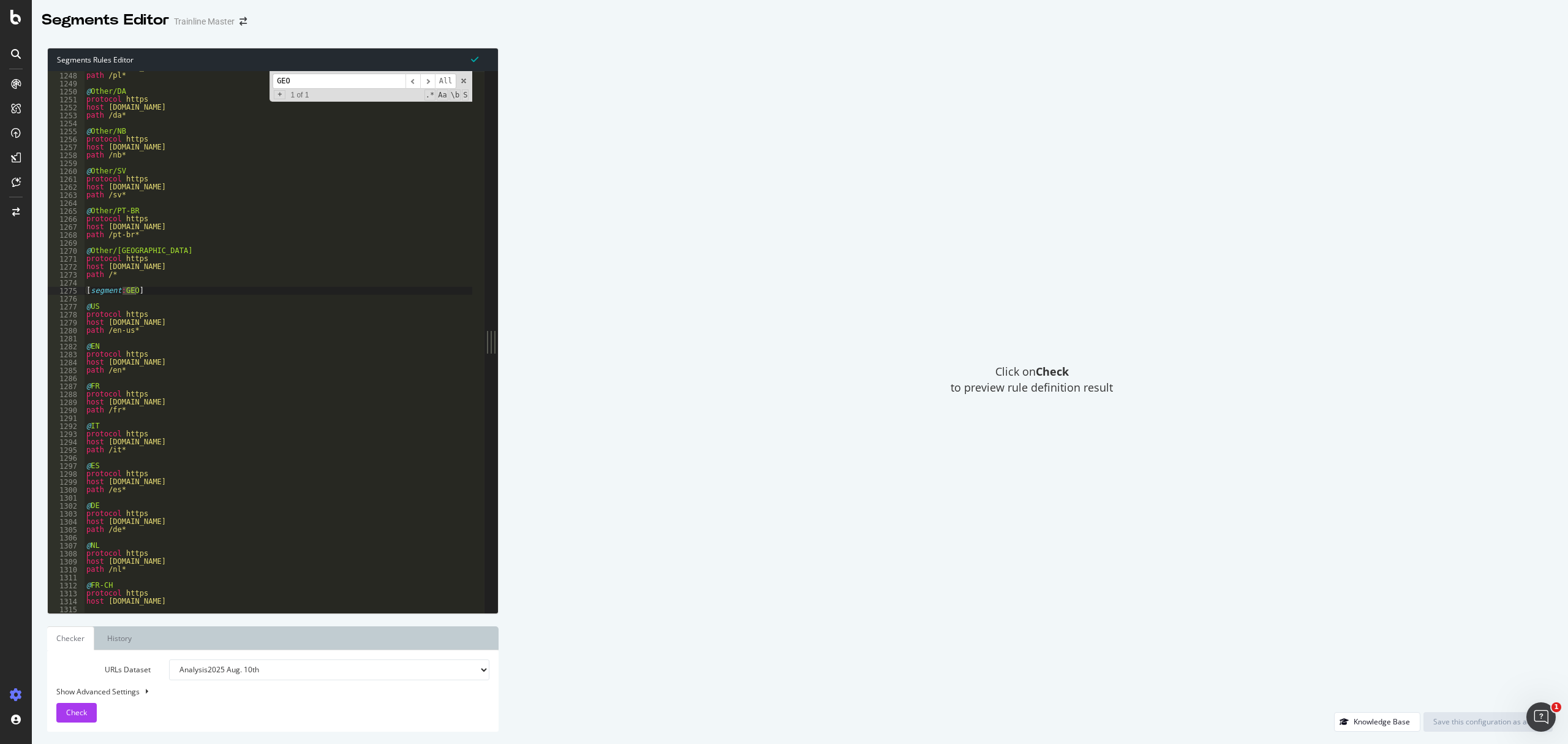
scroll to position [1018, 0]
type input "GEO"
click at [127, 558] on div "host www.thetrainline.com path /pl* @ Other/DA protocol https host www.thetrain…" at bounding box center [355, 336] width 542 height 545
click at [122, 529] on div "host www.thetrainline.com path /pl* @ Other/DA protocol https host www.thetrain…" at bounding box center [355, 336] width 542 height 545
click at [118, 533] on div "host www.thetrainline.com path /pl* @ Other/DA protocol https host www.thetrain…" at bounding box center [355, 336] width 542 height 545
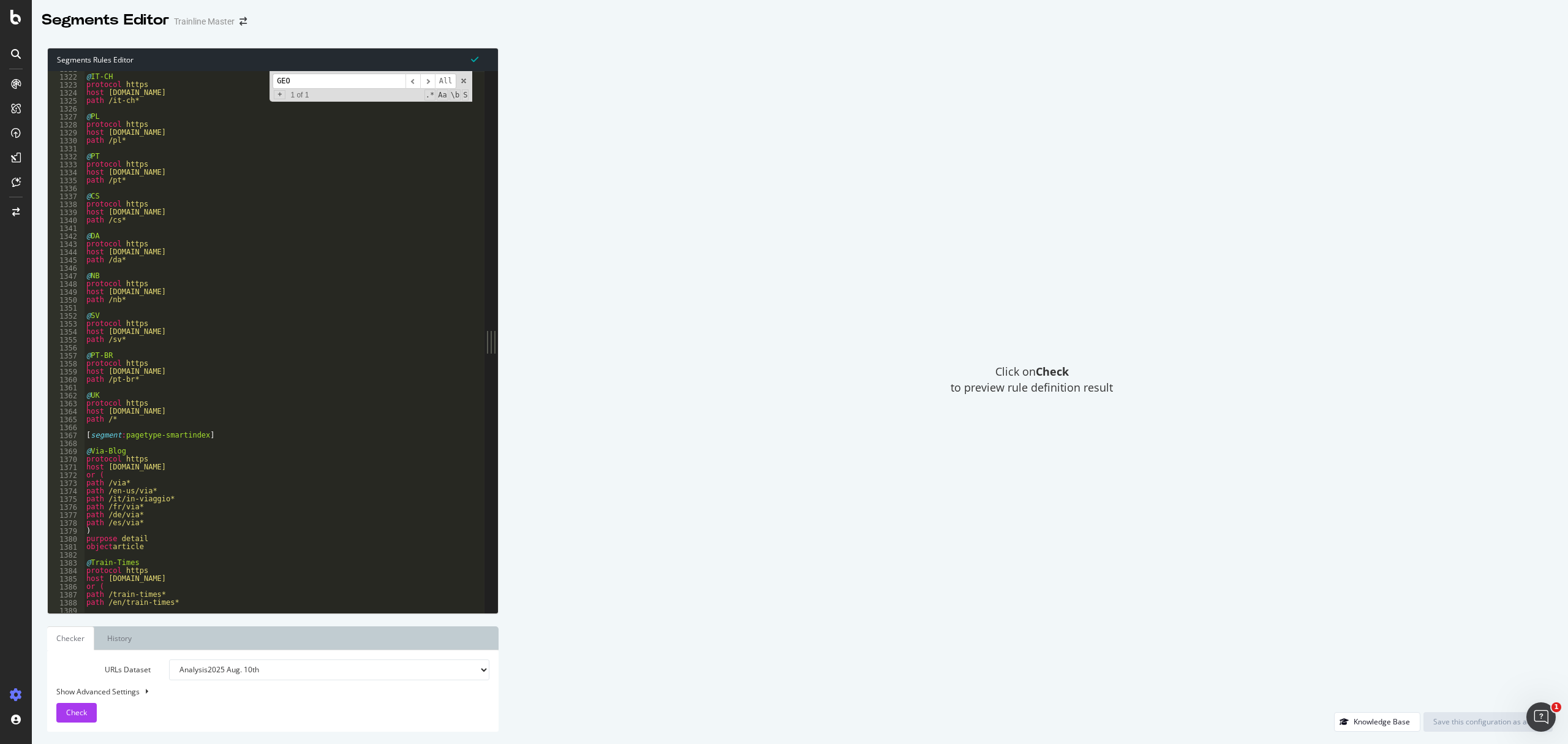
scroll to position [1078, 0]
click at [131, 420] on div "@ IT-CH protocol https host www.thetrainline.com path /it-ch* @ PL protocol htt…" at bounding box center [355, 337] width 542 height 545
type textarea "path /*"
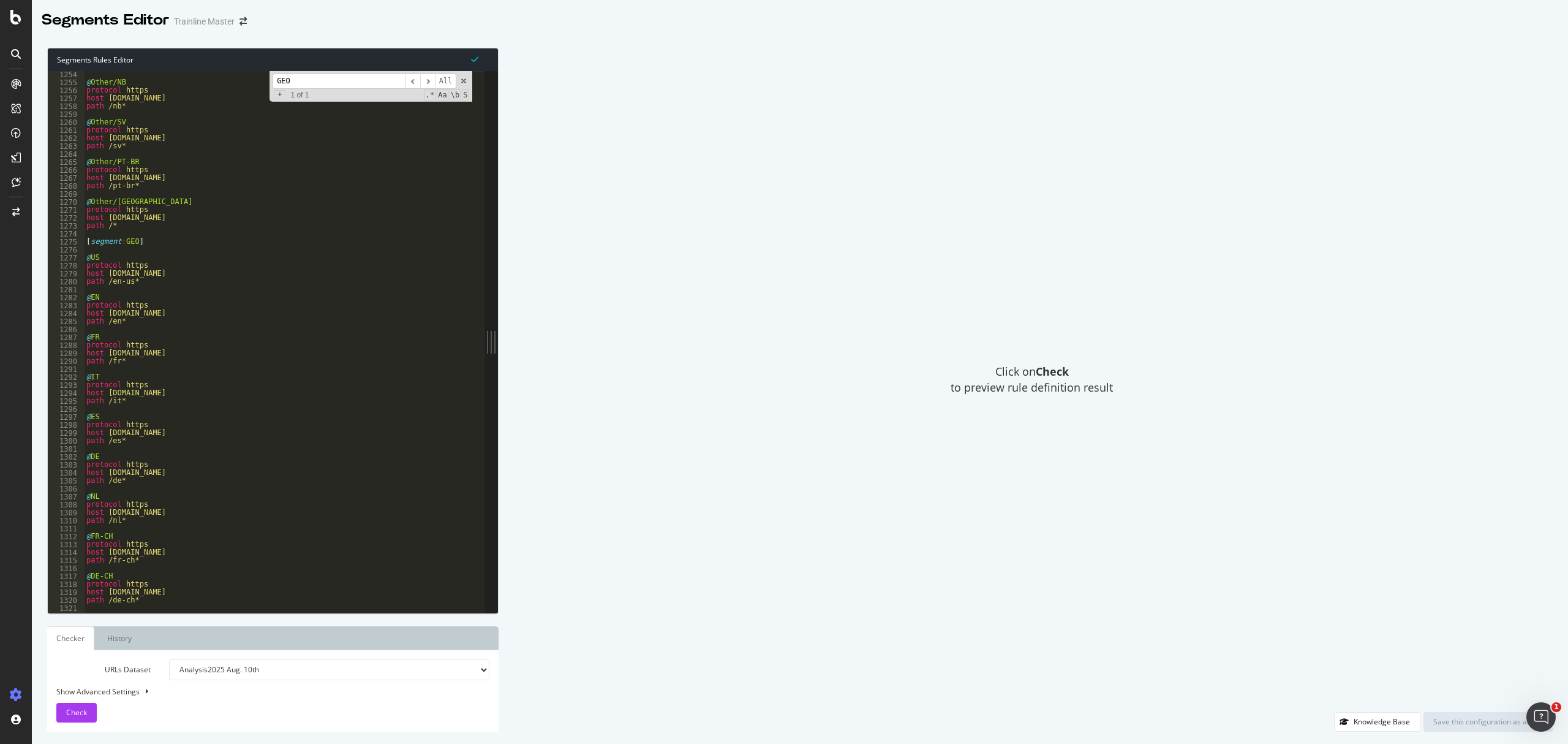
scroll to position [1018, 0]
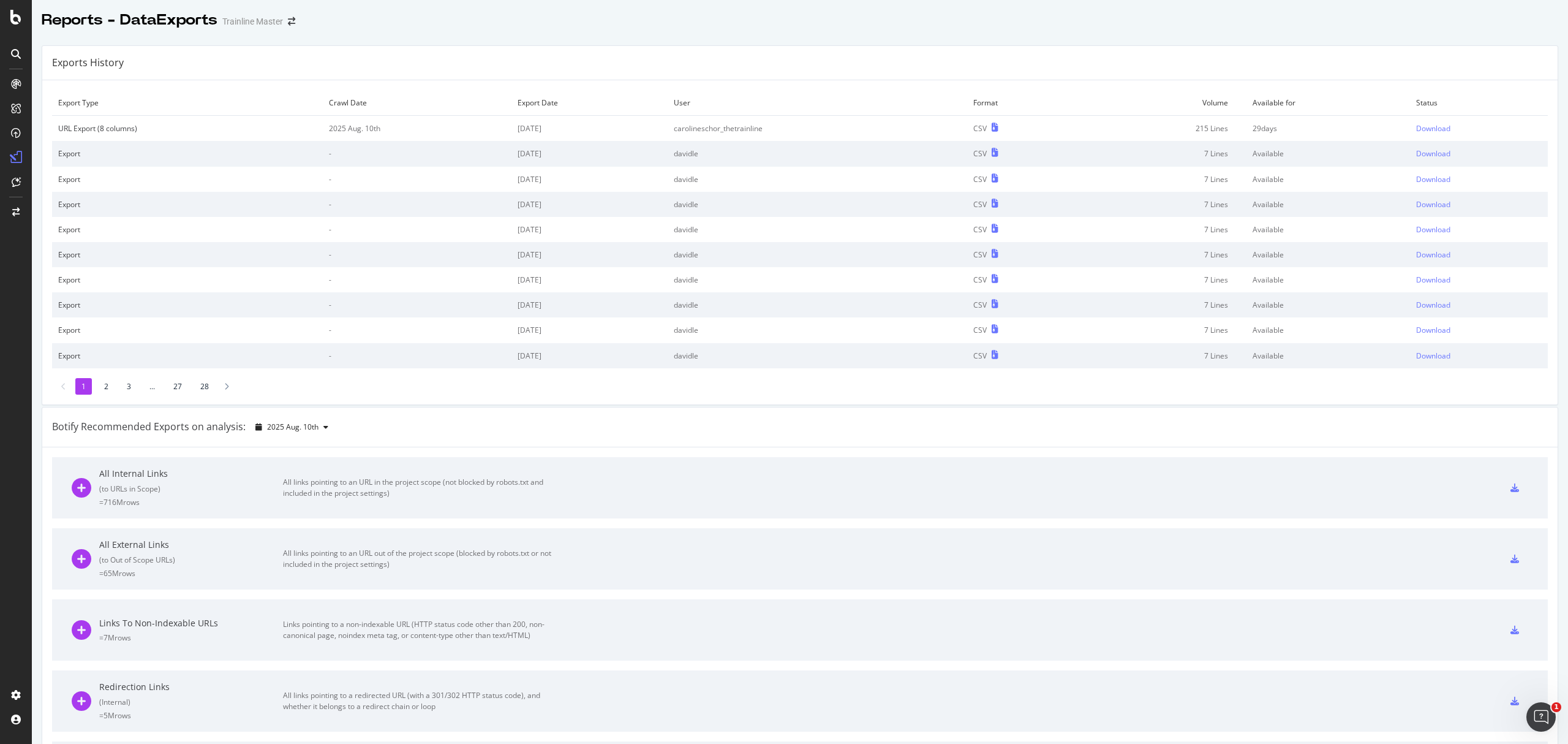
click at [1410, 118] on td "Download" at bounding box center [1479, 129] width 138 height 26
click at [1416, 127] on div "Download" at bounding box center [1433, 128] width 34 height 10
